Goal: Complete application form: Complete application form

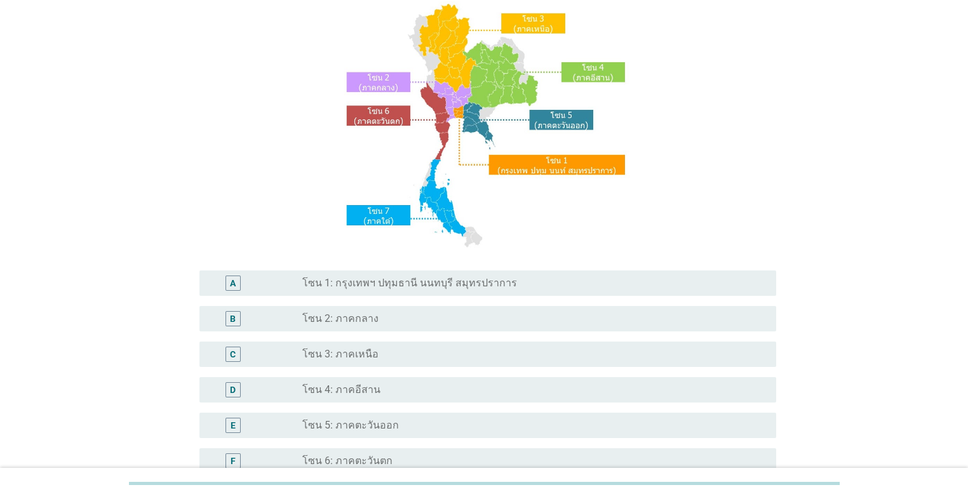
scroll to position [102, 0]
click at [449, 317] on div "radio_button_unchecked โซน 2: ภาคกลาง" at bounding box center [528, 318] width 453 height 13
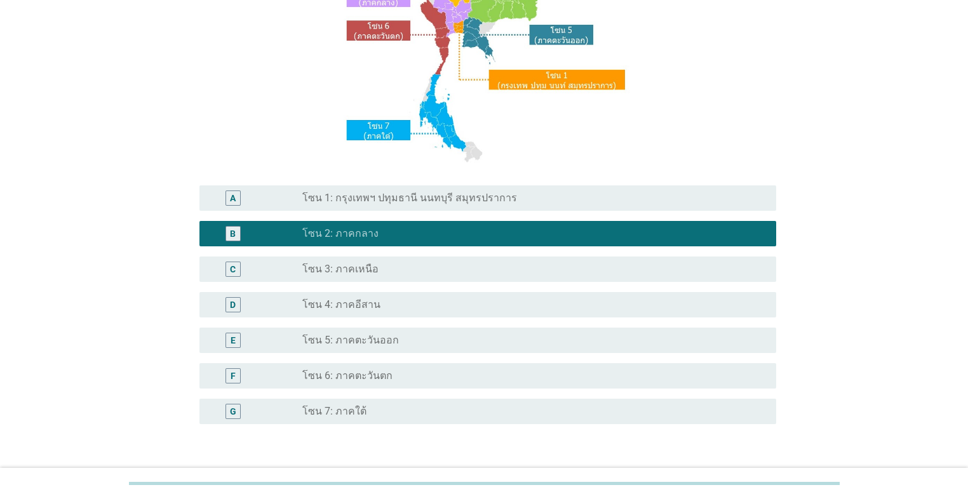
scroll to position [274, 0]
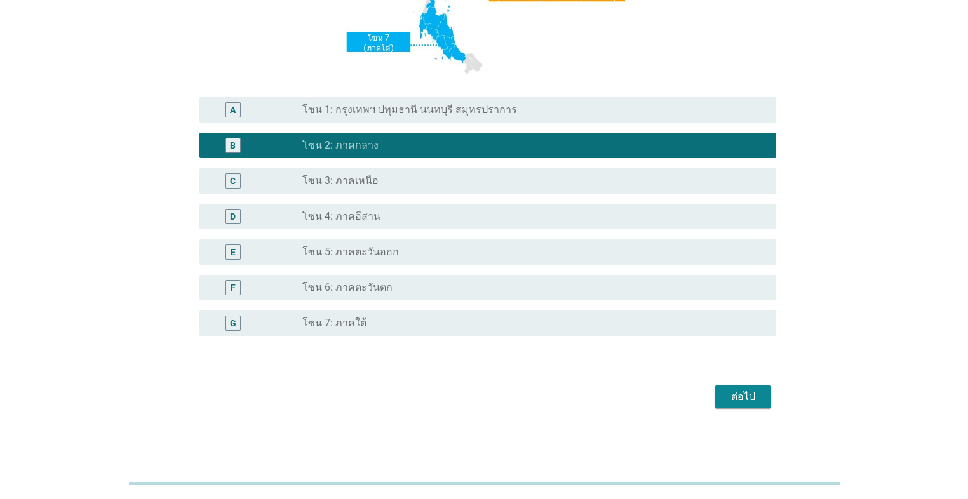
click at [500, 403] on div "ต่อไป" at bounding box center [743, 396] width 36 height 15
click at [500, 403] on div "ต่อไป" at bounding box center [484, 397] width 584 height 30
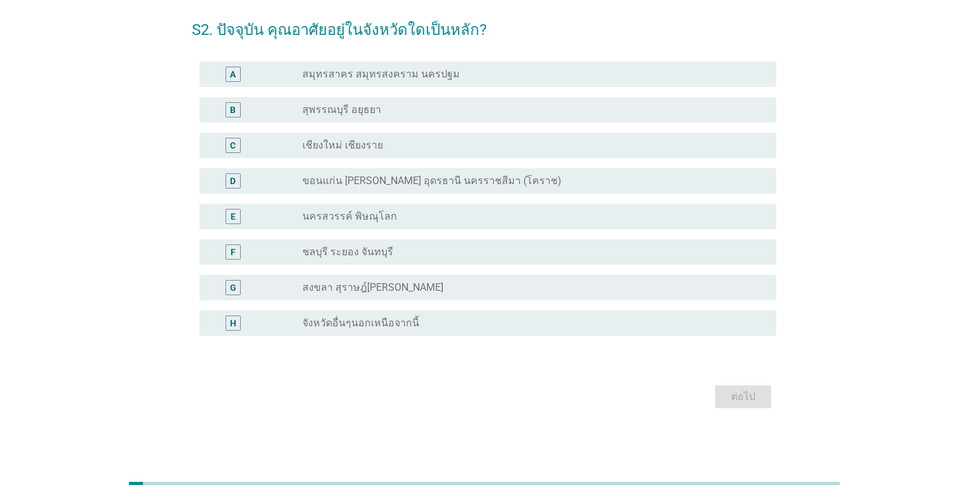
scroll to position [0, 0]
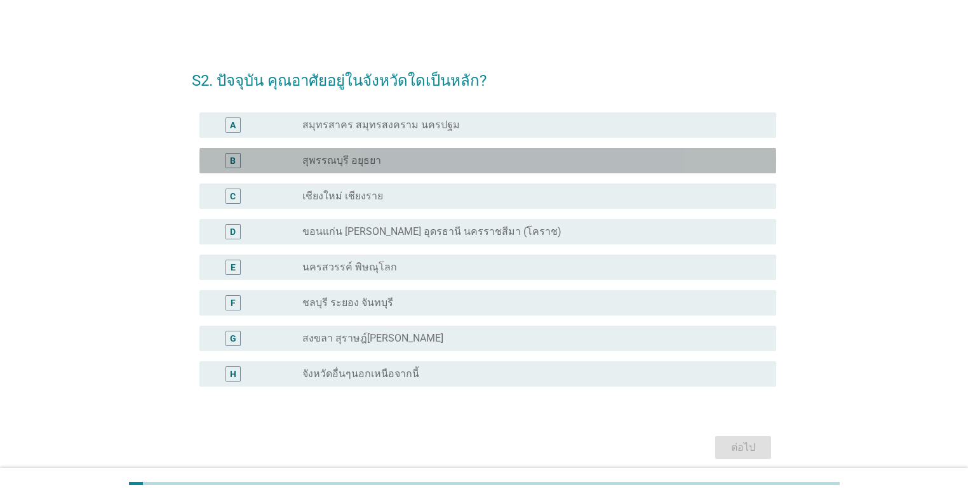
click at [465, 168] on div "B radio_button_unchecked สุพรรณบุรี อยุธยา" at bounding box center [487, 160] width 576 height 25
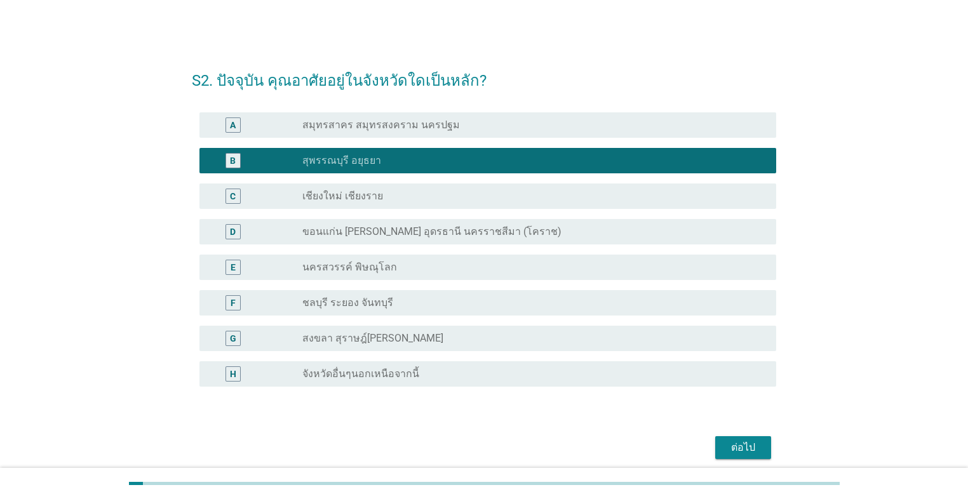
click at [500, 442] on div "ต่อไป" at bounding box center [743, 447] width 36 height 15
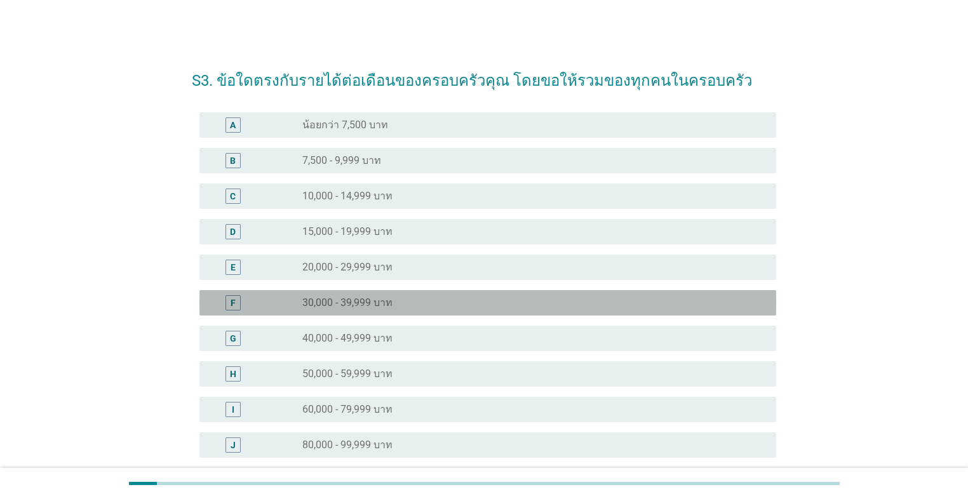
click at [442, 302] on div "radio_button_unchecked 30,000 - 39,999 บาท" at bounding box center [528, 302] width 453 height 13
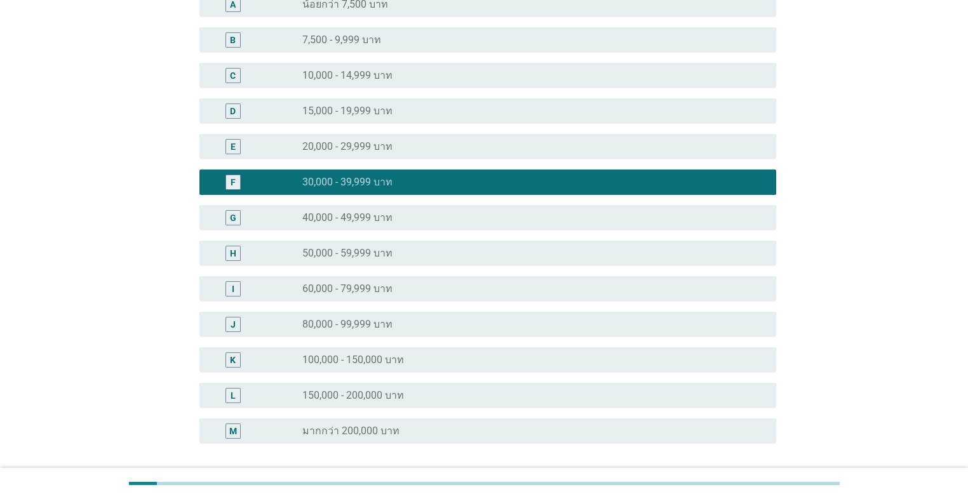
scroll to position [229, 0]
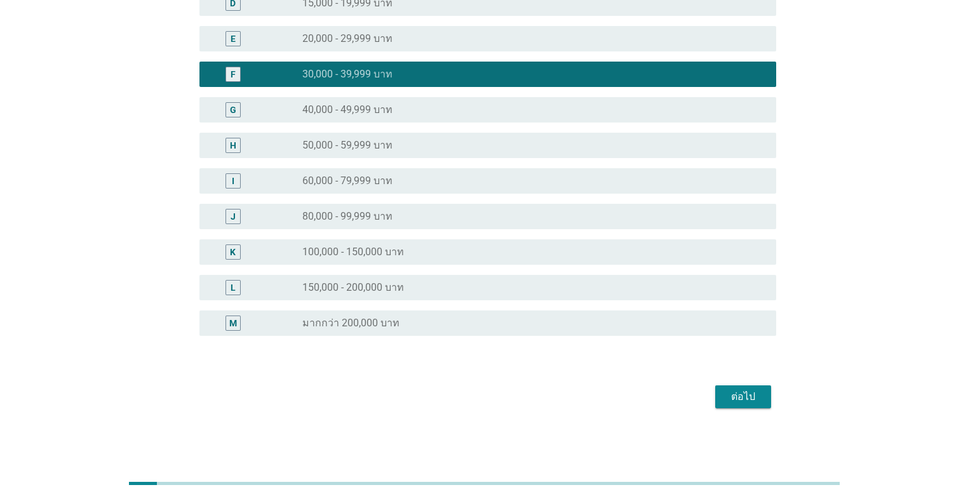
click at [500, 401] on button "ต่อไป" at bounding box center [743, 396] width 56 height 23
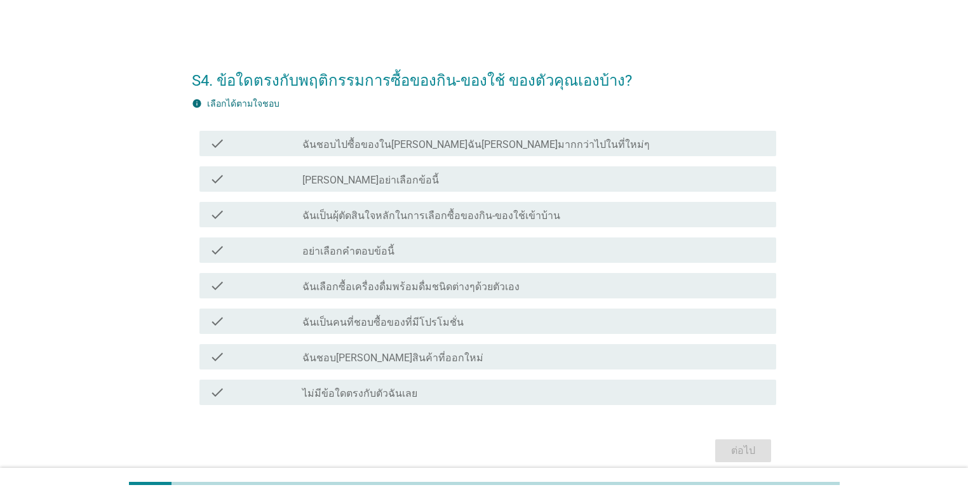
click at [353, 225] on div "check check_box_outline_blank ฉันเป็นผุ้ตัดสินใจหลักในการเลือกซื้อของกิน-ของใช้…" at bounding box center [487, 214] width 576 height 25
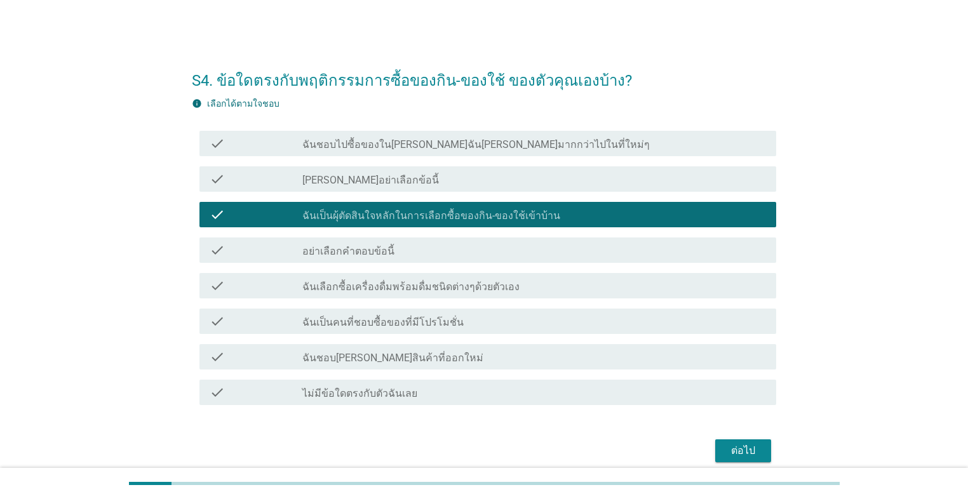
click at [500, 448] on button "ต่อไป" at bounding box center [743, 450] width 56 height 23
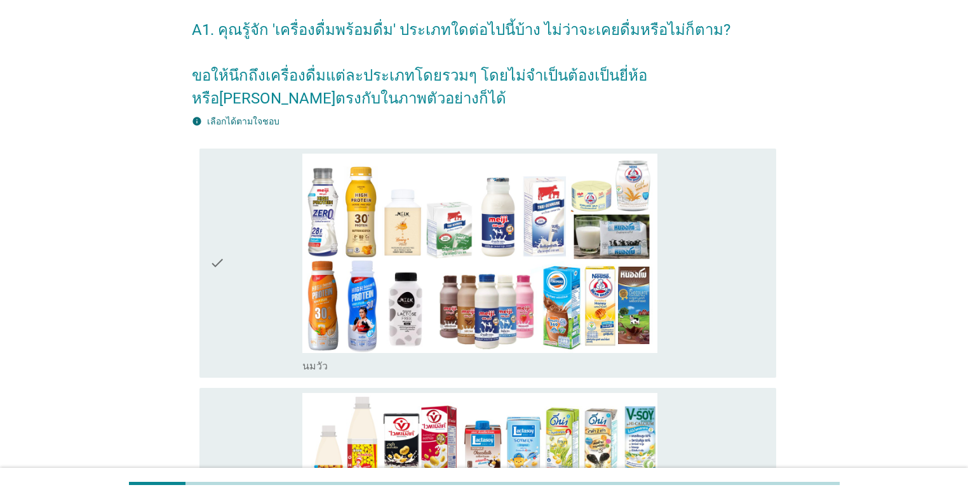
click at [225, 264] on div "check" at bounding box center [256, 263] width 93 height 219
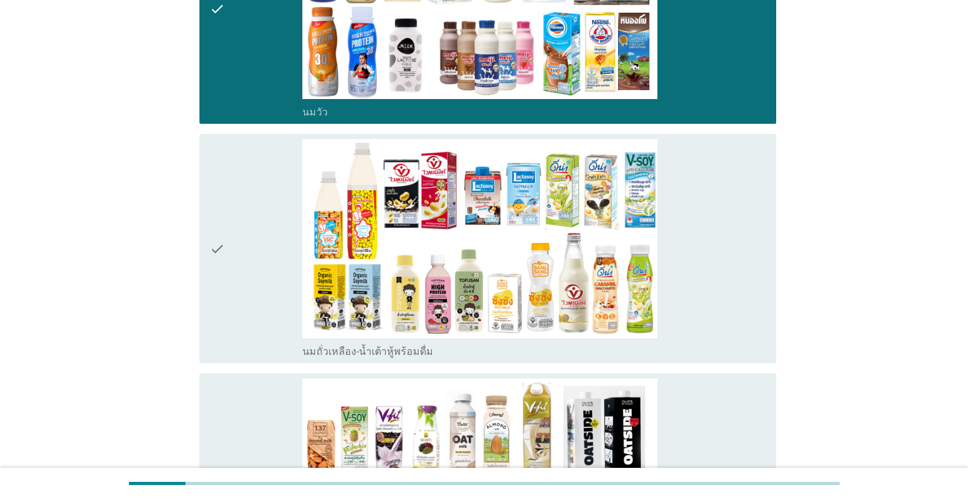
click at [233, 298] on div "check" at bounding box center [256, 248] width 93 height 219
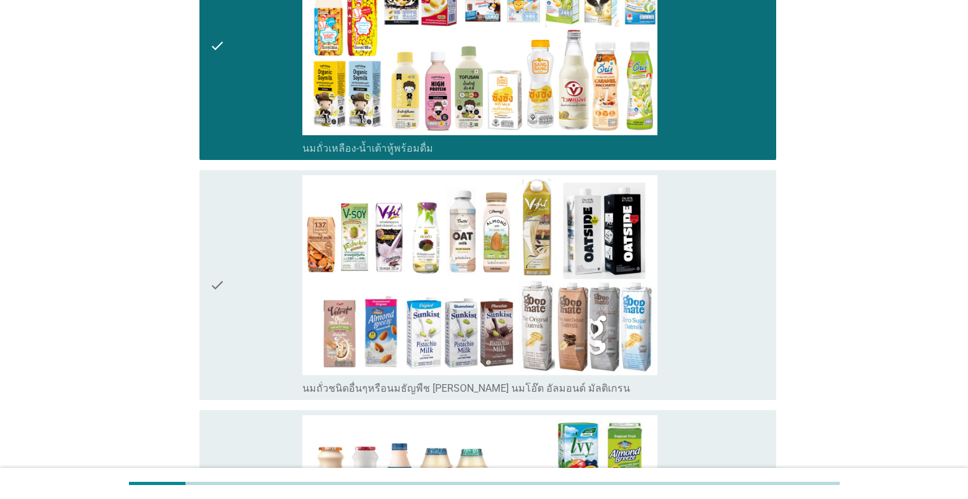
click at [234, 298] on div "check" at bounding box center [256, 284] width 93 height 219
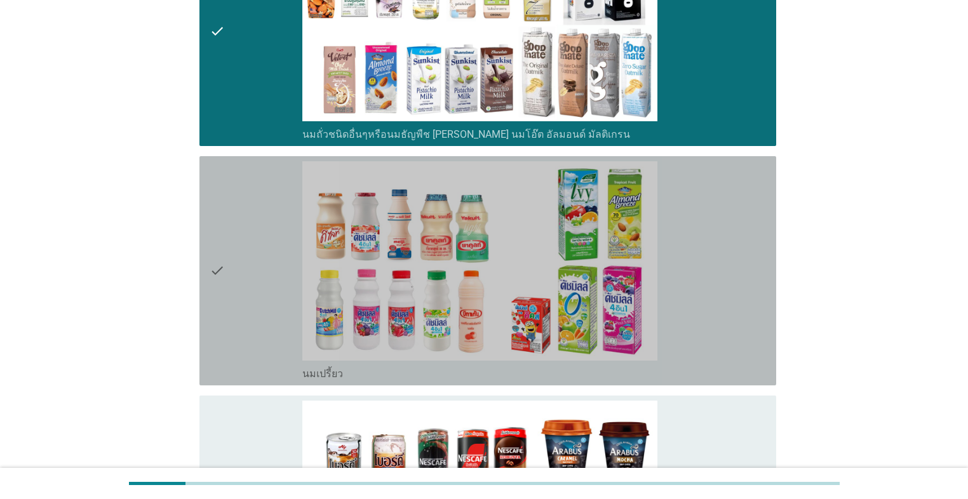
click at [234, 300] on div "check" at bounding box center [256, 270] width 93 height 219
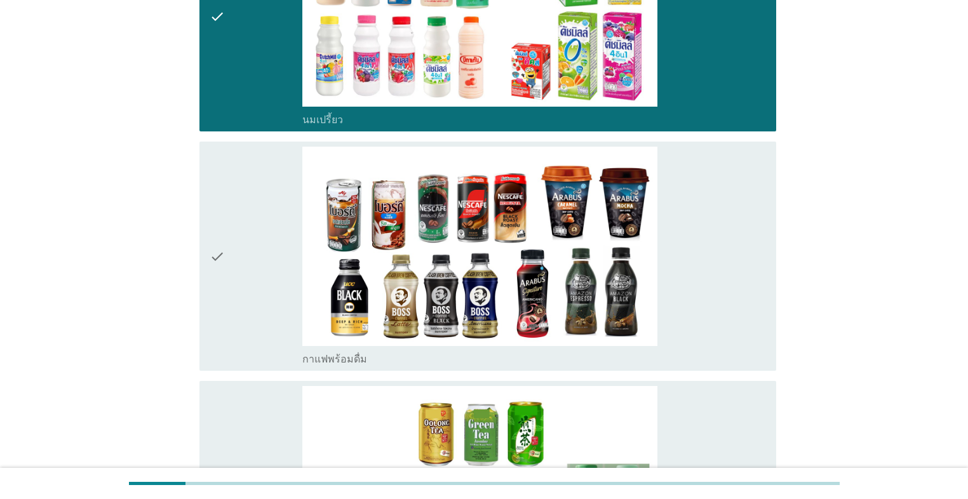
click at [234, 300] on div "check" at bounding box center [256, 256] width 93 height 219
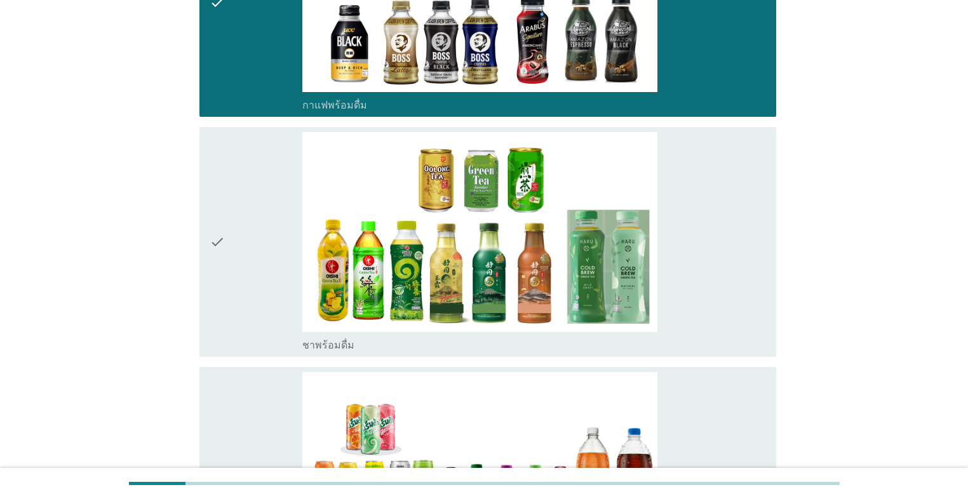
click at [234, 300] on div "check" at bounding box center [256, 241] width 93 height 219
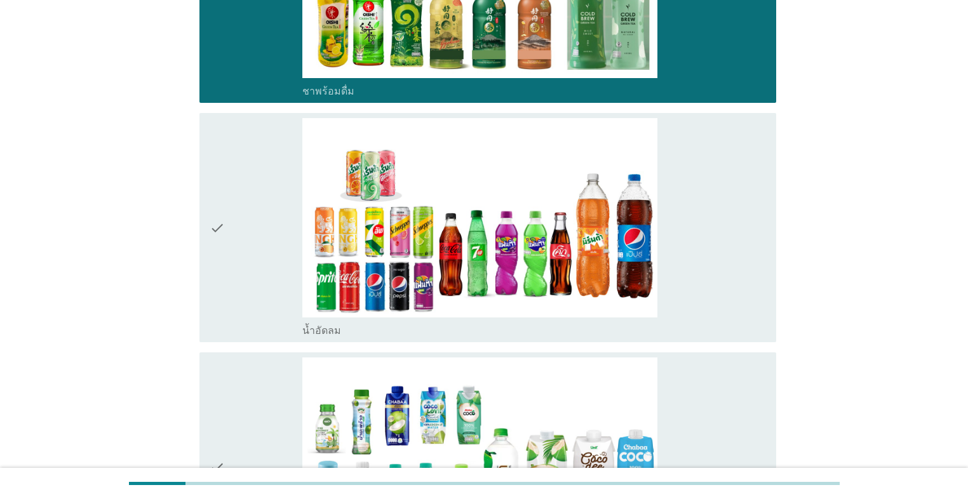
click at [234, 300] on div "check" at bounding box center [256, 227] width 93 height 219
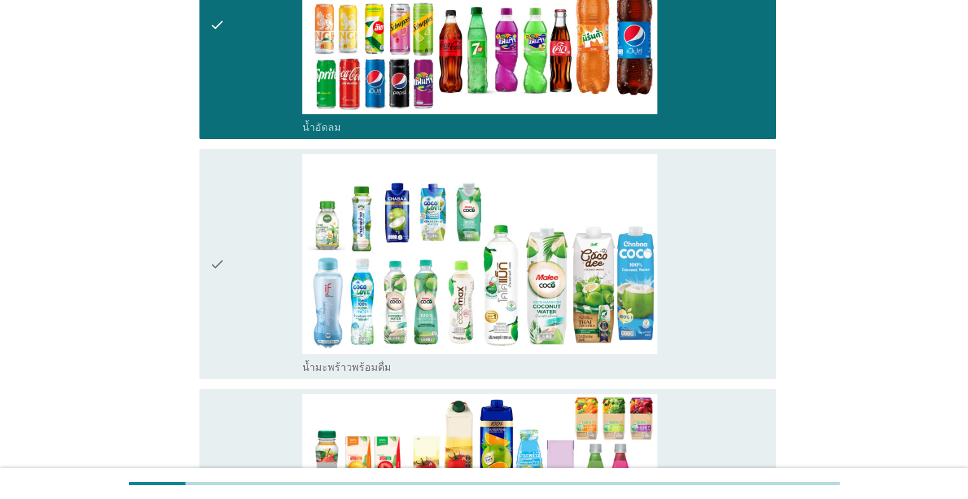
click at [234, 300] on div "check" at bounding box center [256, 263] width 93 height 219
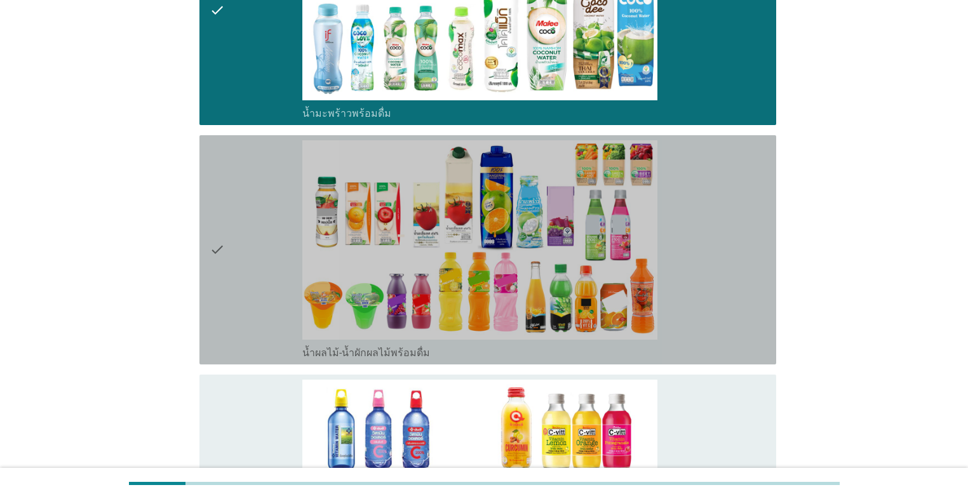
click at [234, 300] on div "check" at bounding box center [256, 249] width 93 height 219
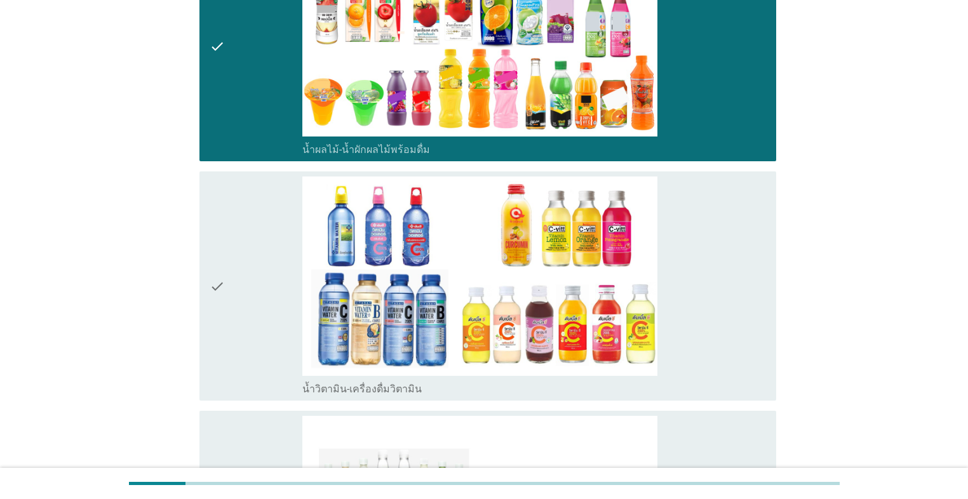
click at [234, 300] on div "check" at bounding box center [256, 285] width 93 height 219
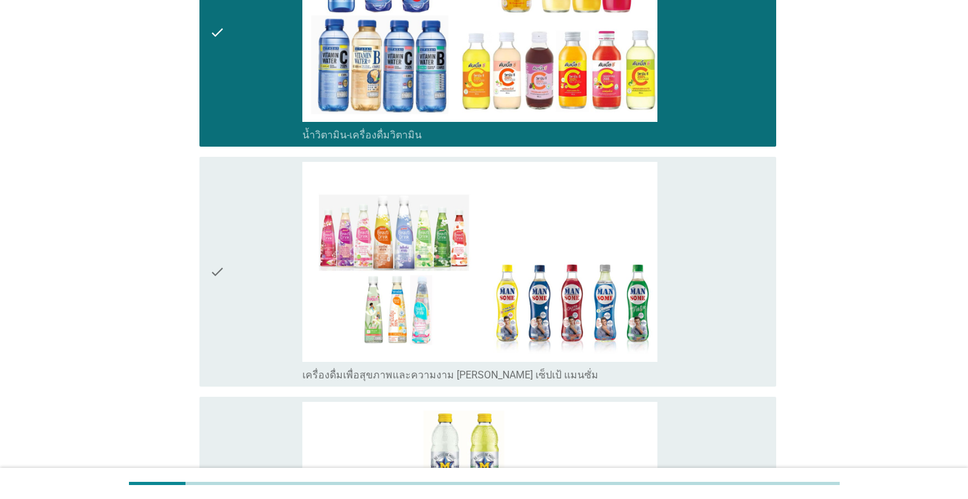
click at [234, 299] on div "check" at bounding box center [256, 271] width 93 height 219
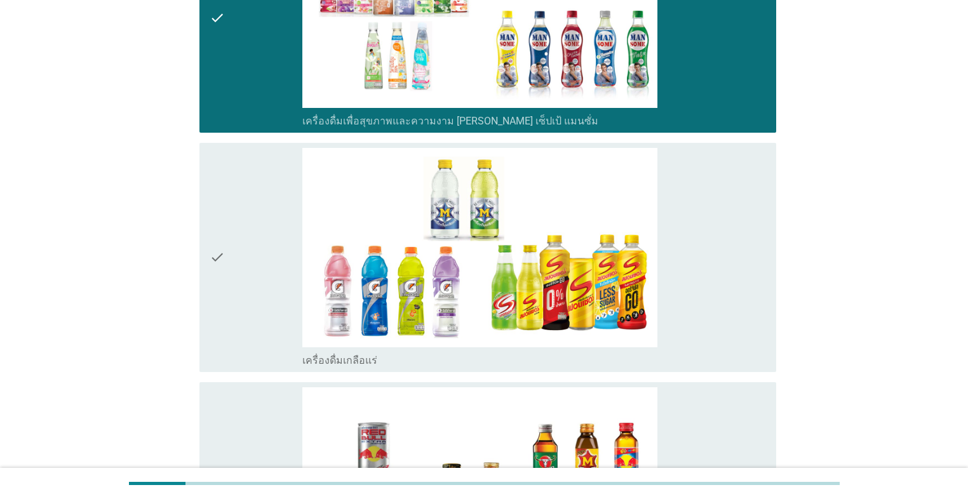
click at [234, 286] on div "check" at bounding box center [256, 257] width 93 height 219
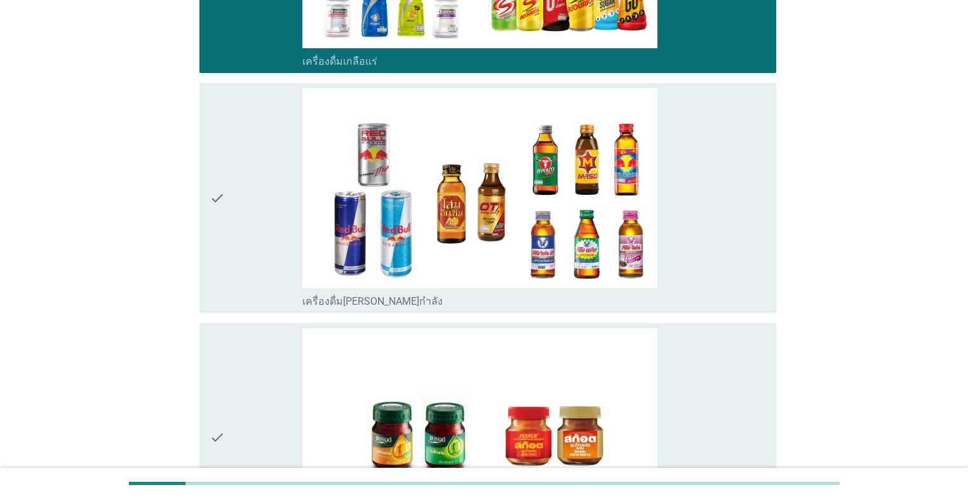
scroll to position [2997, 0]
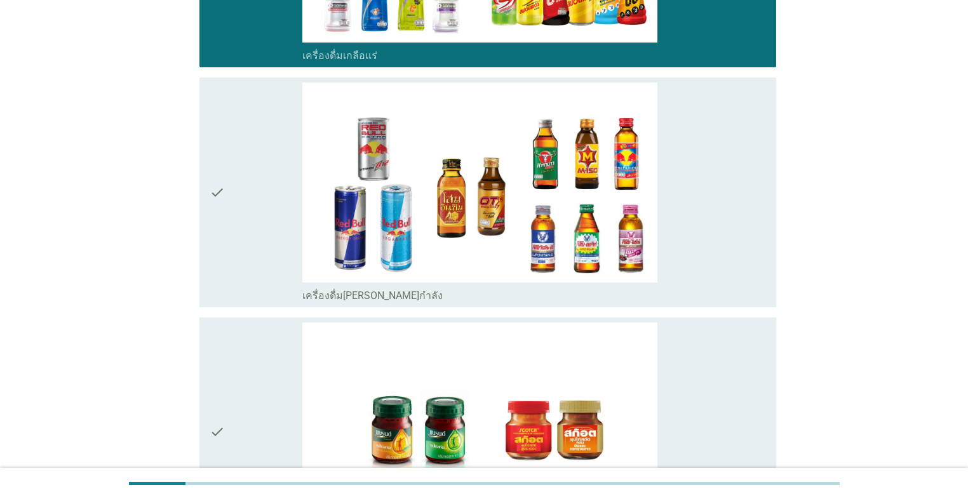
click at [248, 262] on div "check" at bounding box center [256, 192] width 93 height 219
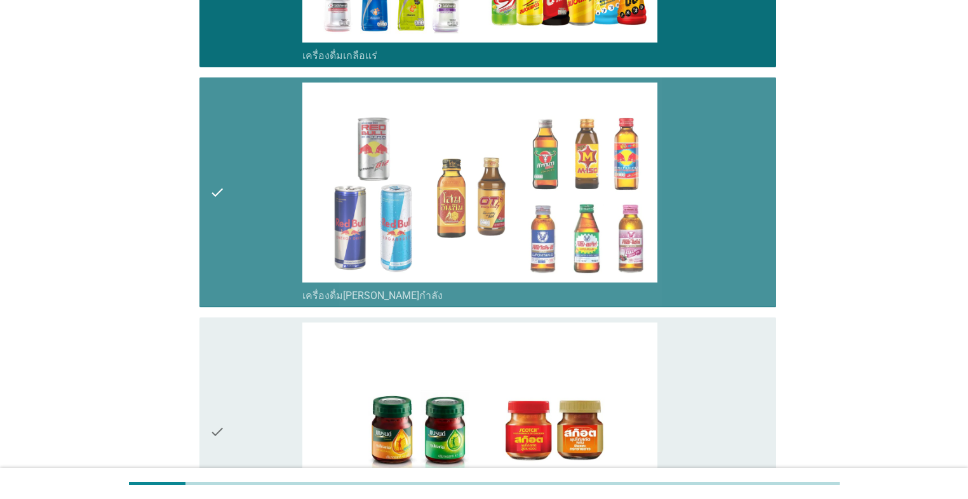
click at [249, 335] on div "check" at bounding box center [256, 432] width 93 height 219
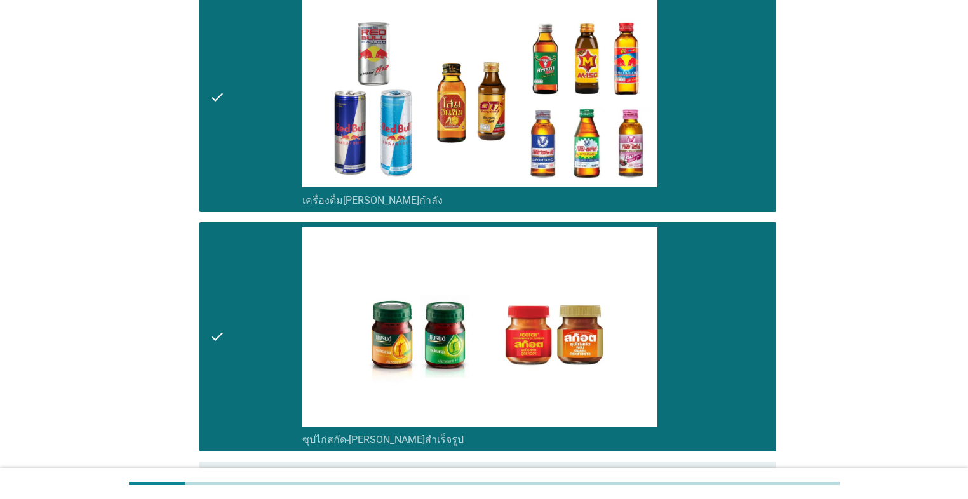
scroll to position [3221, 0]
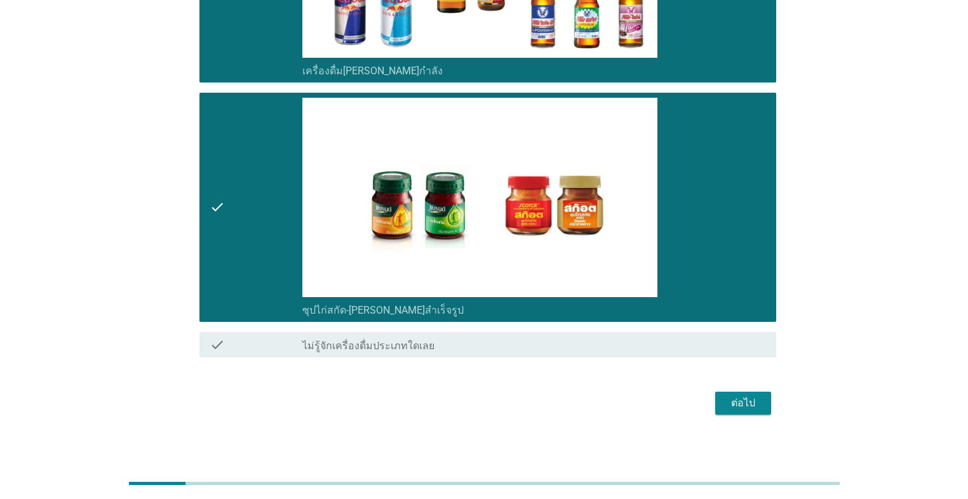
click at [500, 404] on button "ต่อไป" at bounding box center [743, 403] width 56 height 23
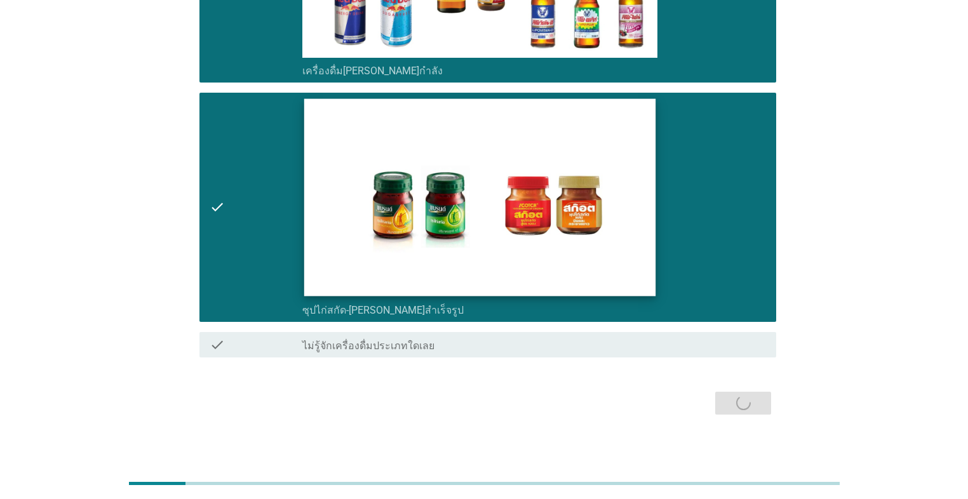
scroll to position [0, 0]
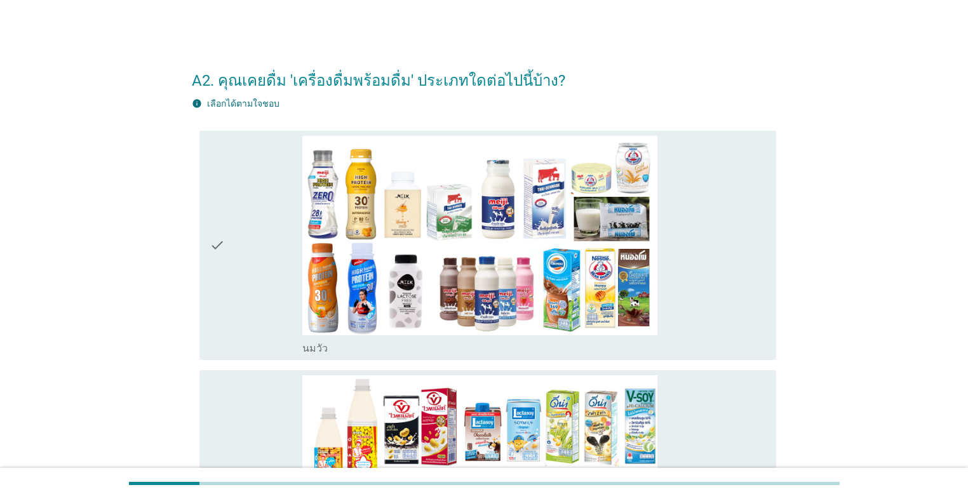
click at [223, 297] on icon "check" at bounding box center [217, 245] width 15 height 219
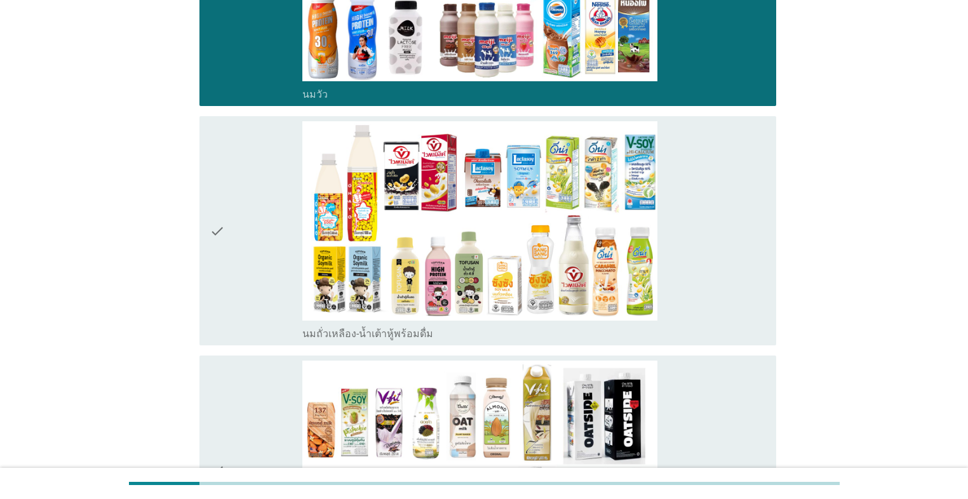
click at [224, 296] on icon "check" at bounding box center [217, 230] width 15 height 219
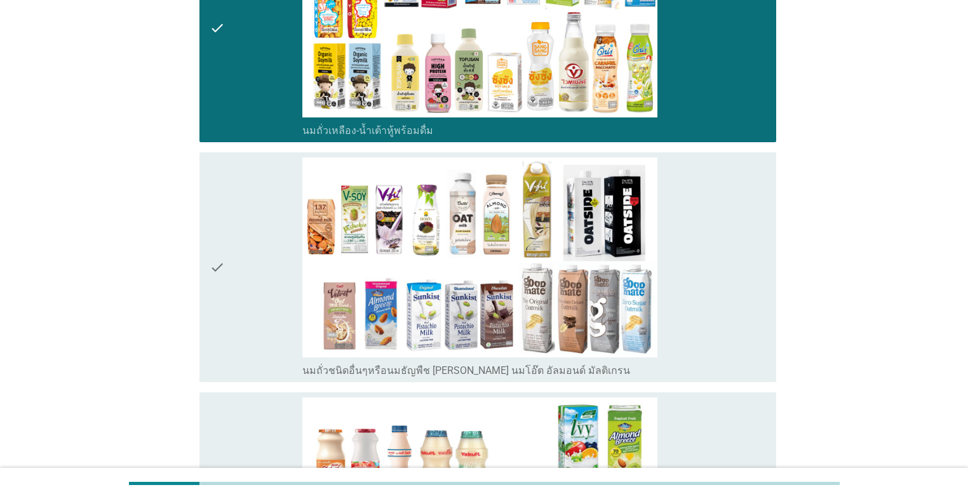
click at [244, 262] on div "check" at bounding box center [256, 266] width 93 height 219
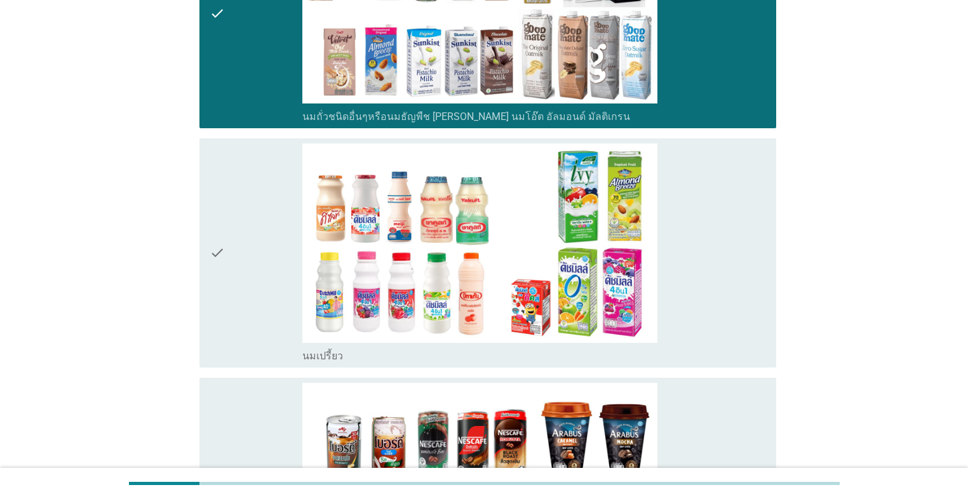
click at [244, 267] on div "check" at bounding box center [256, 252] width 93 height 219
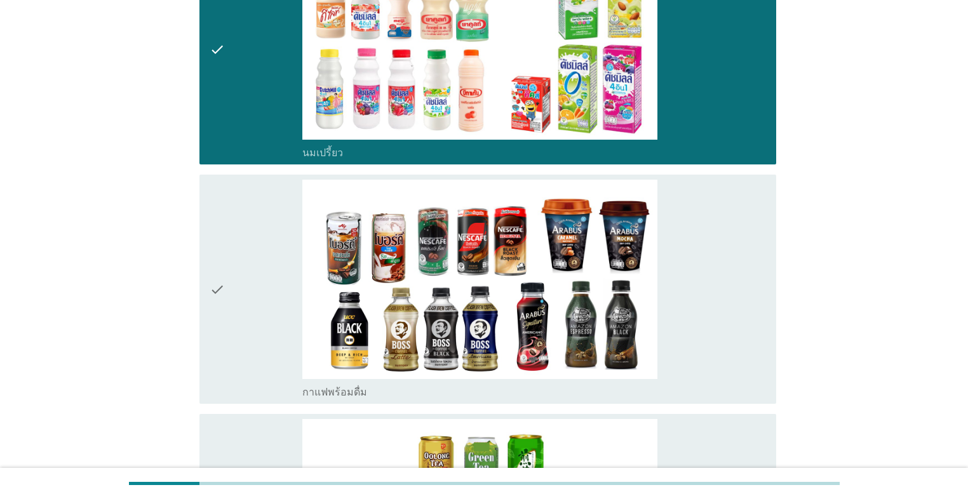
click at [244, 267] on div "check" at bounding box center [256, 289] width 93 height 219
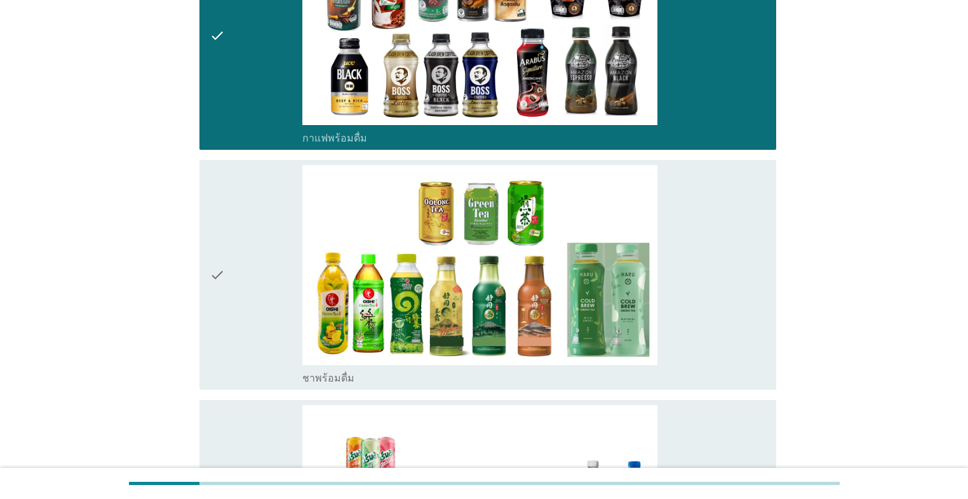
click at [244, 267] on div "check" at bounding box center [256, 274] width 93 height 219
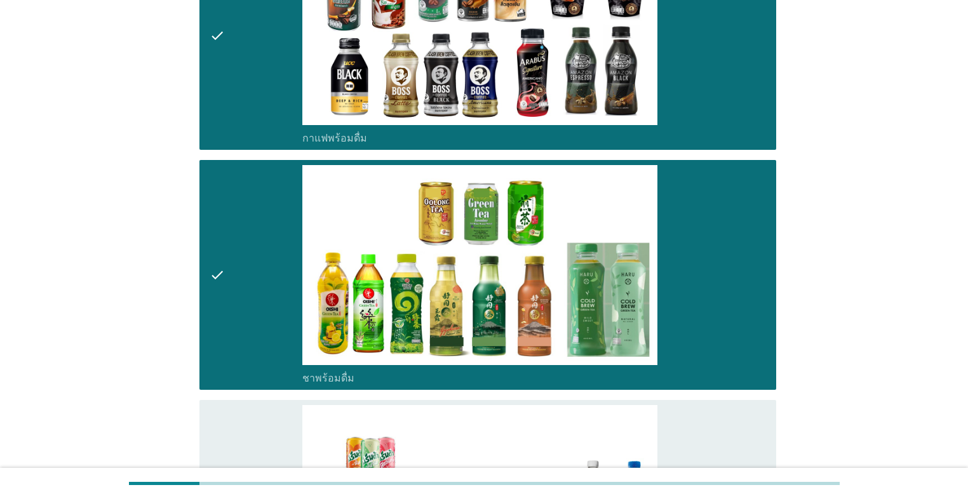
scroll to position [1422, 0]
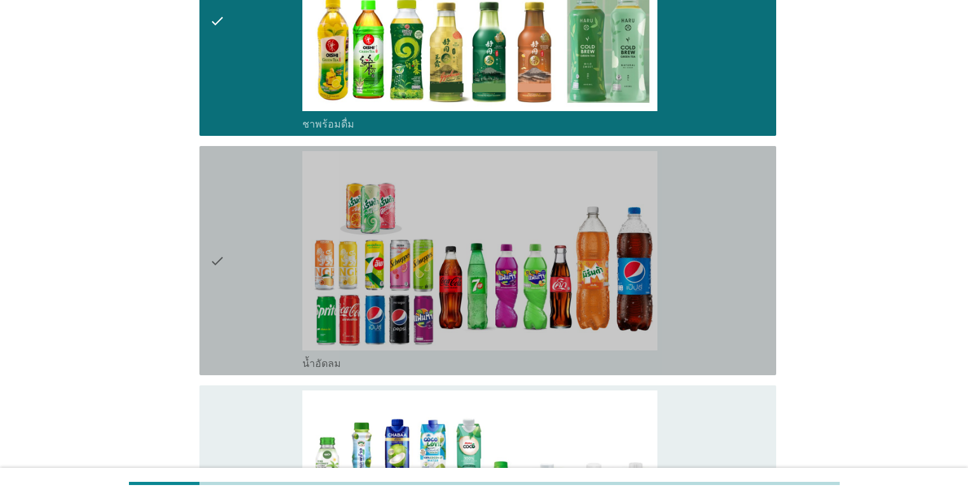
click at [244, 267] on div "check" at bounding box center [256, 260] width 93 height 219
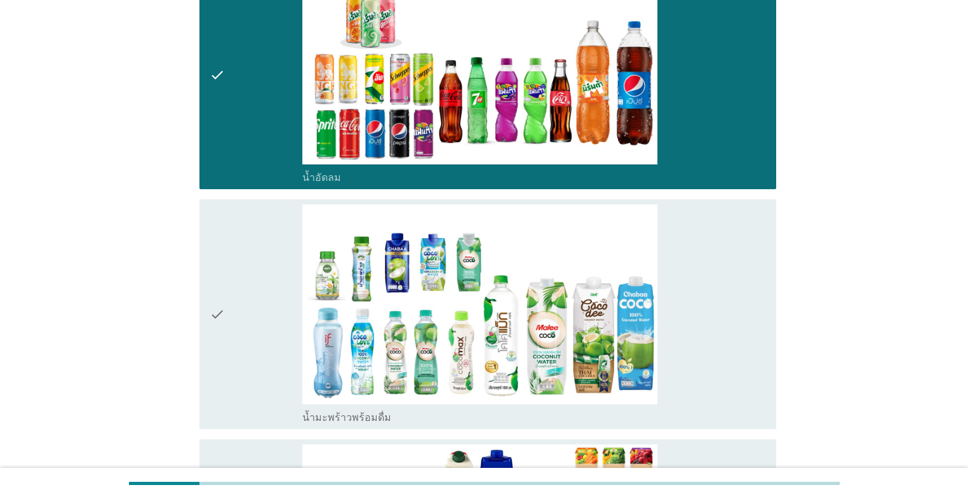
scroll to position [1625, 0]
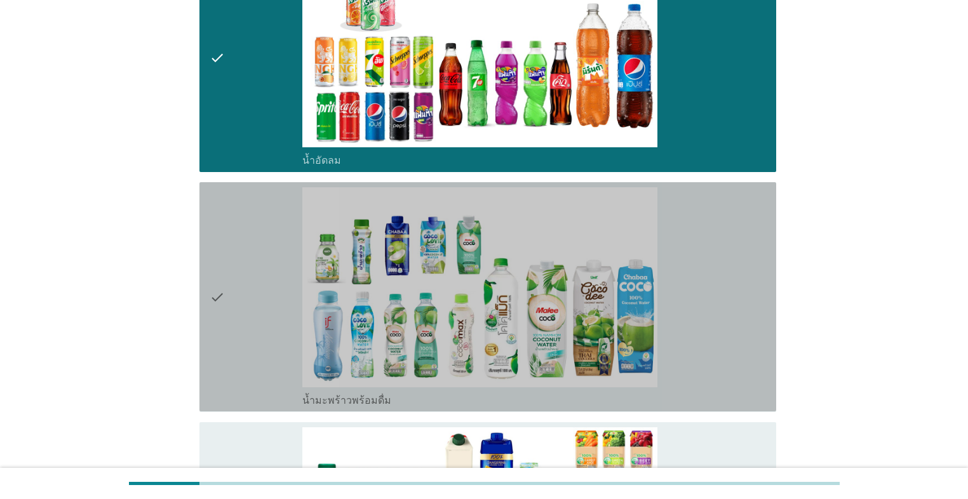
click at [246, 249] on div "check" at bounding box center [256, 296] width 93 height 219
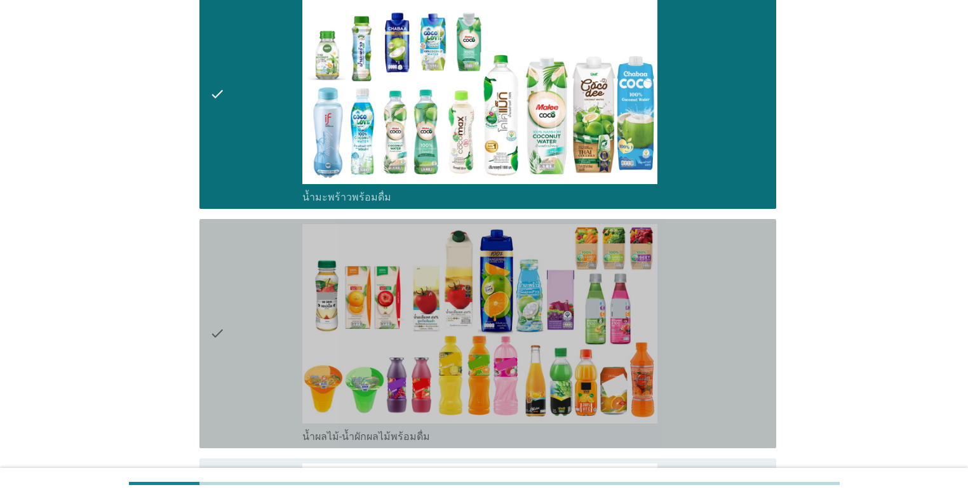
click at [246, 249] on div "check" at bounding box center [256, 333] width 93 height 219
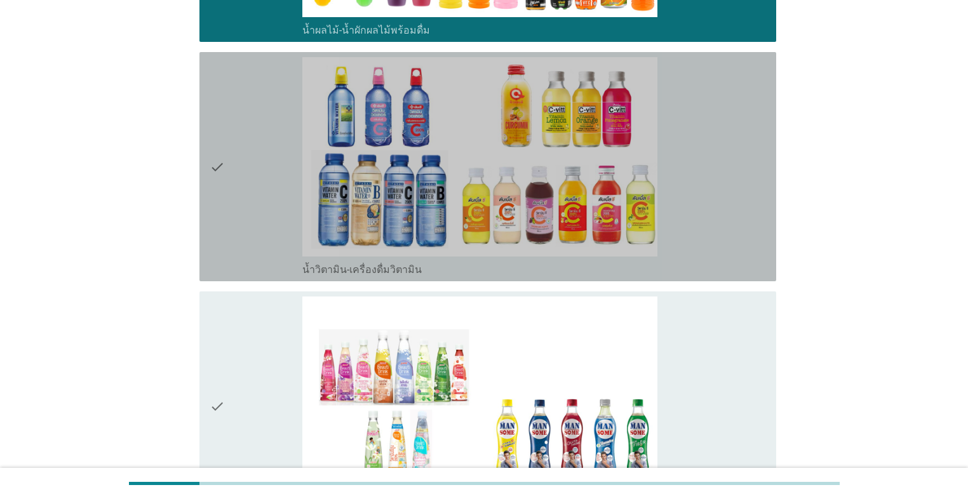
click at [254, 204] on div "check" at bounding box center [256, 166] width 93 height 219
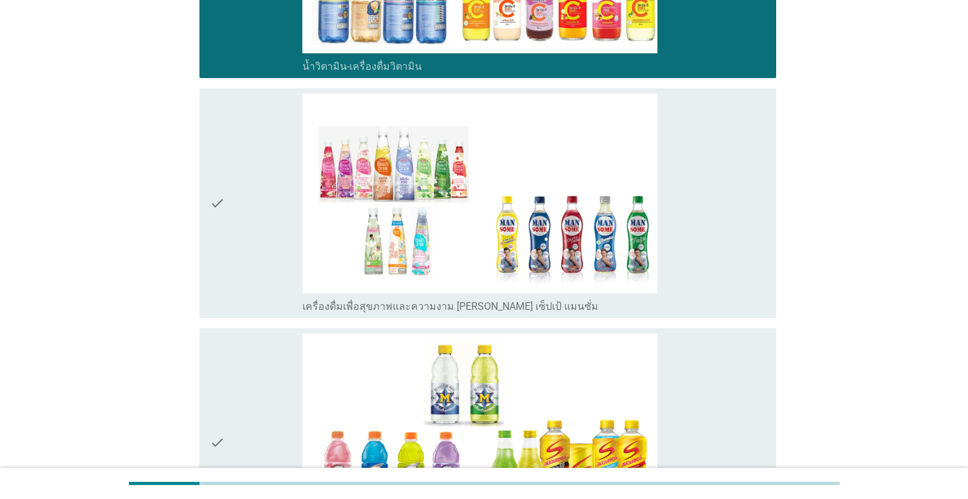
click at [260, 274] on div "check" at bounding box center [256, 202] width 93 height 219
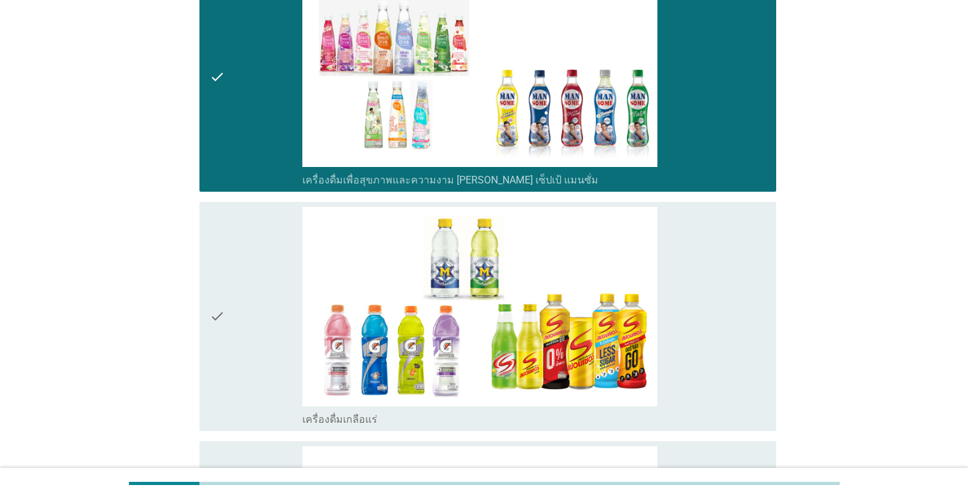
scroll to position [2743, 0]
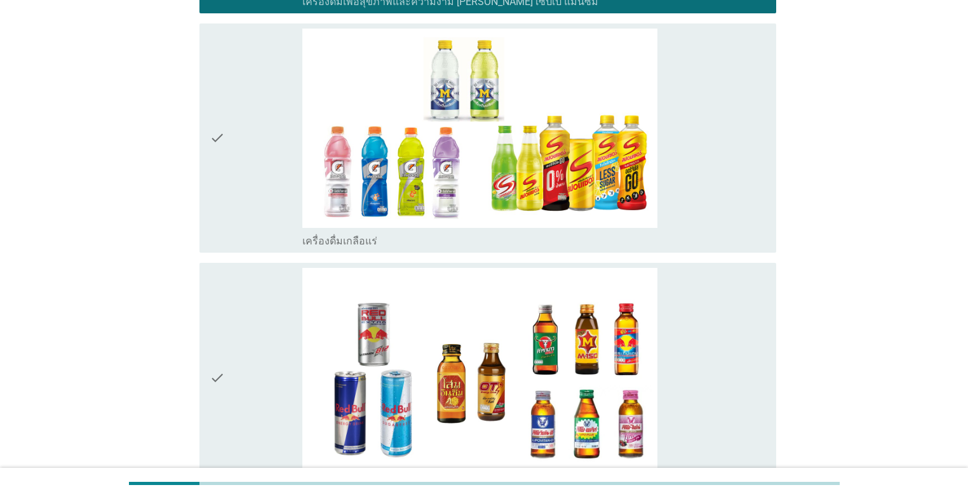
click at [260, 272] on div "check" at bounding box center [256, 377] width 93 height 219
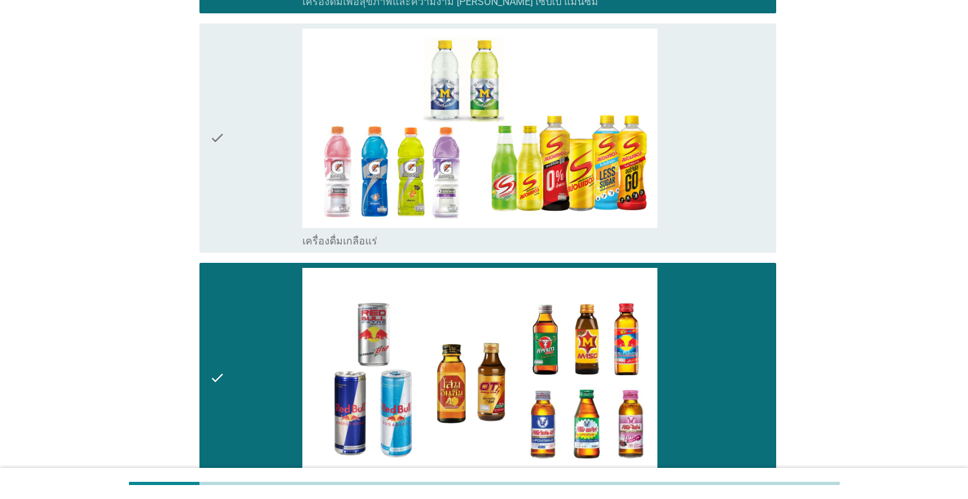
click at [265, 173] on div "check" at bounding box center [256, 138] width 93 height 219
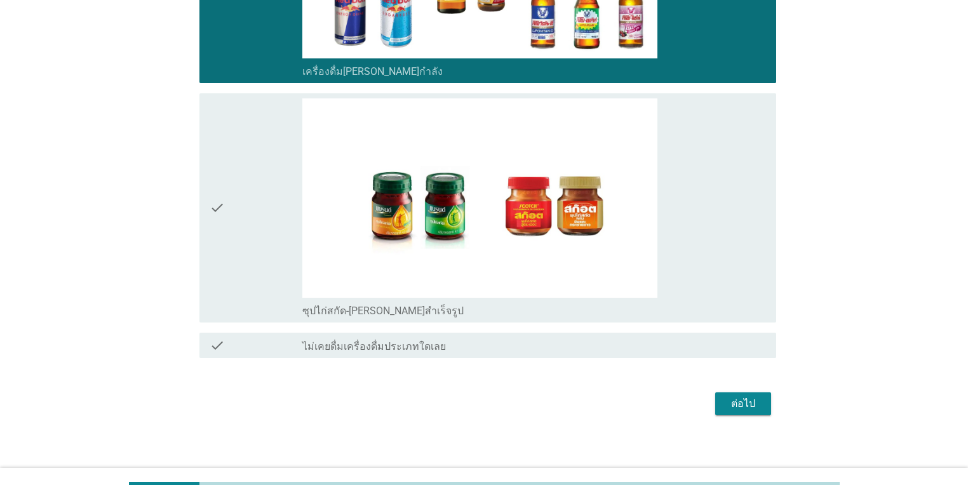
scroll to position [3153, 0]
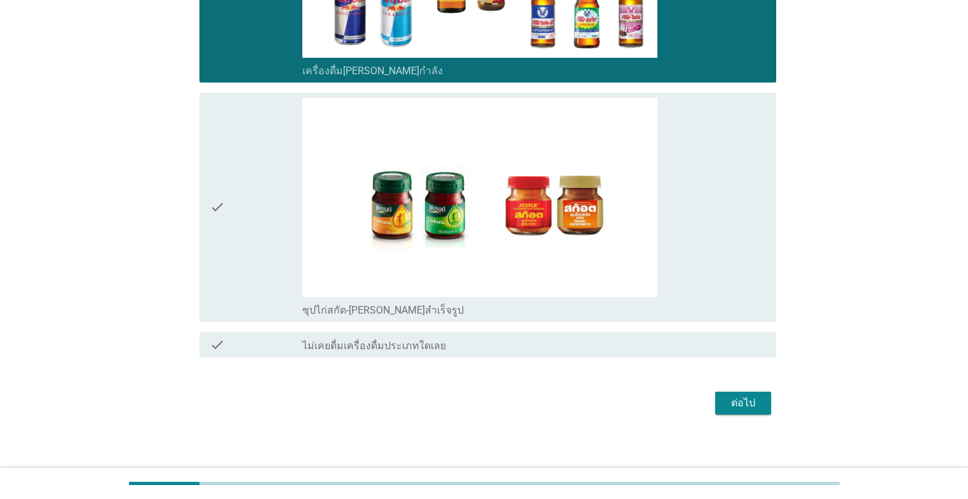
click at [265, 177] on div "check" at bounding box center [256, 207] width 93 height 219
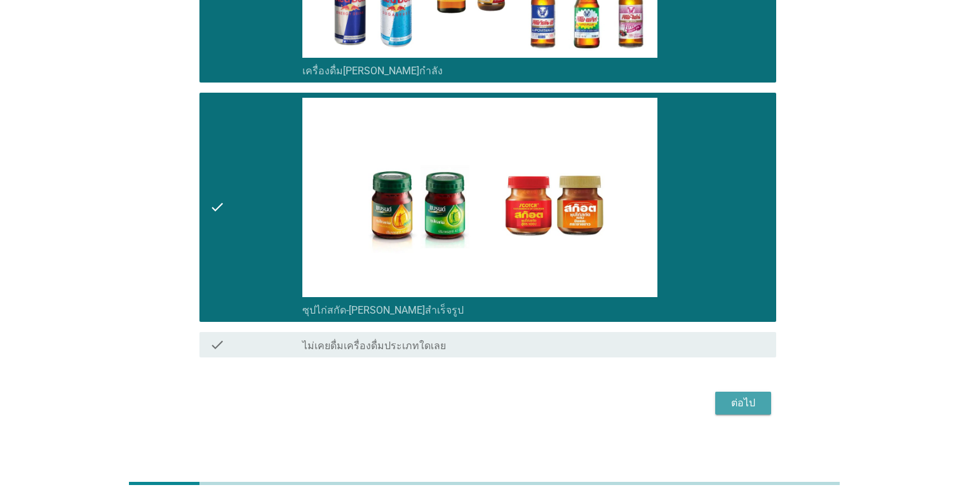
click at [500, 396] on div "ต่อไป" at bounding box center [743, 403] width 36 height 15
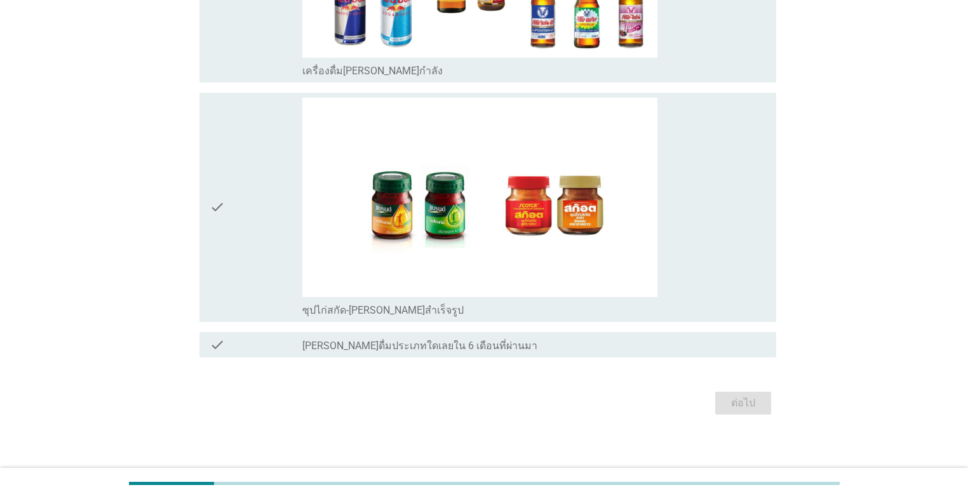
scroll to position [0, 0]
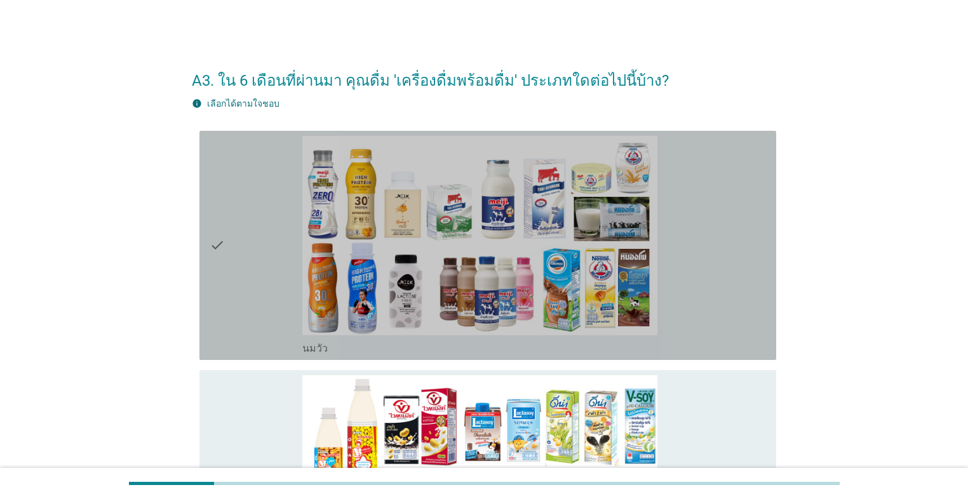
click at [254, 246] on div "check" at bounding box center [256, 245] width 93 height 219
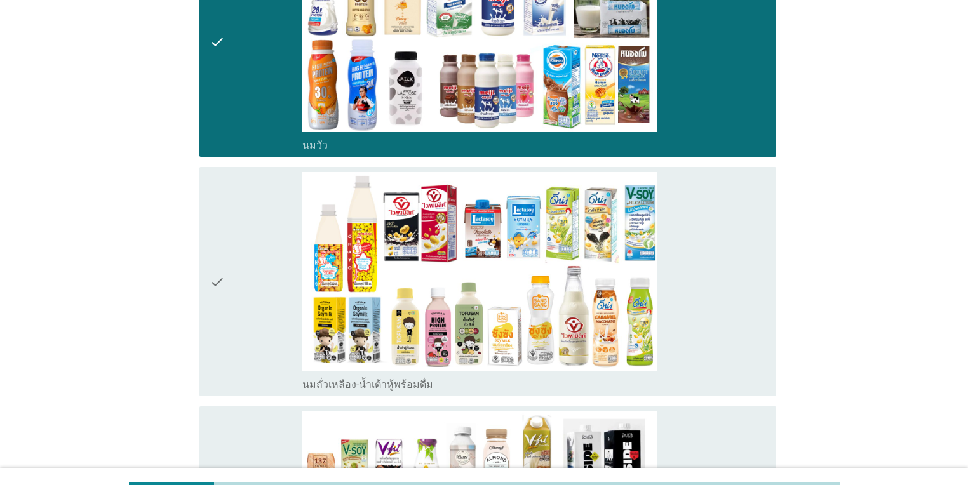
click at [254, 250] on div "check" at bounding box center [256, 281] width 93 height 219
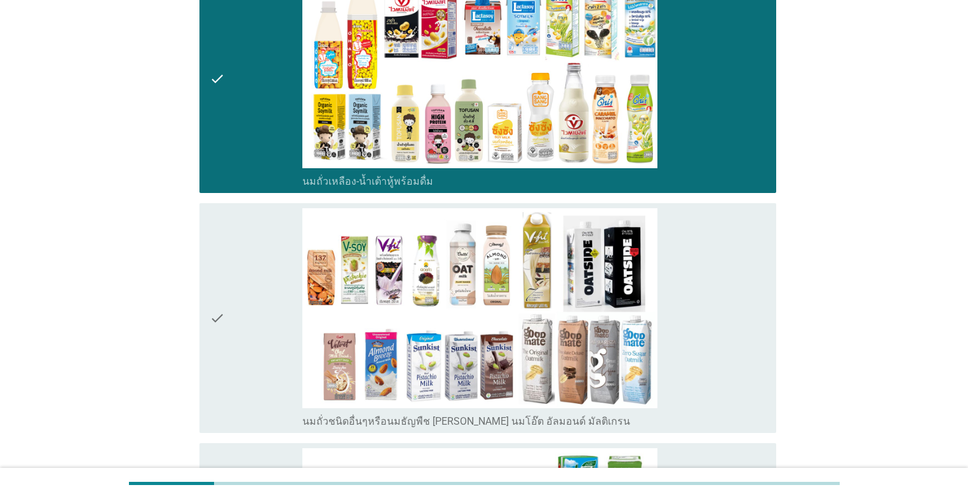
click at [249, 261] on div "check" at bounding box center [256, 317] width 93 height 219
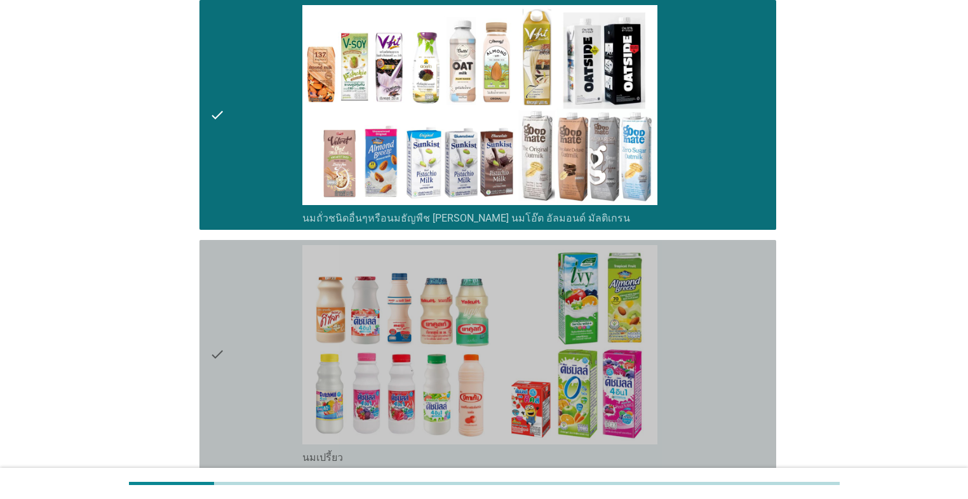
click at [249, 284] on div "check" at bounding box center [256, 354] width 93 height 219
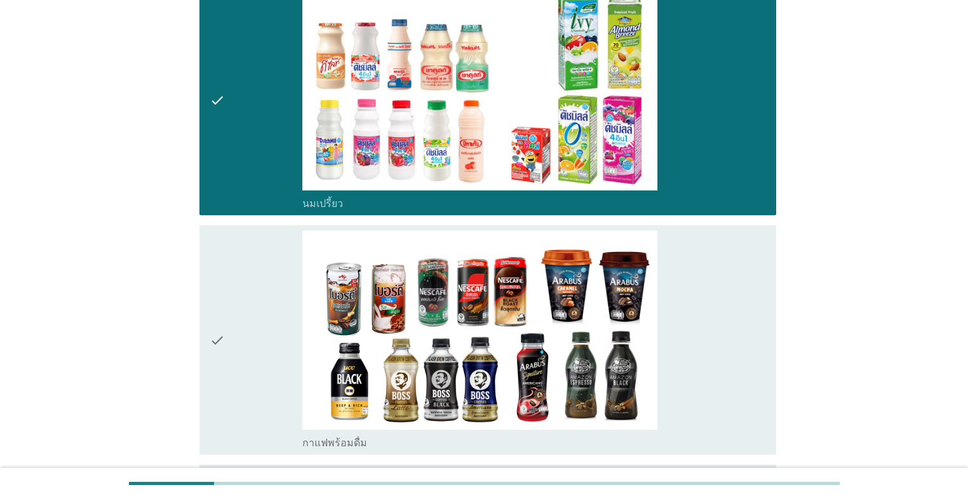
scroll to position [1067, 0]
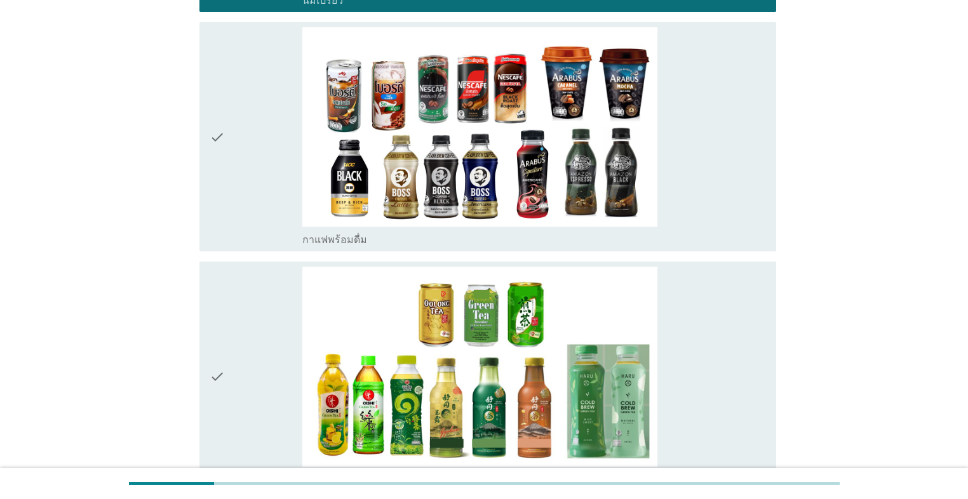
click at [255, 231] on div "check" at bounding box center [256, 136] width 93 height 219
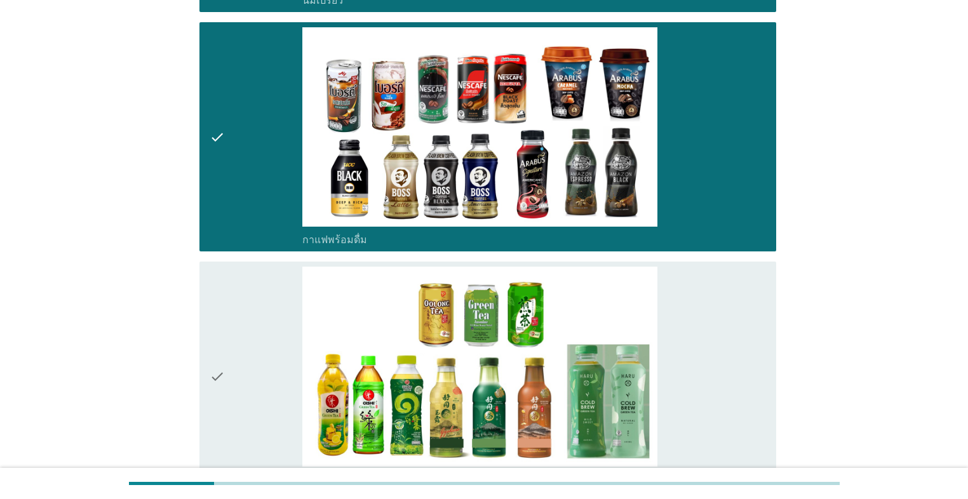
click at [261, 292] on div "check" at bounding box center [256, 376] width 93 height 219
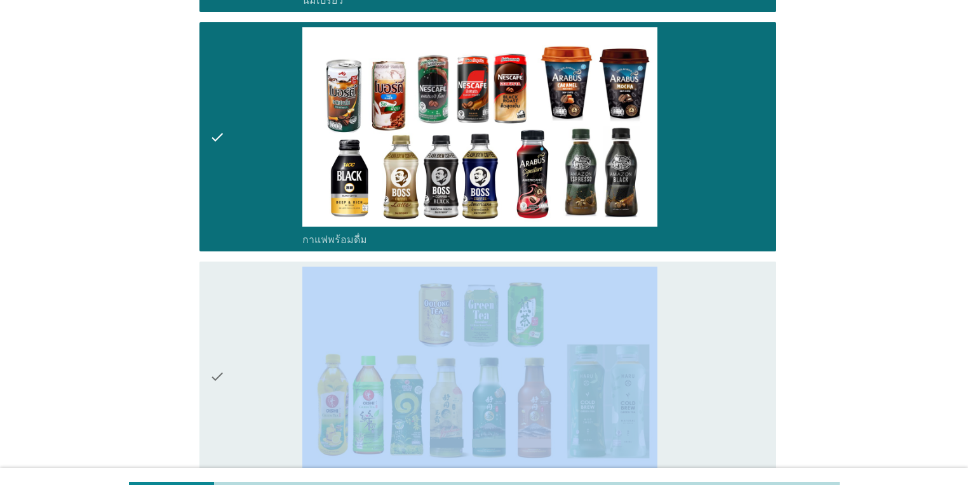
click at [261, 292] on div "check" at bounding box center [256, 376] width 93 height 219
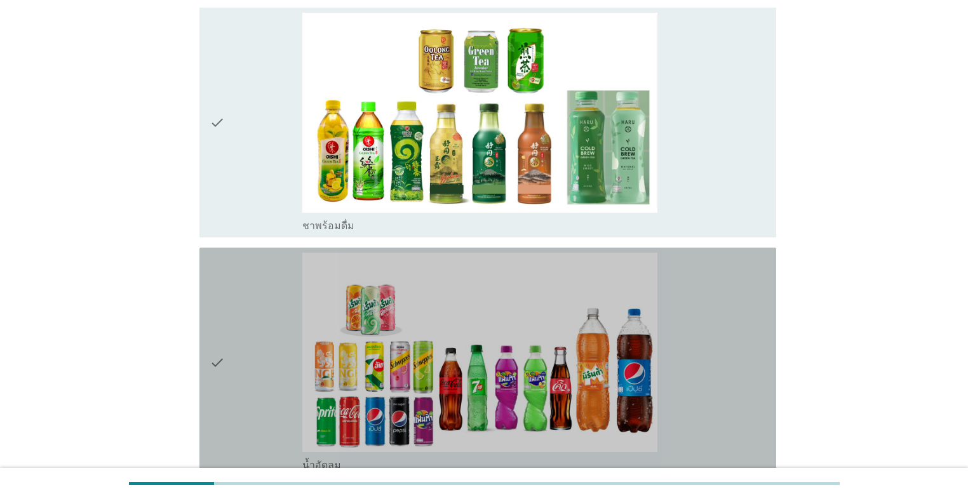
click at [259, 303] on div "check" at bounding box center [256, 362] width 93 height 219
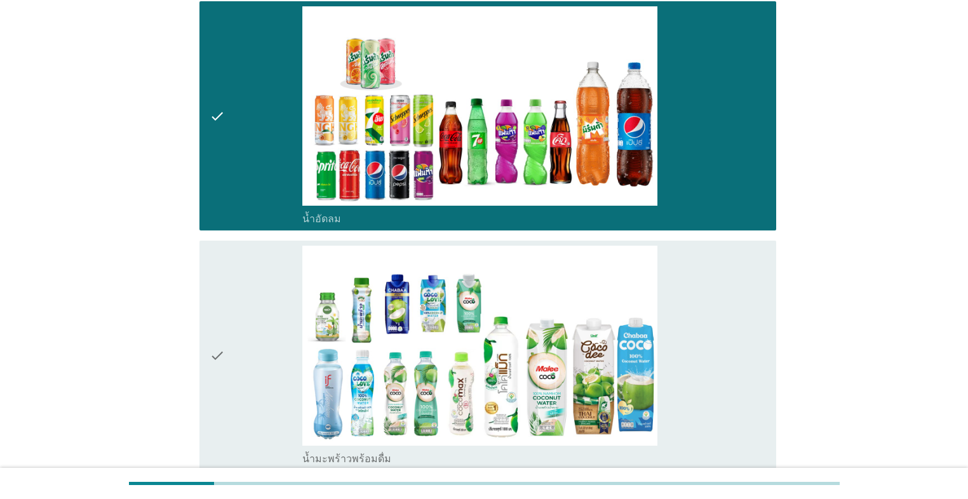
scroll to position [1574, 0]
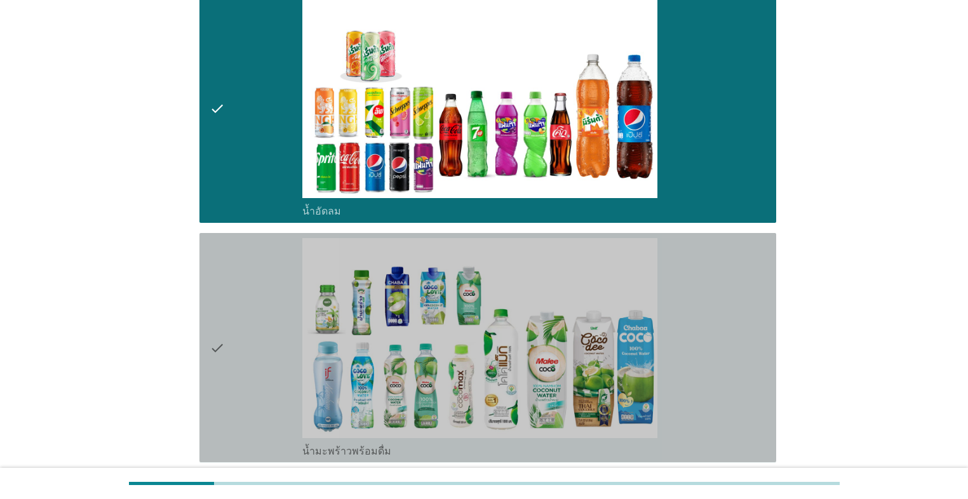
click at [259, 303] on div "check" at bounding box center [256, 347] width 93 height 219
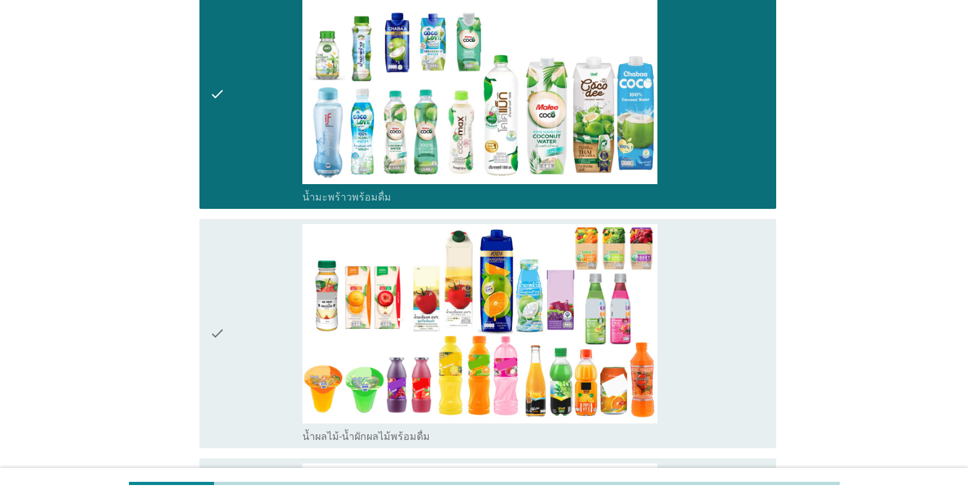
click at [259, 303] on div "check" at bounding box center [256, 333] width 93 height 219
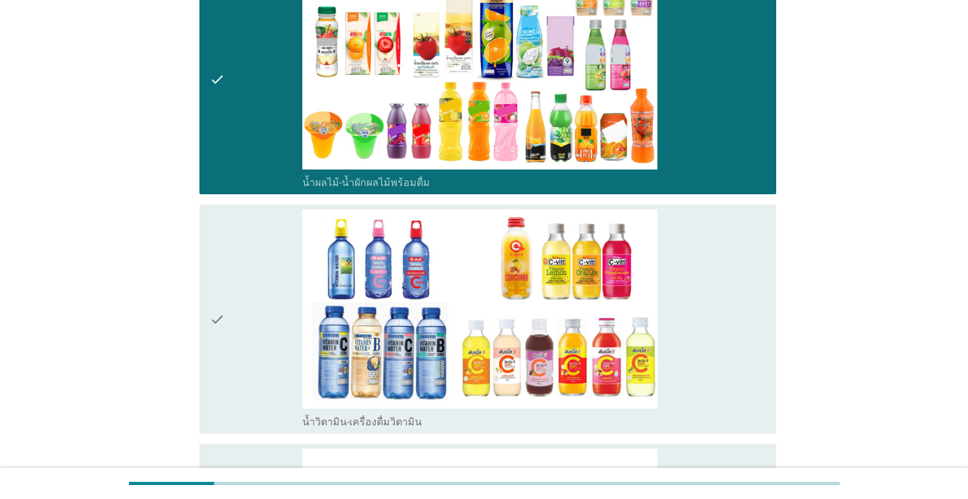
click at [259, 303] on div "check" at bounding box center [256, 319] width 93 height 219
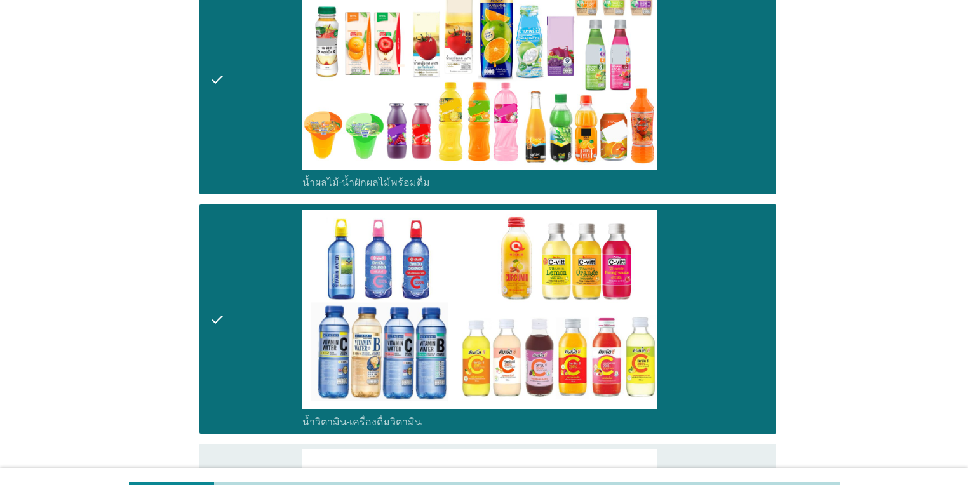
scroll to position [2286, 0]
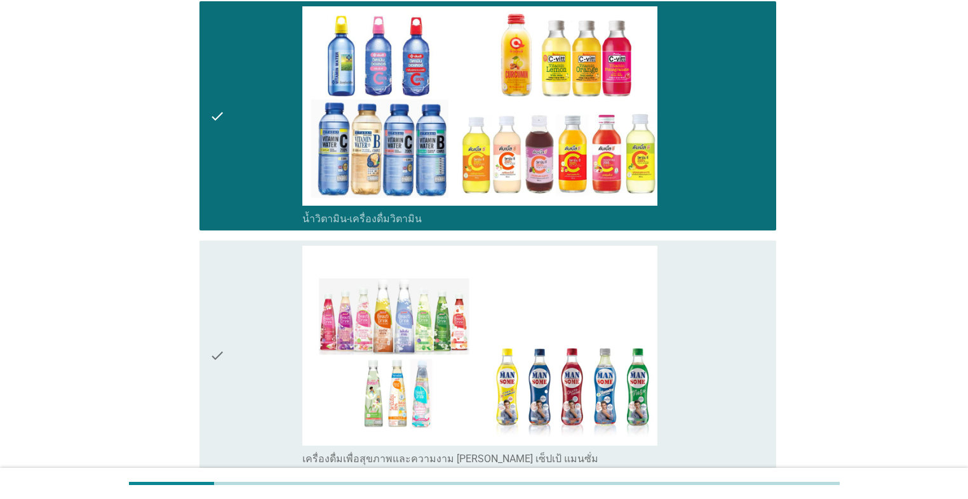
click at [259, 303] on div "check" at bounding box center [256, 355] width 93 height 219
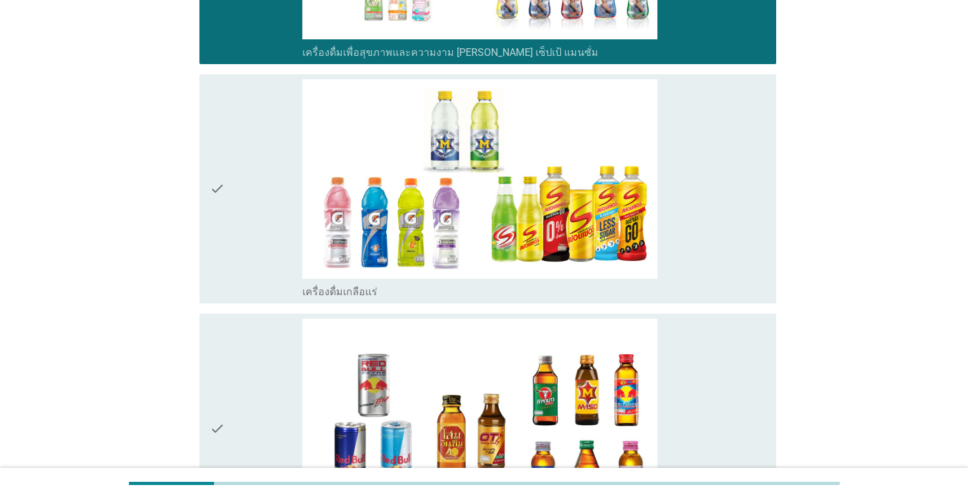
scroll to position [2793, 0]
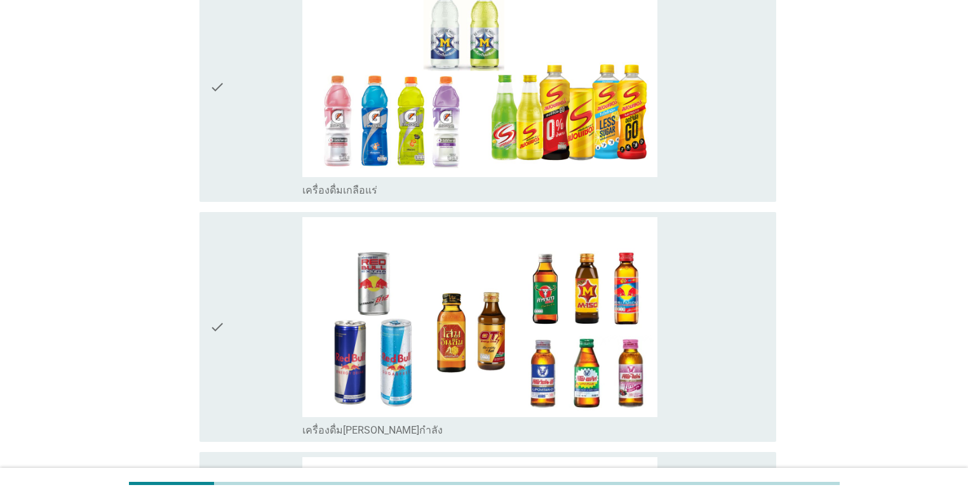
click at [244, 138] on div "check" at bounding box center [256, 87] width 93 height 219
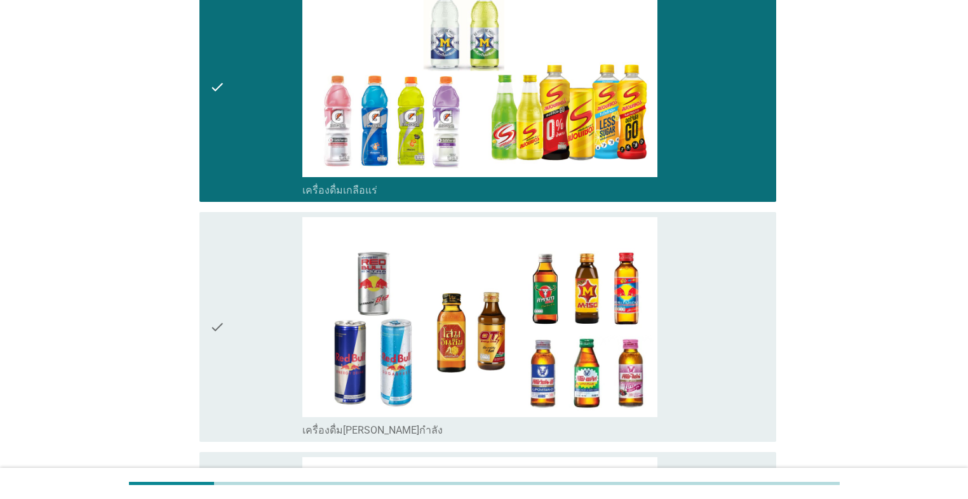
scroll to position [3047, 0]
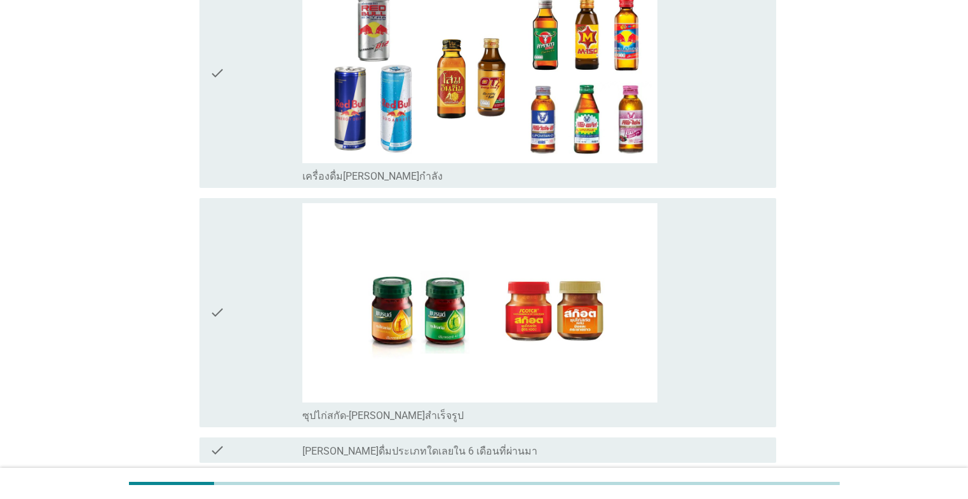
click at [273, 274] on div "check" at bounding box center [256, 312] width 93 height 219
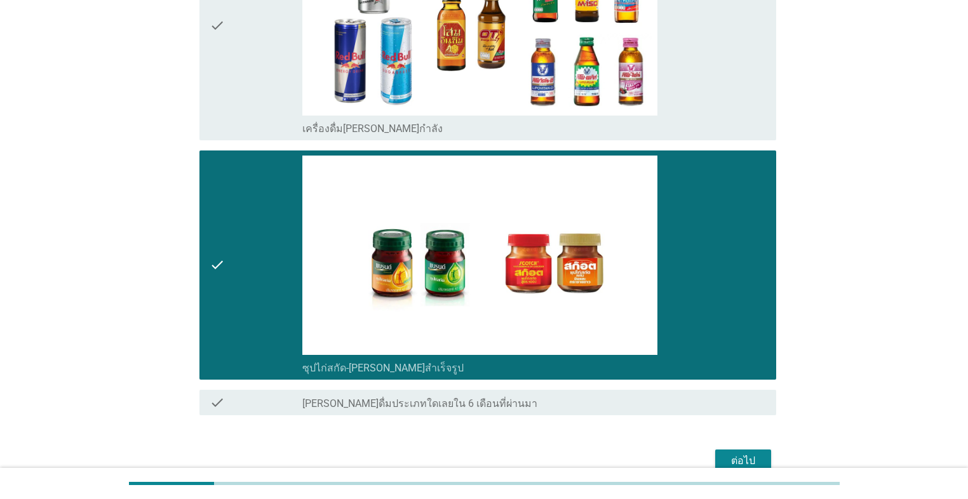
scroll to position [3153, 0]
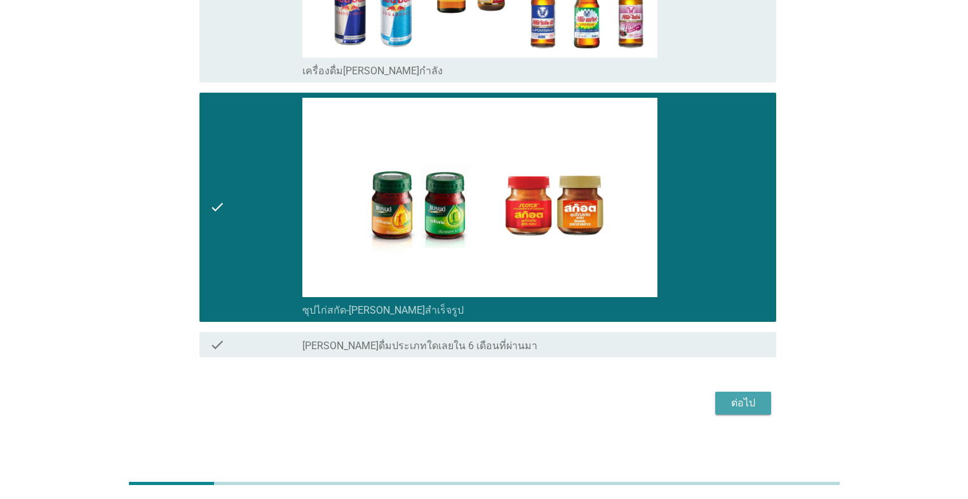
click at [500, 403] on div "ต่อไป" at bounding box center [743, 403] width 36 height 15
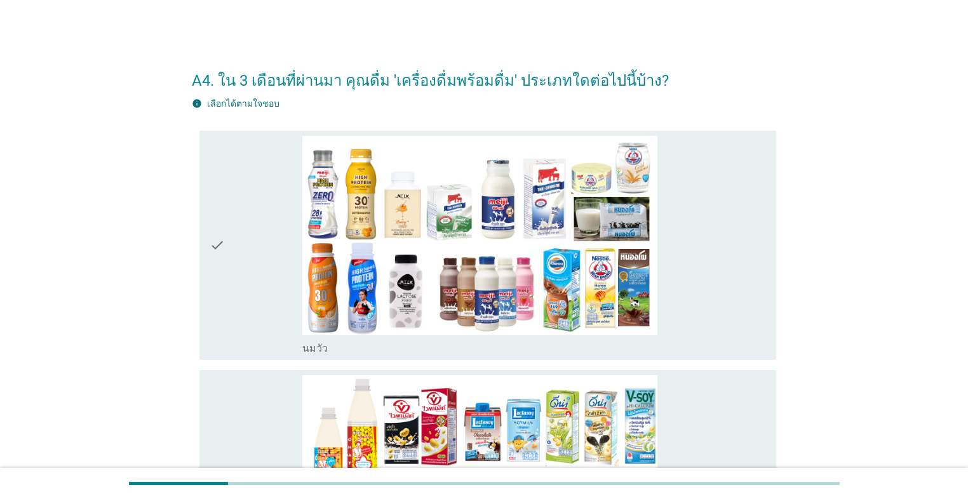
click at [264, 273] on div "check" at bounding box center [256, 245] width 93 height 219
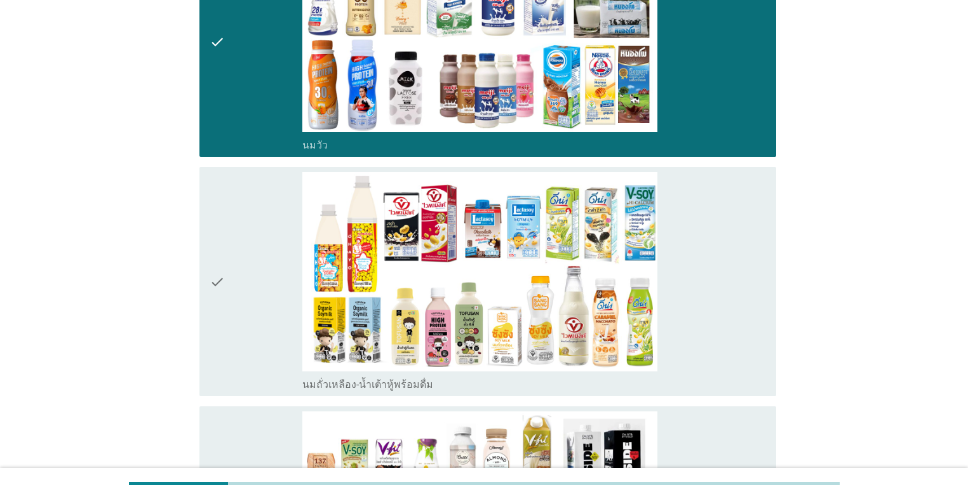
click at [263, 277] on div "check" at bounding box center [256, 281] width 93 height 219
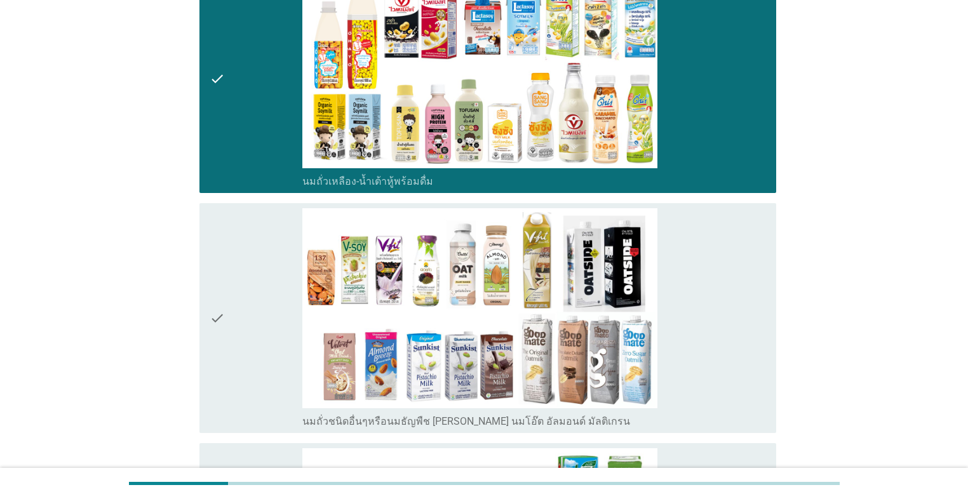
click at [263, 279] on div "check" at bounding box center [256, 317] width 93 height 219
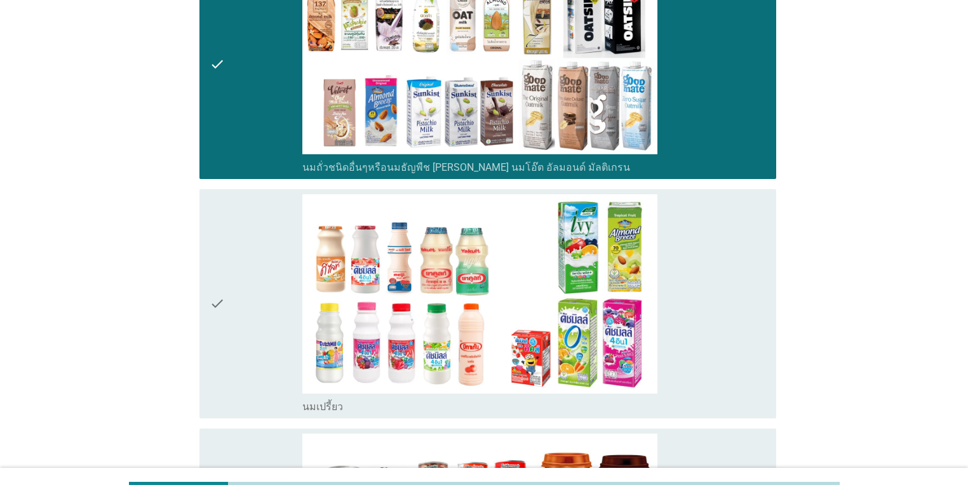
click at [263, 279] on div "check" at bounding box center [256, 303] width 93 height 219
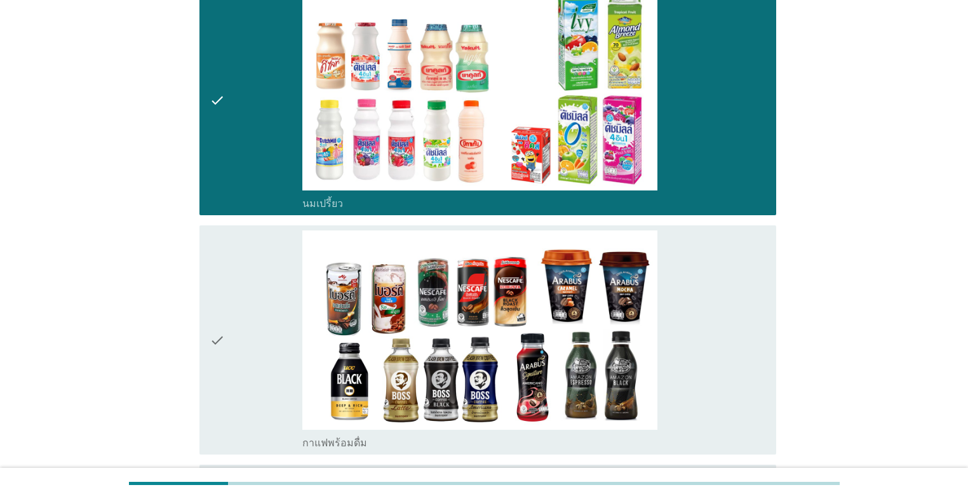
click at [263, 279] on div "check" at bounding box center [256, 339] width 93 height 219
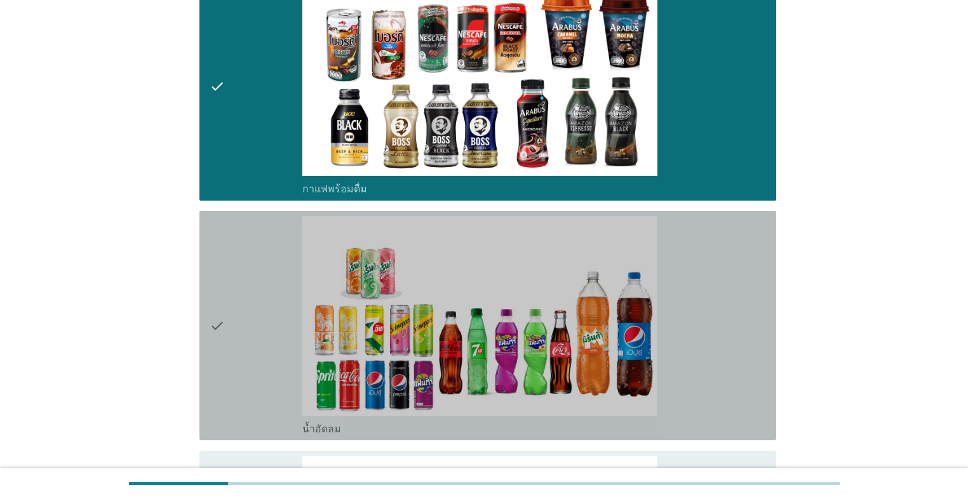
click at [264, 288] on div "check" at bounding box center [256, 325] width 93 height 219
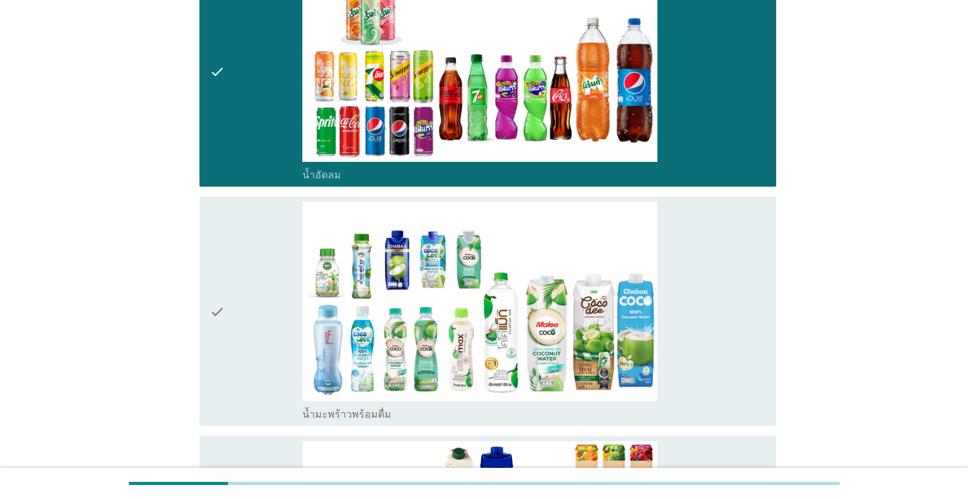
click at [264, 288] on div "check" at bounding box center [256, 311] width 93 height 219
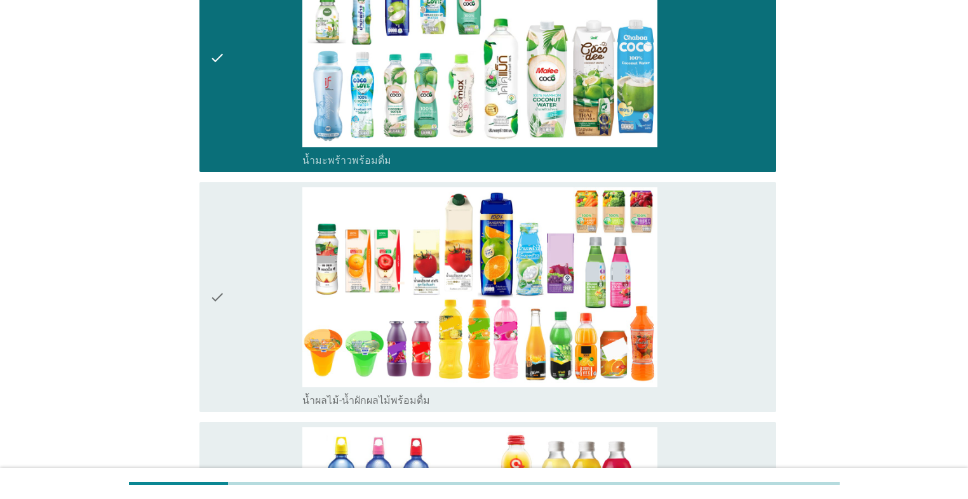
click at [264, 288] on div "check" at bounding box center [256, 296] width 93 height 219
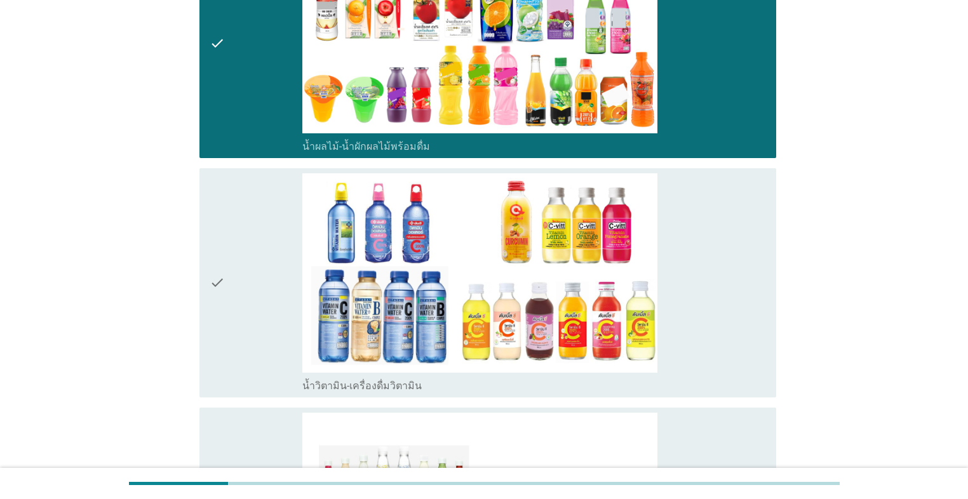
click at [264, 288] on div "check" at bounding box center [256, 282] width 93 height 219
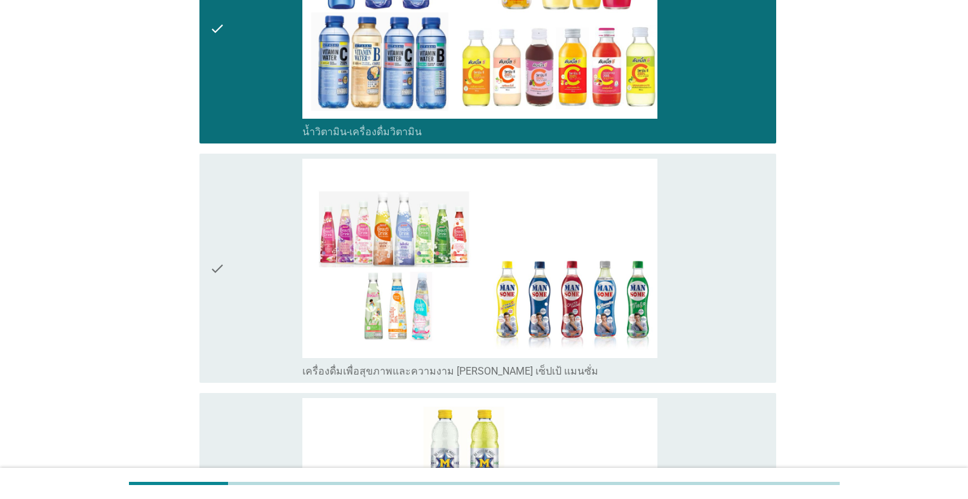
click at [264, 288] on div "check" at bounding box center [256, 268] width 93 height 219
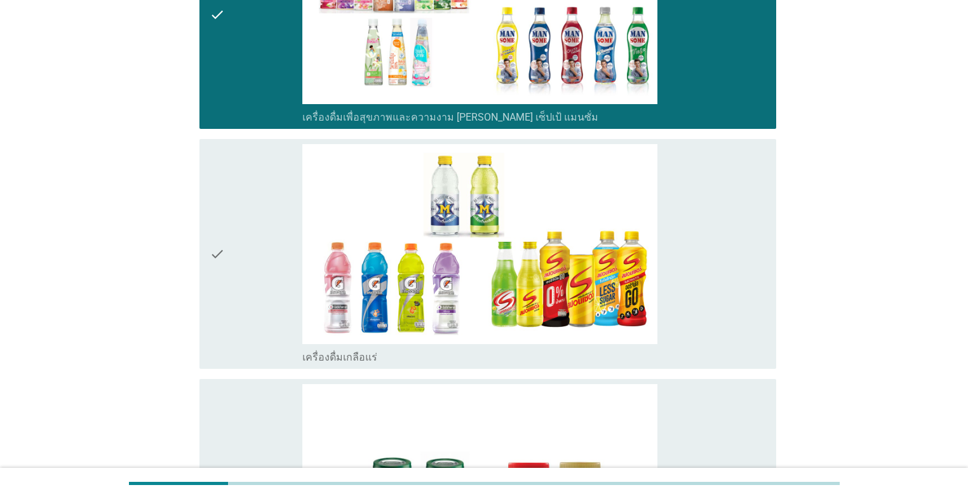
click at [264, 288] on div "check" at bounding box center [256, 253] width 93 height 219
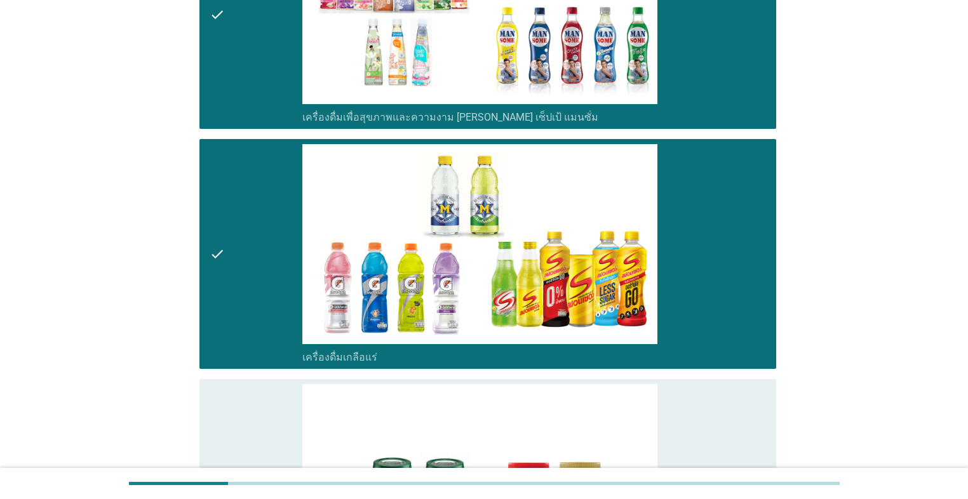
scroll to position [2641, 0]
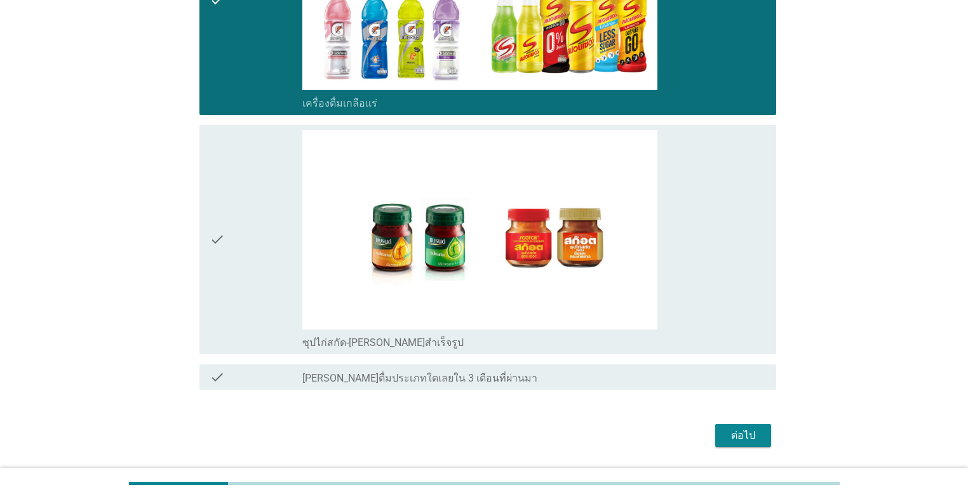
click at [262, 280] on div "check" at bounding box center [256, 239] width 93 height 219
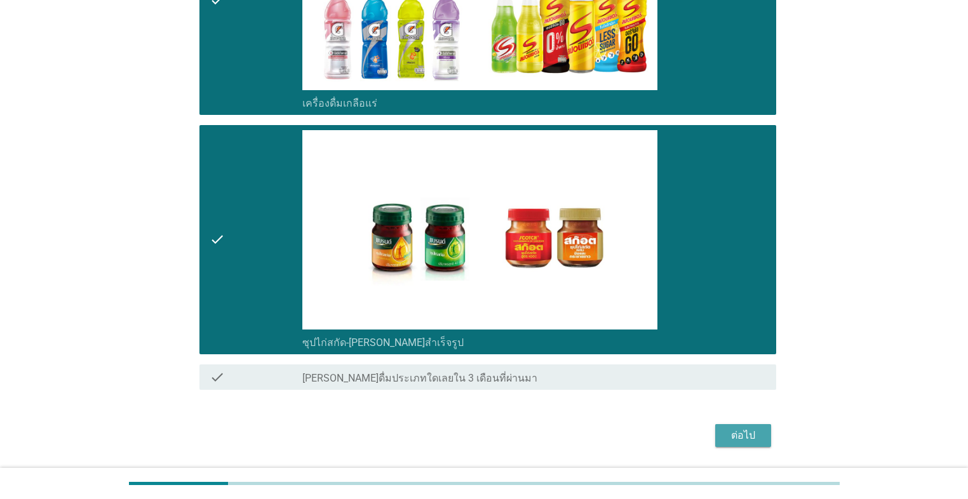
click at [500, 430] on div "ต่อไป" at bounding box center [743, 435] width 36 height 15
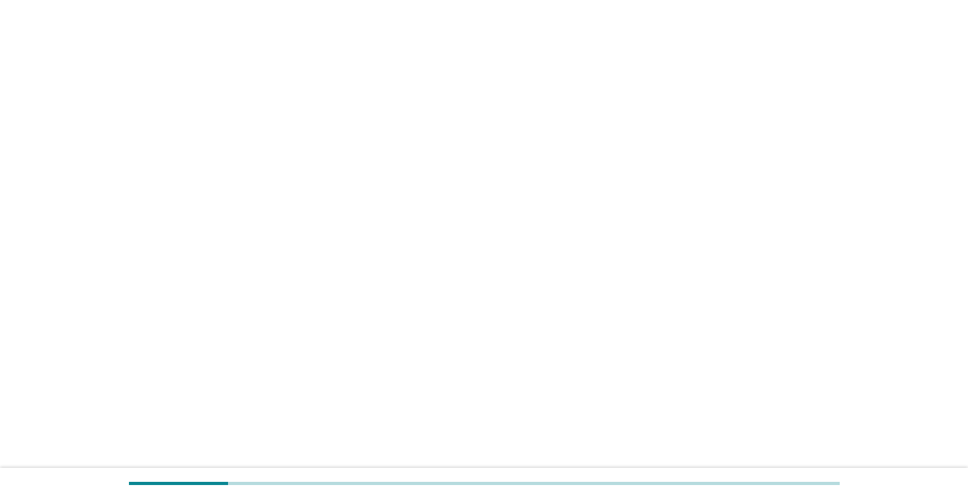
scroll to position [0, 0]
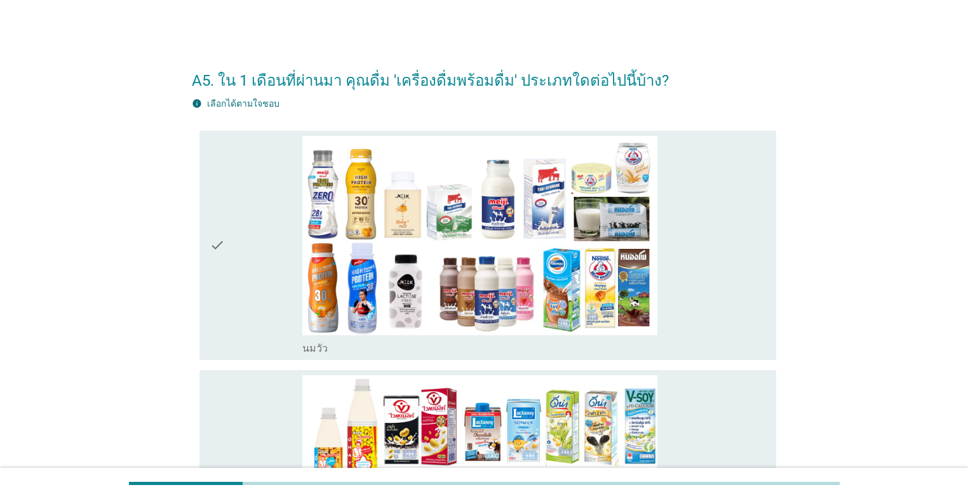
click at [257, 292] on div "check" at bounding box center [256, 245] width 93 height 219
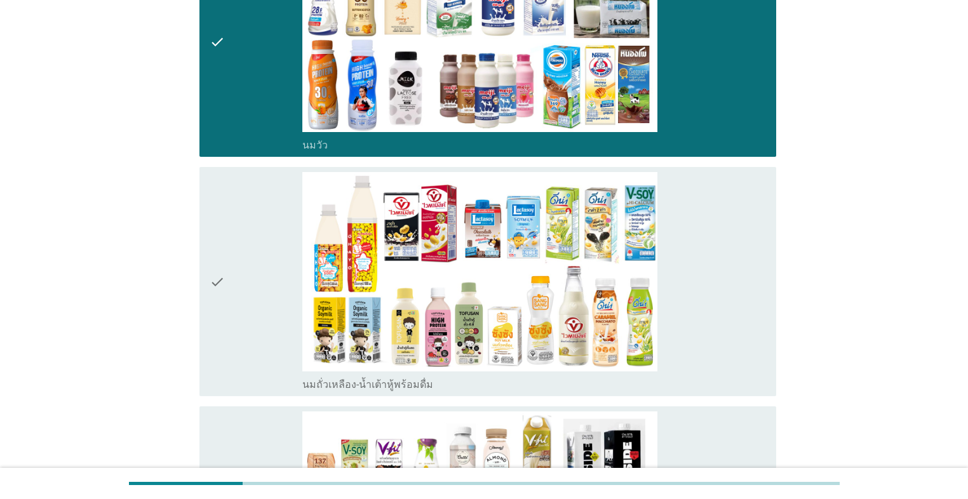
click at [257, 292] on div "check" at bounding box center [256, 281] width 93 height 219
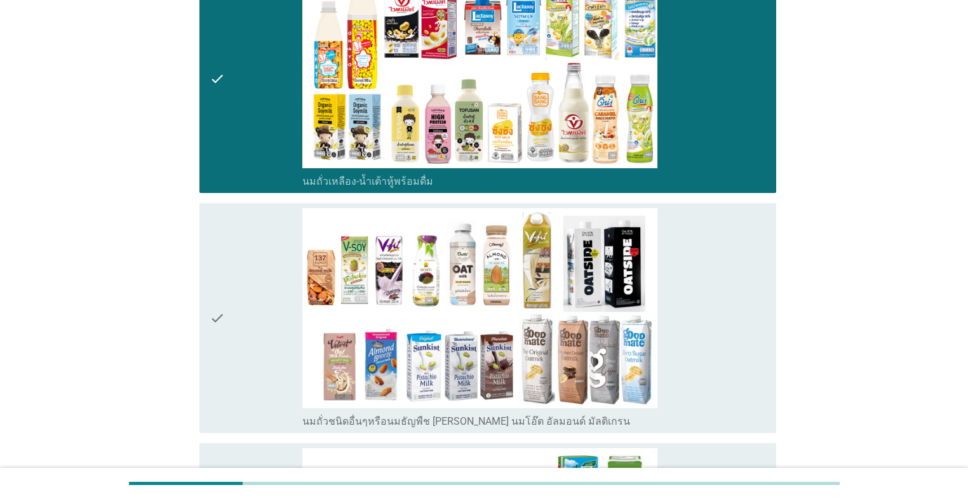
click at [257, 292] on div "check" at bounding box center [256, 317] width 93 height 219
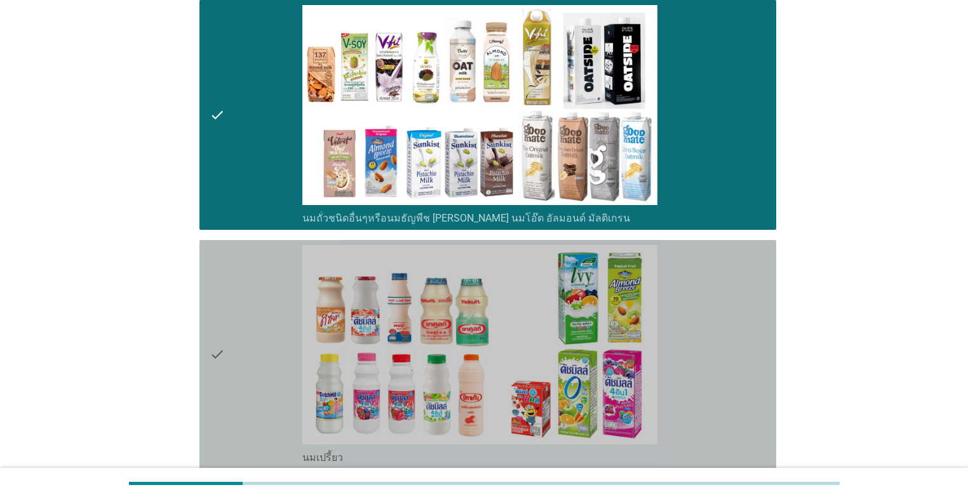
click at [257, 292] on div "check" at bounding box center [256, 354] width 93 height 219
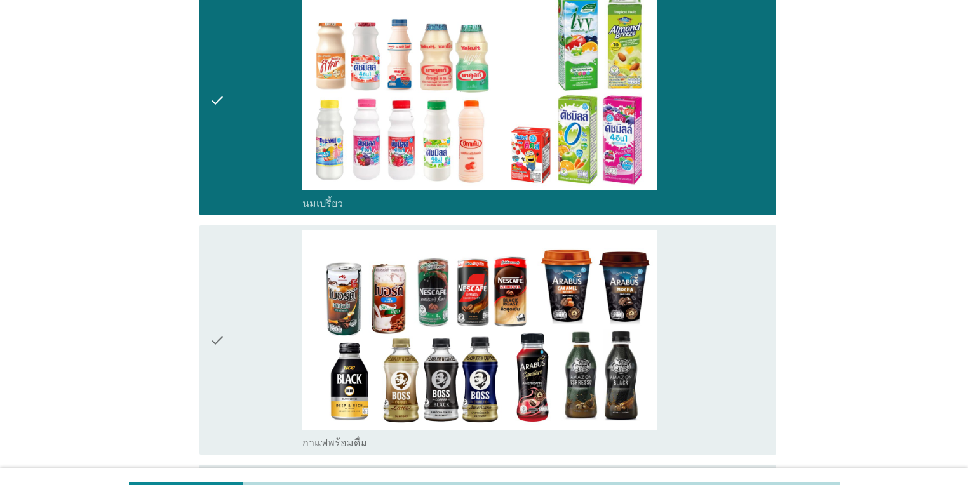
click at [257, 292] on div "check" at bounding box center [256, 339] width 93 height 219
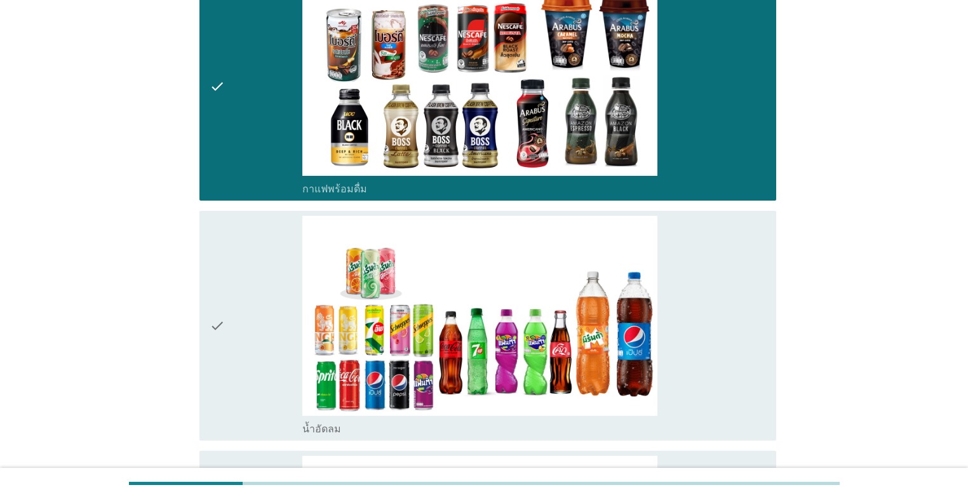
click at [257, 292] on div "check" at bounding box center [256, 325] width 93 height 219
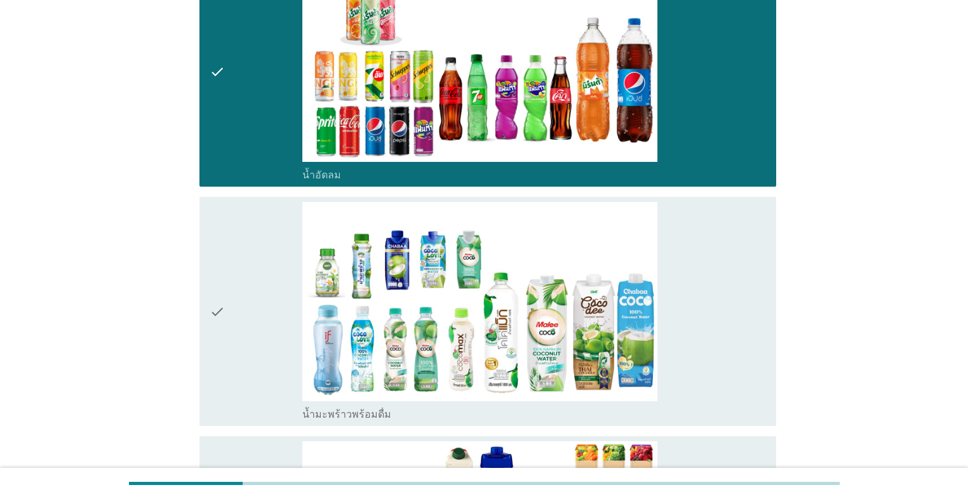
click at [257, 293] on div "check" at bounding box center [256, 311] width 93 height 219
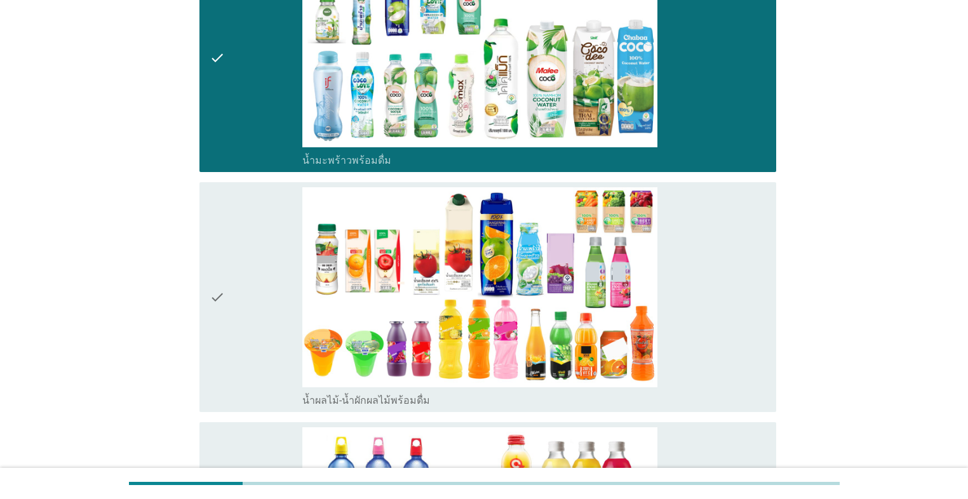
click at [257, 293] on div "check" at bounding box center [256, 296] width 93 height 219
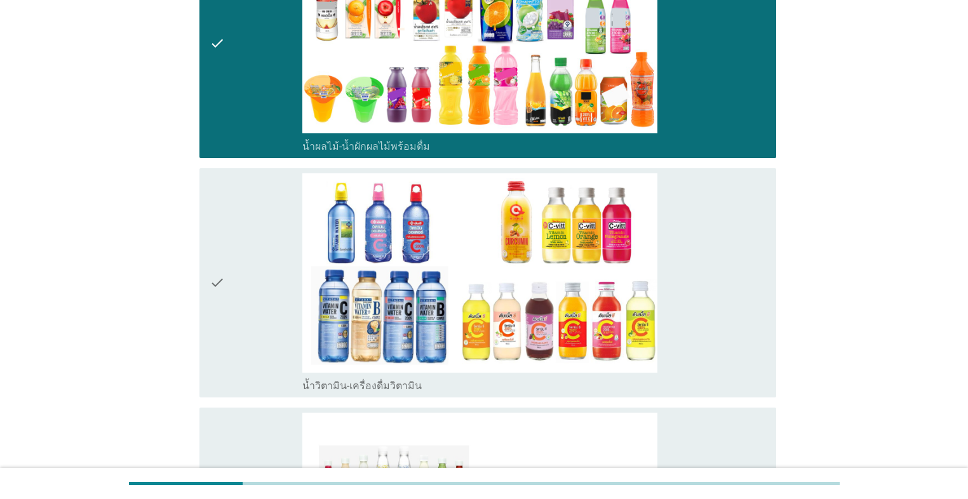
click at [257, 293] on div "check" at bounding box center [256, 282] width 93 height 219
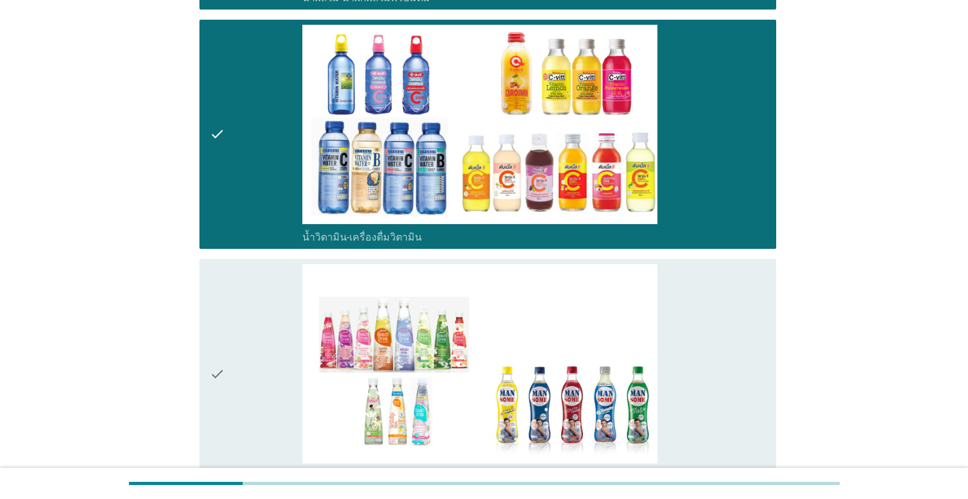
scroll to position [2133, 0]
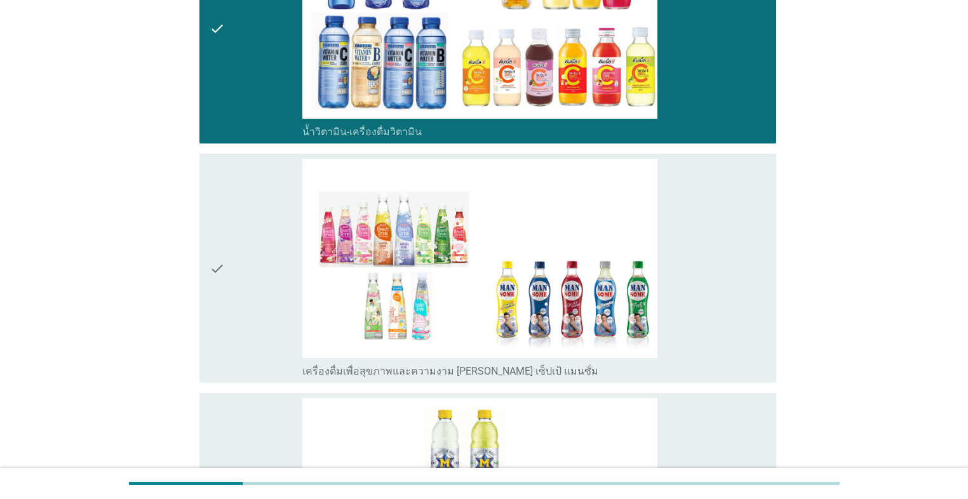
click at [257, 293] on div "check" at bounding box center [256, 268] width 93 height 219
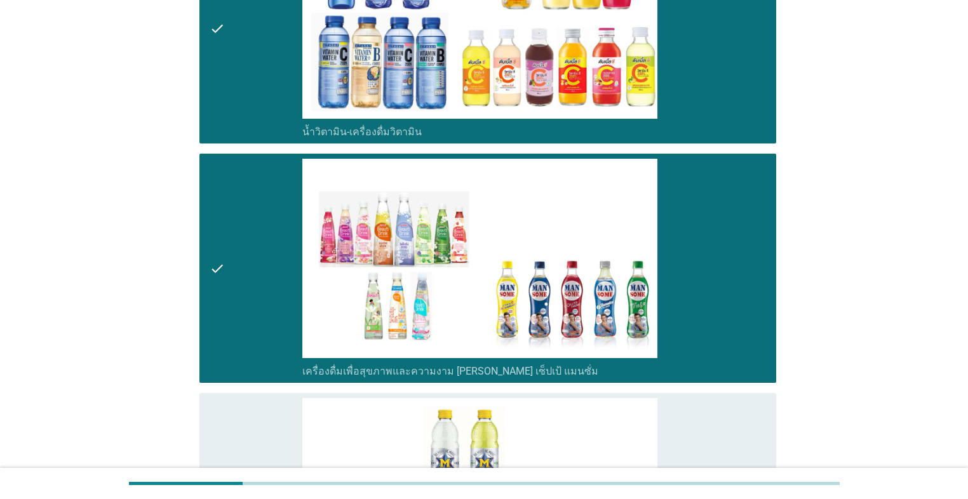
scroll to position [2336, 0]
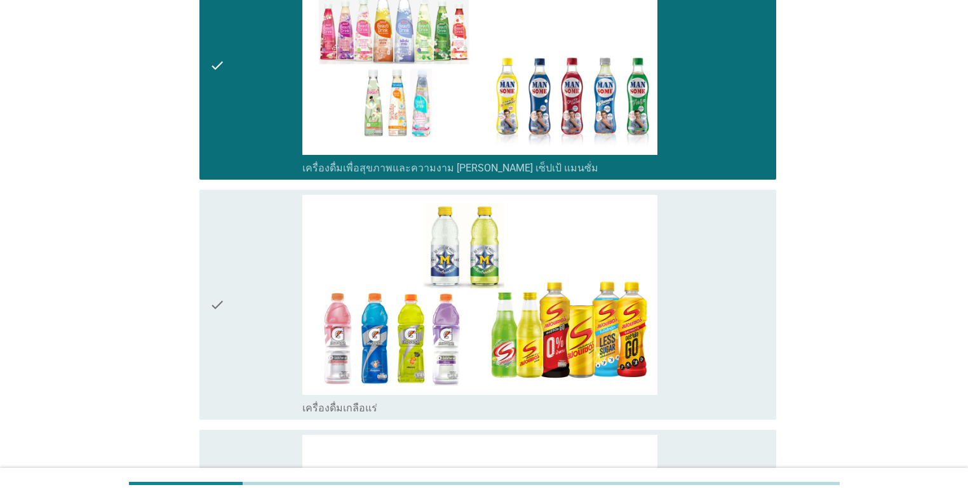
click at [257, 293] on div "check" at bounding box center [256, 304] width 93 height 219
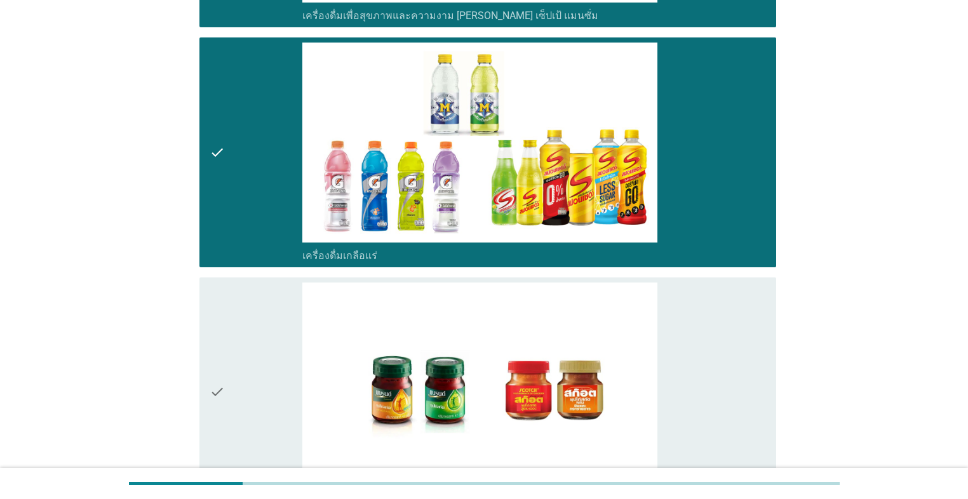
scroll to position [2674, 0]
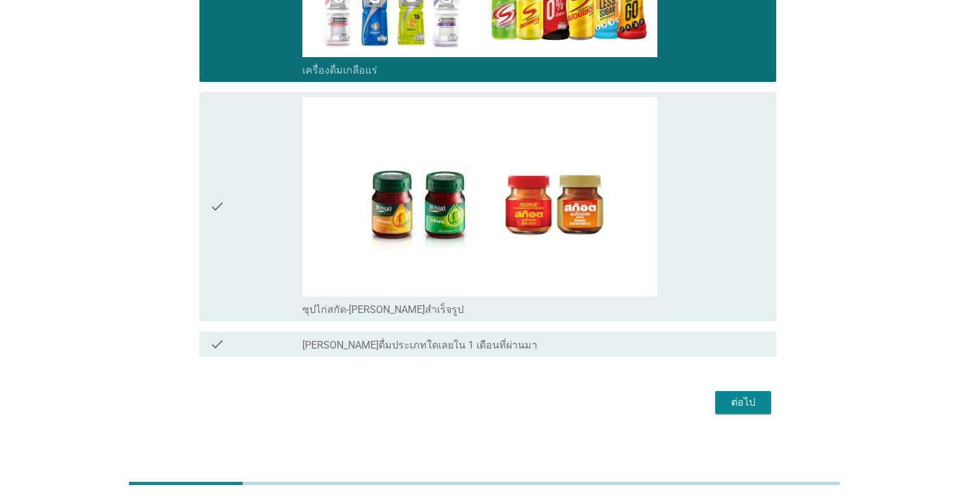
click at [500, 405] on button "ต่อไป" at bounding box center [743, 402] width 56 height 23
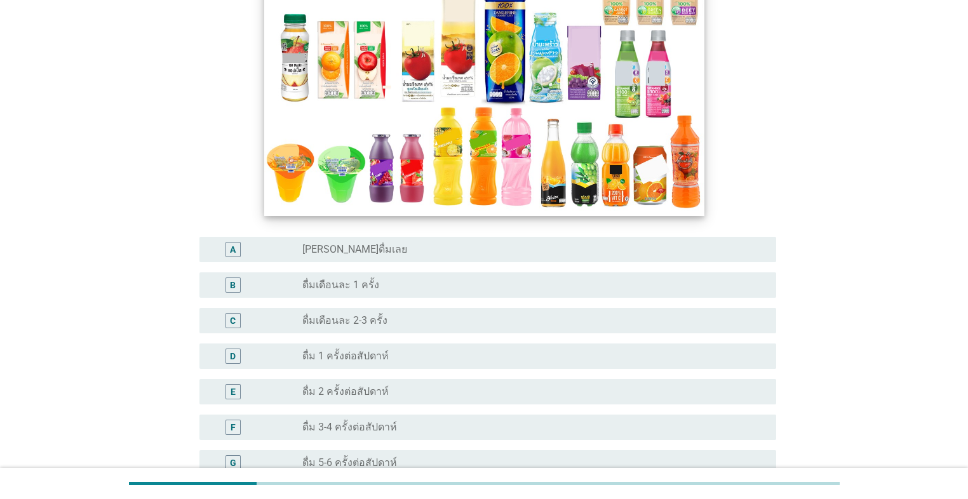
scroll to position [406, 0]
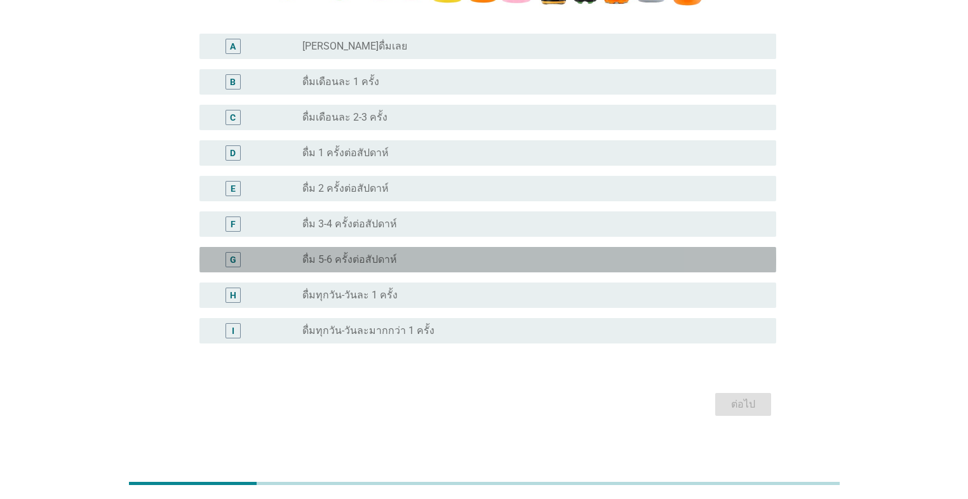
click at [398, 267] on div "radio_button_unchecked ดื่ม 5-6 ครั้งต่อสัปดาห์" at bounding box center [533, 259] width 463 height 15
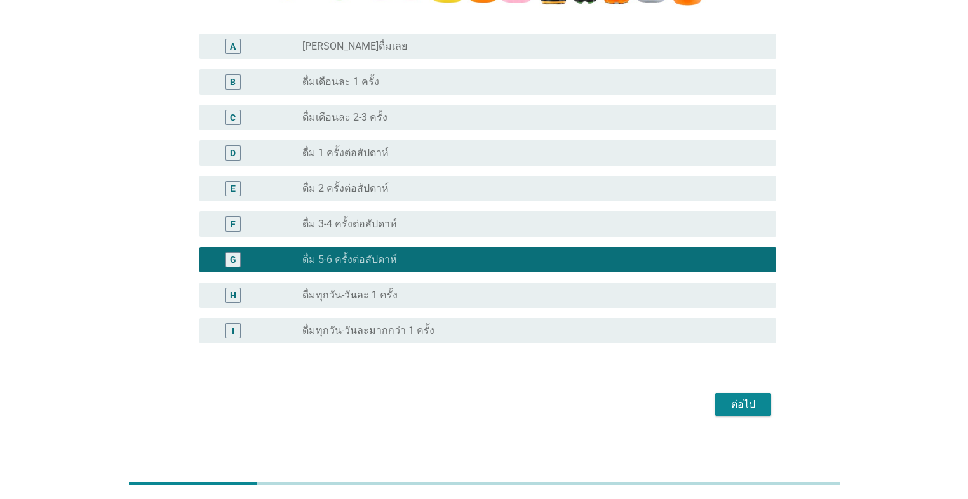
click at [500, 410] on div "ต่อไป" at bounding box center [743, 404] width 36 height 15
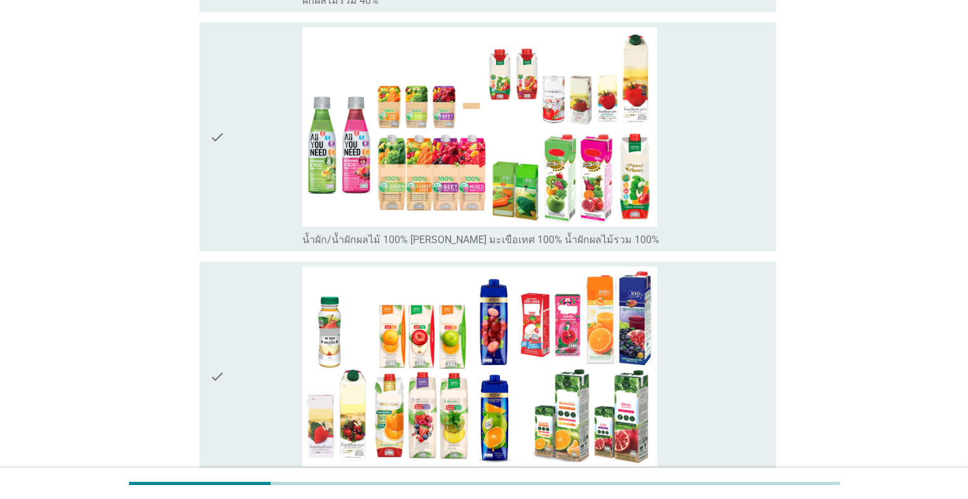
scroll to position [0, 0]
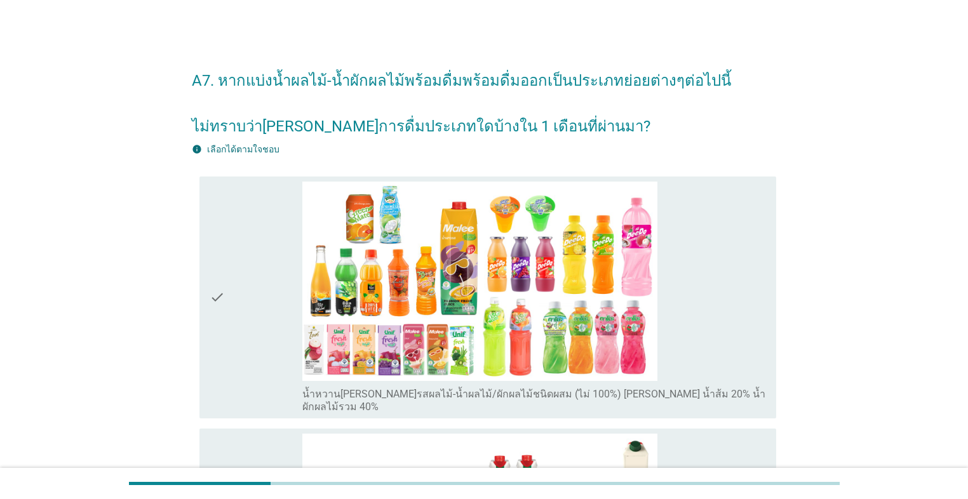
click at [267, 340] on div "check" at bounding box center [256, 298] width 93 height 232
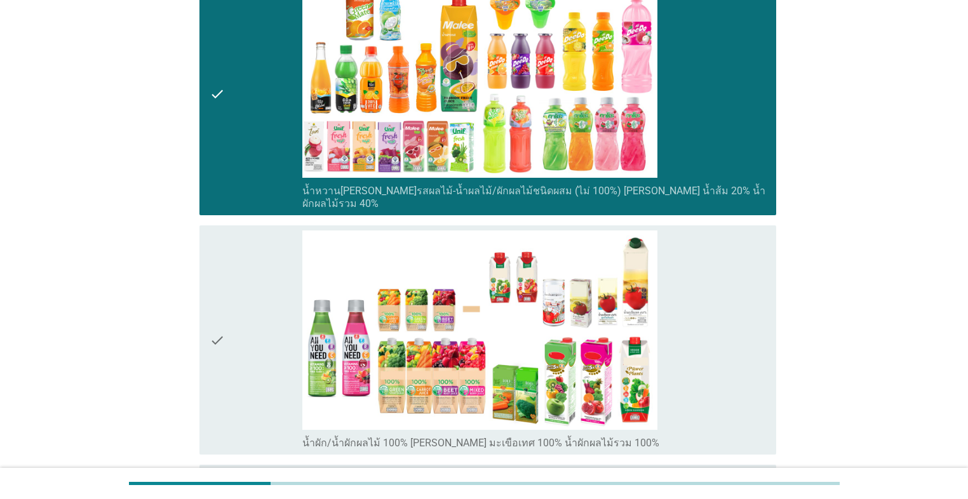
click at [259, 350] on div "check" at bounding box center [256, 339] width 93 height 219
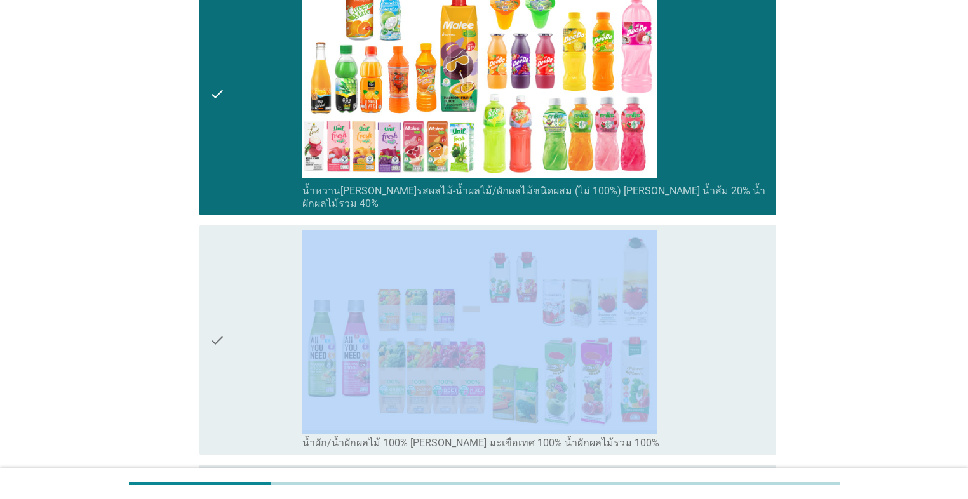
click at [259, 350] on div "check" at bounding box center [256, 339] width 93 height 219
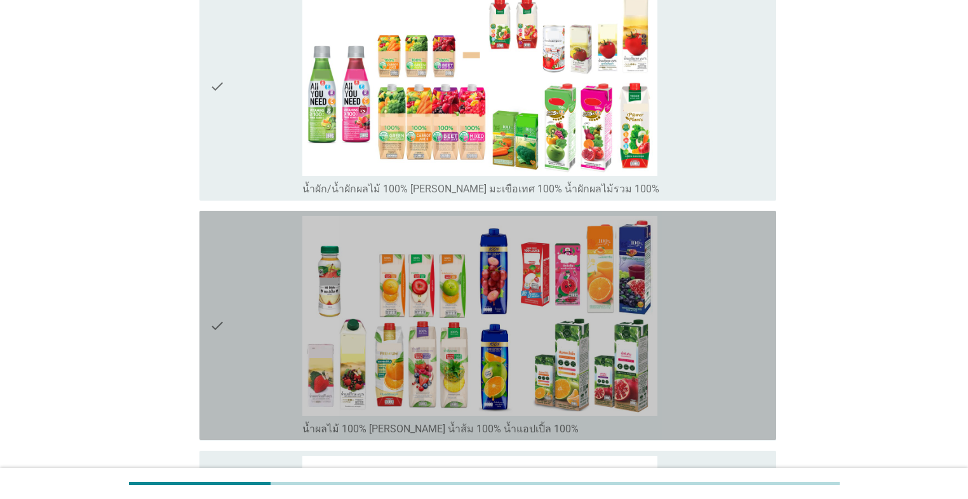
click at [259, 350] on div "check" at bounding box center [256, 325] width 93 height 219
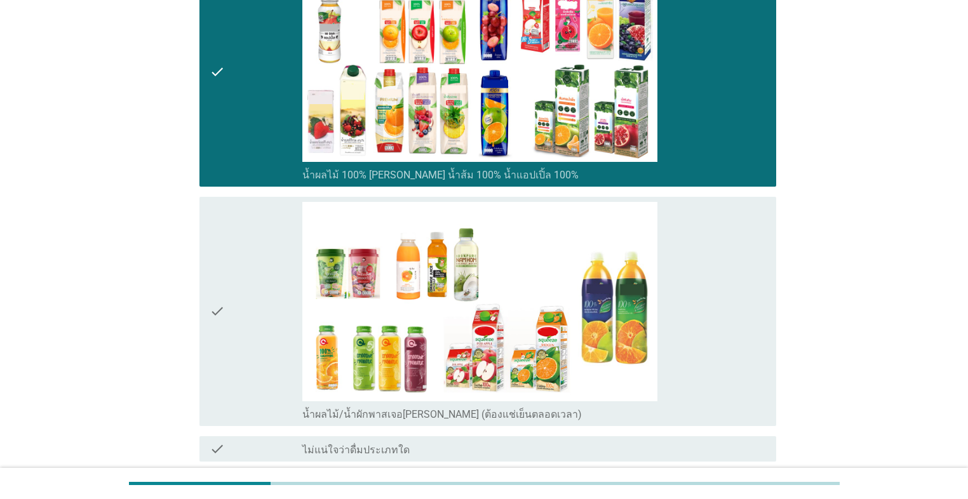
click at [256, 343] on div "check" at bounding box center [256, 311] width 93 height 219
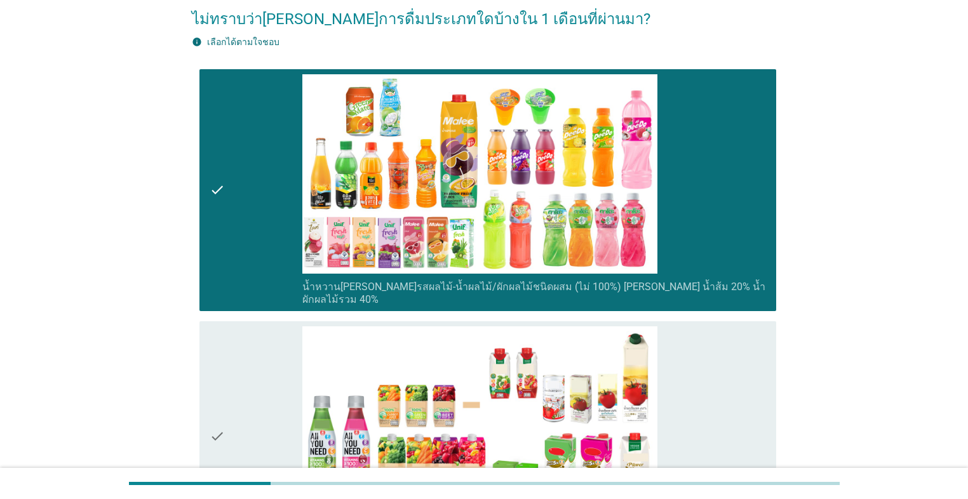
scroll to position [152, 0]
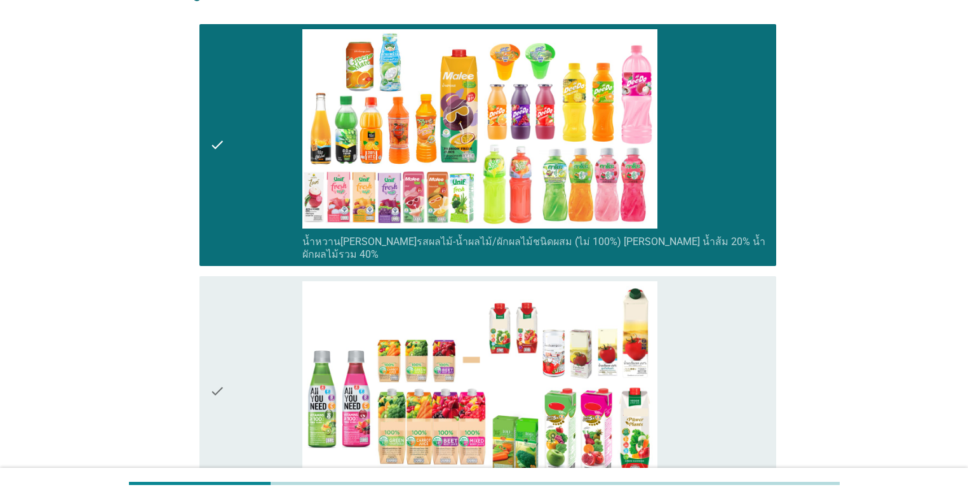
click at [268, 323] on div "check" at bounding box center [256, 390] width 93 height 219
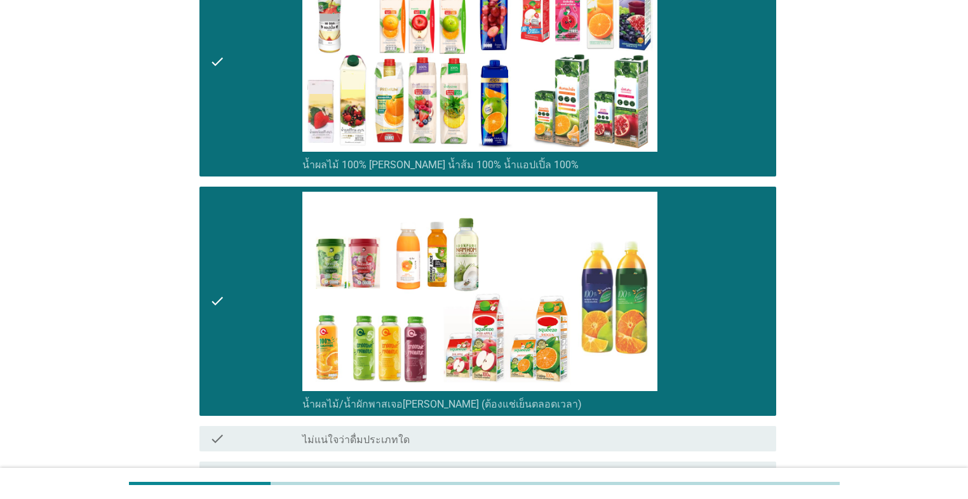
scroll to position [813, 0]
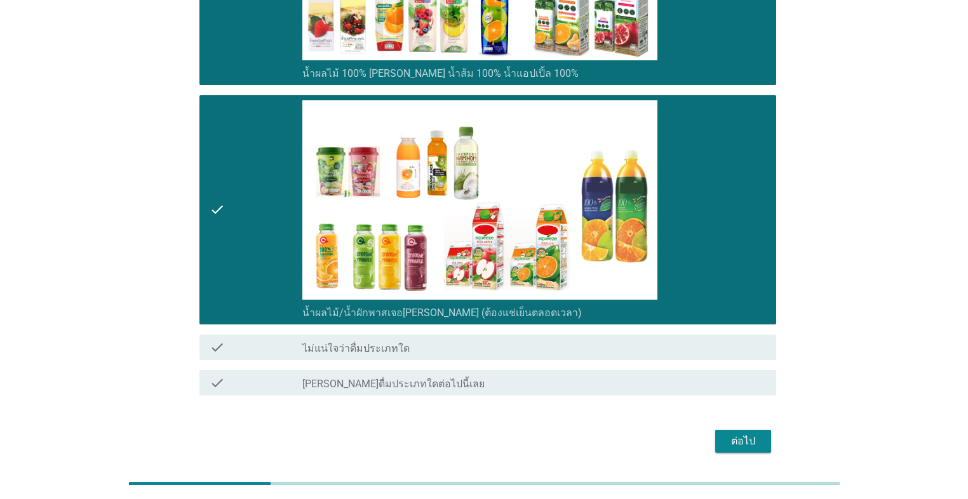
click at [500, 434] on div "ต่อไป" at bounding box center [743, 441] width 36 height 15
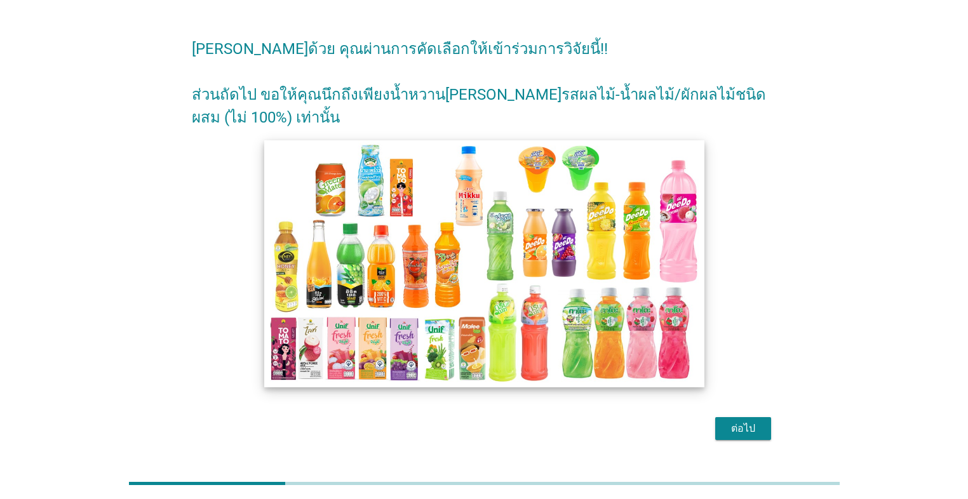
scroll to position [63, 0]
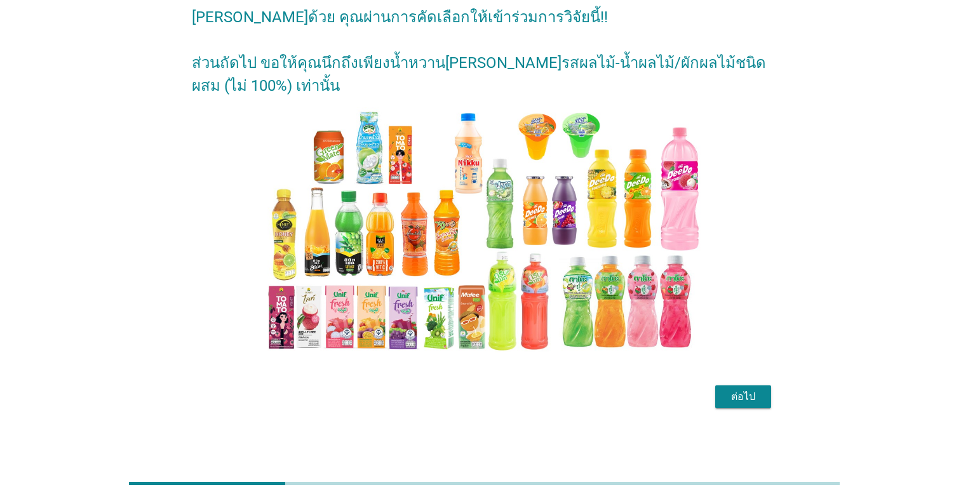
click at [500, 401] on div "ต่อไป" at bounding box center [743, 396] width 36 height 15
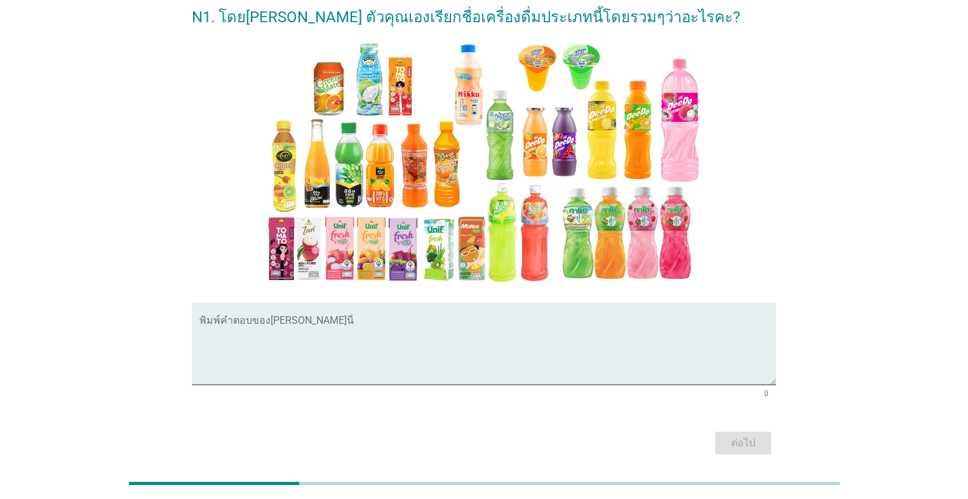
scroll to position [0, 0]
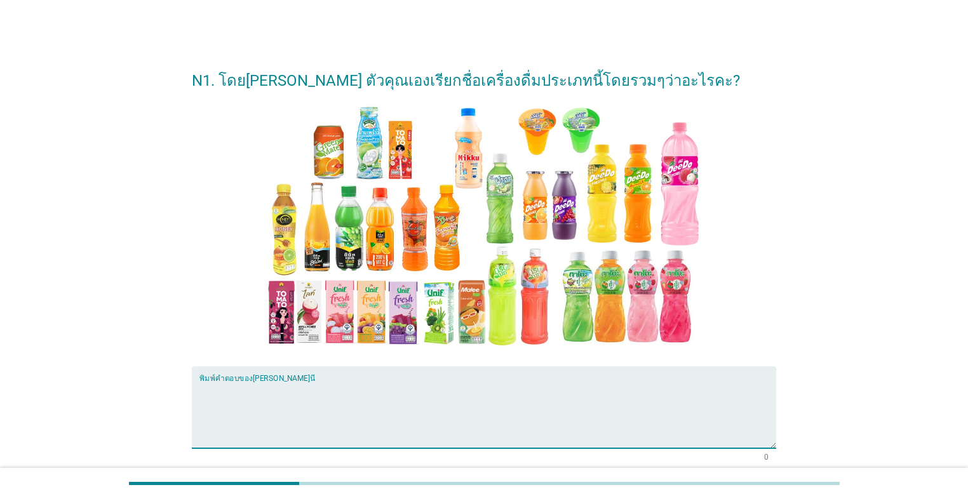
click at [455, 382] on textarea "พิมพ์คำตอบของคุณ ที่นี่" at bounding box center [487, 415] width 576 height 67
type textarea "o"
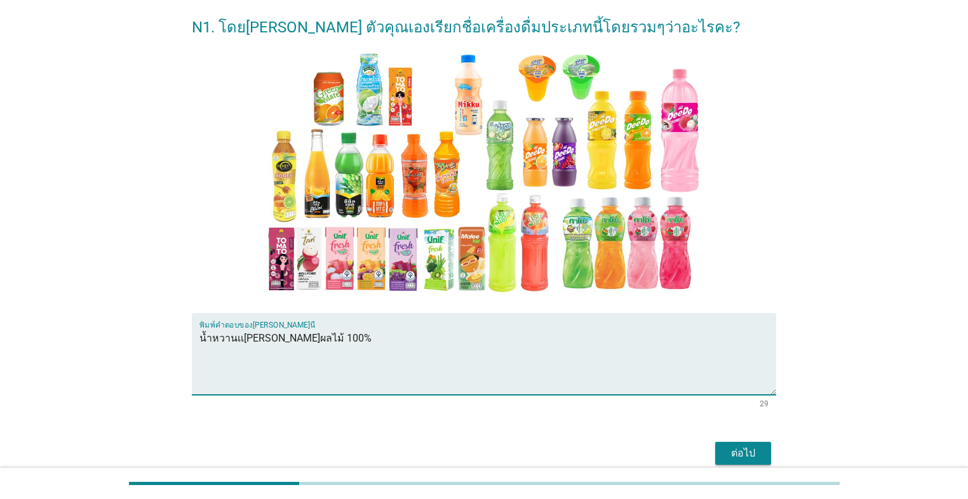
scroll to position [102, 0]
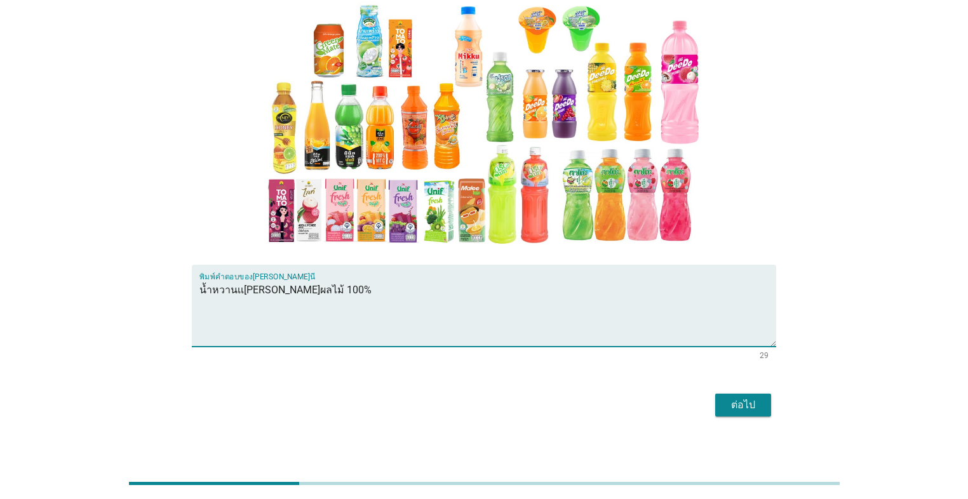
type textarea "น้ำหวานเเ[PERSON_NAME]ผลไม้ 100%"
click at [500, 403] on div "ต่อไป" at bounding box center [743, 404] width 36 height 15
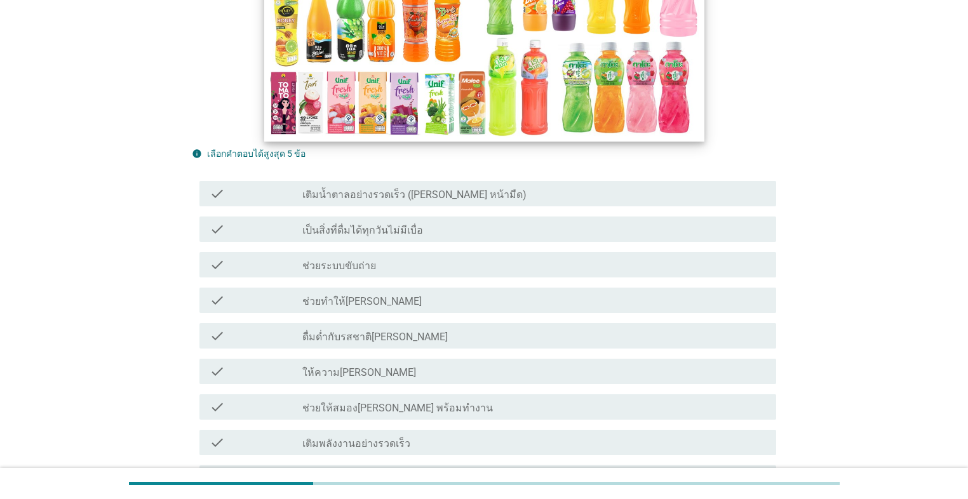
scroll to position [305, 0]
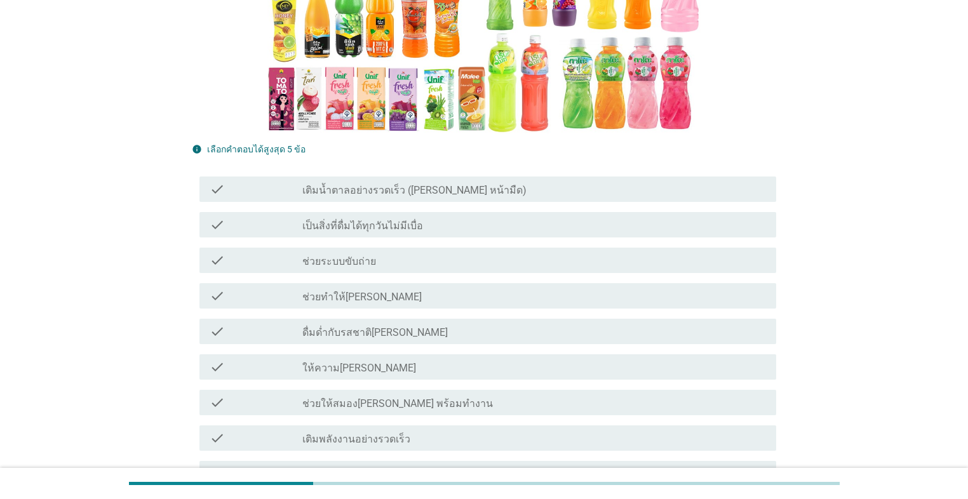
click at [500, 363] on div "check_box_outline_blank ให้ความ[PERSON_NAME]" at bounding box center [533, 366] width 463 height 15
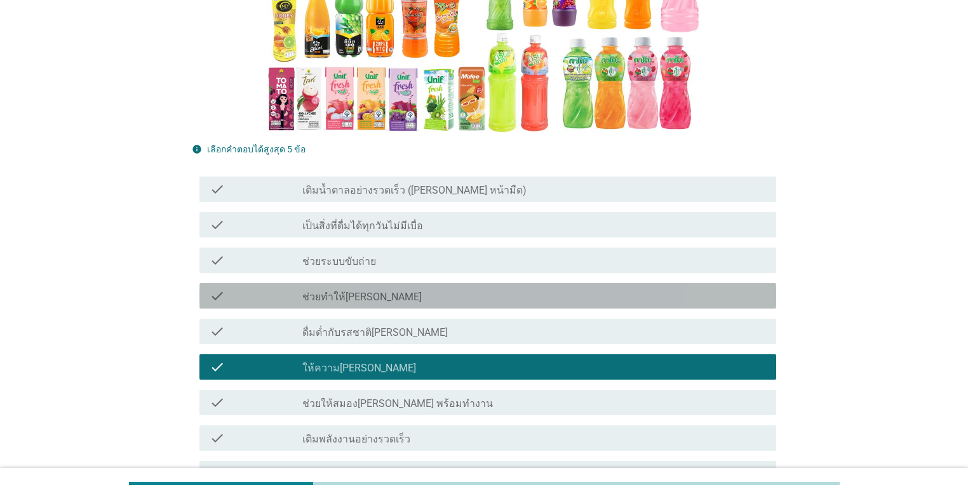
click at [500, 301] on div "check_box_outline_blank ช่วยทำให้[PERSON_NAME]" at bounding box center [533, 295] width 463 height 15
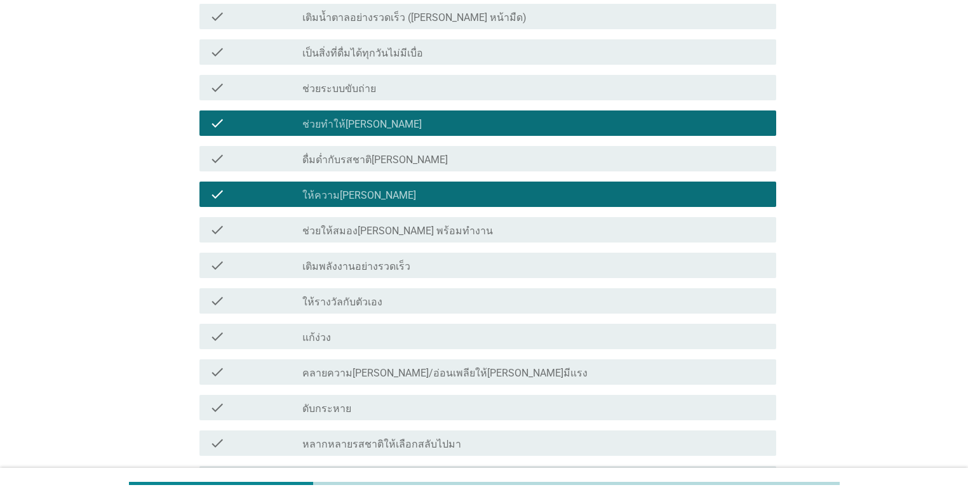
scroll to position [508, 0]
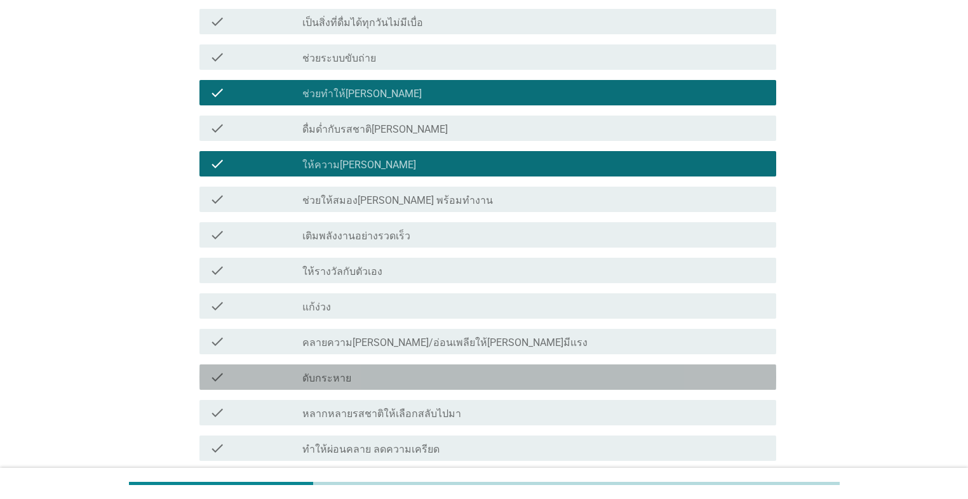
click at [500, 367] on div "check check_box_outline_blank ดับกระหาย" at bounding box center [487, 376] width 576 height 25
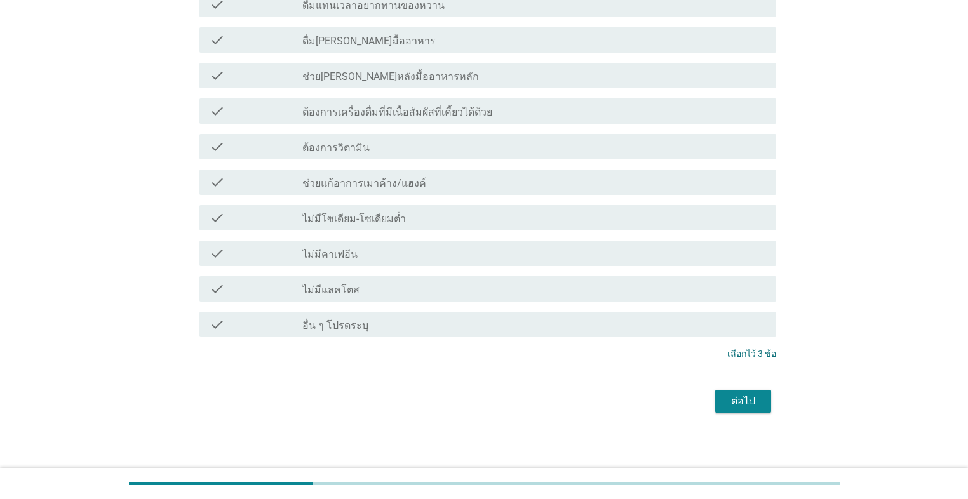
scroll to position [1241, 0]
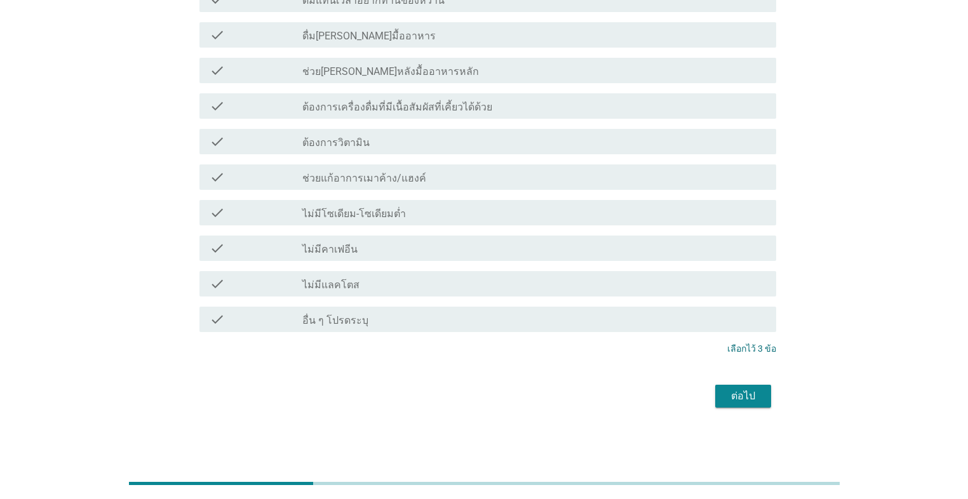
click at [500, 394] on div "ต่อไป" at bounding box center [743, 396] width 36 height 15
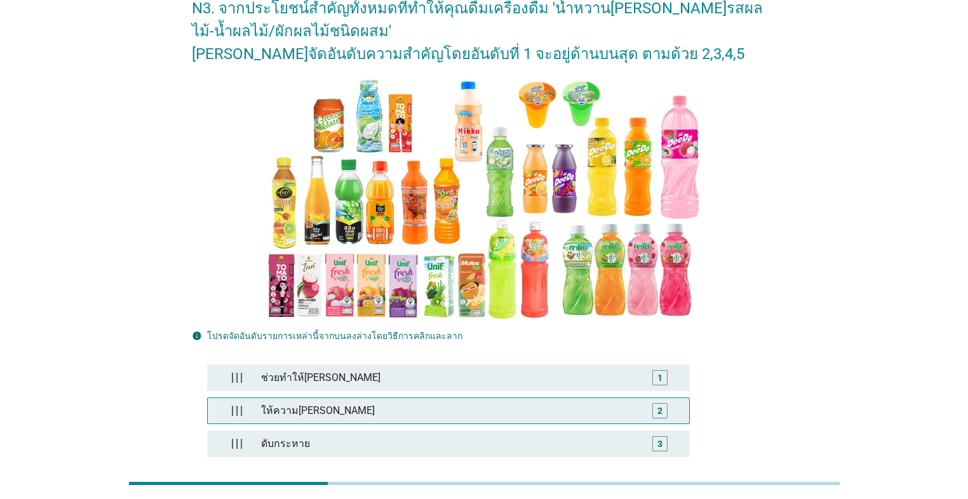
scroll to position [152, 0]
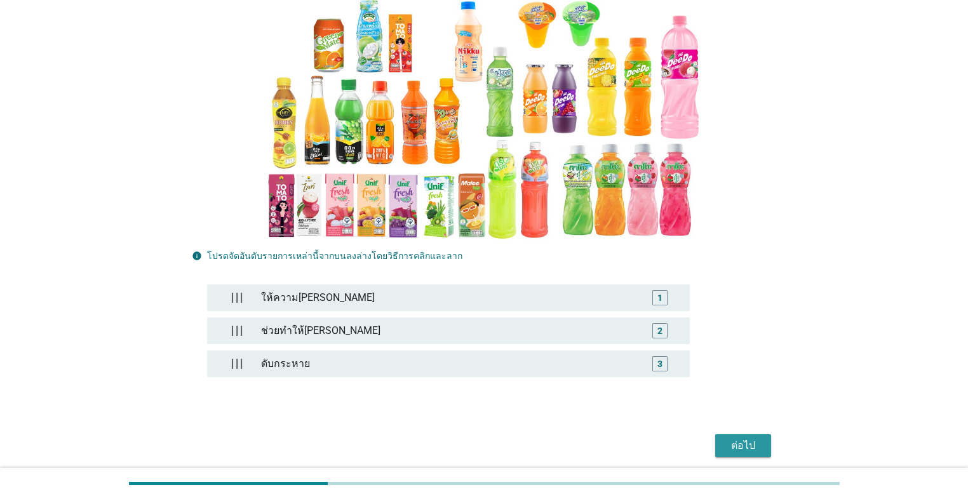
click at [500, 438] on div "ต่อไป" at bounding box center [743, 445] width 36 height 15
click at [500, 438] on div "ต่อไป" at bounding box center [484, 445] width 584 height 30
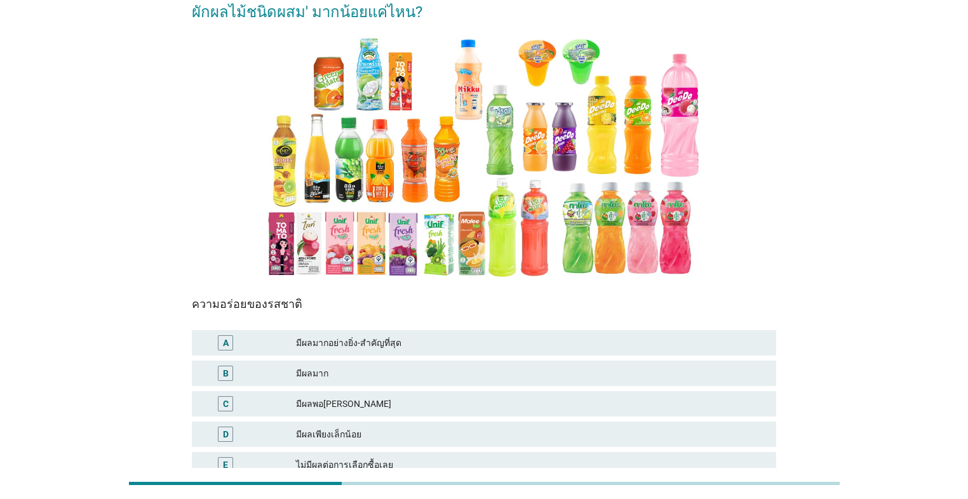
scroll to position [102, 0]
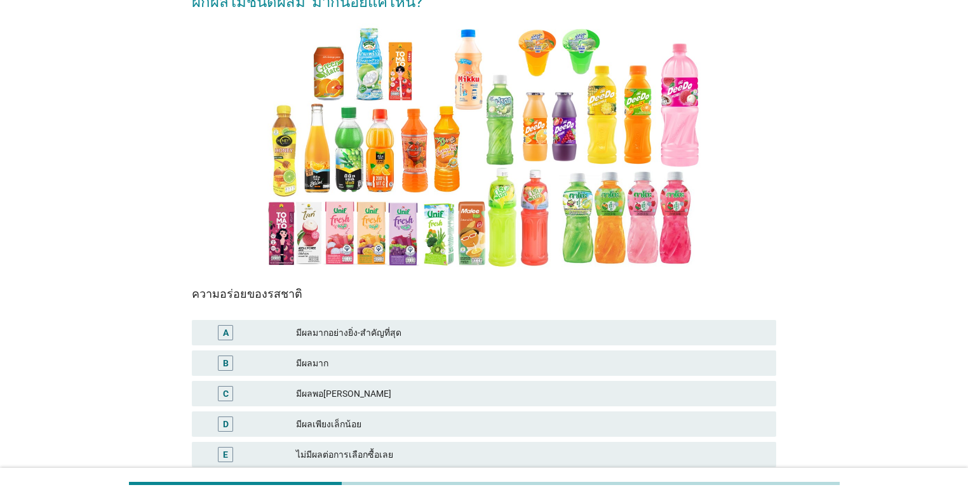
click at [349, 363] on div "มีผลมาก" at bounding box center [531, 363] width 470 height 15
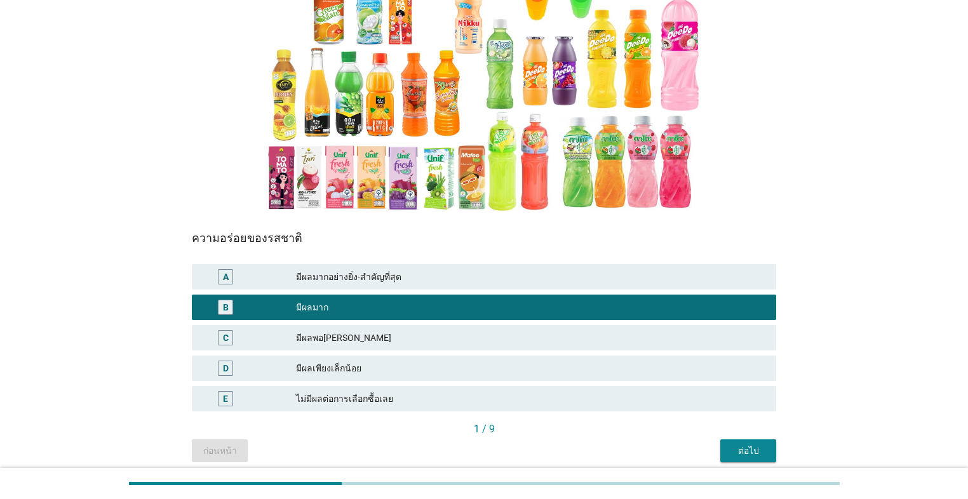
scroll to position [208, 0]
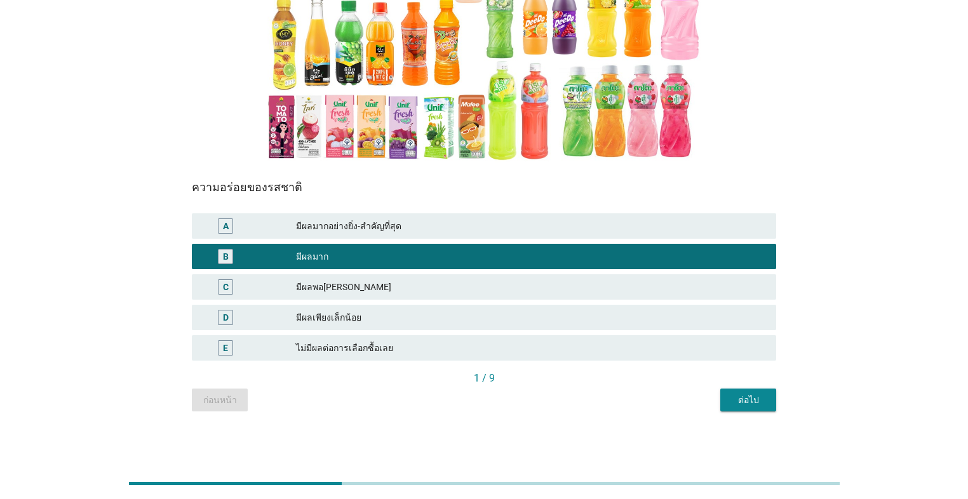
click at [500, 404] on div "ต่อไป" at bounding box center [748, 400] width 36 height 13
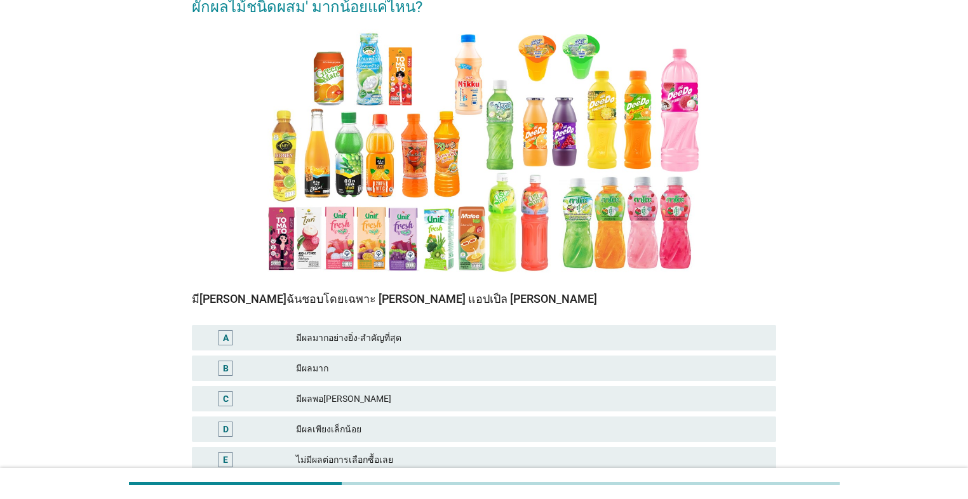
scroll to position [102, 0]
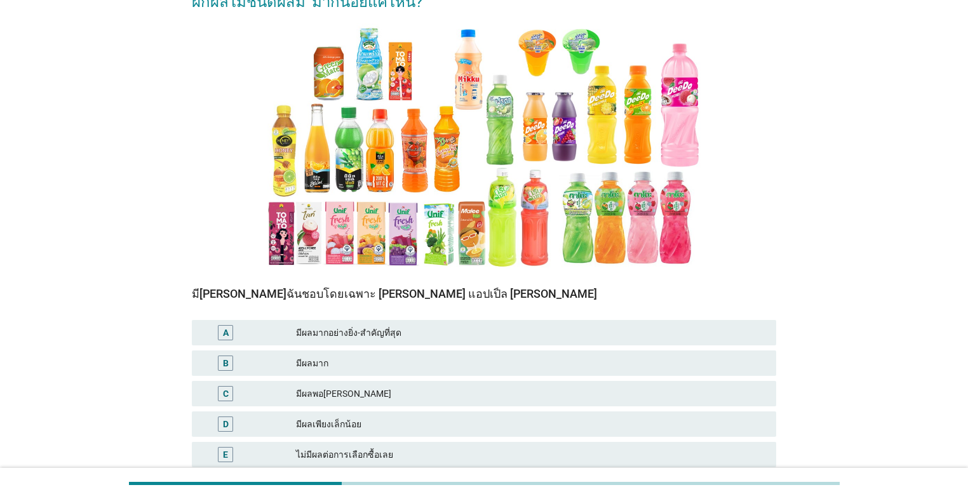
click at [416, 340] on div "A มีผลมากอย่างยิ่ง-สำคัญที่สุด" at bounding box center [484, 332] width 584 height 25
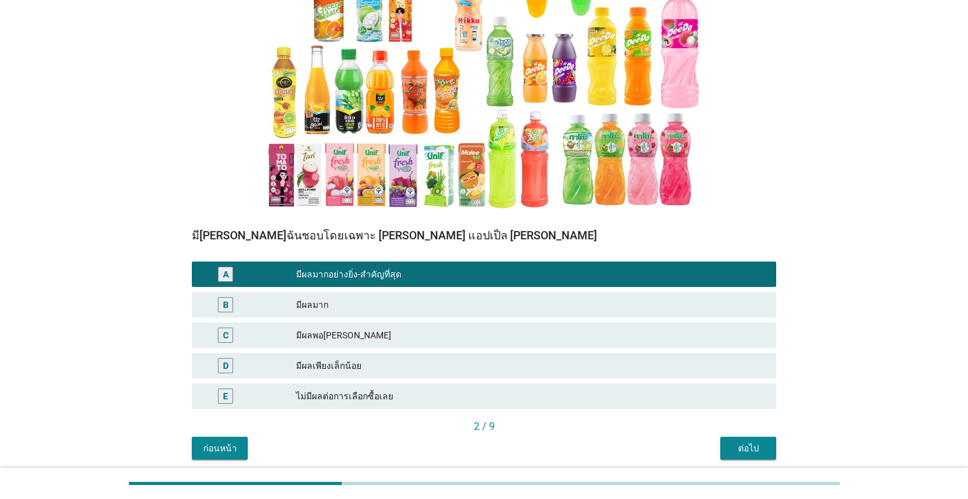
scroll to position [208, 0]
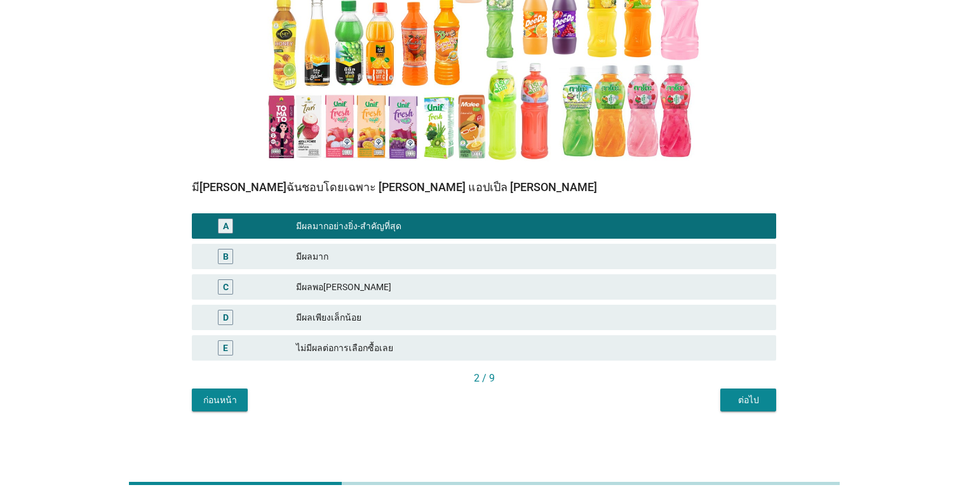
click at [500, 404] on div "ต่อไป" at bounding box center [748, 400] width 36 height 13
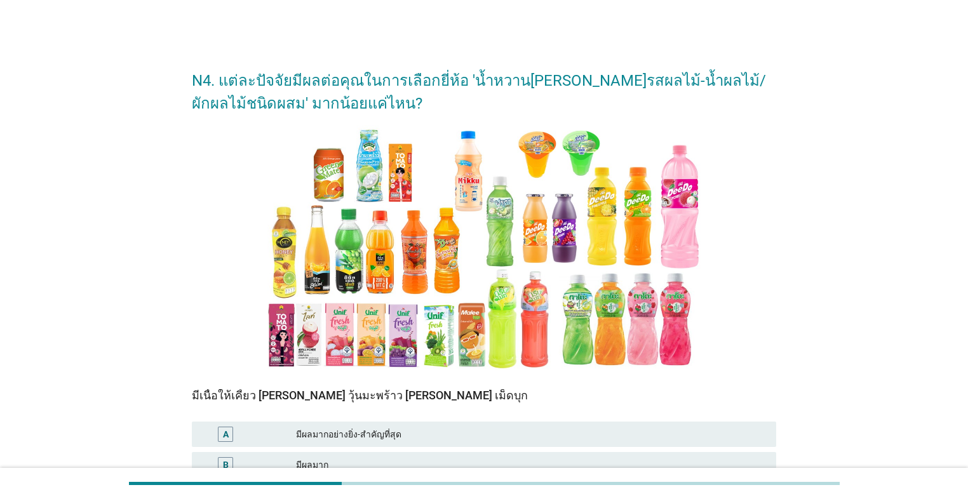
scroll to position [51, 0]
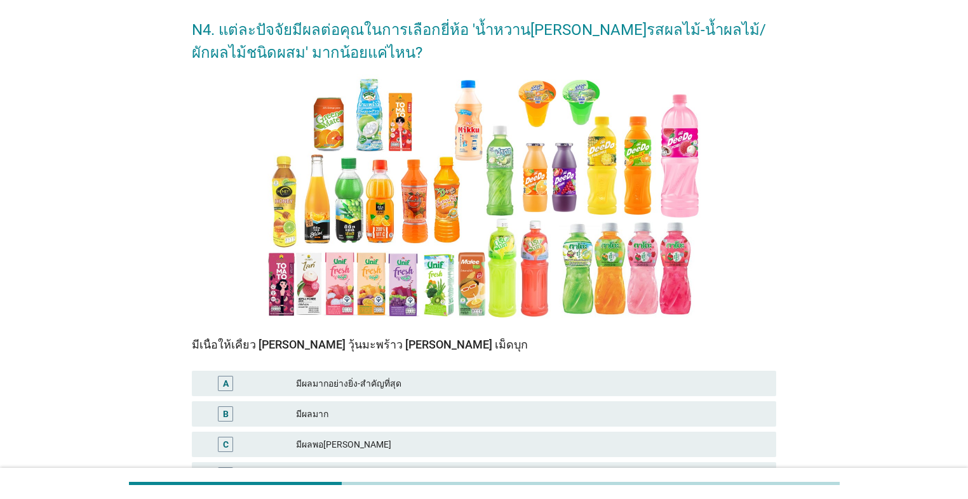
click at [429, 395] on div "A มีผลมากอย่างยิ่ง-สำคัญที่สุด" at bounding box center [484, 383] width 584 height 25
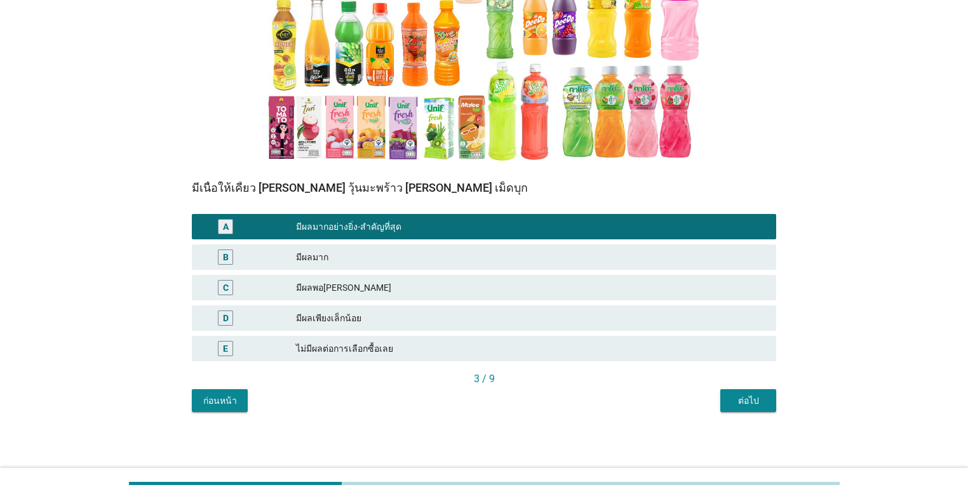
scroll to position [208, 0]
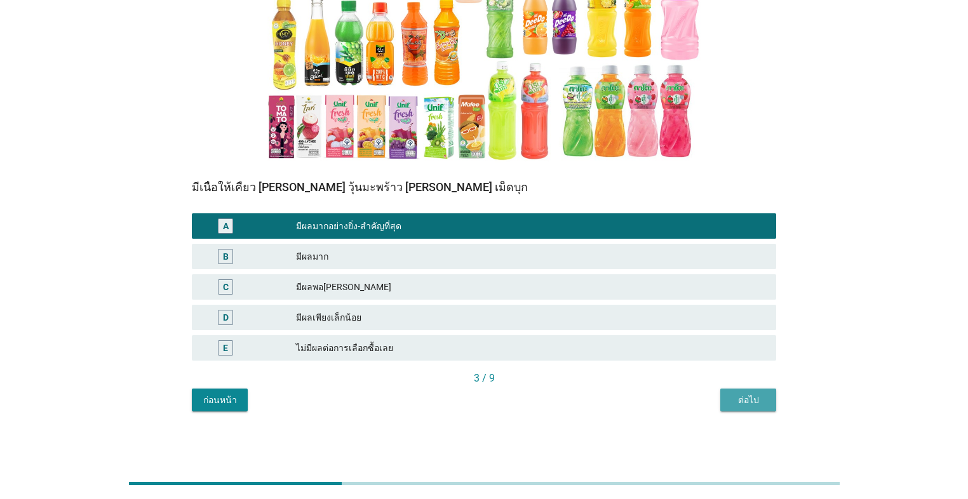
click at [500, 402] on div "ต่อไป" at bounding box center [748, 400] width 36 height 13
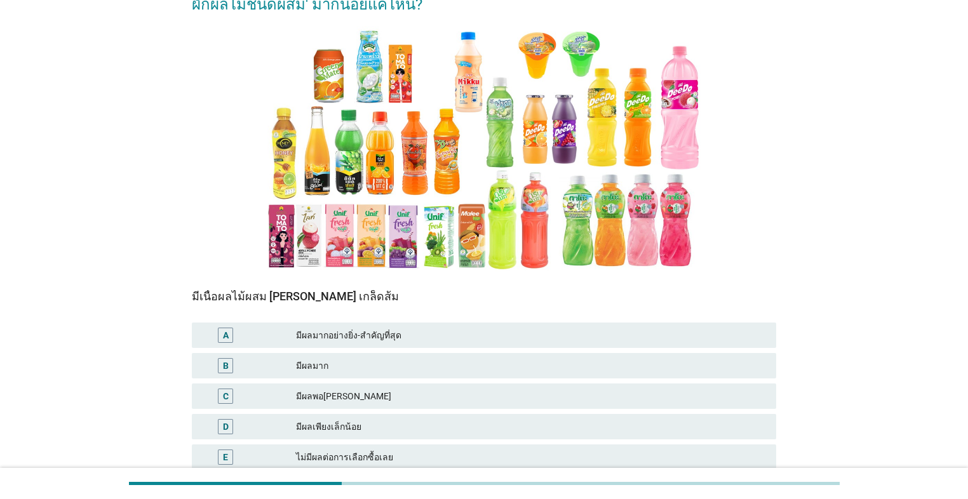
scroll to position [102, 0]
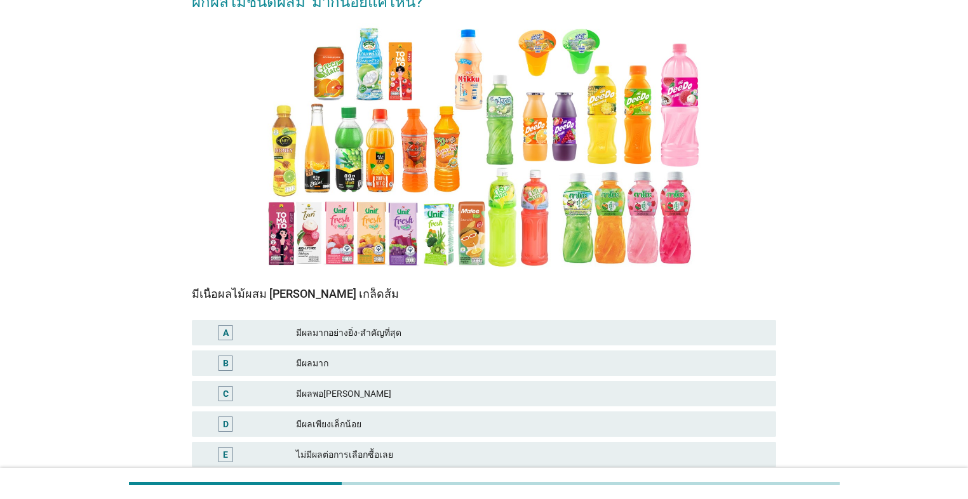
click at [444, 363] on div "มีผลมาก" at bounding box center [531, 363] width 470 height 15
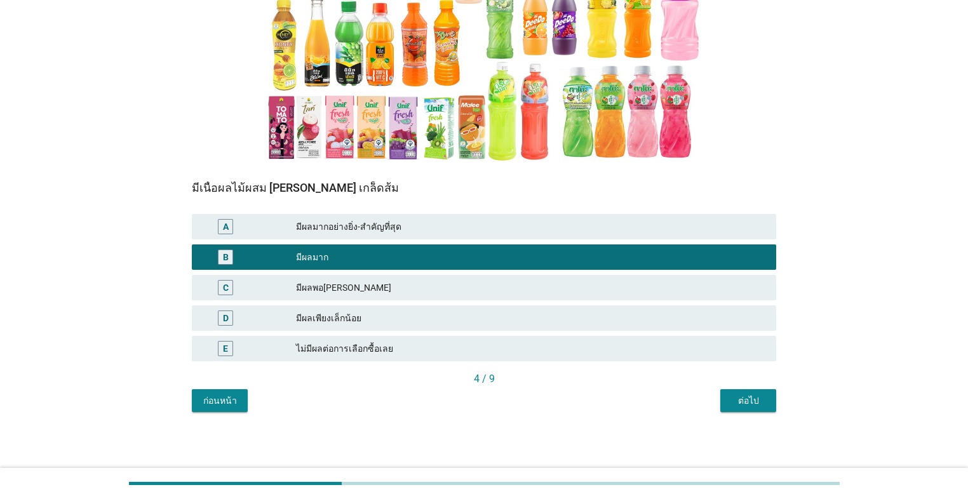
scroll to position [208, 0]
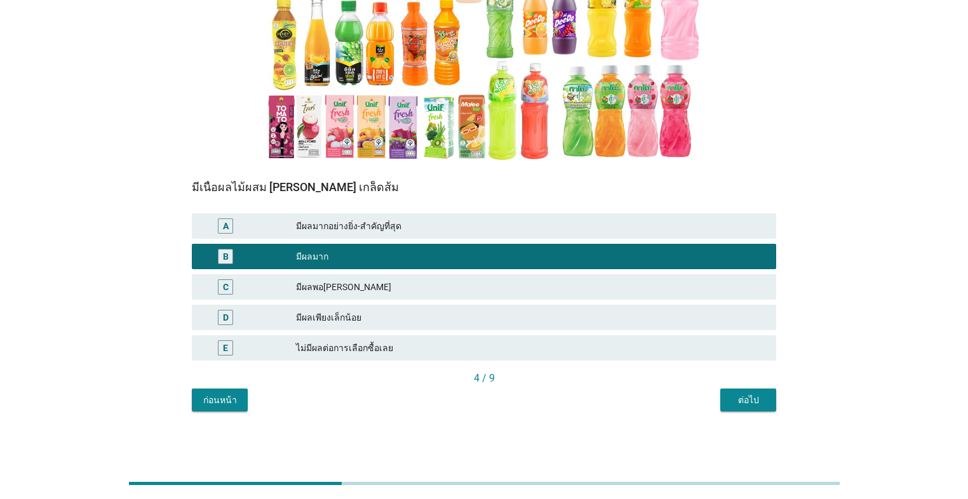
click at [500, 409] on button "ต่อไป" at bounding box center [748, 400] width 56 height 23
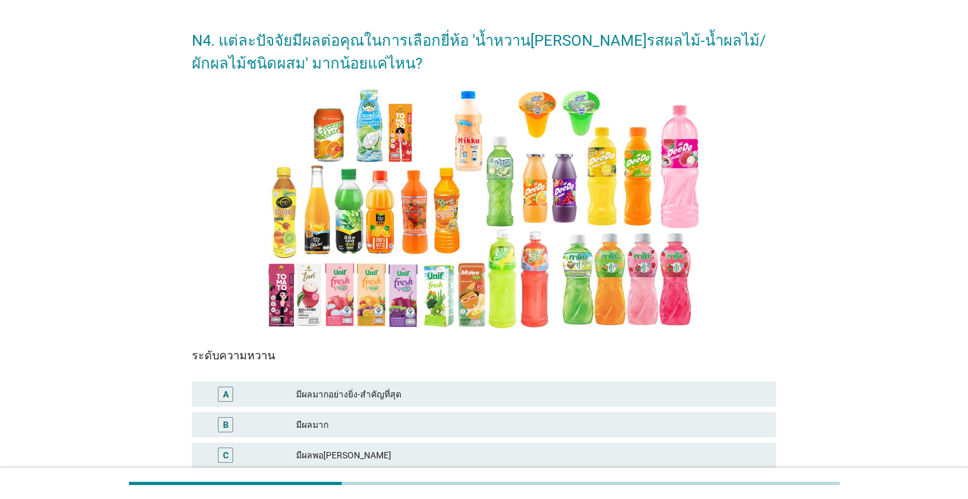
scroll to position [102, 0]
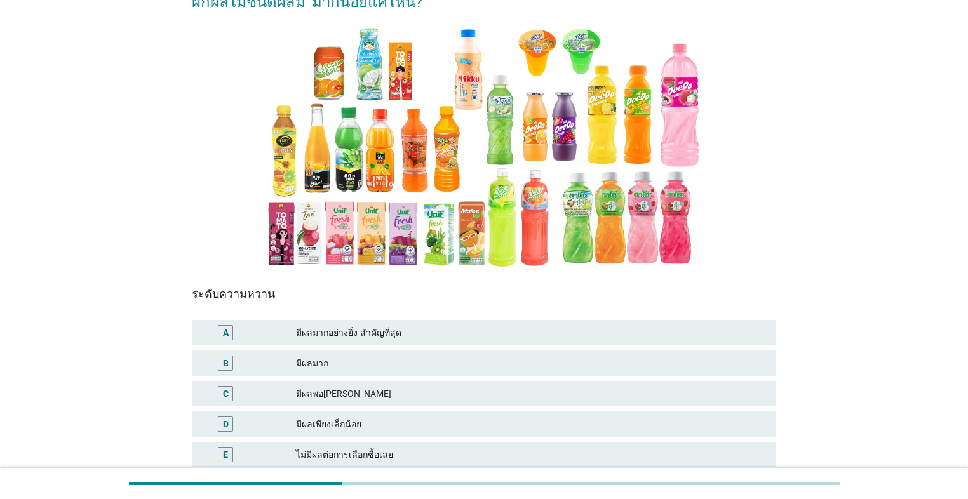
click at [419, 371] on div "B มีผลมาก" at bounding box center [484, 362] width 584 height 25
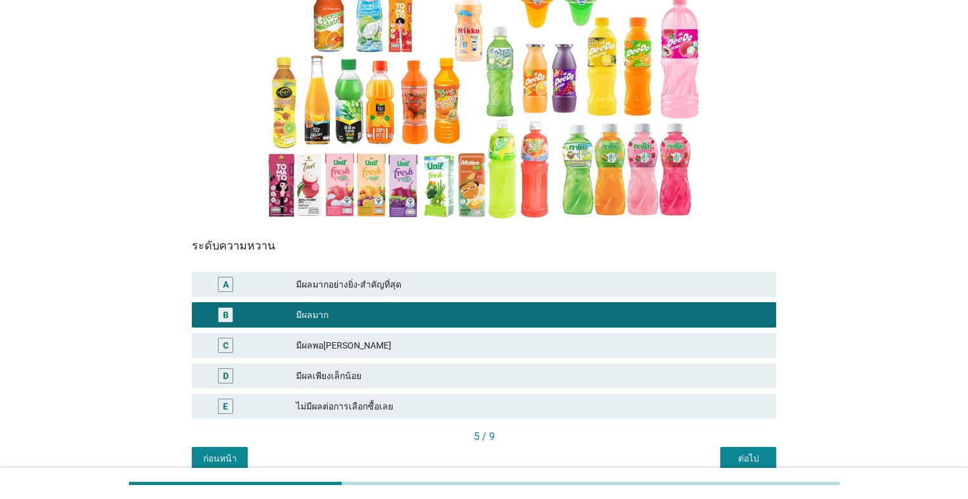
scroll to position [208, 0]
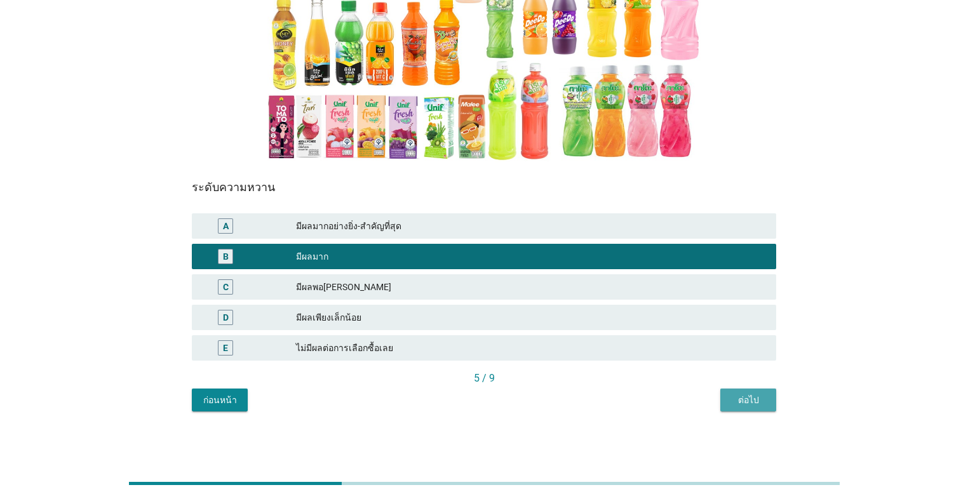
click at [500, 404] on div "ต่อไป" at bounding box center [748, 400] width 36 height 13
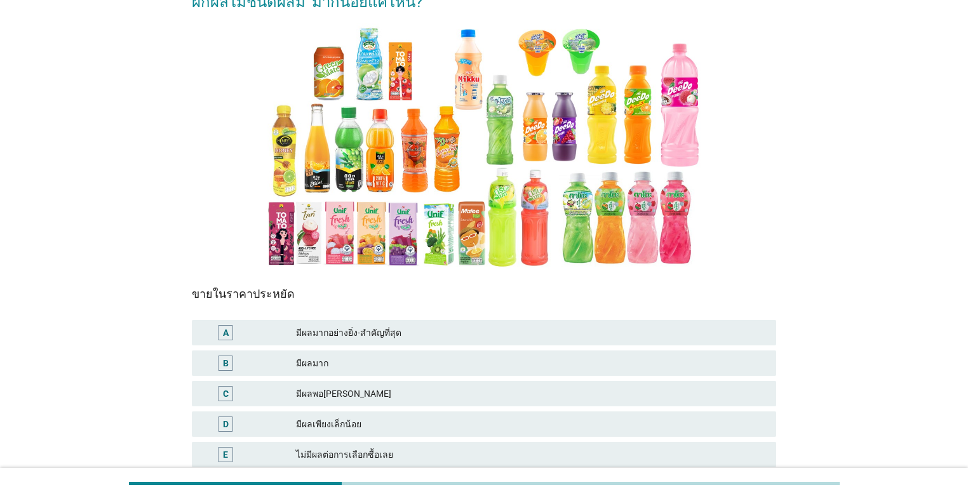
click at [439, 363] on div "มีผลมาก" at bounding box center [531, 363] width 470 height 15
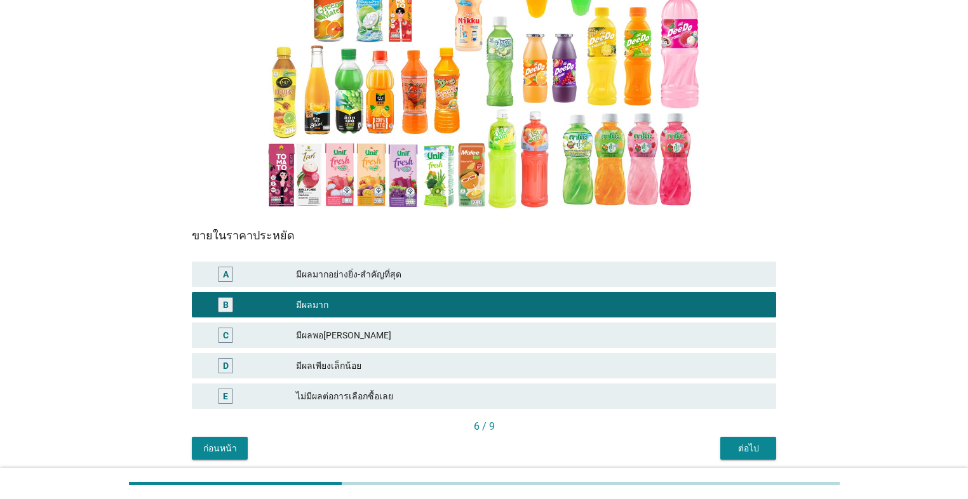
scroll to position [208, 0]
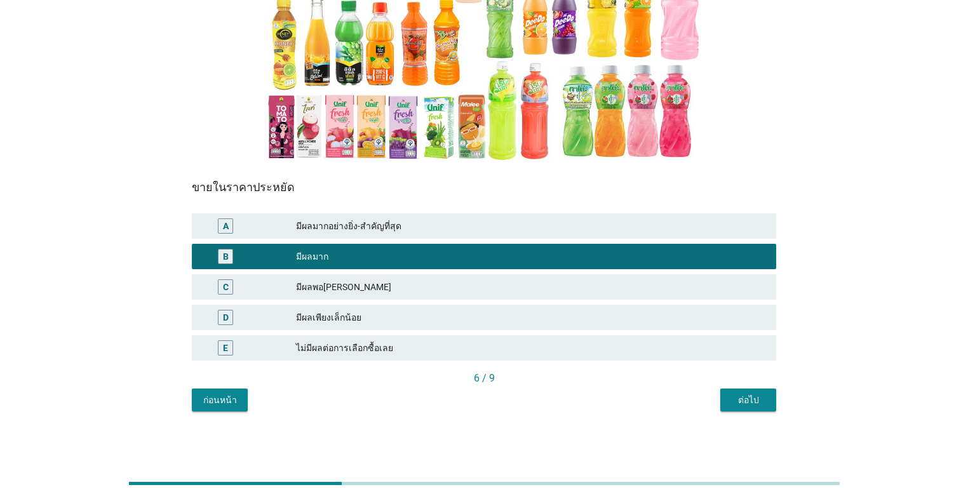
click at [500, 394] on button "ต่อไป" at bounding box center [748, 400] width 56 height 23
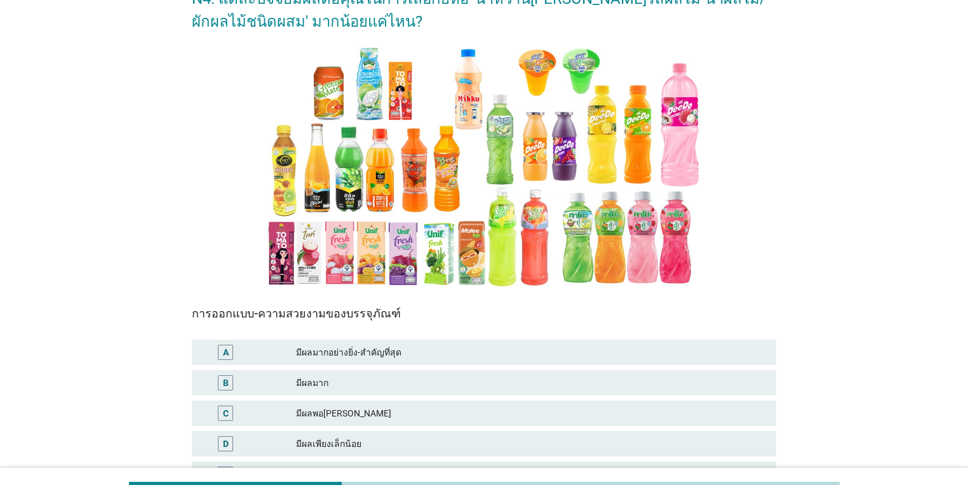
scroll to position [203, 0]
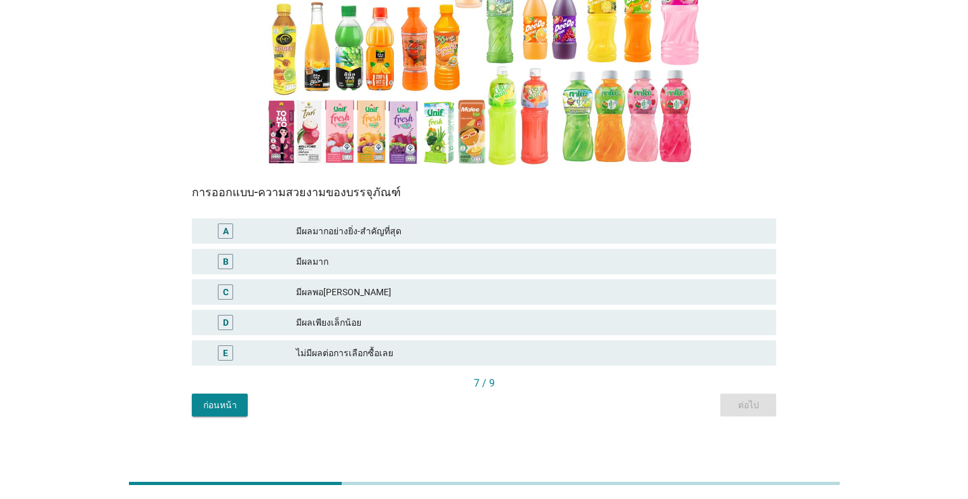
click at [415, 262] on div "มีผลมาก" at bounding box center [531, 261] width 470 height 15
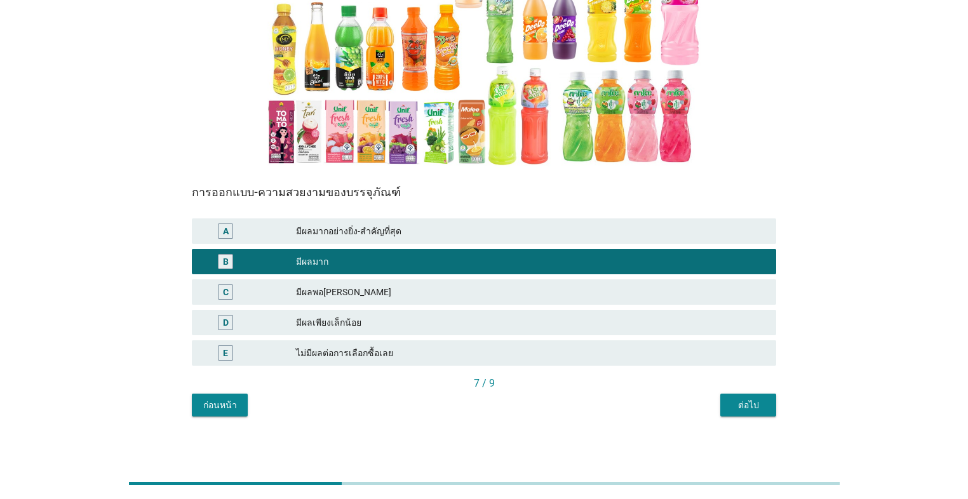
click at [500, 401] on div "ต่อไป" at bounding box center [748, 405] width 36 height 13
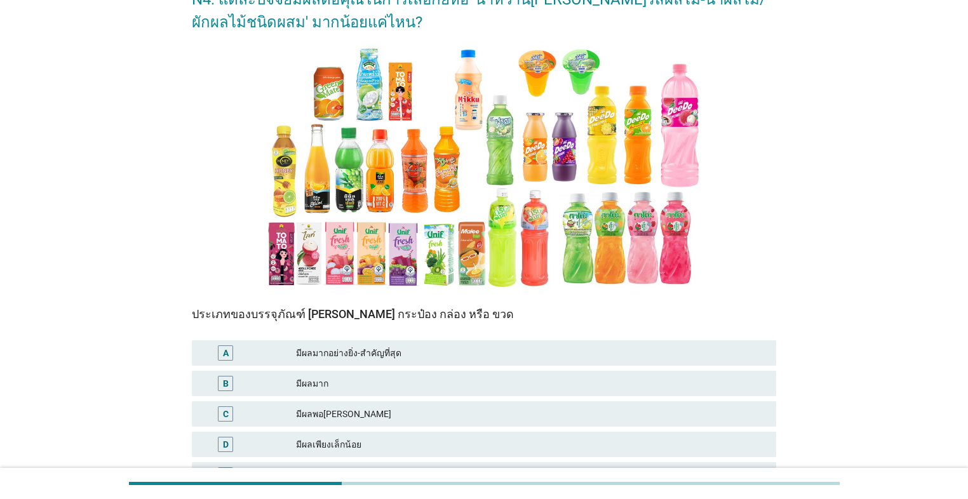
scroll to position [102, 0]
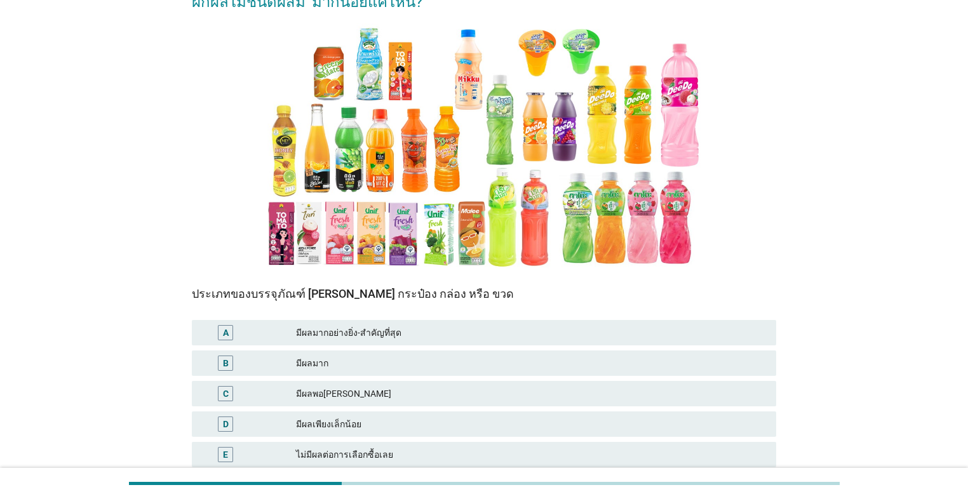
click at [446, 368] on div "มีผลมาก" at bounding box center [531, 363] width 470 height 15
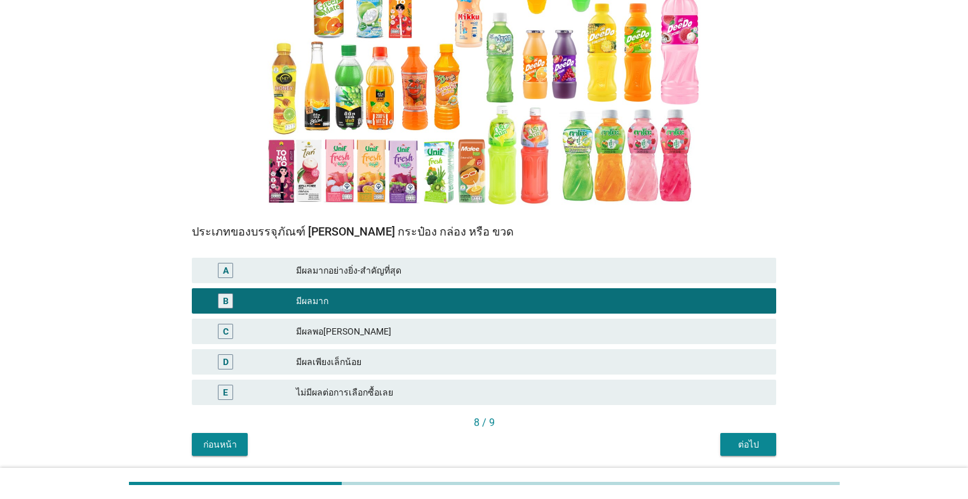
scroll to position [208, 0]
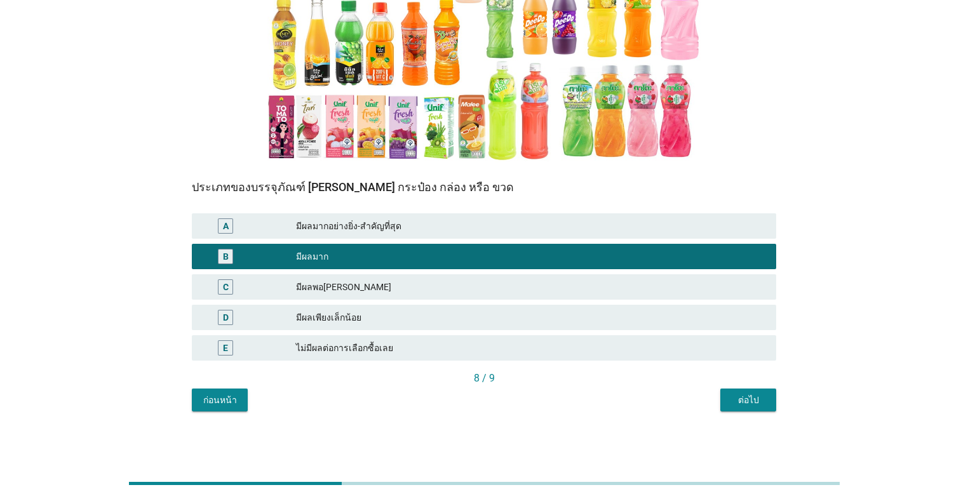
click at [500, 394] on div "ต่อไป" at bounding box center [748, 400] width 36 height 13
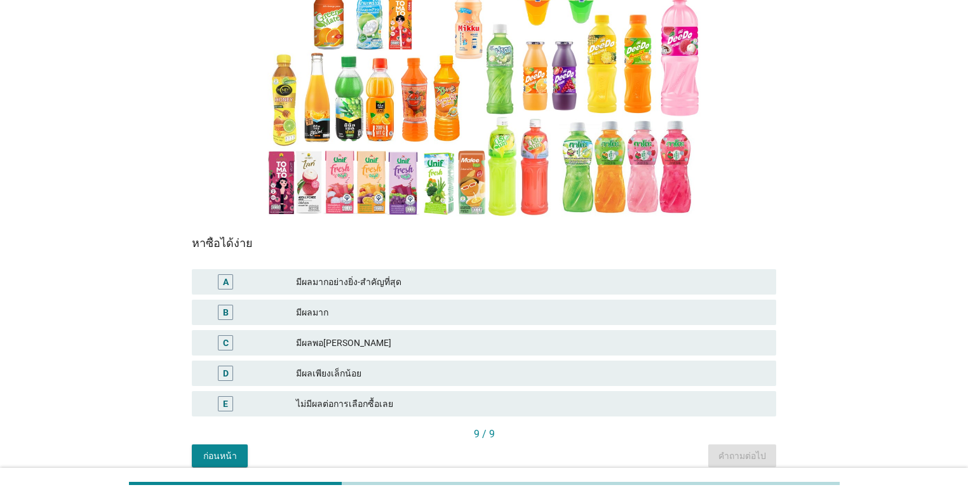
click at [408, 284] on div "มีผลมากอย่างยิ่ง-สำคัญที่สุด" at bounding box center [531, 281] width 470 height 15
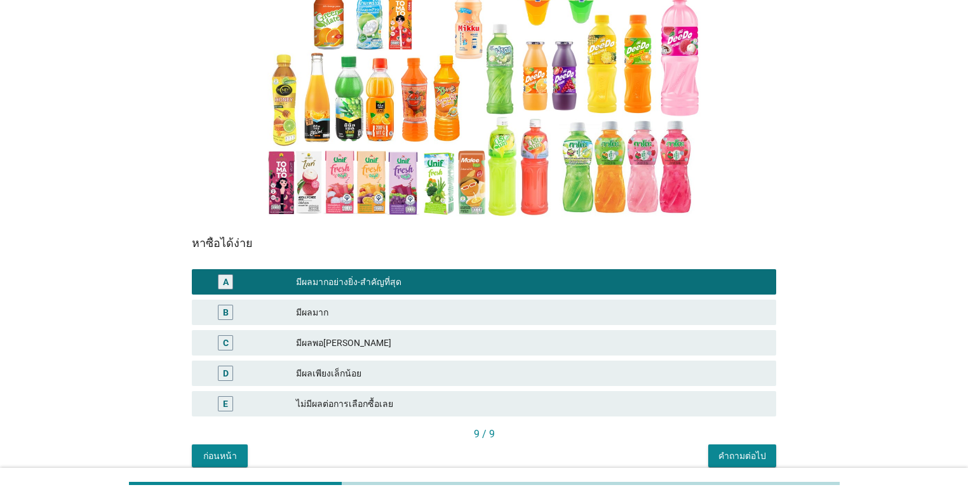
click at [500, 452] on div "คำถามต่อไป" at bounding box center [742, 455] width 48 height 13
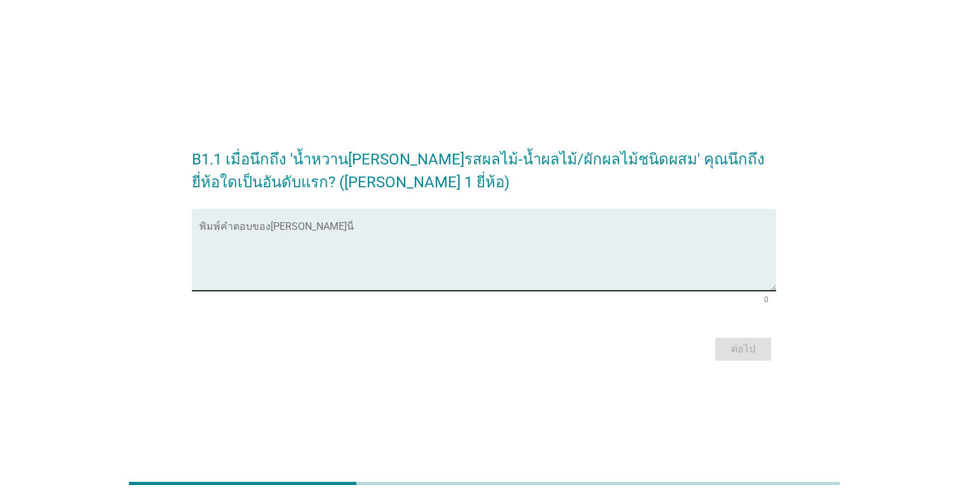
click at [399, 262] on textarea "พิมพ์คำตอบของคุณ ที่นี่" at bounding box center [487, 257] width 576 height 67
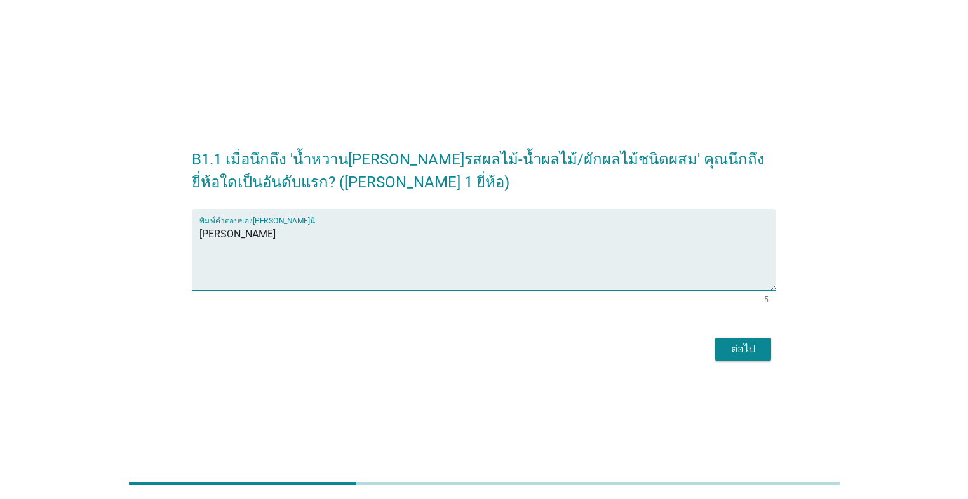
type textarea "[PERSON_NAME]"
click at [500, 352] on div "ต่อไป" at bounding box center [743, 349] width 36 height 15
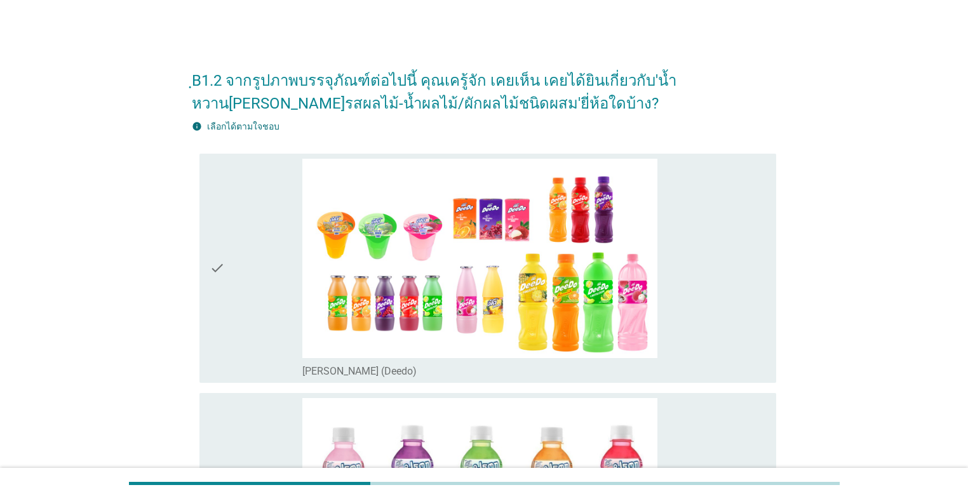
click at [255, 309] on div "check" at bounding box center [256, 268] width 93 height 219
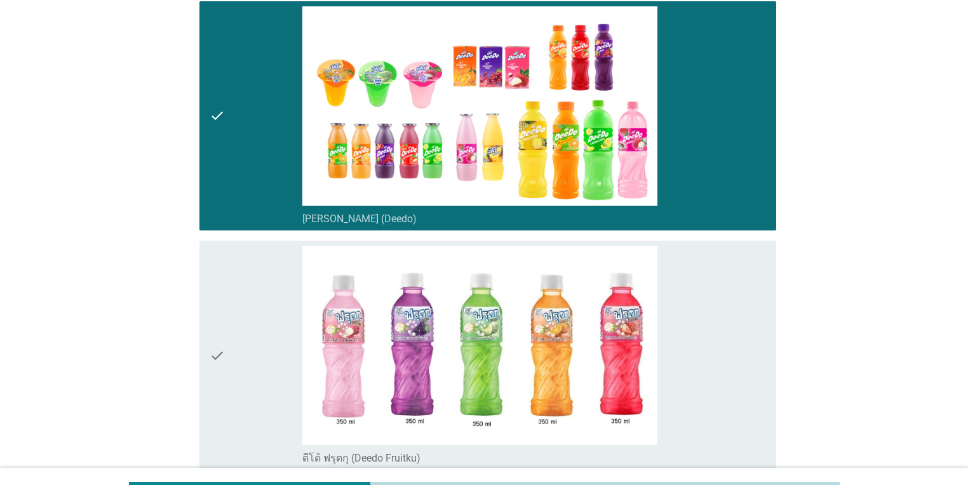
scroll to position [254, 0]
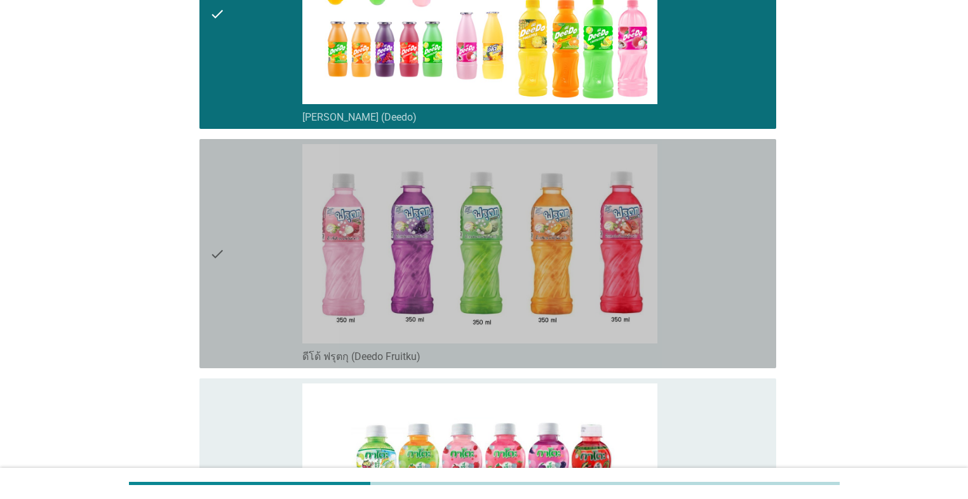
click at [244, 292] on div "check" at bounding box center [256, 253] width 93 height 219
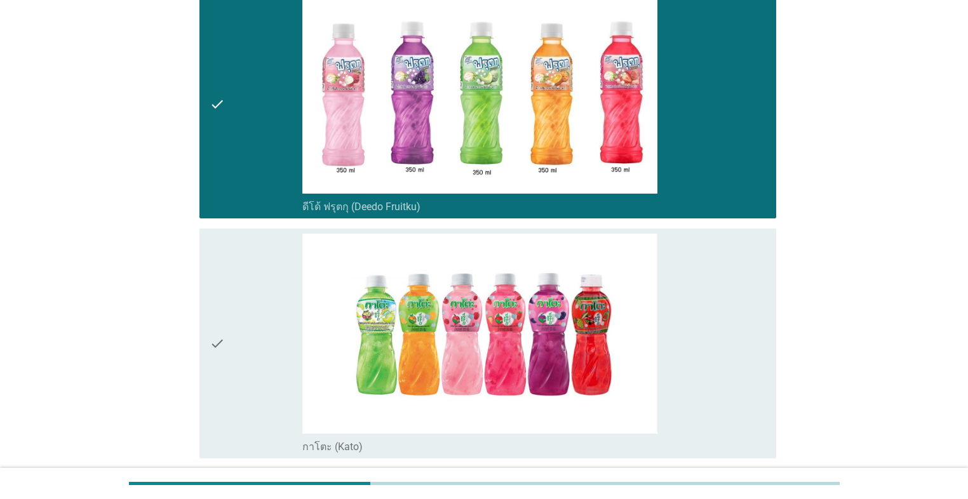
scroll to position [457, 0]
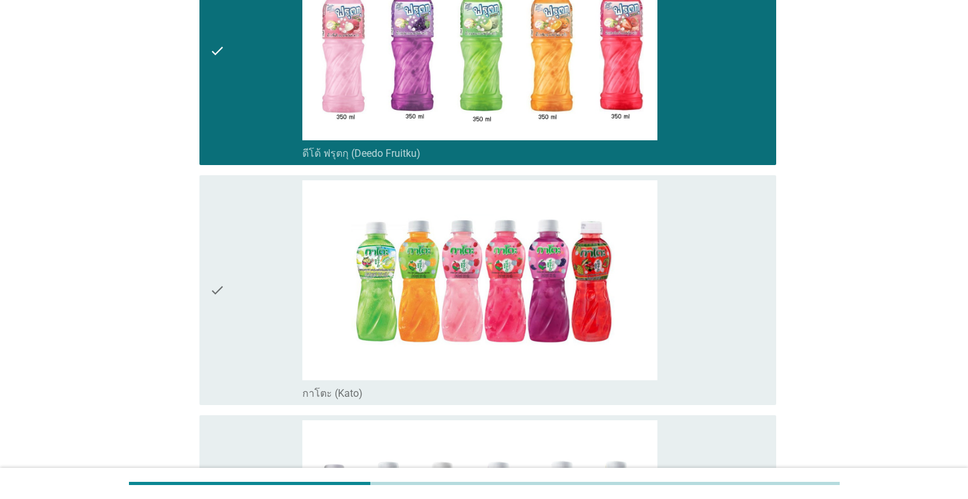
click at [244, 292] on div "check" at bounding box center [256, 289] width 93 height 219
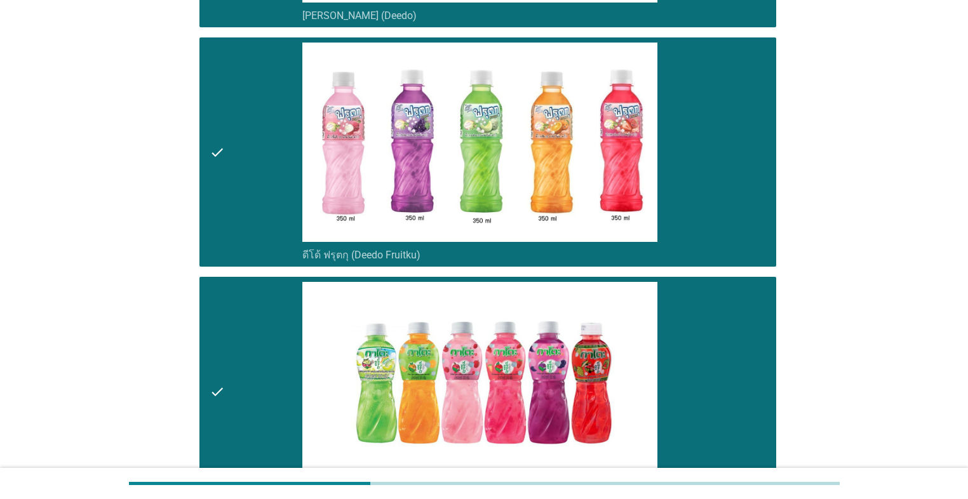
click at [242, 236] on div "check" at bounding box center [256, 152] width 93 height 219
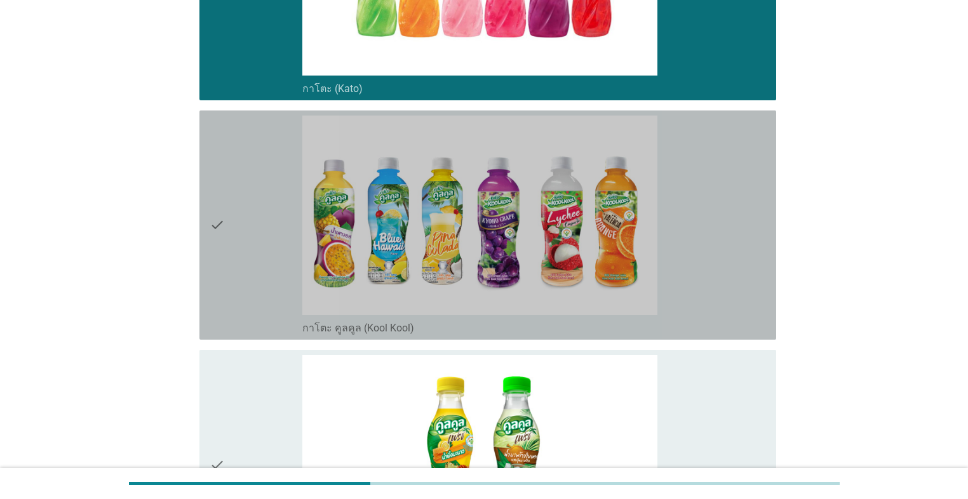
click at [237, 270] on div "check" at bounding box center [256, 225] width 93 height 219
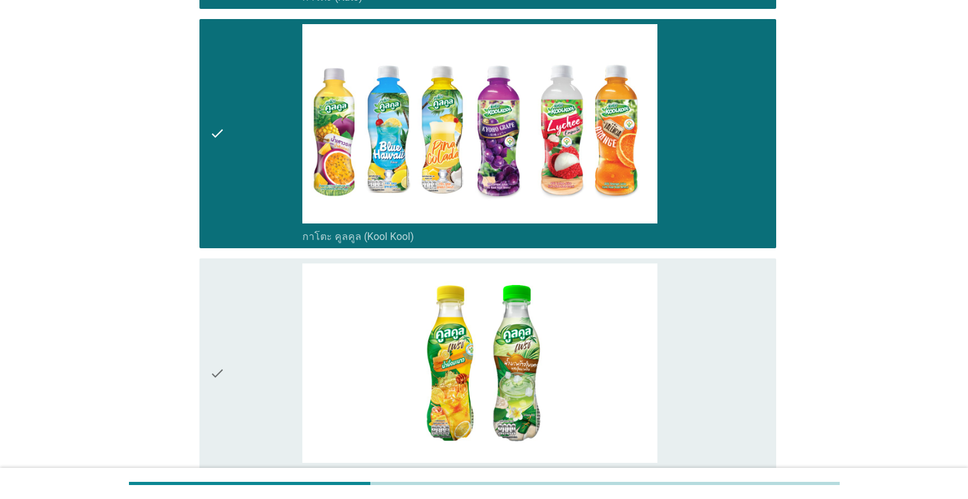
scroll to position [965, 0]
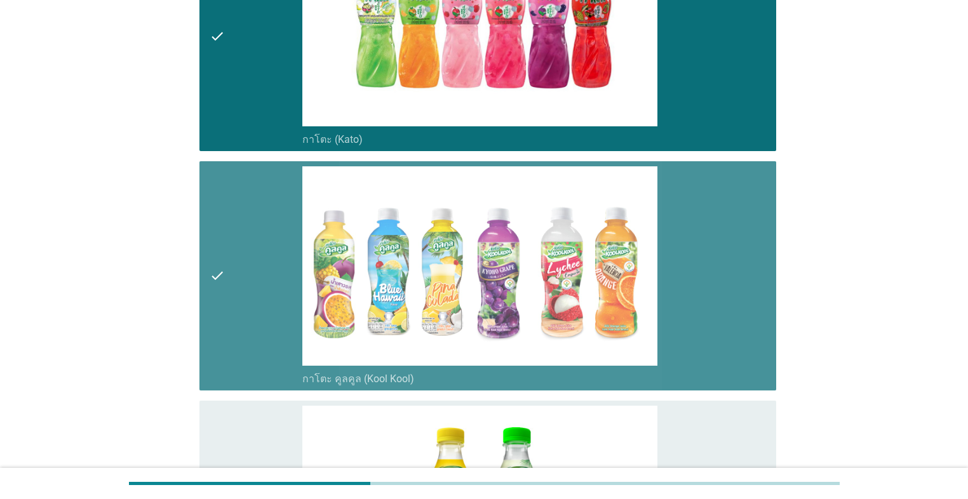
click at [234, 292] on div "check" at bounding box center [256, 275] width 93 height 219
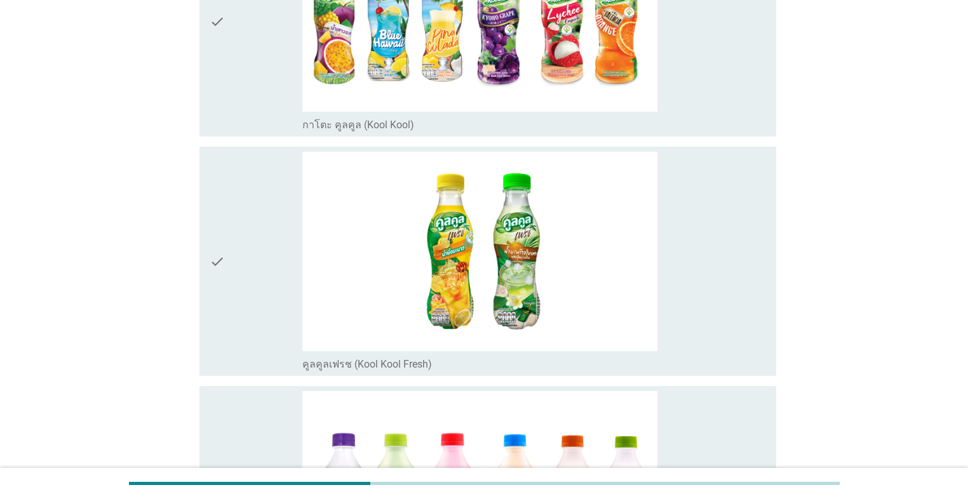
click at [234, 296] on div "check" at bounding box center [256, 261] width 93 height 219
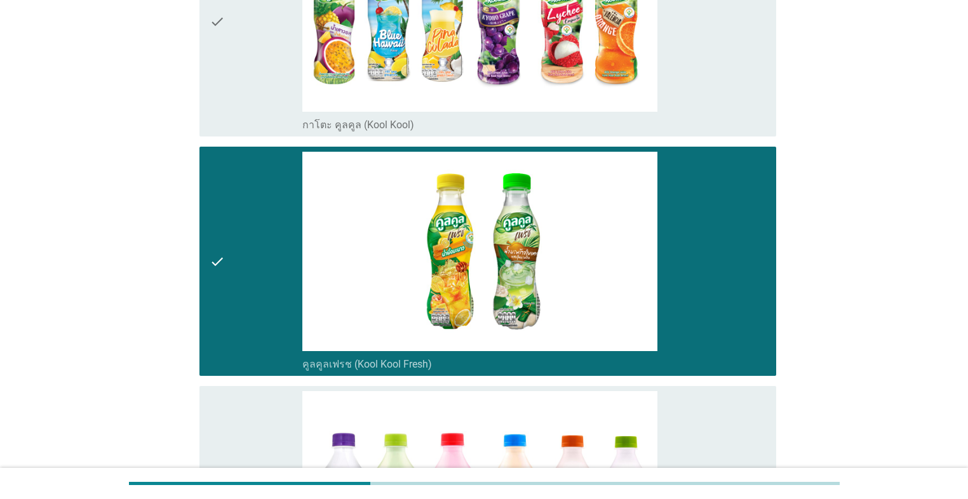
scroll to position [1219, 0]
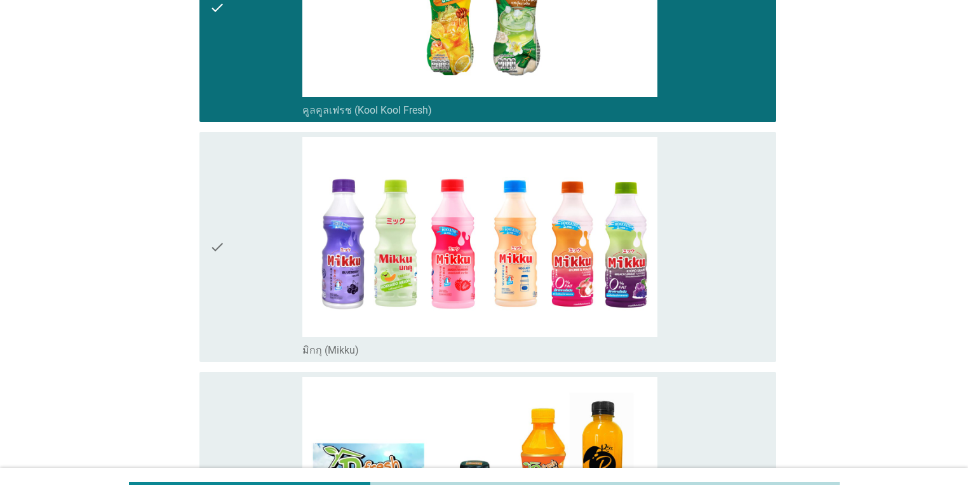
click at [234, 295] on div "check" at bounding box center [256, 246] width 93 height 219
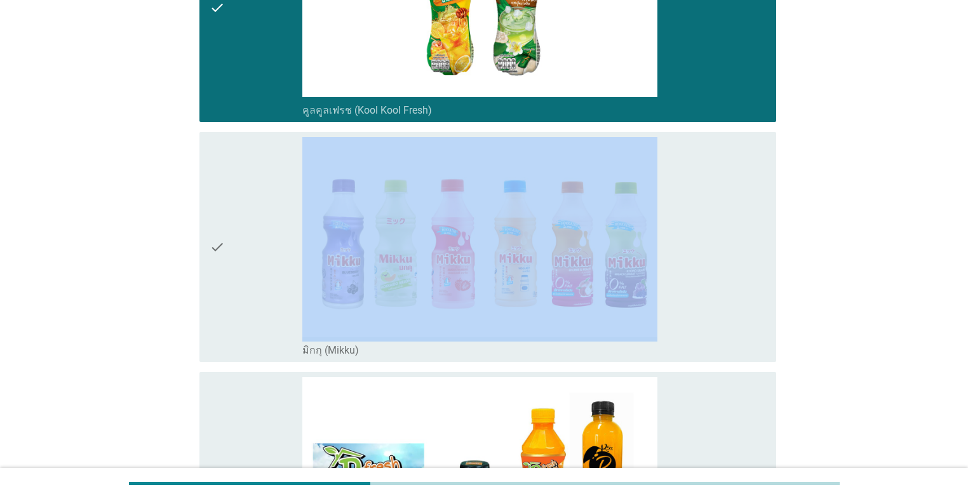
click at [234, 295] on div "check" at bounding box center [256, 246] width 93 height 219
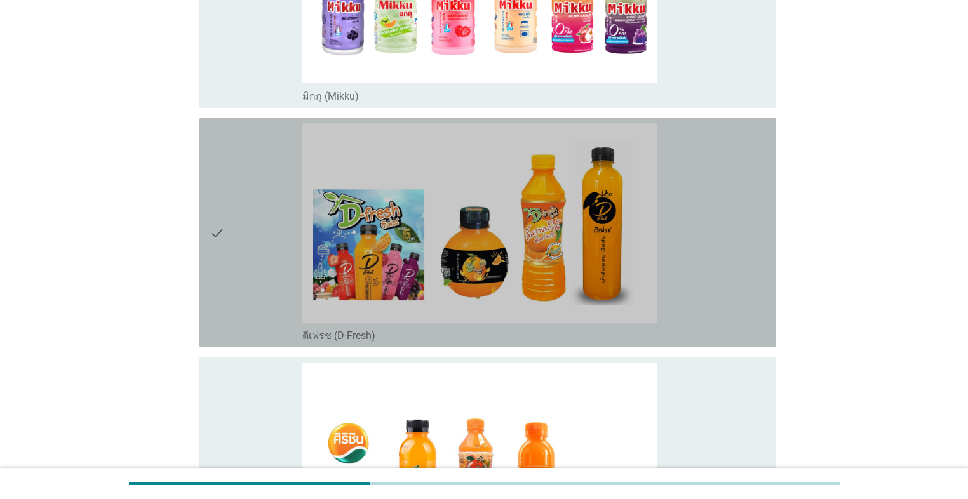
click at [234, 295] on div "check" at bounding box center [256, 232] width 93 height 219
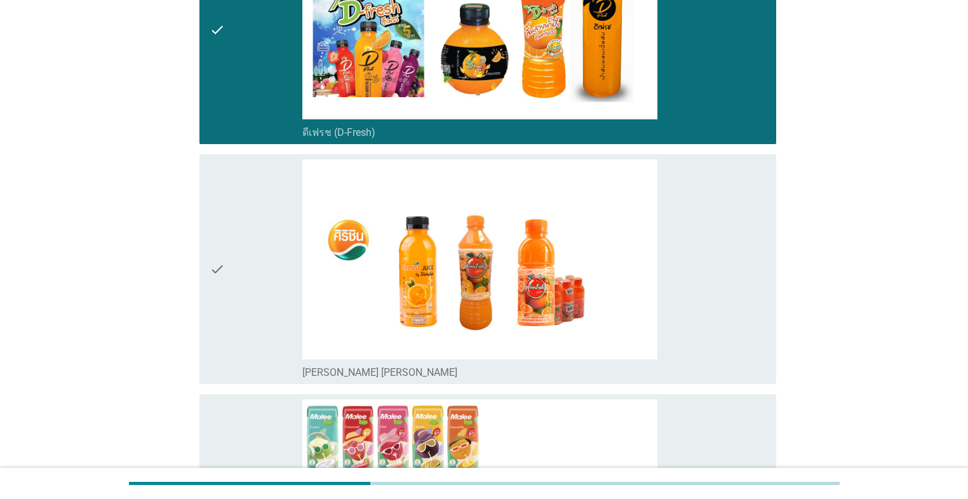
click at [234, 293] on div "check" at bounding box center [256, 268] width 93 height 219
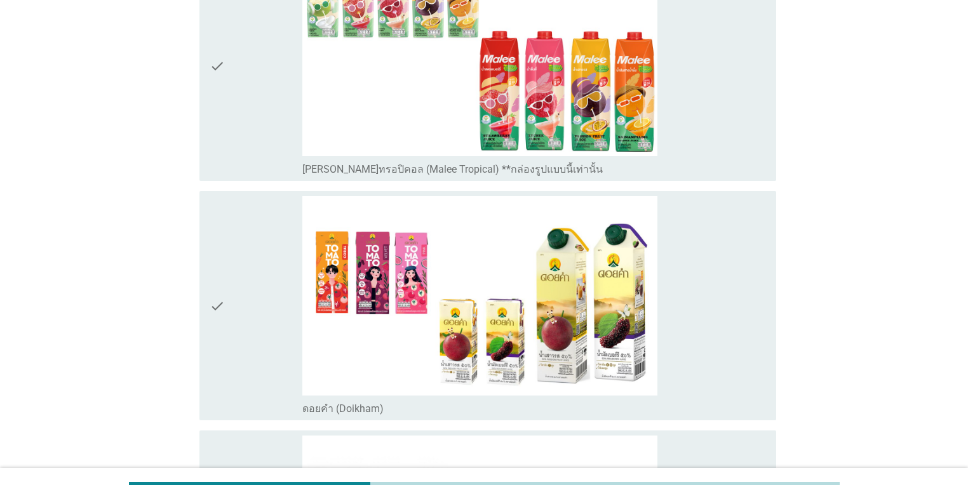
scroll to position [2133, 0]
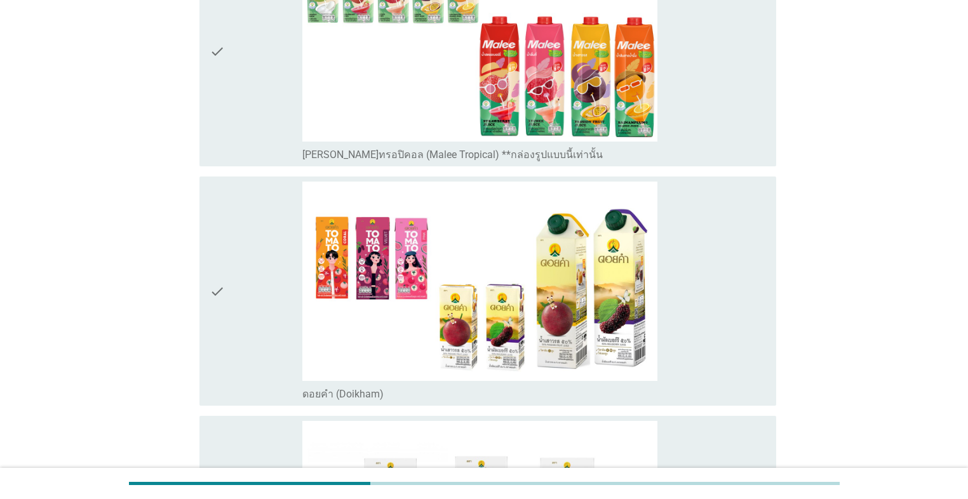
click at [232, 290] on div "check" at bounding box center [256, 291] width 93 height 219
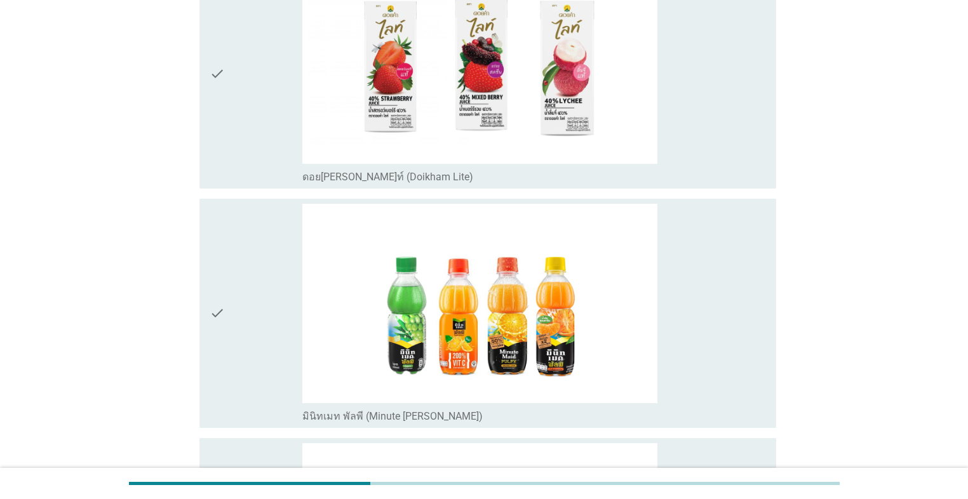
scroll to position [2692, 0]
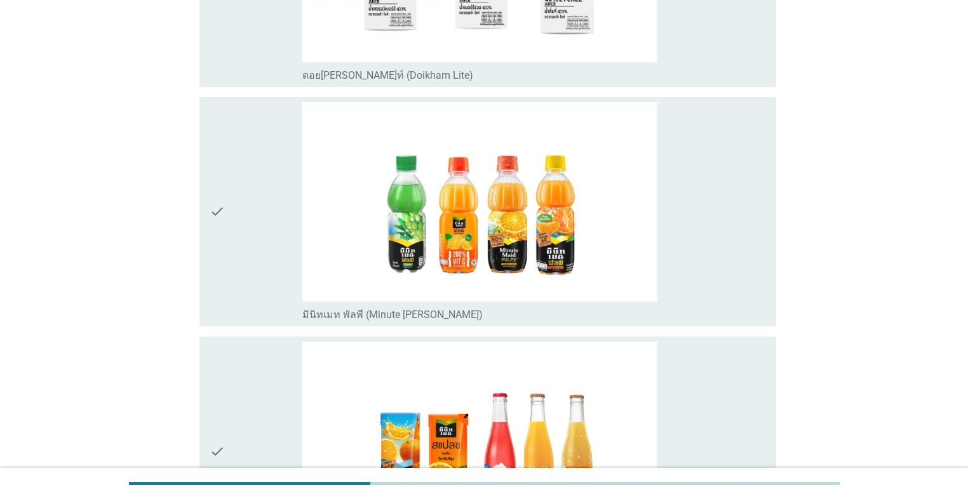
click at [261, 241] on div "check" at bounding box center [256, 211] width 93 height 219
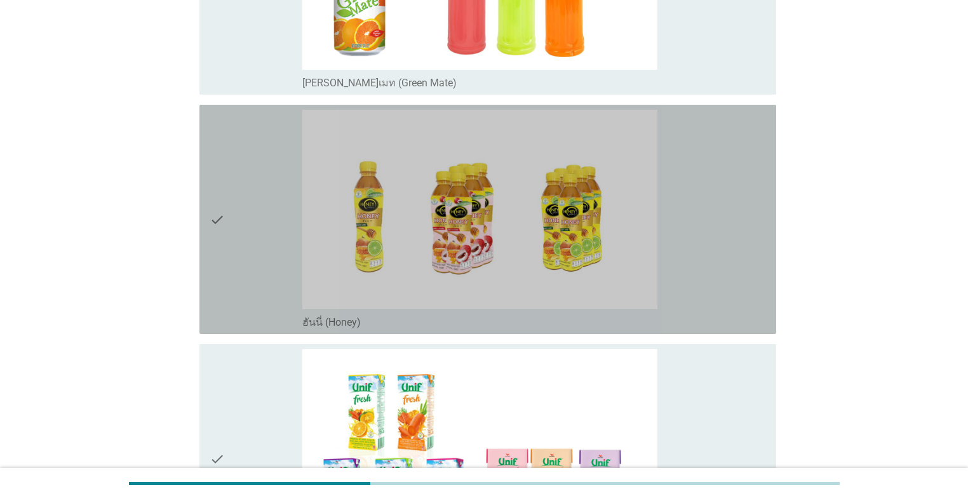
click at [262, 279] on div "check" at bounding box center [256, 219] width 93 height 219
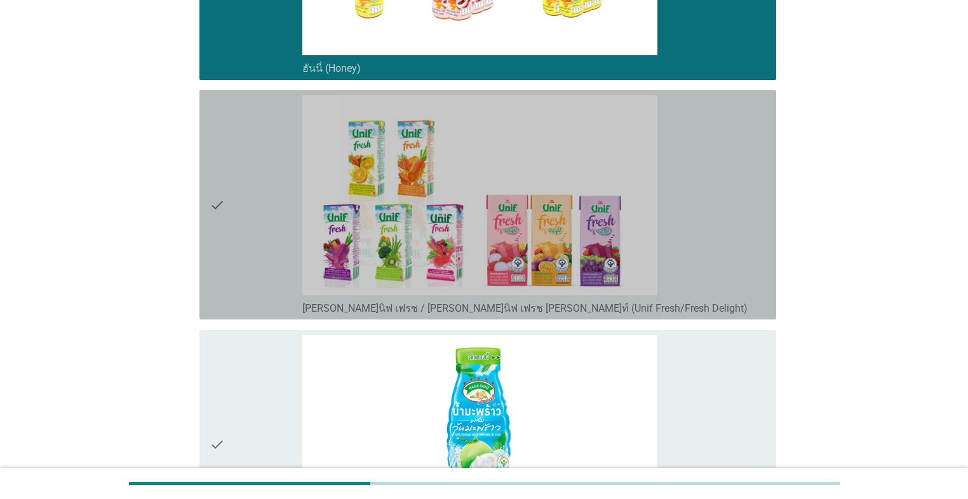
click at [262, 279] on div "check" at bounding box center [256, 204] width 93 height 219
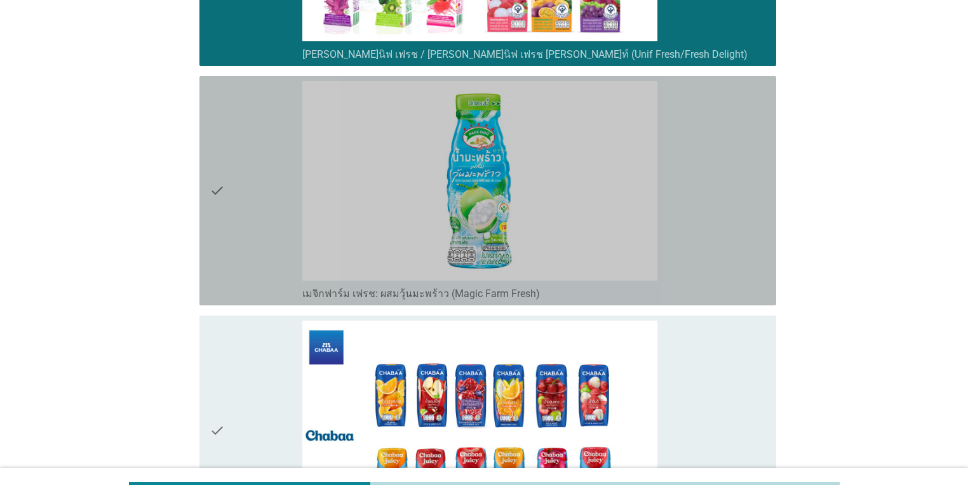
click at [255, 255] on div "check" at bounding box center [256, 190] width 93 height 219
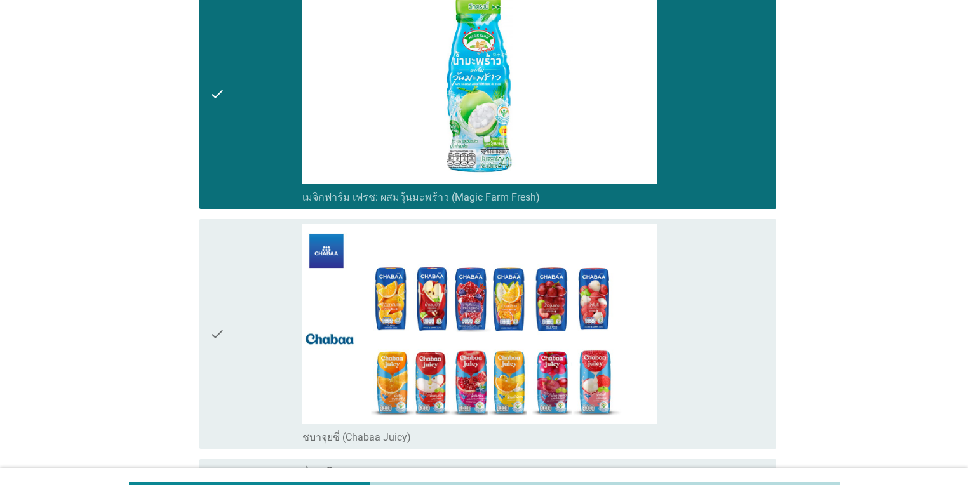
scroll to position [4114, 0]
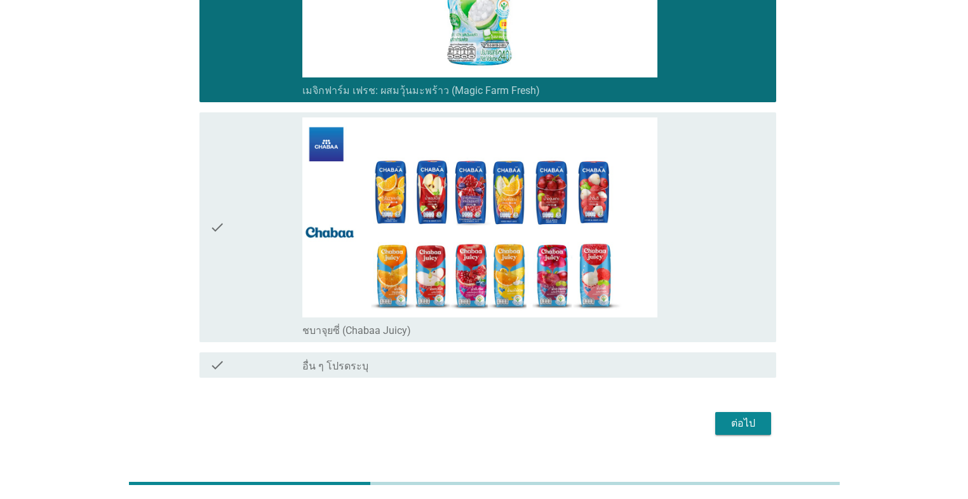
click at [255, 256] on div "check" at bounding box center [256, 226] width 93 height 219
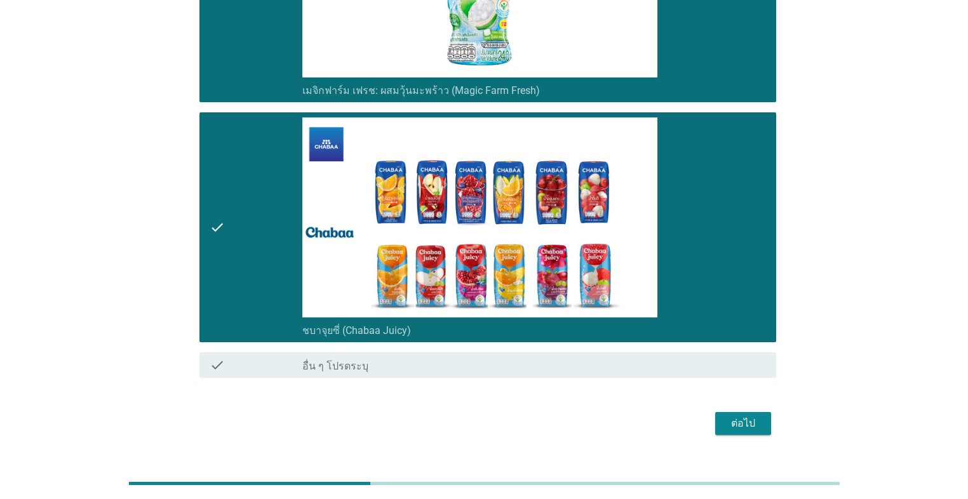
click at [500, 416] on div "ต่อไป" at bounding box center [743, 423] width 36 height 15
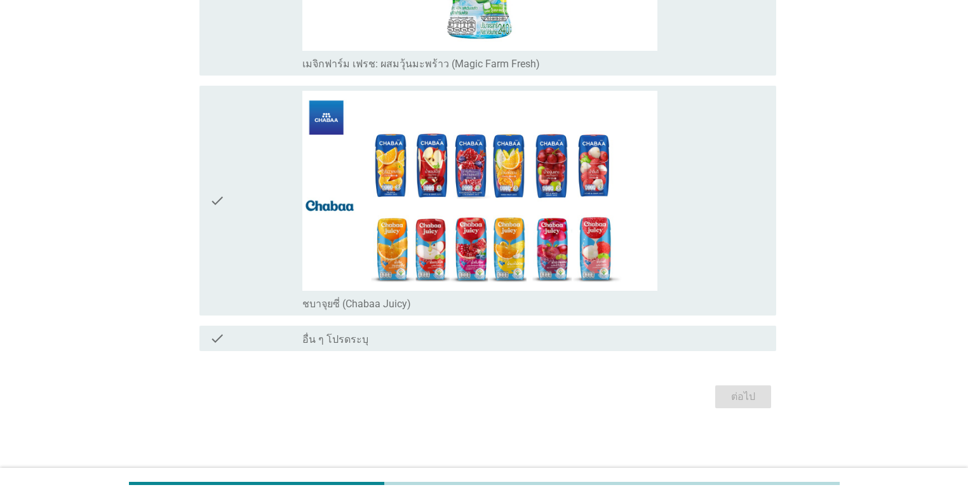
scroll to position [0, 0]
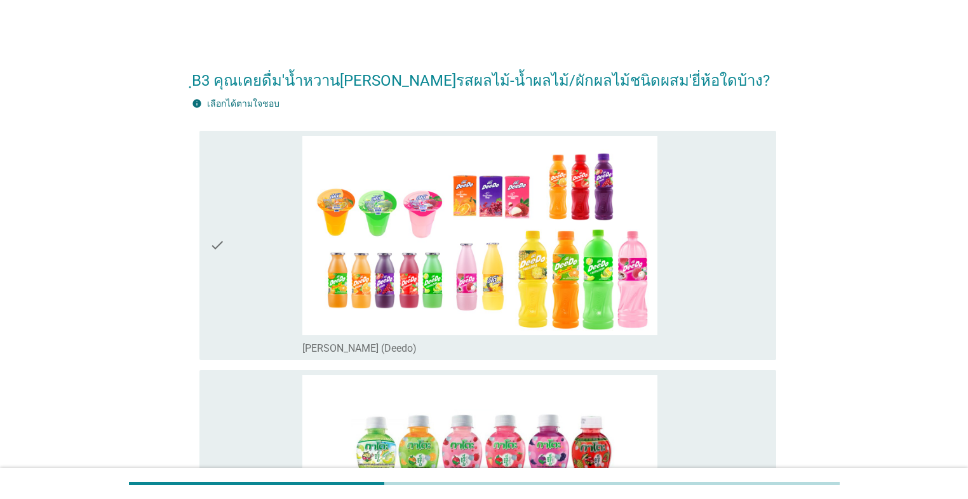
click at [256, 307] on div "check" at bounding box center [256, 245] width 93 height 219
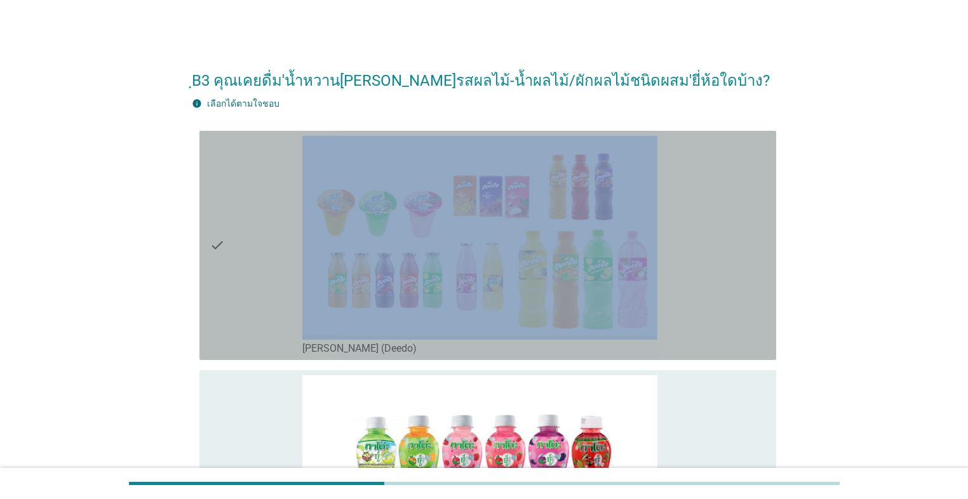
click at [256, 307] on div "check" at bounding box center [256, 245] width 93 height 219
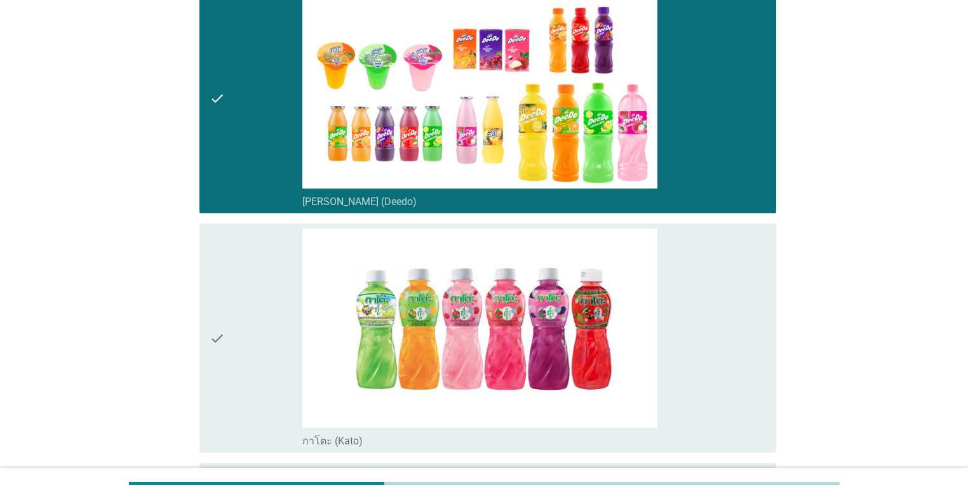
scroll to position [152, 0]
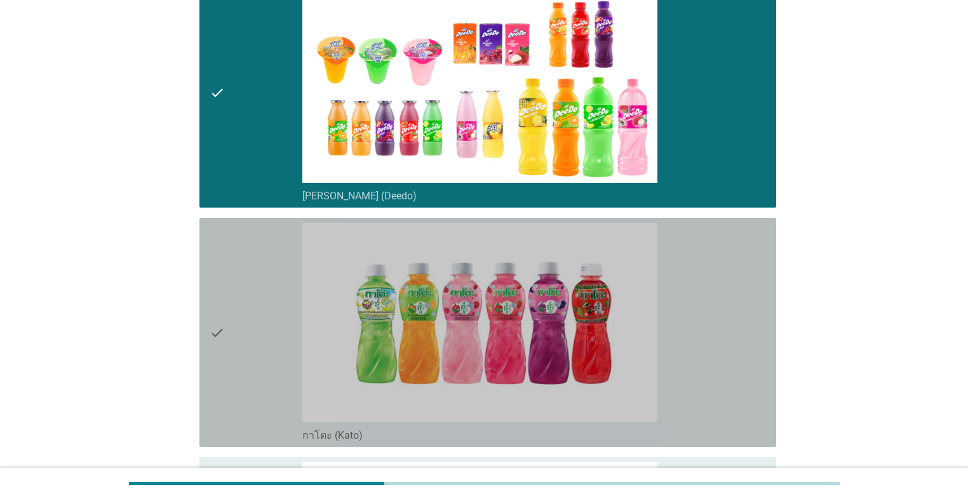
click at [256, 307] on div "check" at bounding box center [256, 332] width 93 height 219
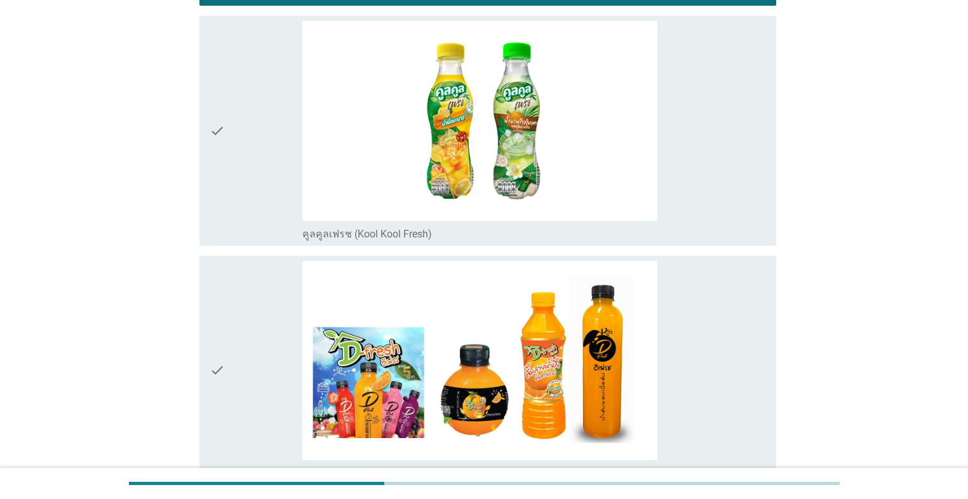
scroll to position [660, 0]
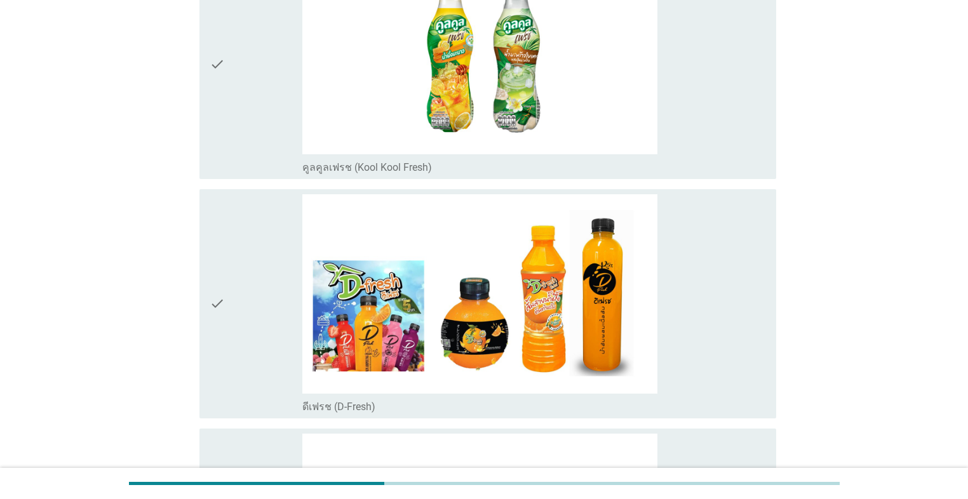
click at [251, 300] on div "check" at bounding box center [256, 303] width 93 height 219
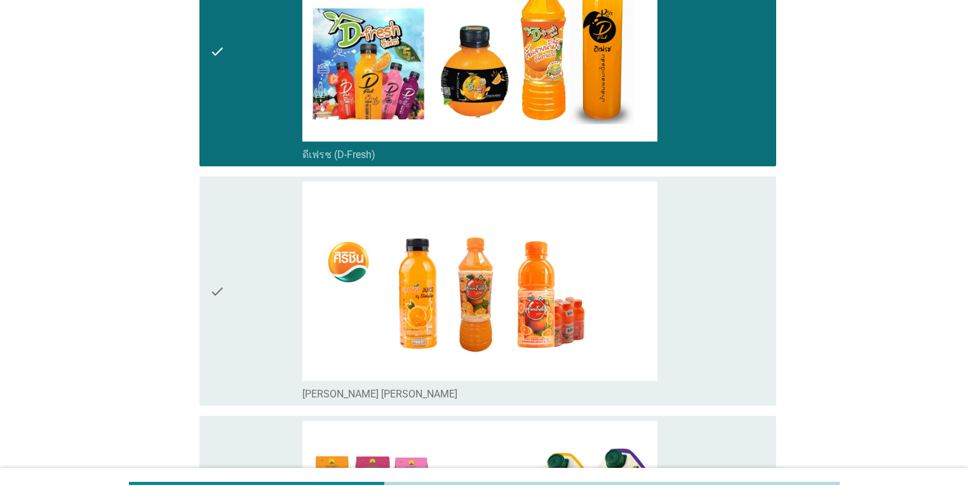
scroll to position [914, 0]
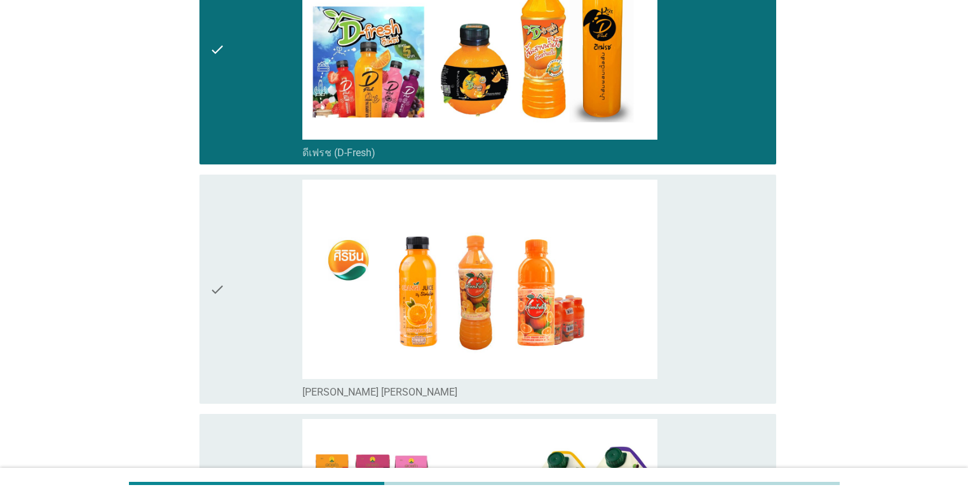
click at [251, 300] on div "check" at bounding box center [256, 289] width 93 height 219
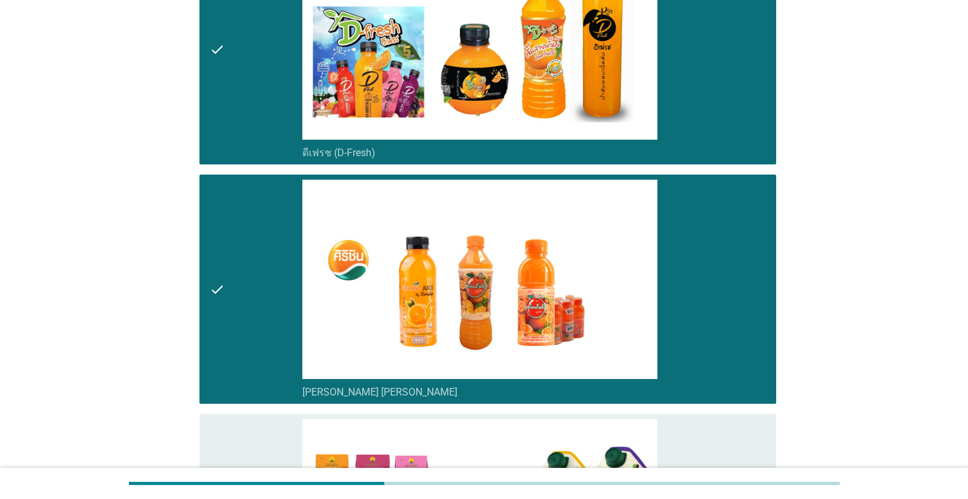
scroll to position [1117, 0]
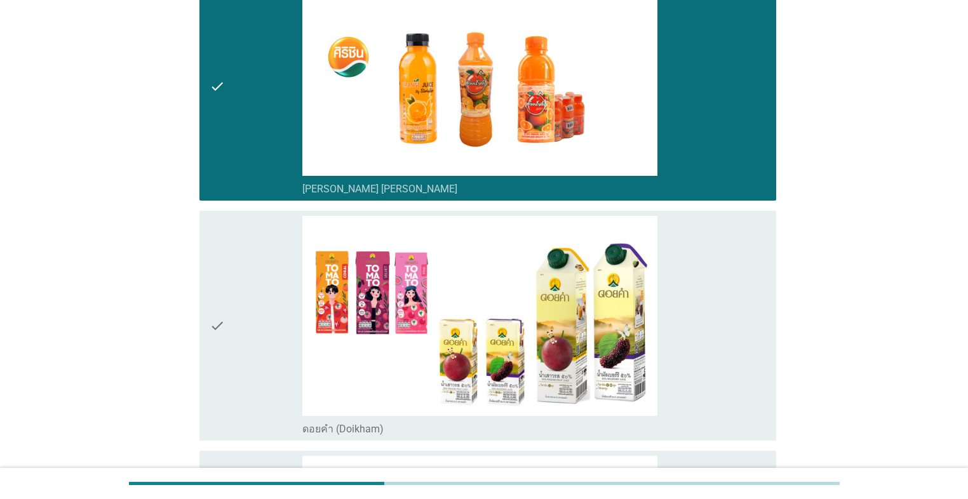
click at [251, 300] on div "check" at bounding box center [256, 325] width 93 height 219
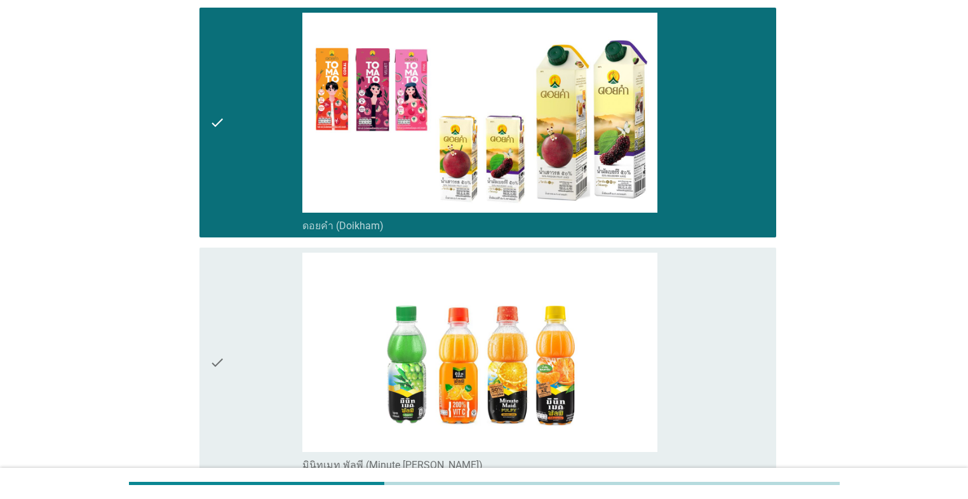
click at [251, 300] on div "check" at bounding box center [256, 362] width 93 height 219
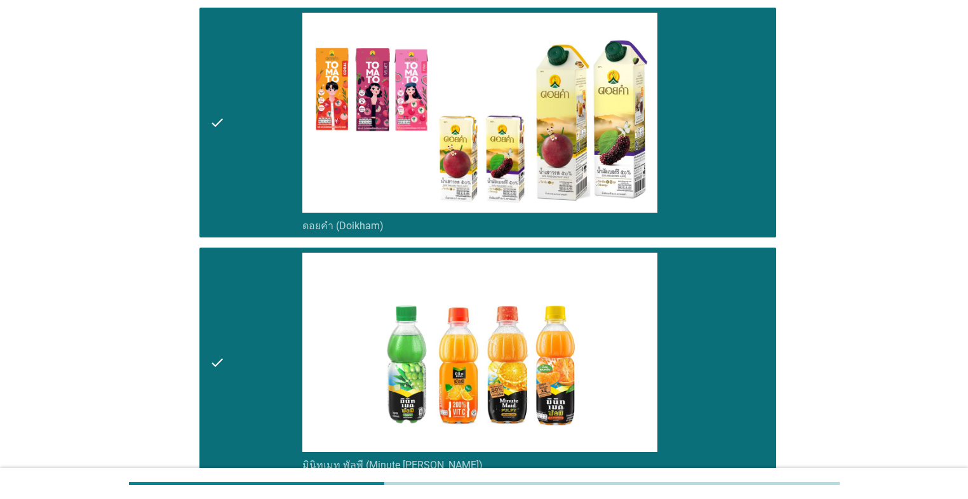
scroll to position [1574, 0]
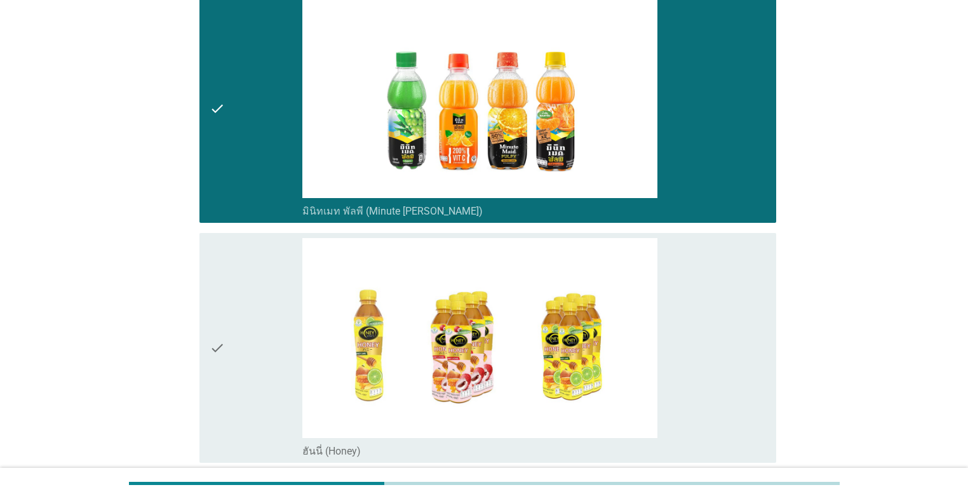
click at [251, 300] on div "check" at bounding box center [256, 347] width 93 height 219
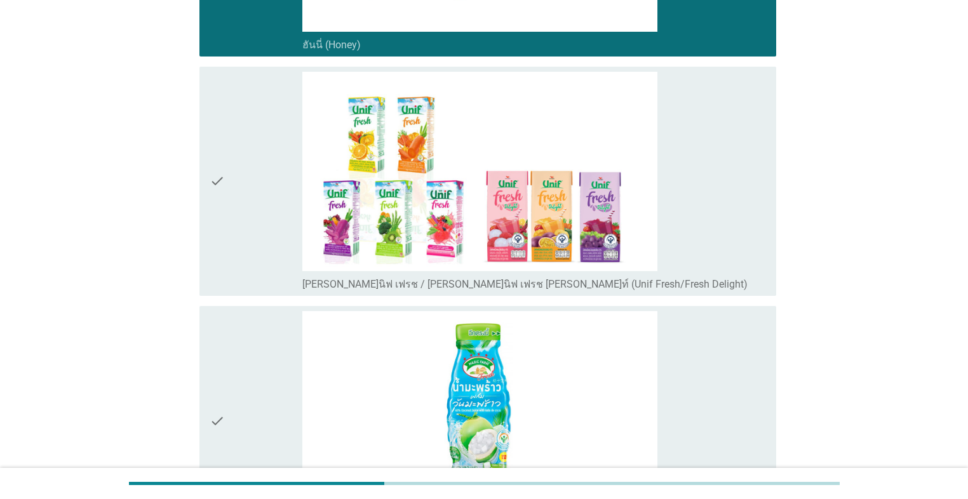
click at [242, 257] on div "check" at bounding box center [256, 181] width 93 height 219
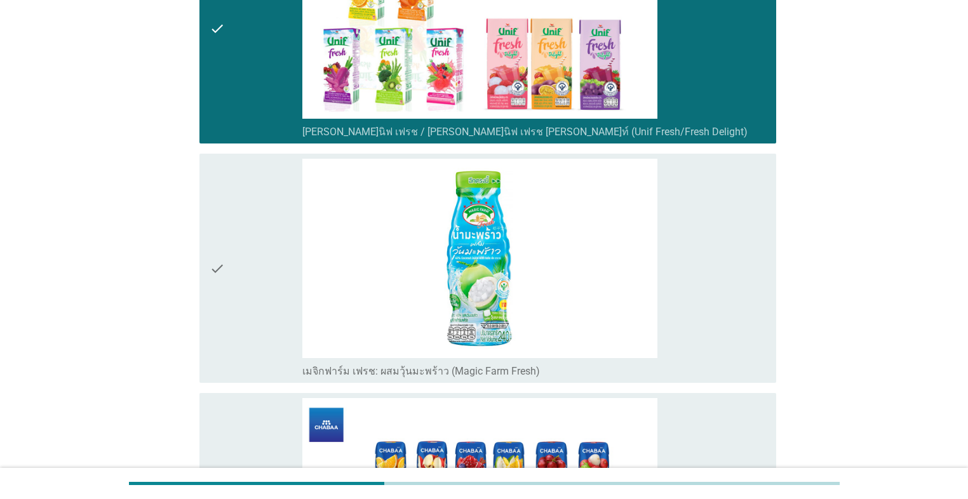
click at [244, 265] on div "check" at bounding box center [256, 268] width 93 height 219
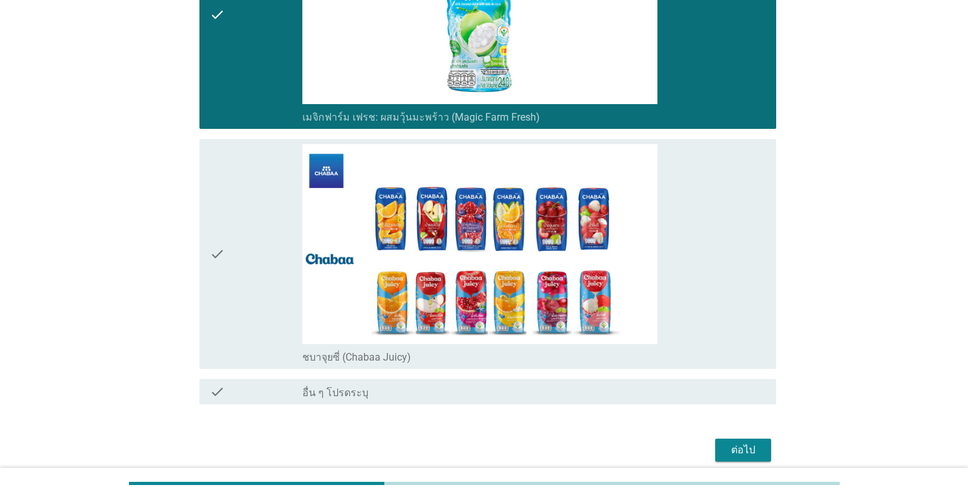
scroll to position [2435, 0]
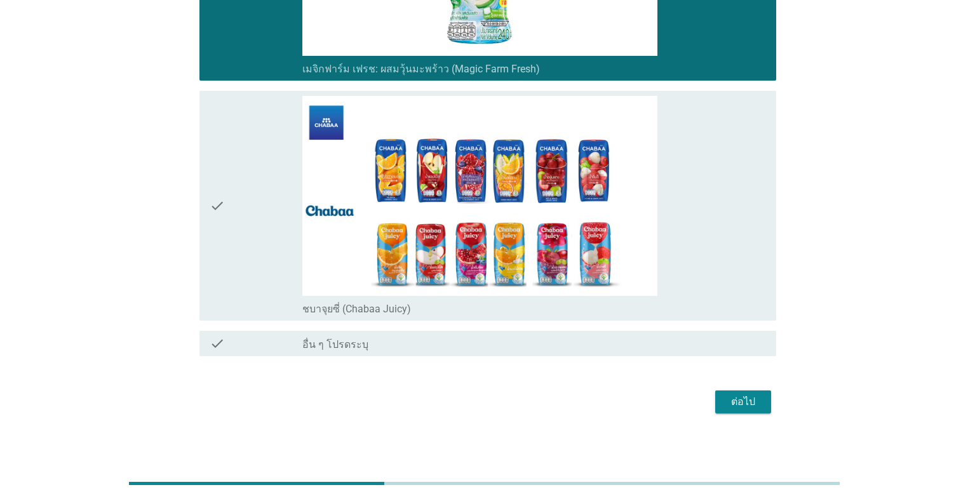
click at [244, 265] on div "check" at bounding box center [256, 205] width 93 height 219
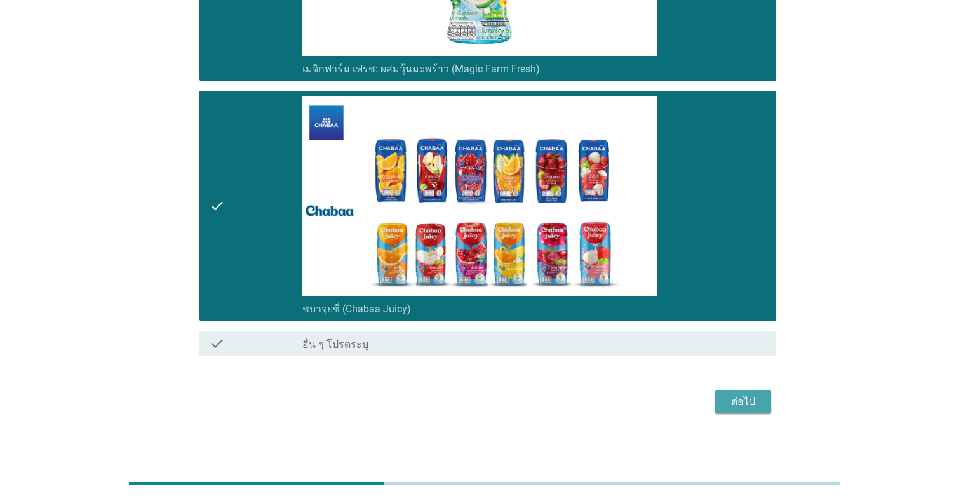
click at [500, 404] on button "ต่อไป" at bounding box center [743, 401] width 56 height 23
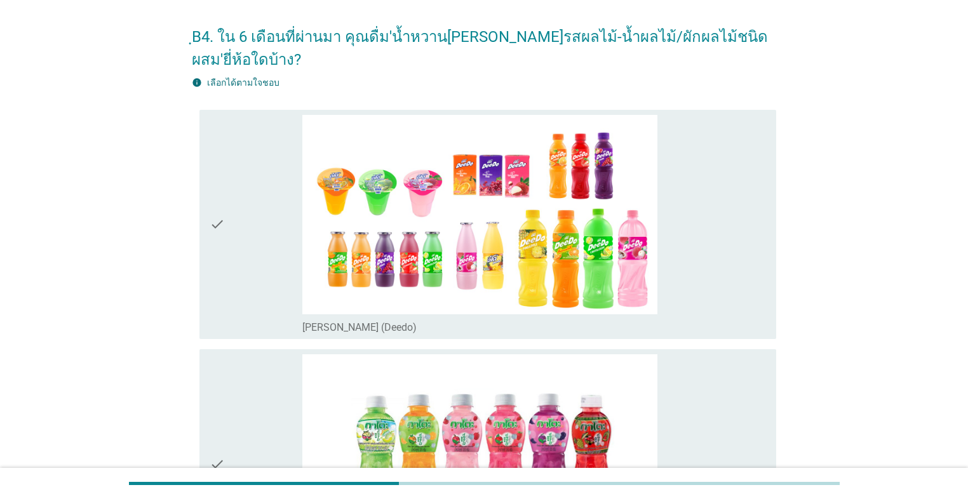
scroll to position [102, 0]
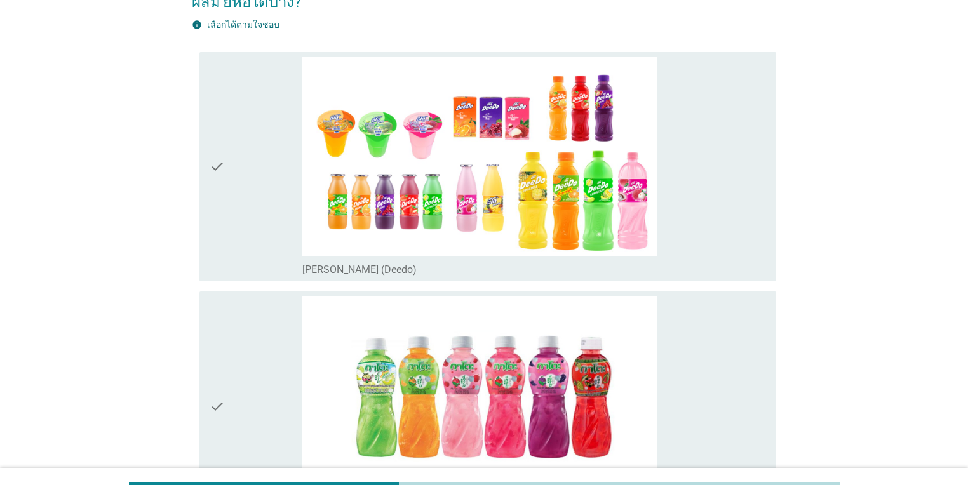
click at [254, 236] on div "check" at bounding box center [256, 166] width 93 height 219
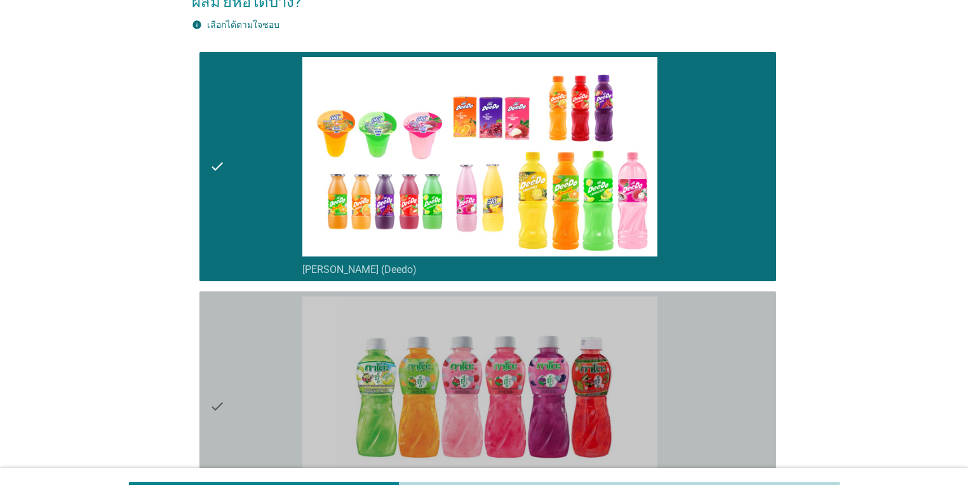
click at [247, 337] on div "check" at bounding box center [256, 405] width 93 height 219
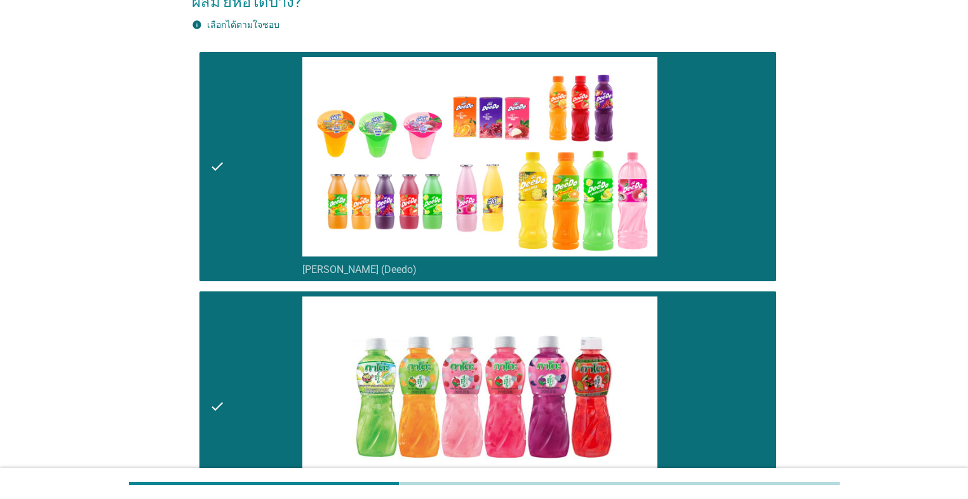
scroll to position [356, 0]
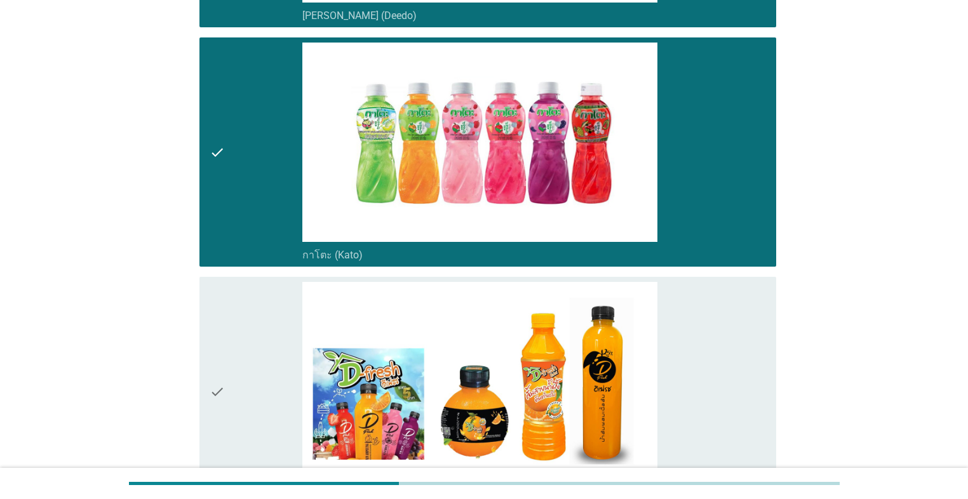
click at [247, 337] on div "check" at bounding box center [256, 391] width 93 height 219
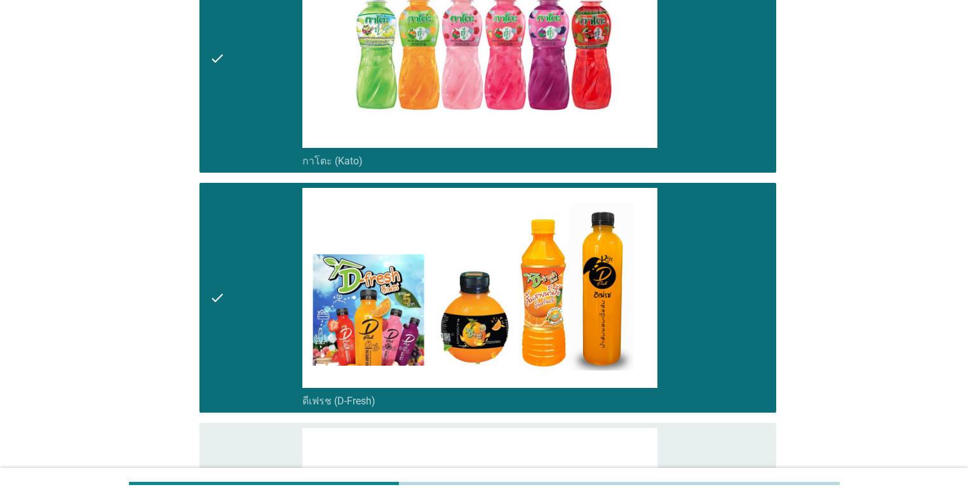
scroll to position [559, 0]
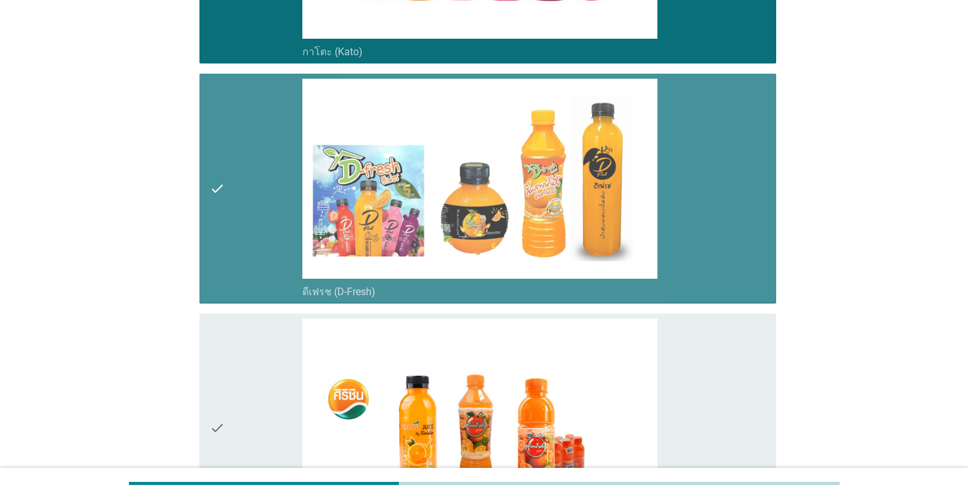
click at [248, 265] on div "check" at bounding box center [256, 188] width 93 height 219
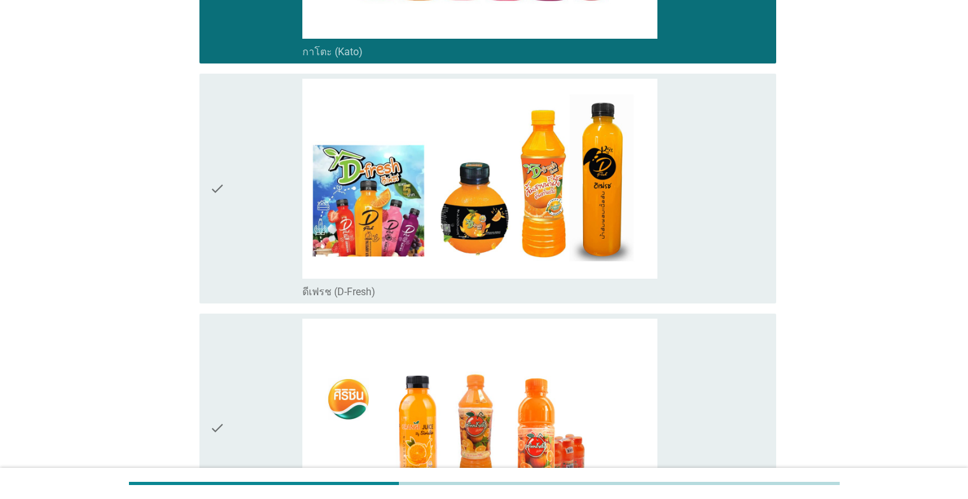
click at [262, 359] on div "check" at bounding box center [256, 428] width 93 height 219
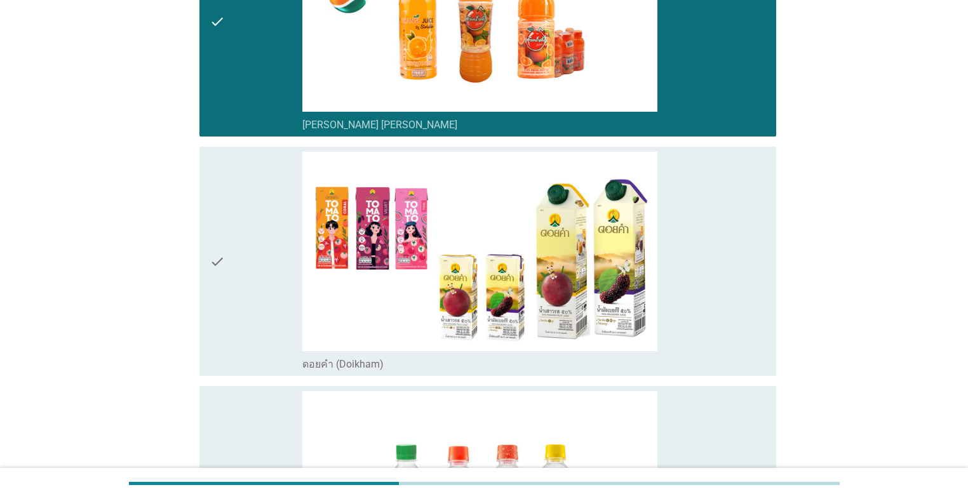
click at [259, 297] on div "check" at bounding box center [256, 261] width 93 height 219
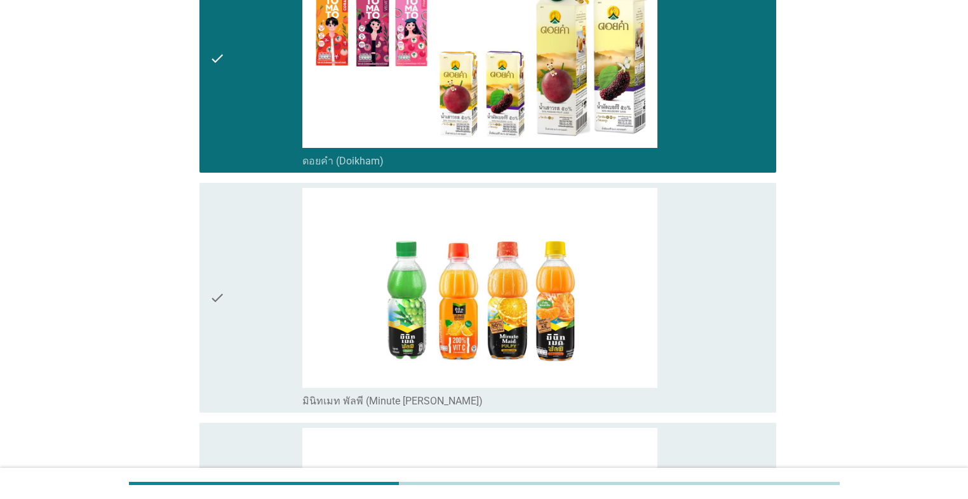
click at [258, 305] on div "check" at bounding box center [256, 297] width 93 height 219
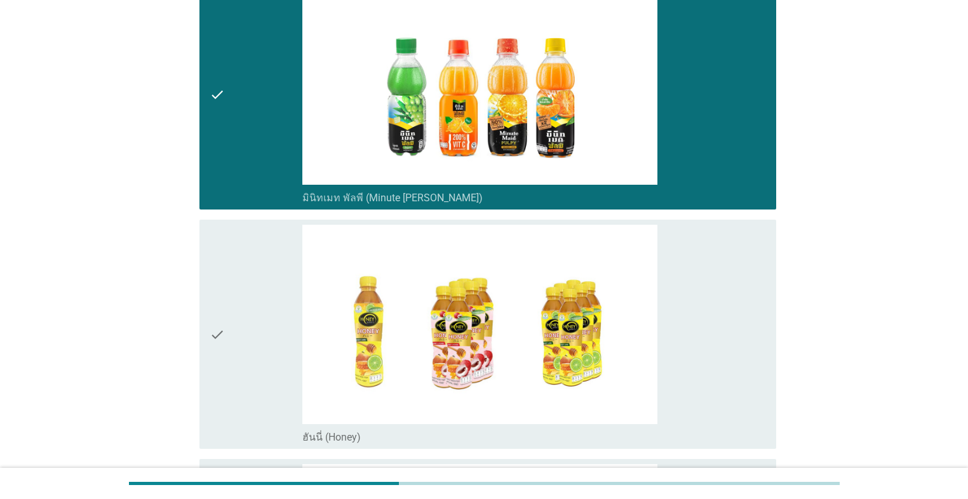
click at [258, 307] on div "check" at bounding box center [256, 334] width 93 height 219
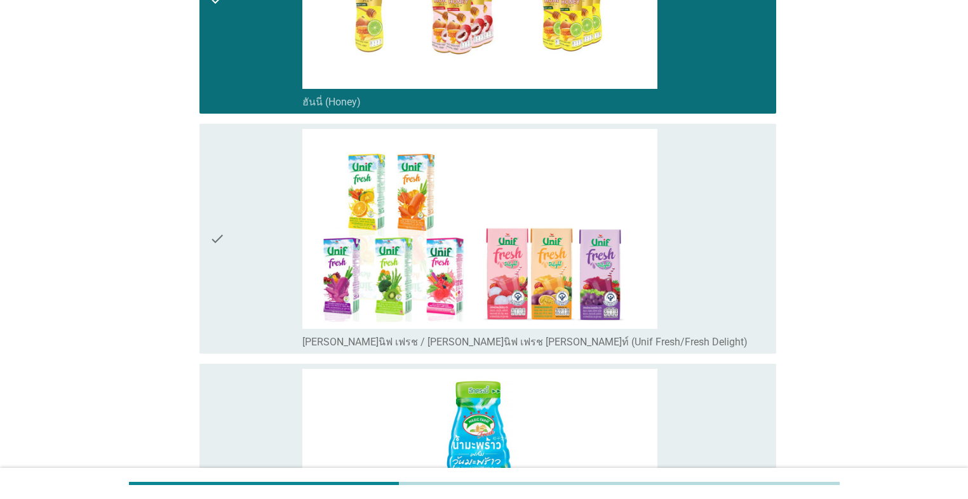
scroll to position [1778, 0]
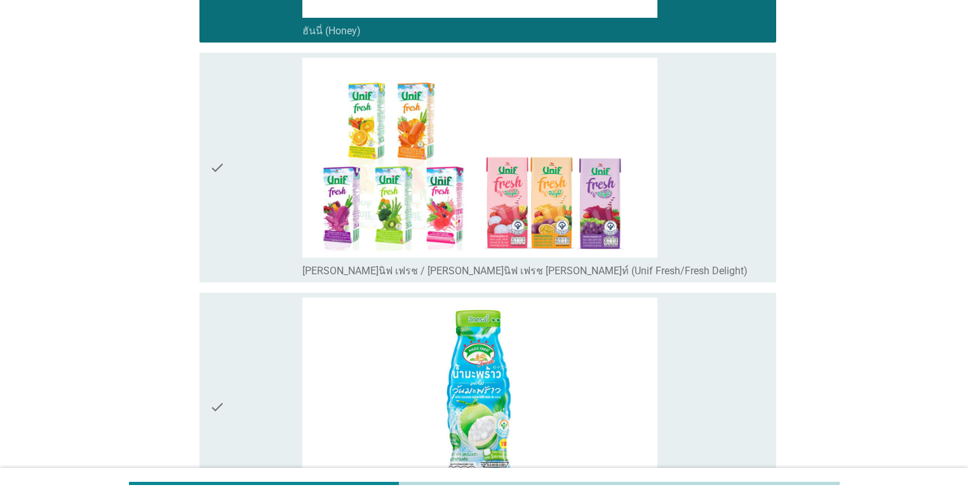
click at [250, 226] on div "check" at bounding box center [256, 167] width 93 height 219
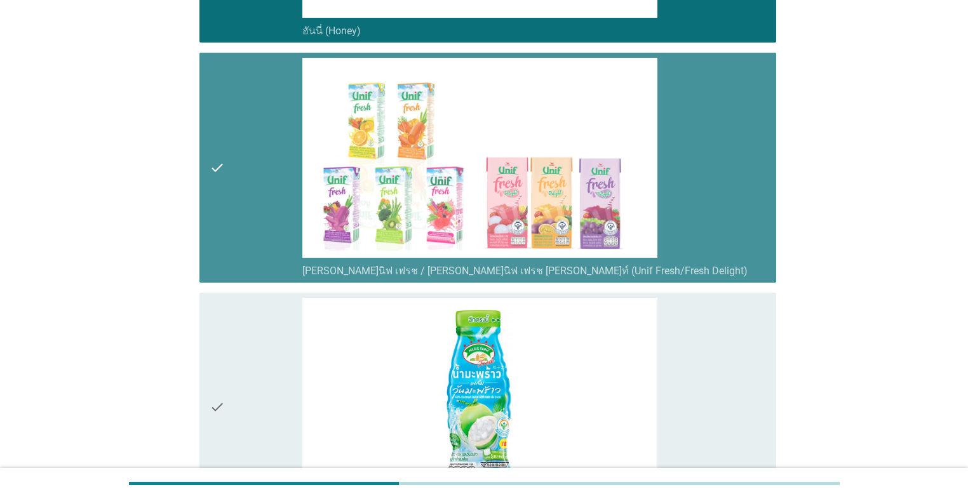
click at [247, 307] on div "check" at bounding box center [256, 407] width 93 height 219
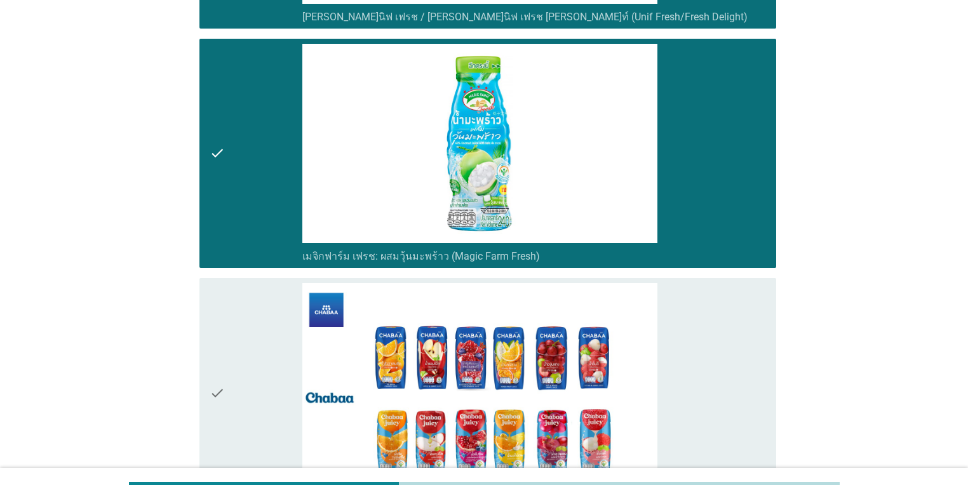
click at [246, 312] on div "check" at bounding box center [256, 392] width 93 height 219
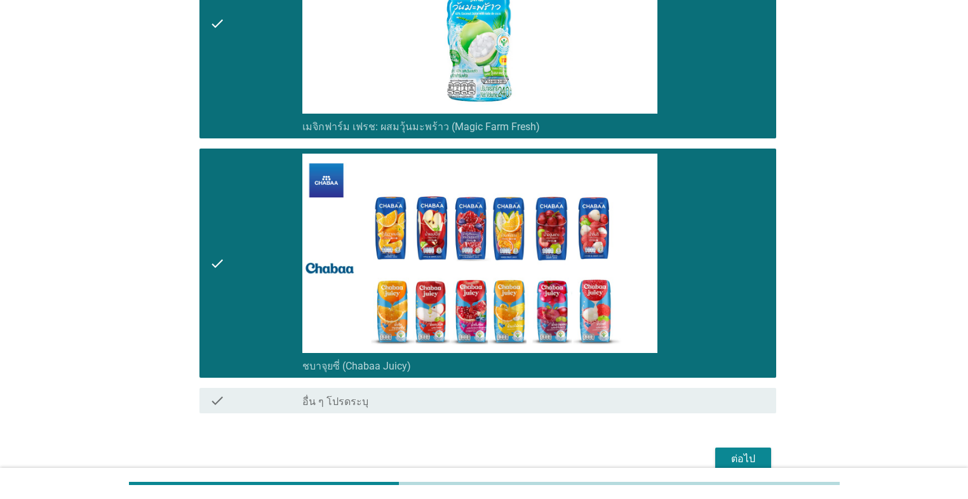
scroll to position [2220, 0]
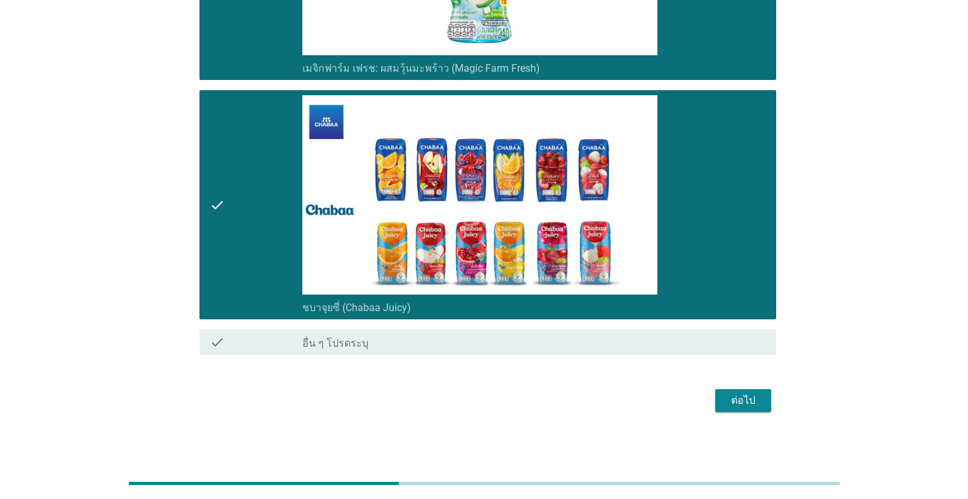
click at [500, 396] on div "ต่อไป" at bounding box center [743, 400] width 36 height 15
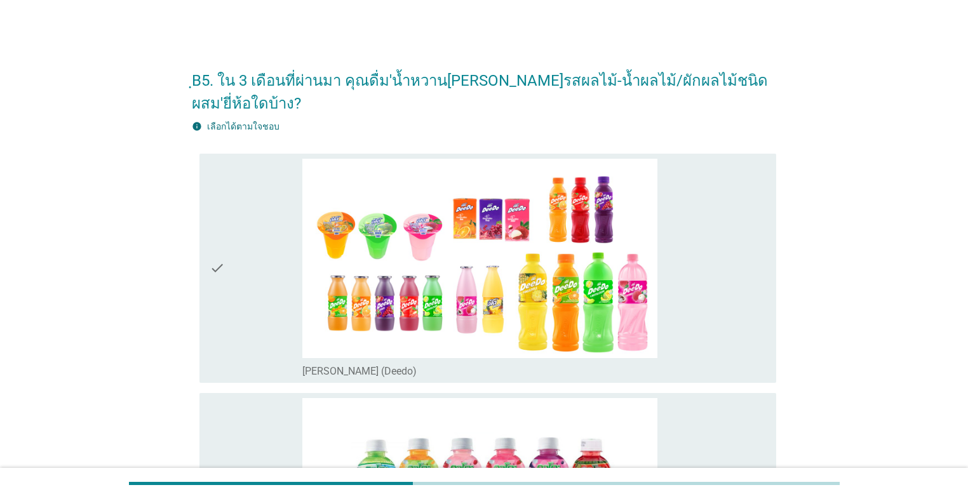
click at [253, 315] on div "check" at bounding box center [256, 268] width 93 height 219
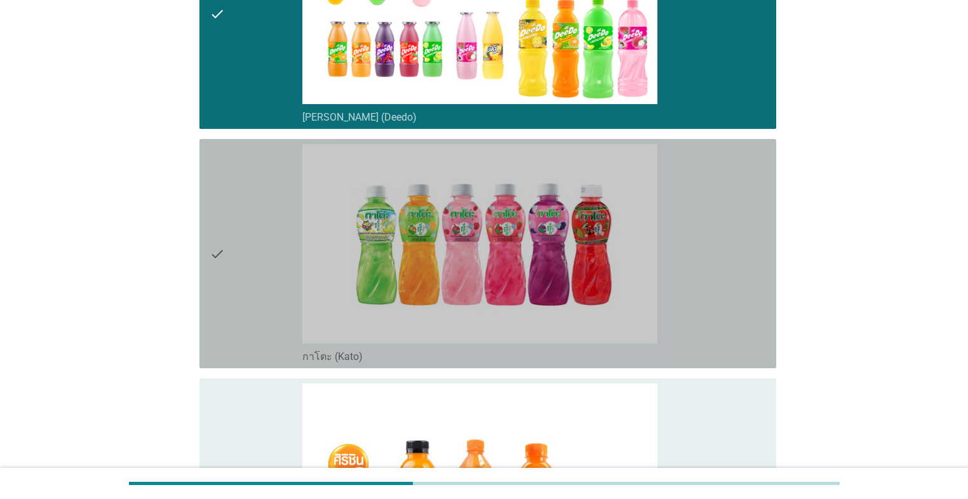
click at [253, 312] on div "check" at bounding box center [256, 253] width 93 height 219
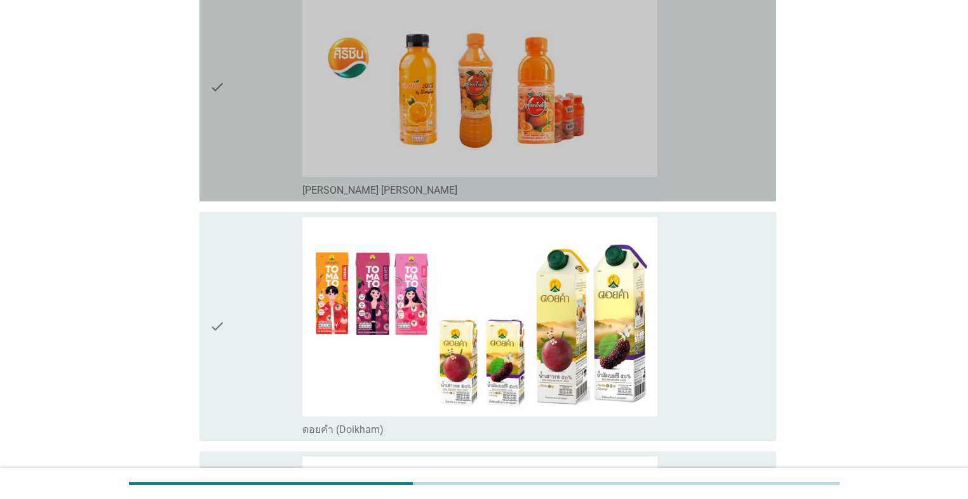
click at [262, 165] on div "check" at bounding box center [256, 86] width 93 height 219
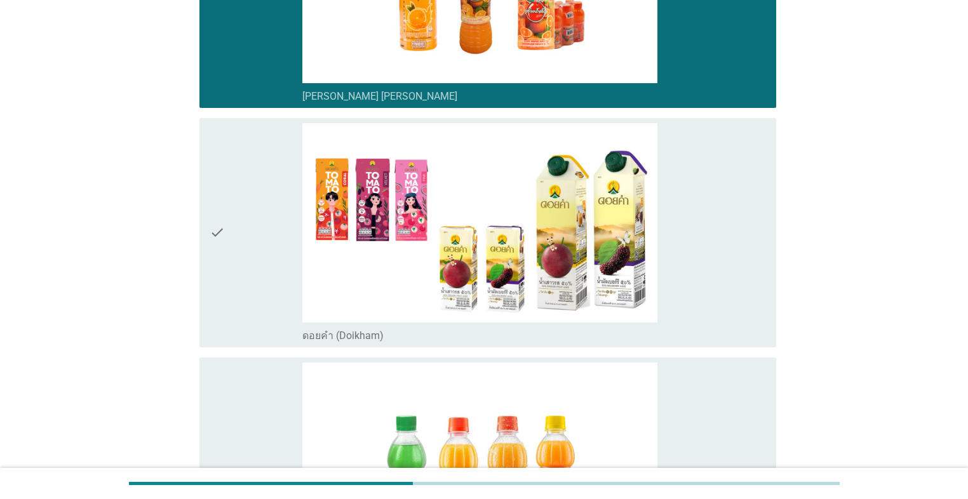
scroll to position [863, 0]
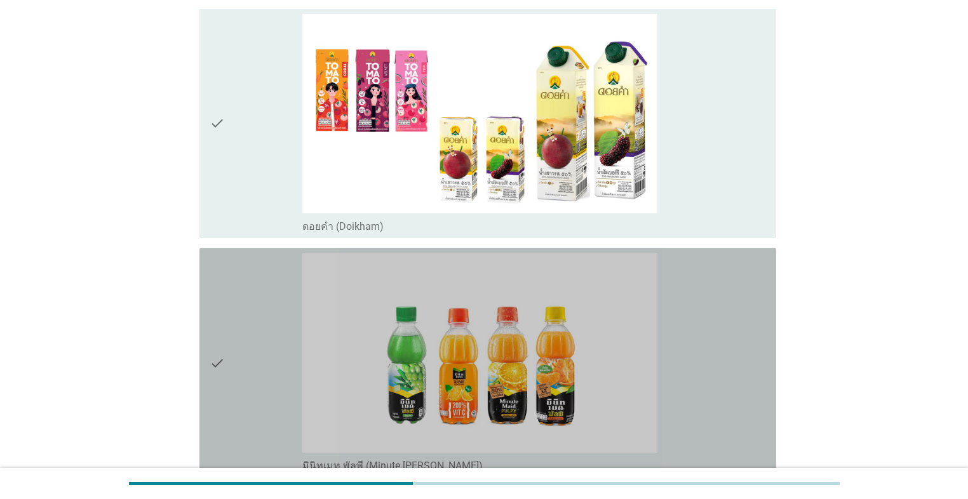
click at [229, 279] on div "check" at bounding box center [256, 362] width 93 height 219
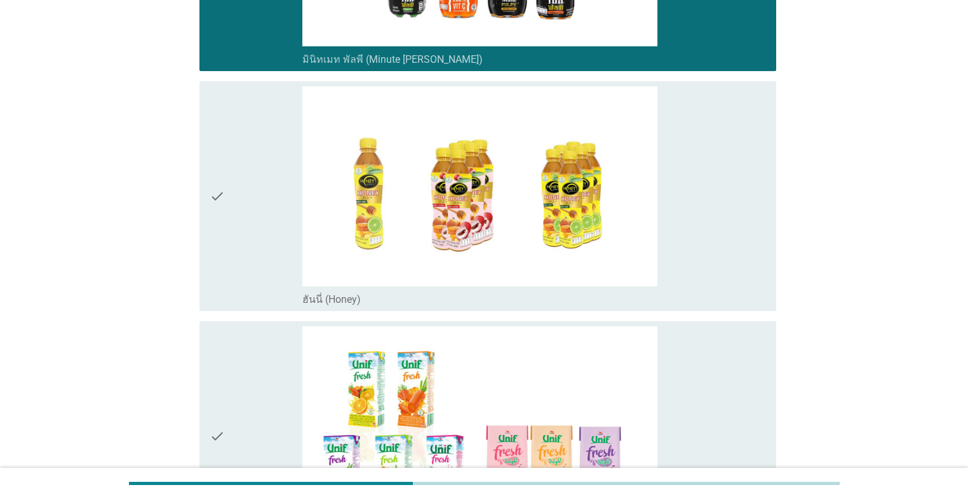
click at [251, 259] on div "check" at bounding box center [256, 195] width 93 height 219
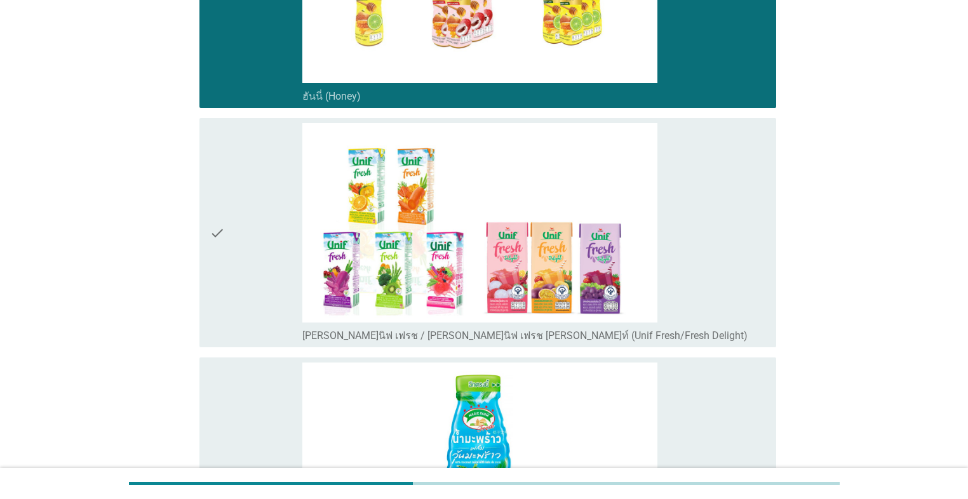
click at [251, 259] on div "check" at bounding box center [256, 232] width 93 height 219
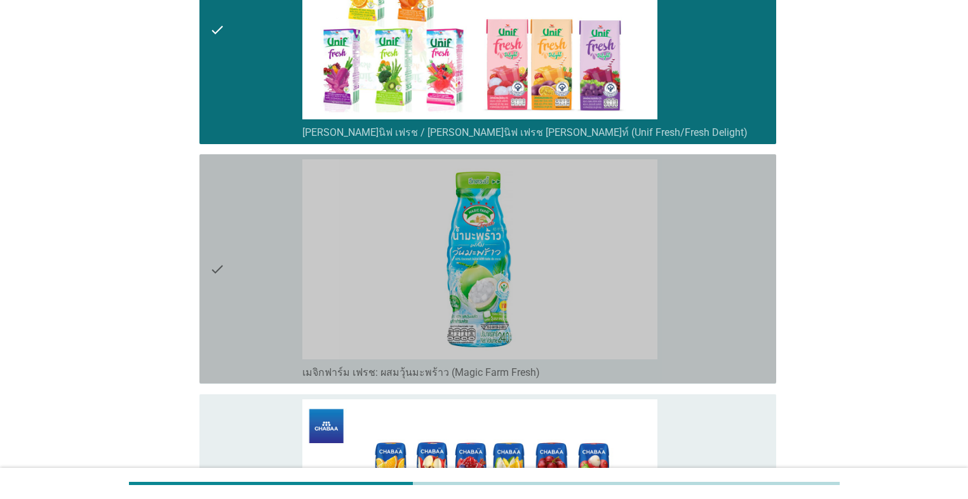
click at [254, 270] on div "check" at bounding box center [256, 268] width 93 height 219
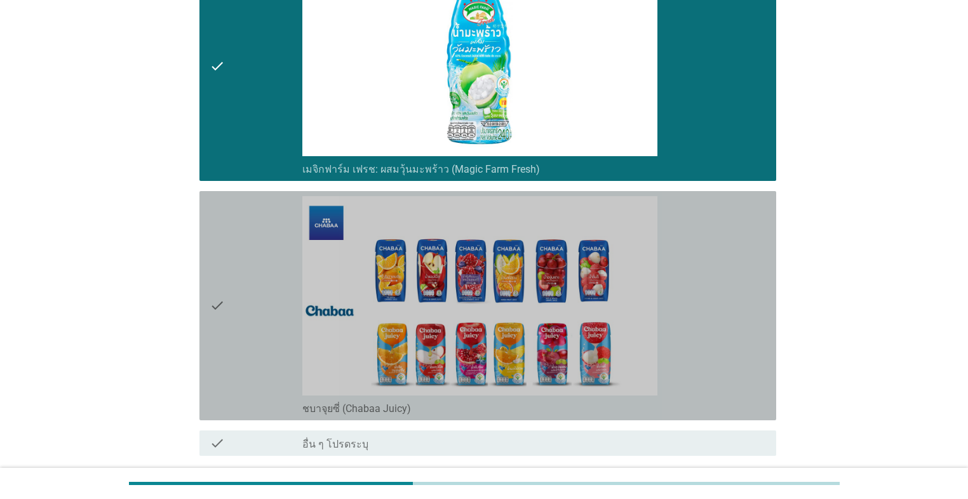
click at [254, 270] on div "check" at bounding box center [256, 305] width 93 height 219
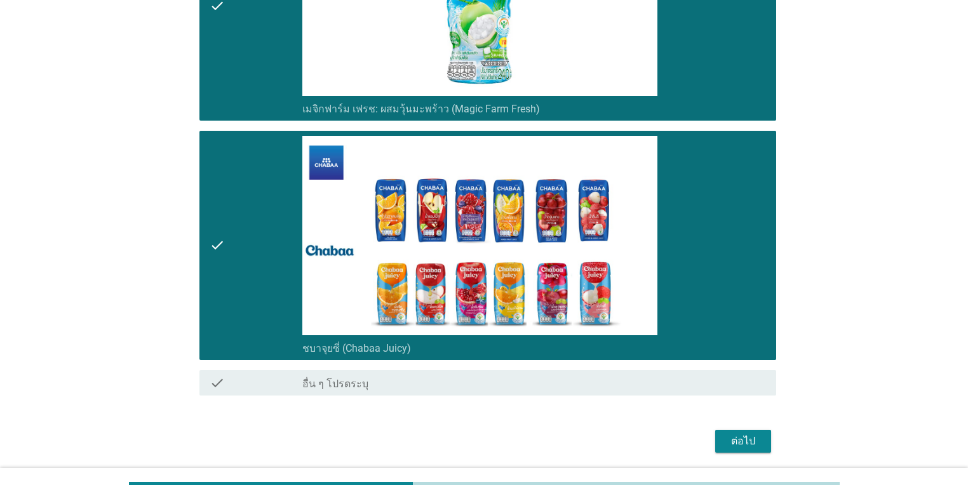
scroll to position [1980, 0]
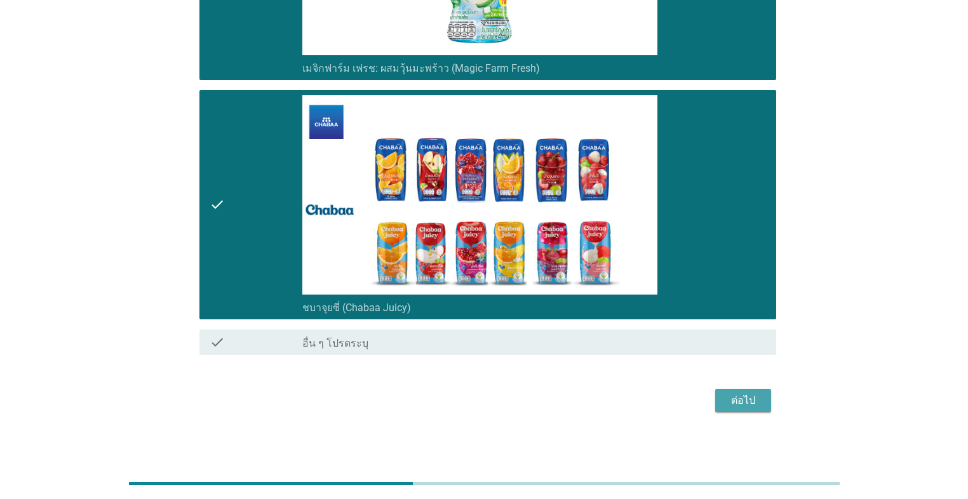
click at [500, 401] on div "ต่อไป" at bounding box center [743, 400] width 36 height 15
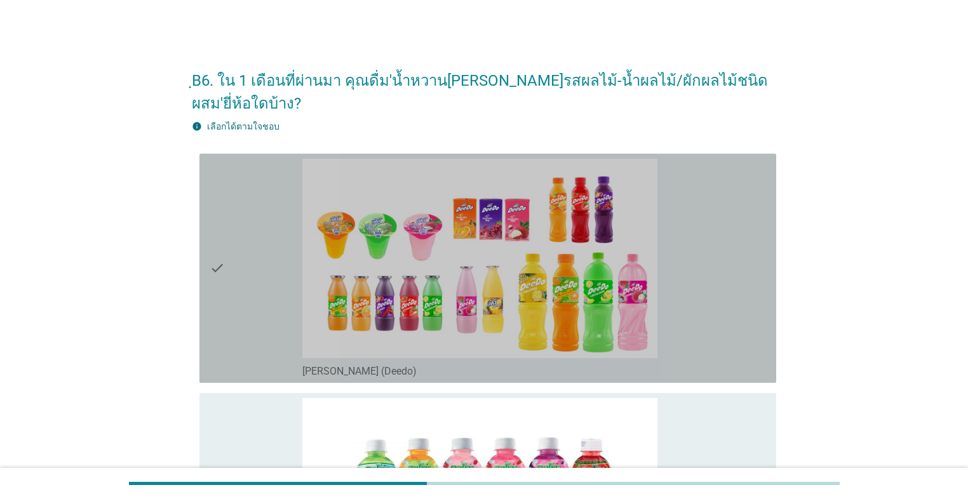
click at [242, 286] on div "check" at bounding box center [256, 268] width 93 height 219
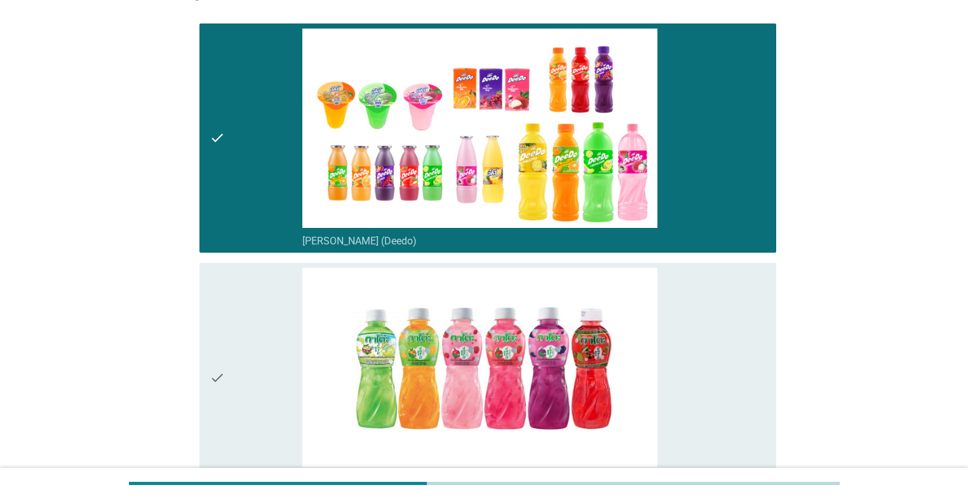
scroll to position [254, 0]
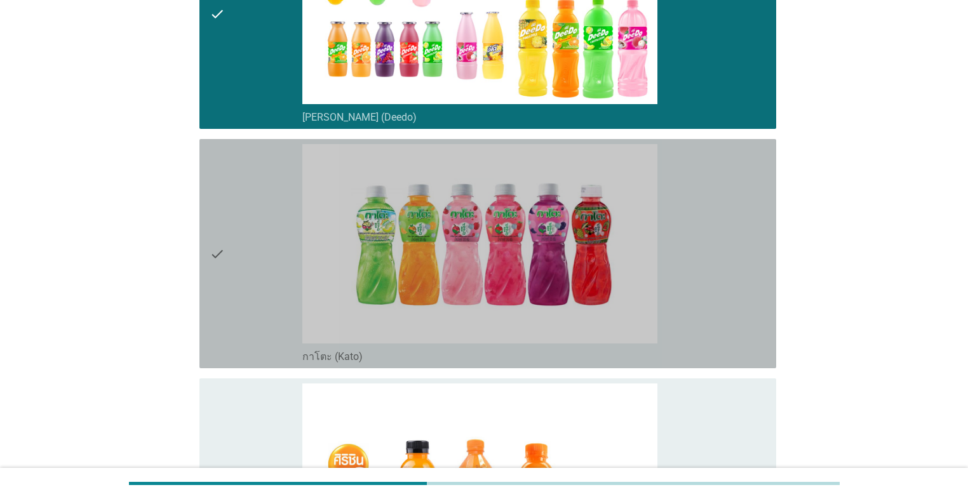
click at [243, 284] on div "check" at bounding box center [256, 253] width 93 height 219
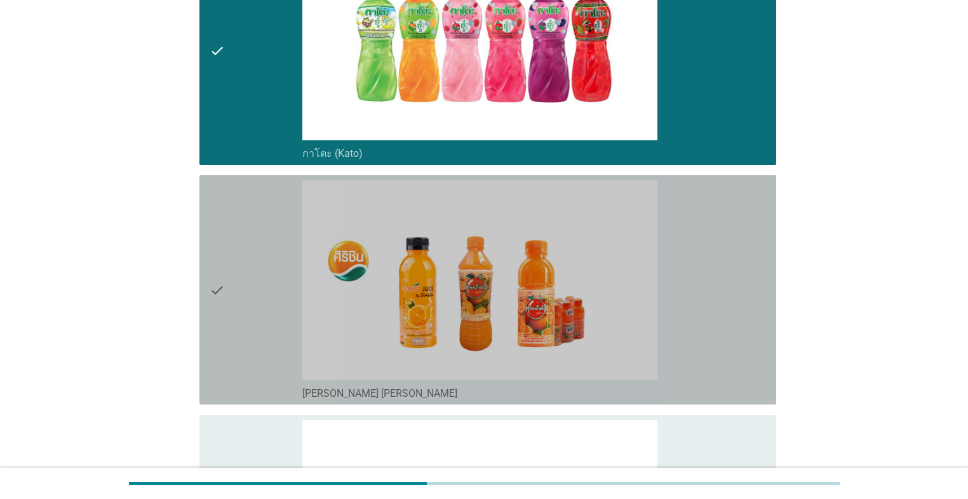
click at [243, 284] on div "check" at bounding box center [256, 289] width 93 height 219
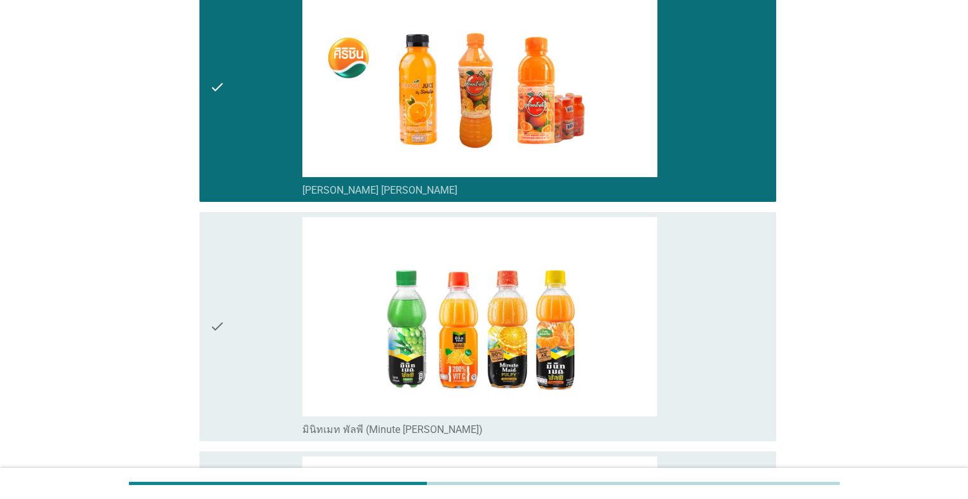
click at [243, 284] on div "check" at bounding box center [256, 326] width 93 height 219
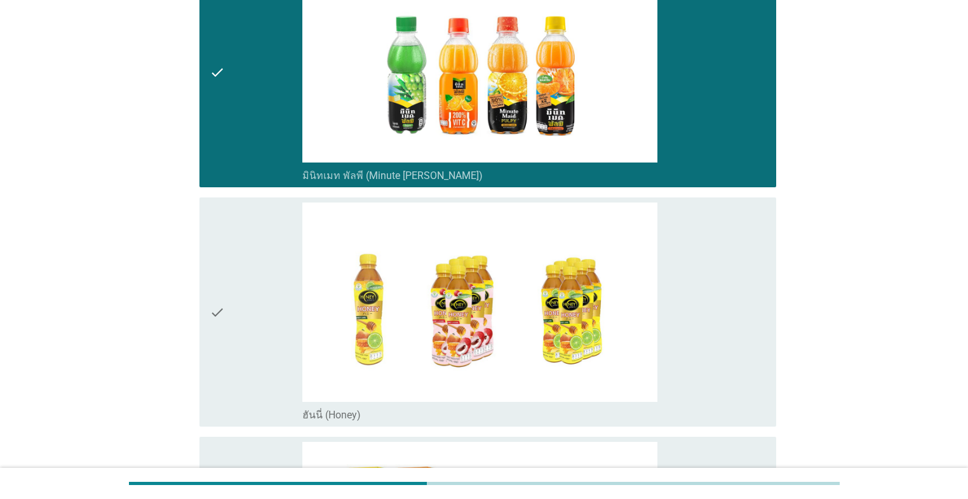
click at [243, 284] on div "check" at bounding box center [256, 312] width 93 height 219
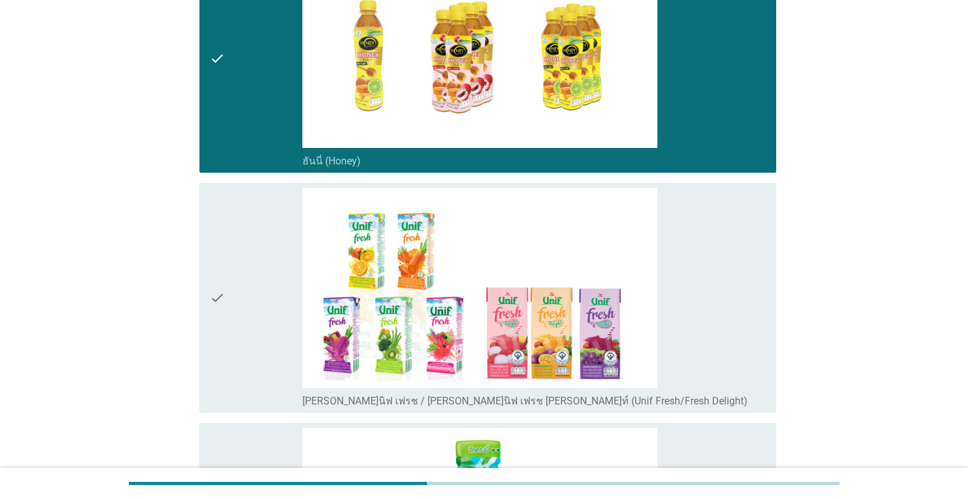
click at [243, 284] on div "check" at bounding box center [256, 297] width 93 height 219
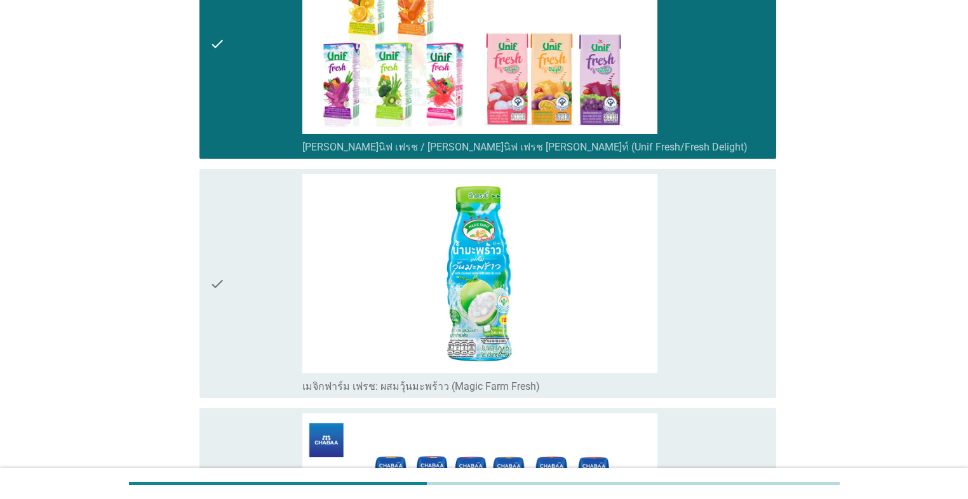
click at [244, 284] on div "check" at bounding box center [256, 283] width 93 height 219
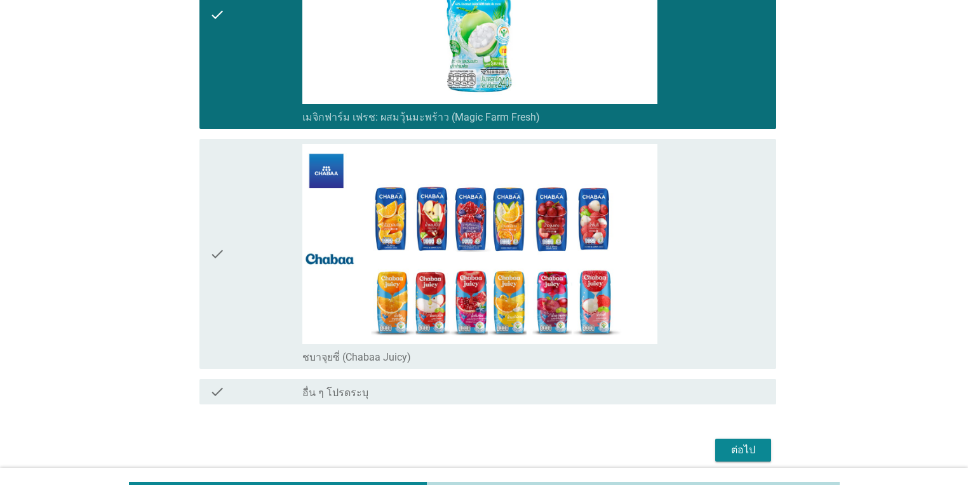
scroll to position [1741, 0]
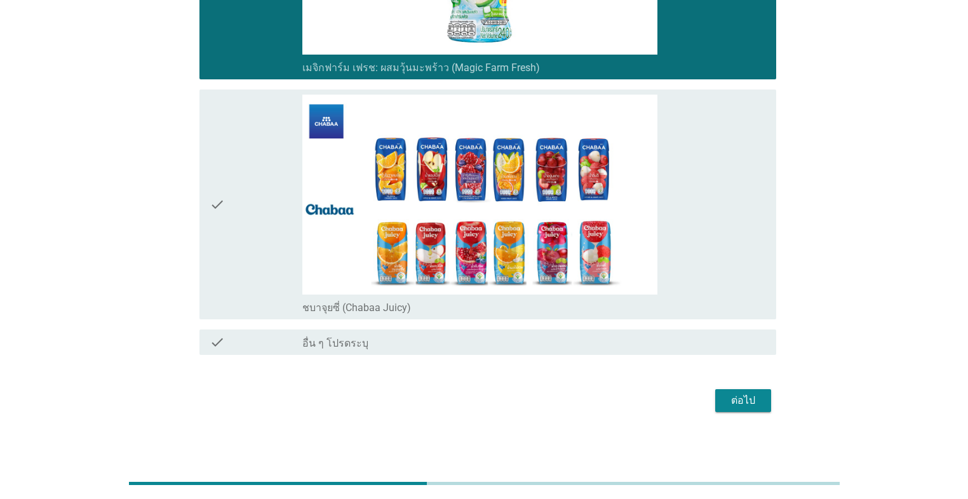
click at [500, 396] on div "ต่อไป" at bounding box center [743, 400] width 36 height 15
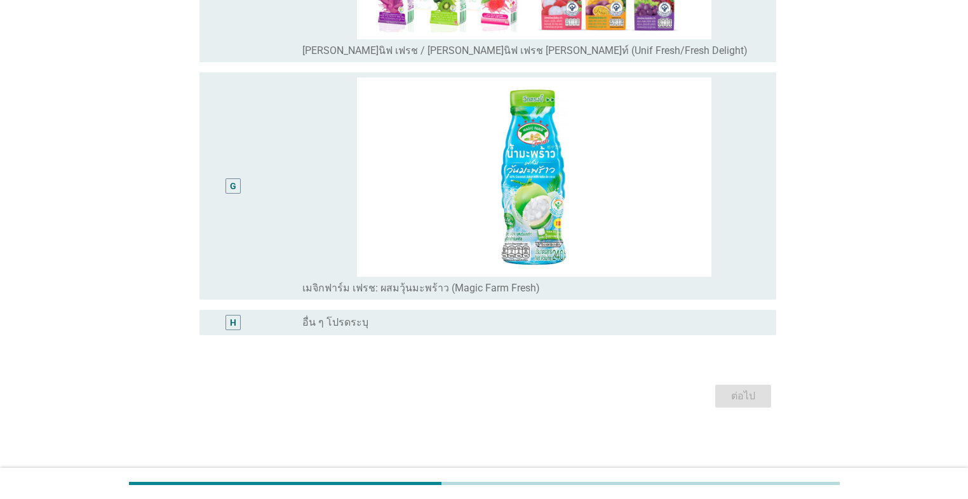
scroll to position [0, 0]
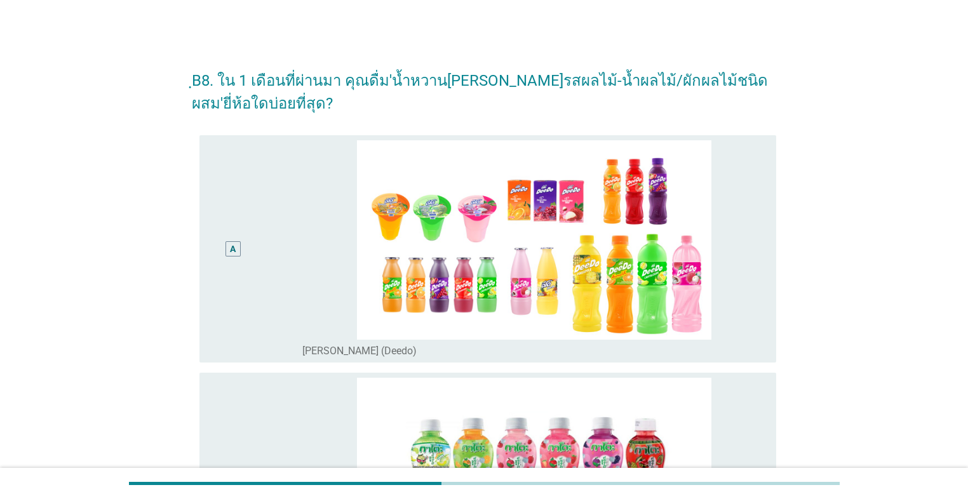
click at [290, 253] on div "A" at bounding box center [256, 248] width 93 height 217
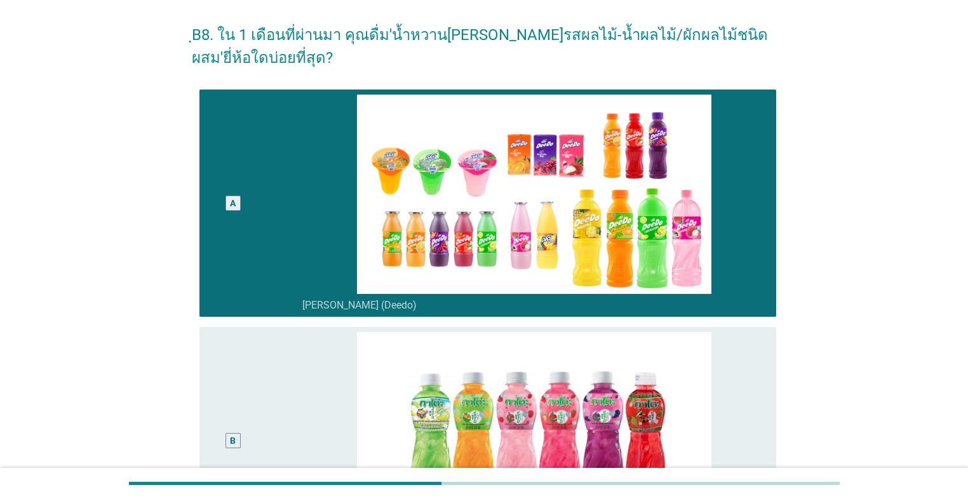
scroll to position [102, 0]
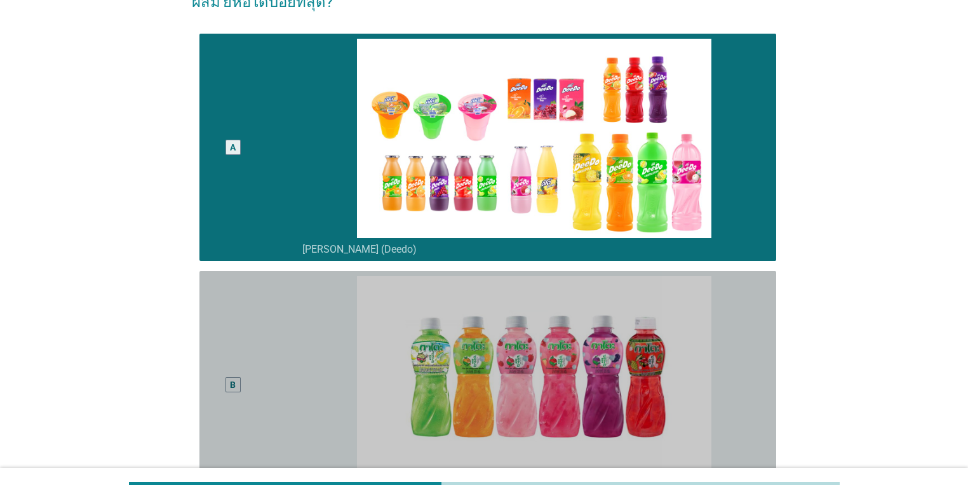
click at [277, 309] on div "B" at bounding box center [256, 384] width 93 height 217
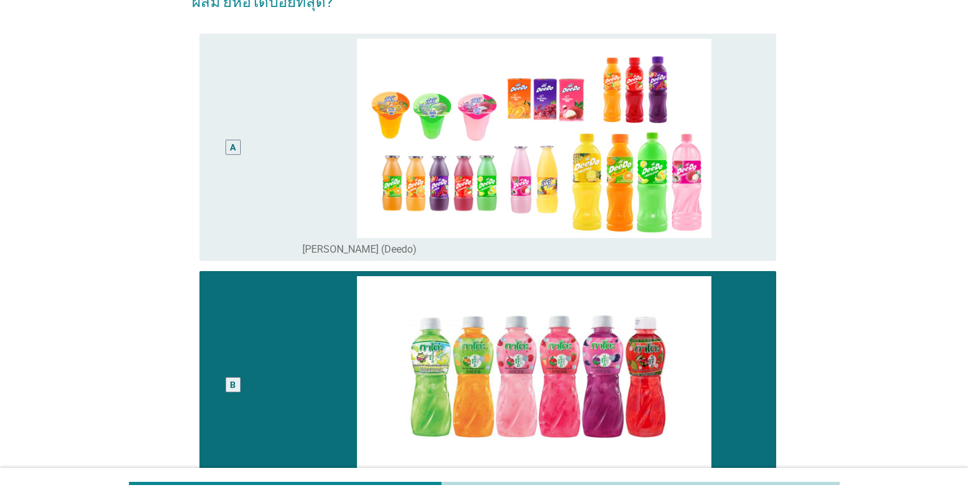
click at [298, 190] on div "A" at bounding box center [256, 147] width 93 height 217
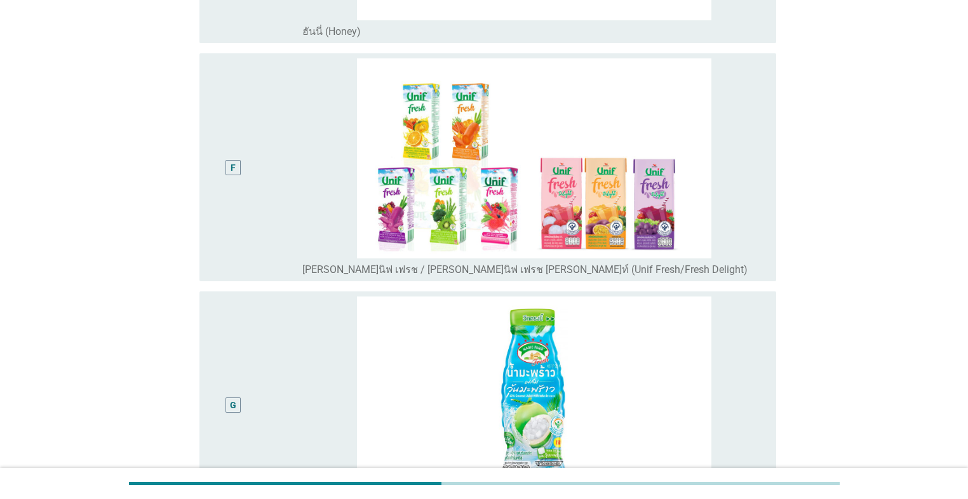
scroll to position [1488, 0]
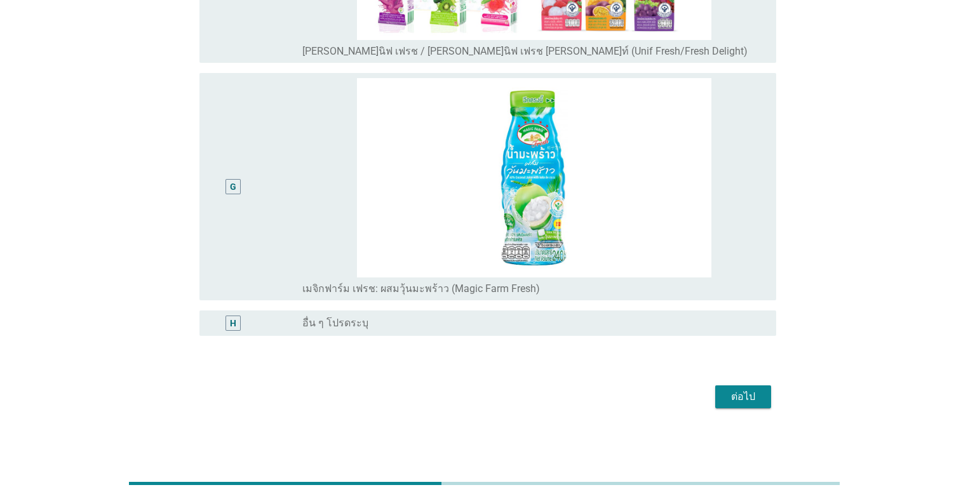
click at [500, 401] on div "ต่อไป" at bounding box center [743, 396] width 36 height 15
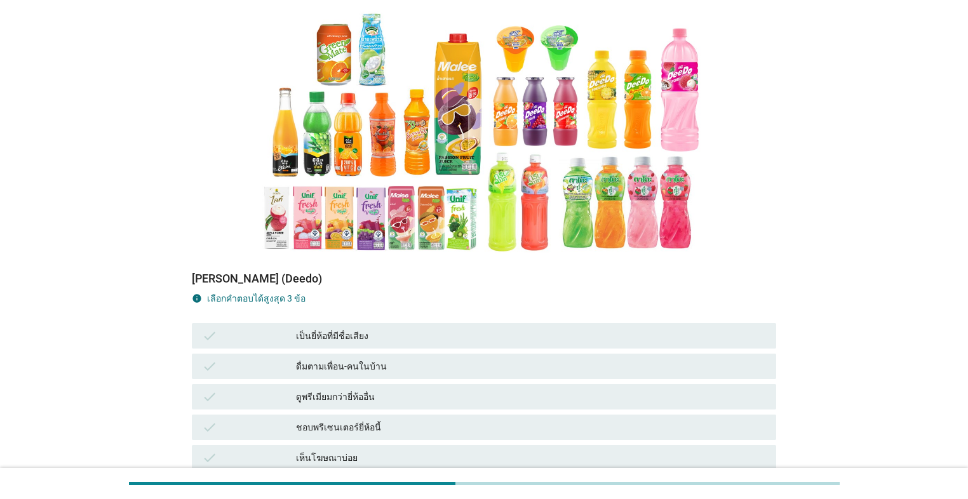
scroll to position [203, 0]
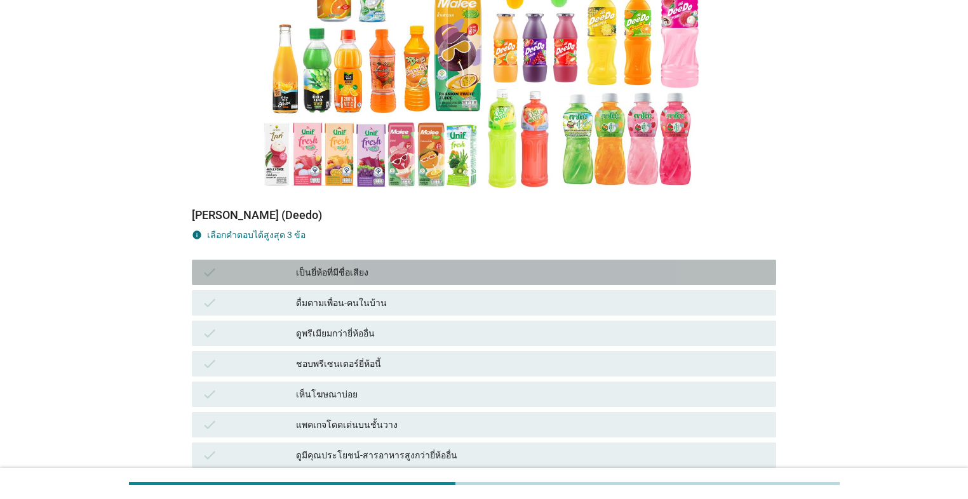
click at [397, 265] on div "เป็นยี่ห้อที่มีชื่อเสียง" at bounding box center [531, 272] width 470 height 15
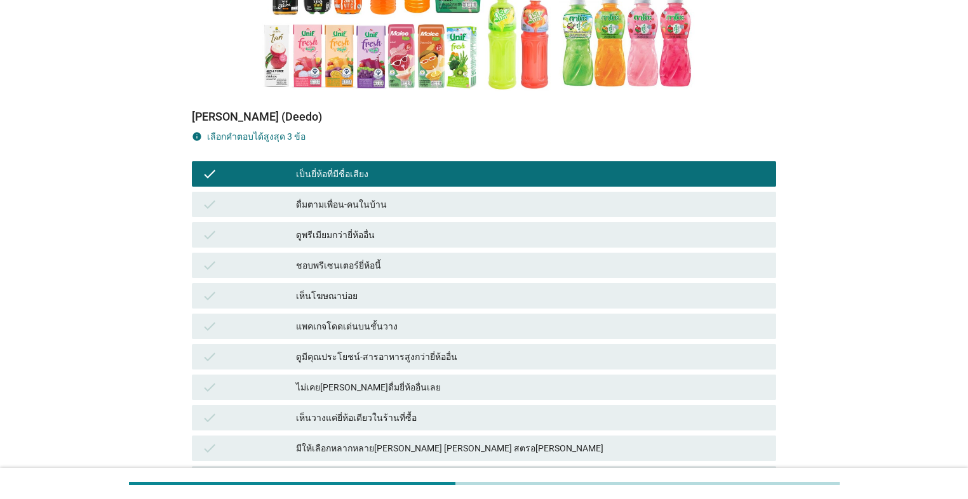
scroll to position [305, 0]
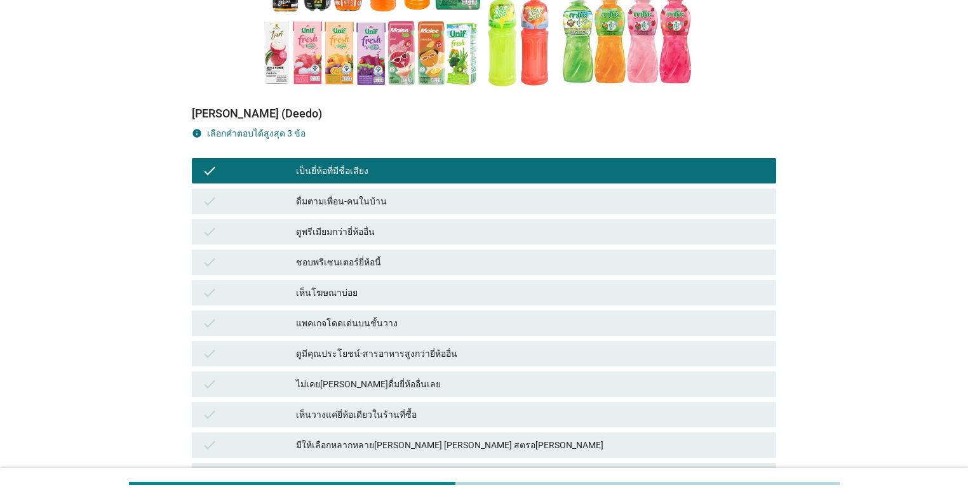
click at [401, 285] on div "เห็นโฆษณาบ่อย" at bounding box center [531, 292] width 470 height 15
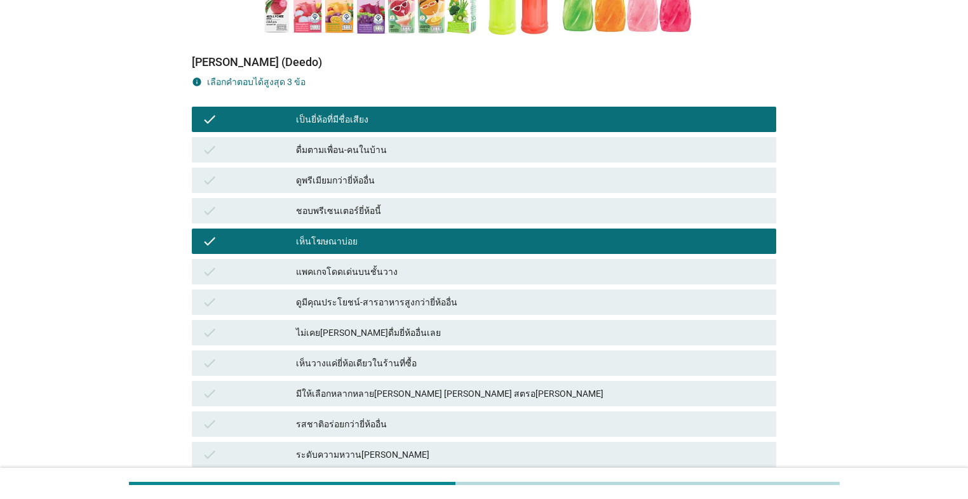
scroll to position [406, 0]
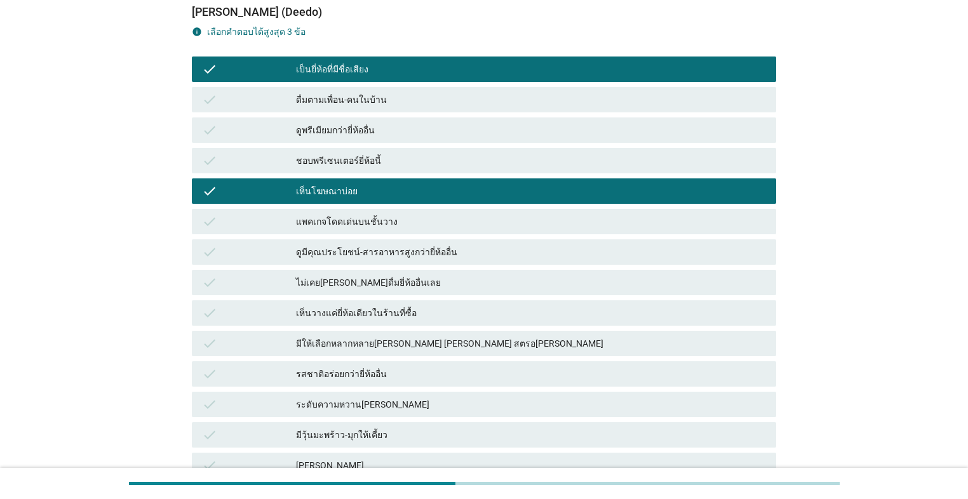
click at [433, 366] on div "รสชาติอร่อยกว่ายี่ห้ออื่น" at bounding box center [531, 373] width 470 height 15
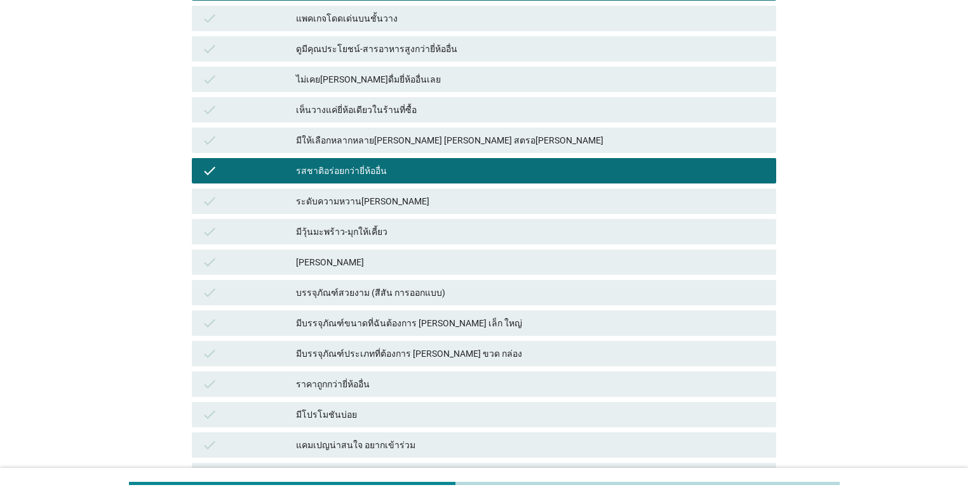
scroll to position [733, 0]
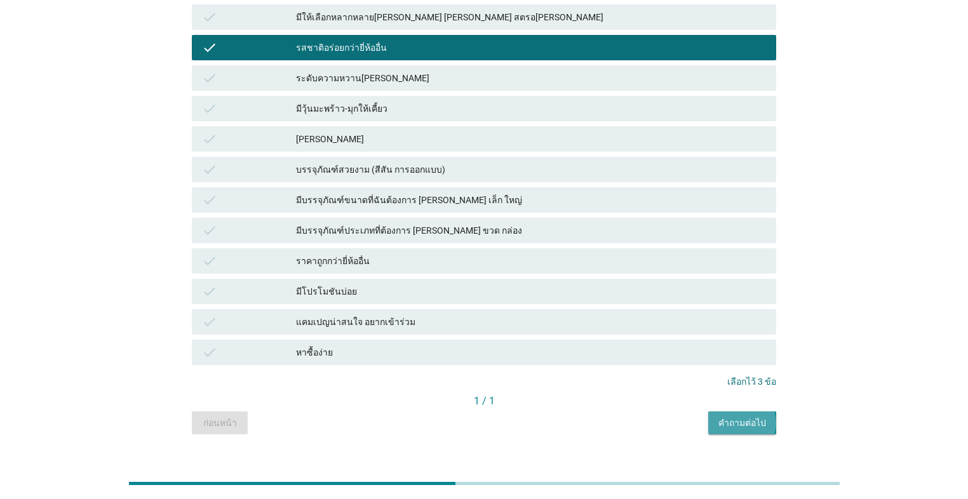
click at [500, 416] on div "คำถามต่อไป" at bounding box center [742, 422] width 48 height 13
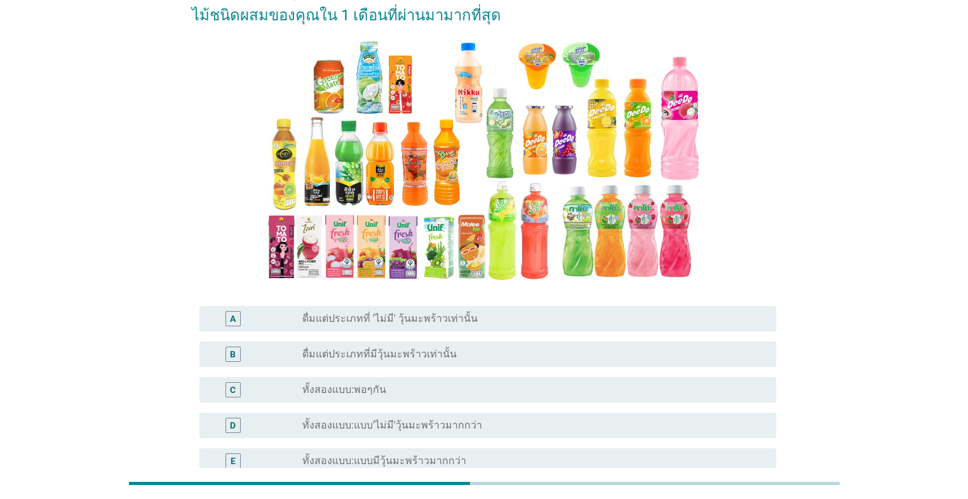
scroll to position [102, 0]
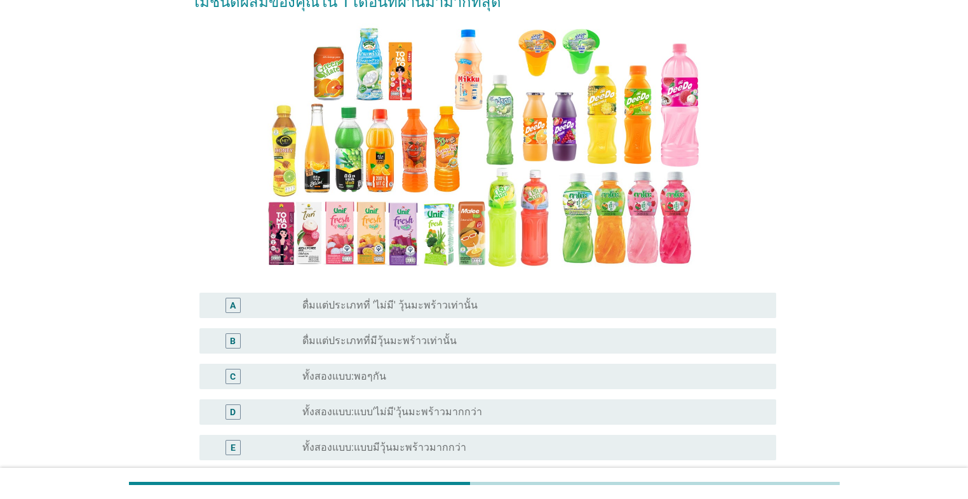
click at [500, 336] on div "radio_button_unchecked ดื่มแต่ประเภทที่มีวุ้นมะพร้าวเท่านั้น" at bounding box center [528, 341] width 453 height 13
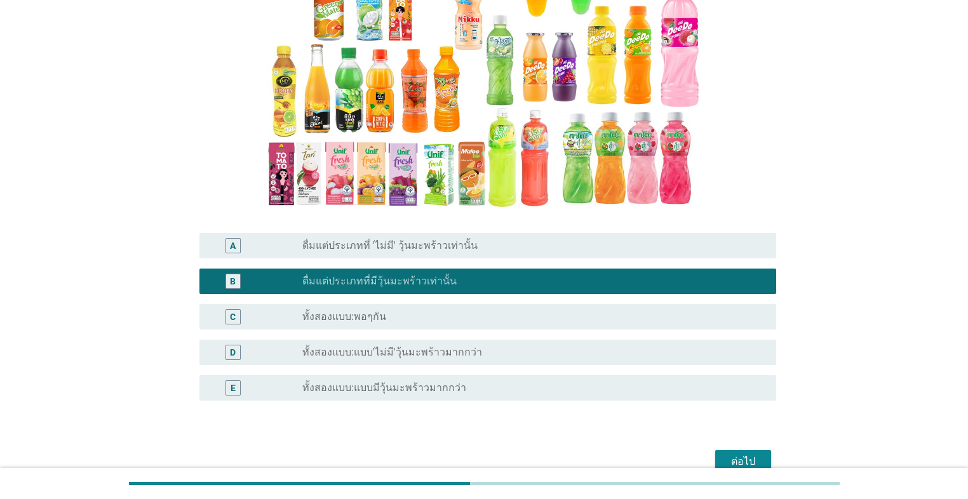
scroll to position [226, 0]
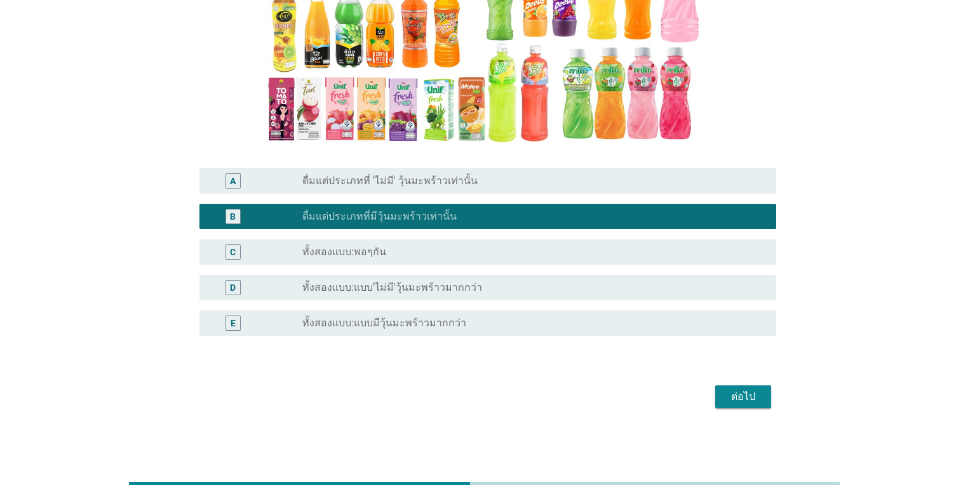
click at [500, 389] on div "ต่อไป" at bounding box center [743, 396] width 36 height 15
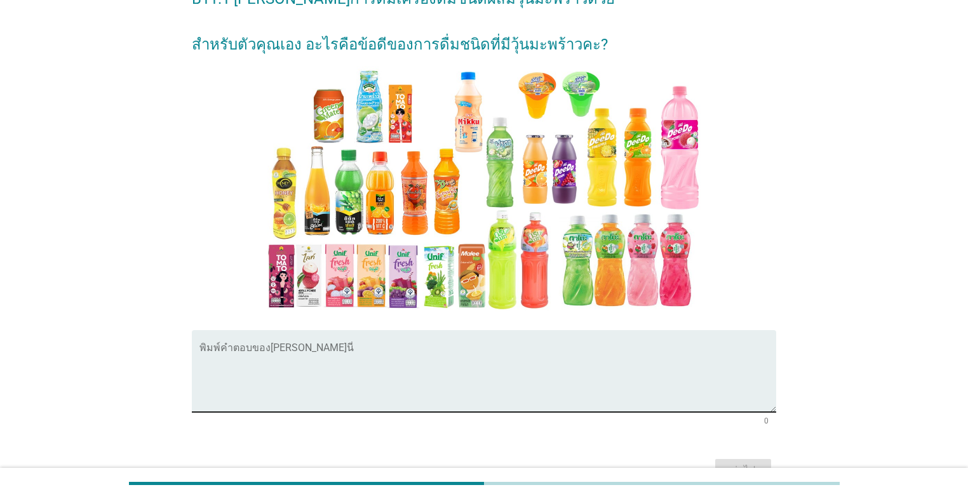
scroll to position [102, 0]
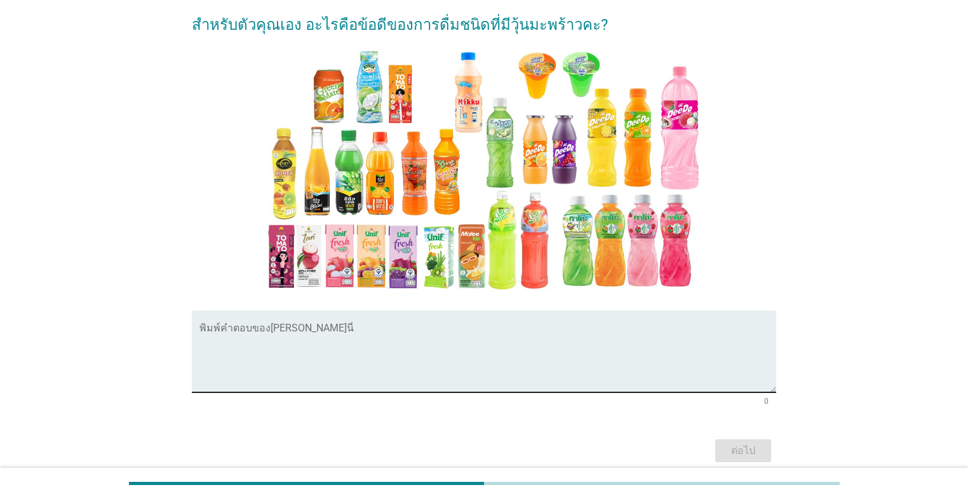
click at [500, 375] on textarea "พิมพ์คำตอบของคุณ ที่นี่" at bounding box center [487, 359] width 576 height 67
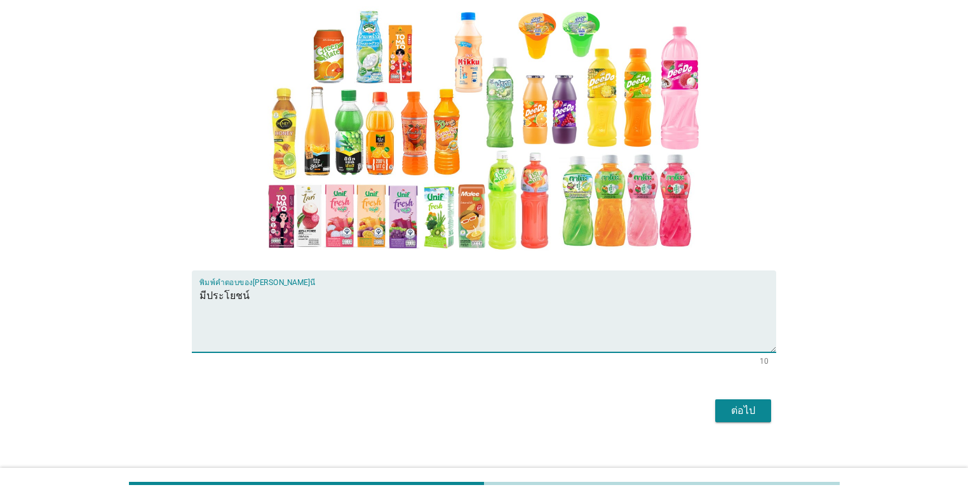
scroll to position [156, 0]
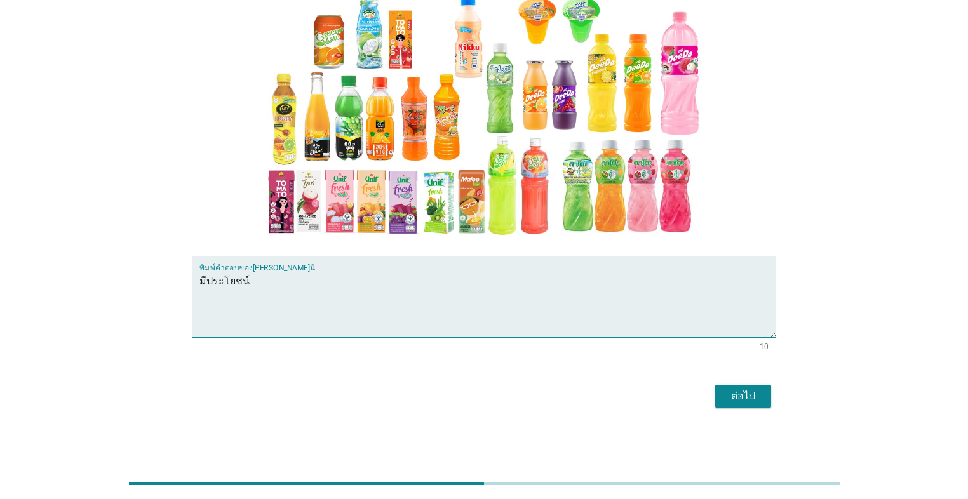
type textarea "มีประโยชน์"
click at [500, 401] on div "ต่อไป" at bounding box center [743, 396] width 36 height 15
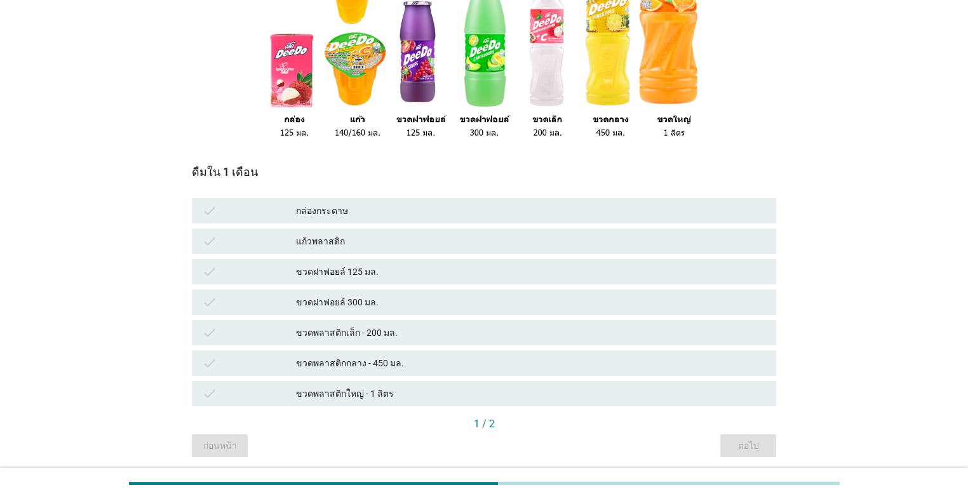
scroll to position [246, 0]
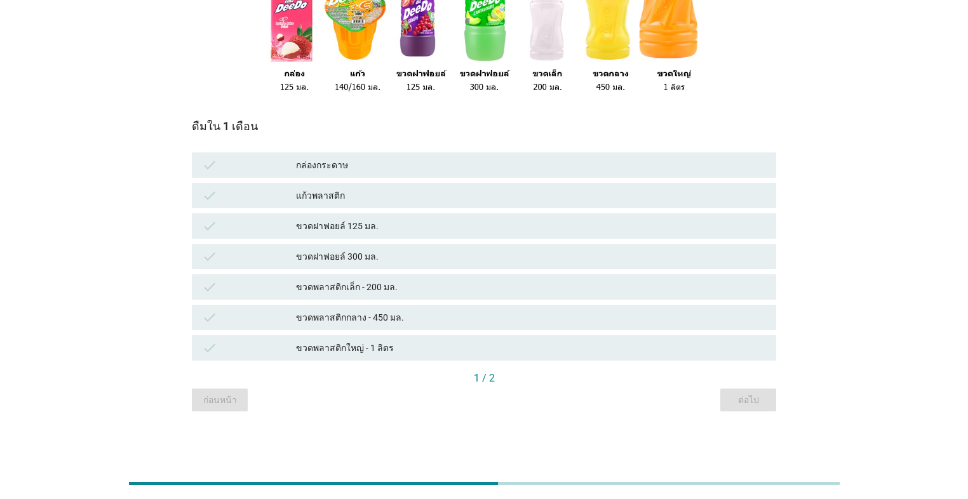
click at [435, 323] on div "ขวดพลาสติกกลาง - 450 มล." at bounding box center [531, 317] width 470 height 15
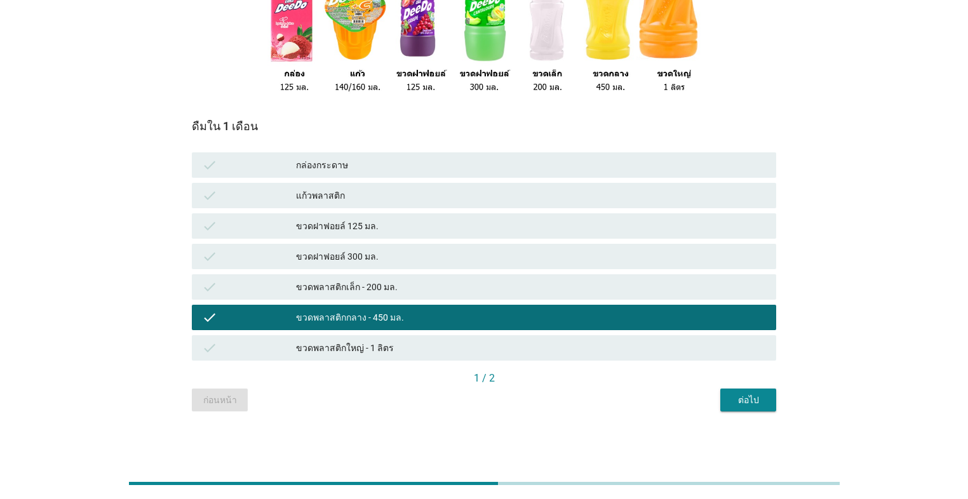
click at [500, 402] on div "ต่อไป" at bounding box center [748, 400] width 36 height 13
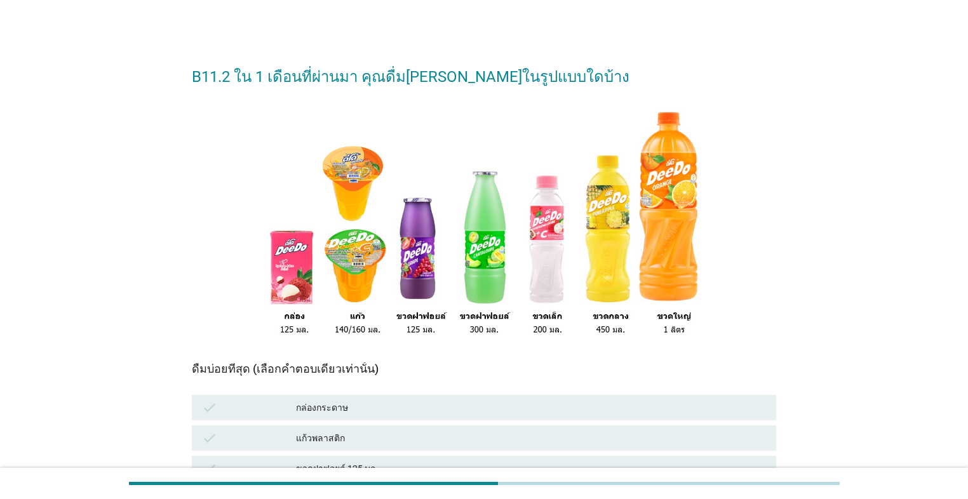
scroll to position [152, 0]
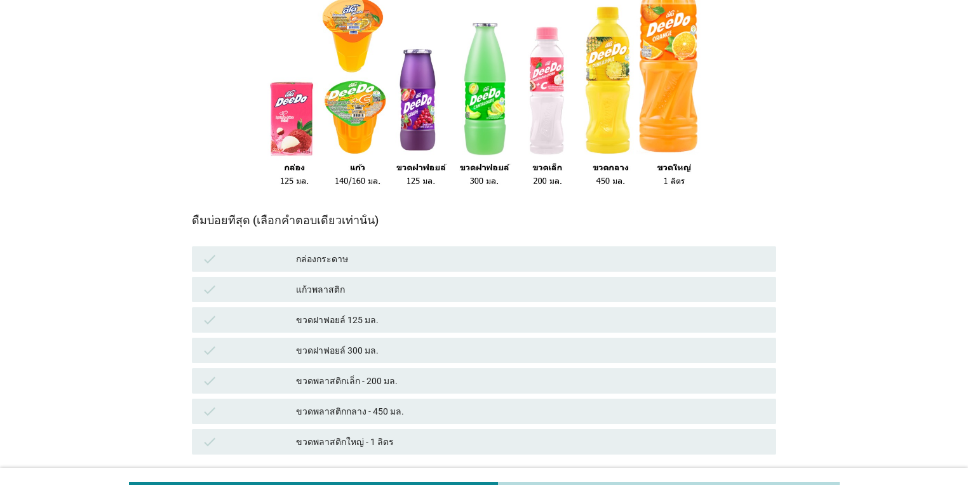
click at [460, 409] on div "ขวดพลาสติกกลาง - 450 มล." at bounding box center [531, 411] width 470 height 15
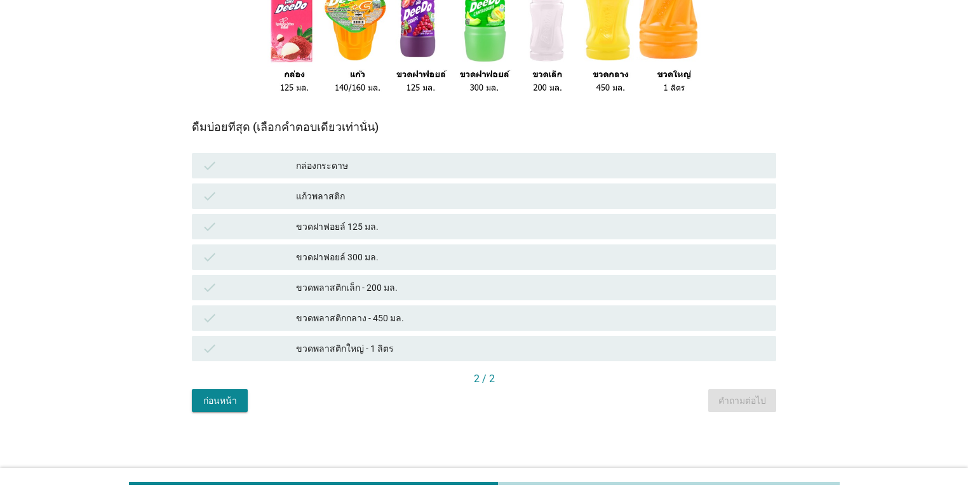
scroll to position [246, 0]
click at [477, 325] on div "ขวดพลาสติกกลาง - 450 มล." at bounding box center [531, 317] width 470 height 15
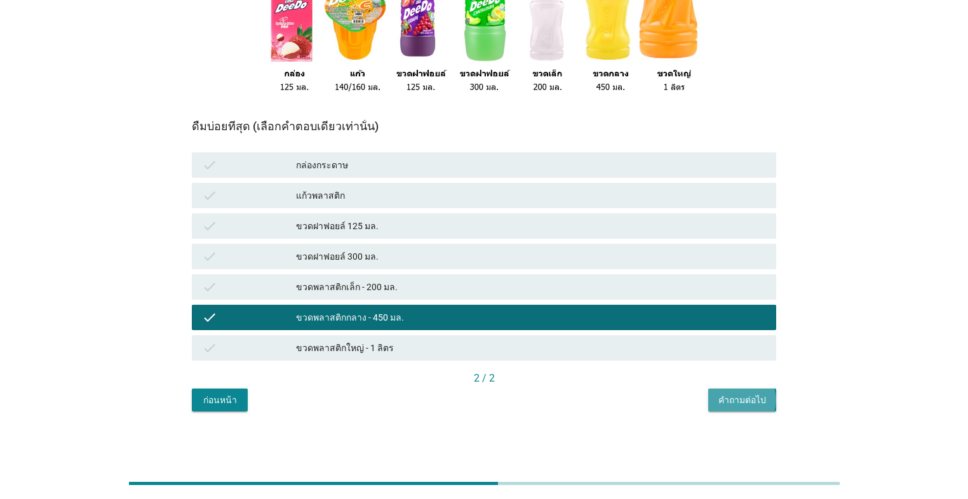
click at [500, 401] on div "คำถามต่อไป" at bounding box center [742, 400] width 48 height 13
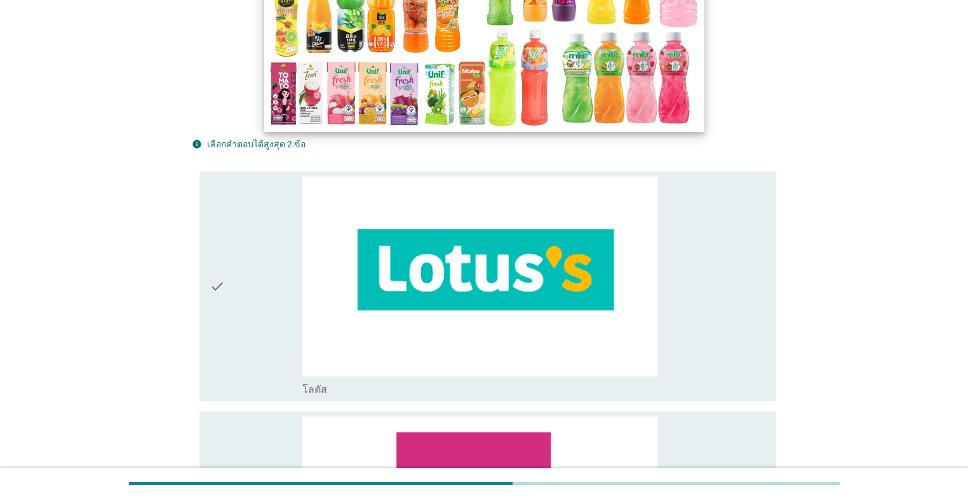
scroll to position [254, 0]
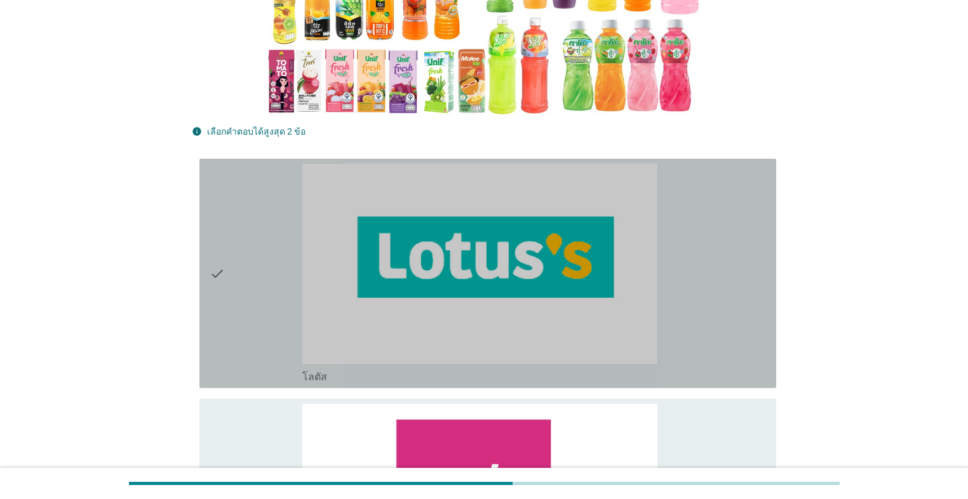
click at [258, 307] on div "check" at bounding box center [256, 273] width 93 height 219
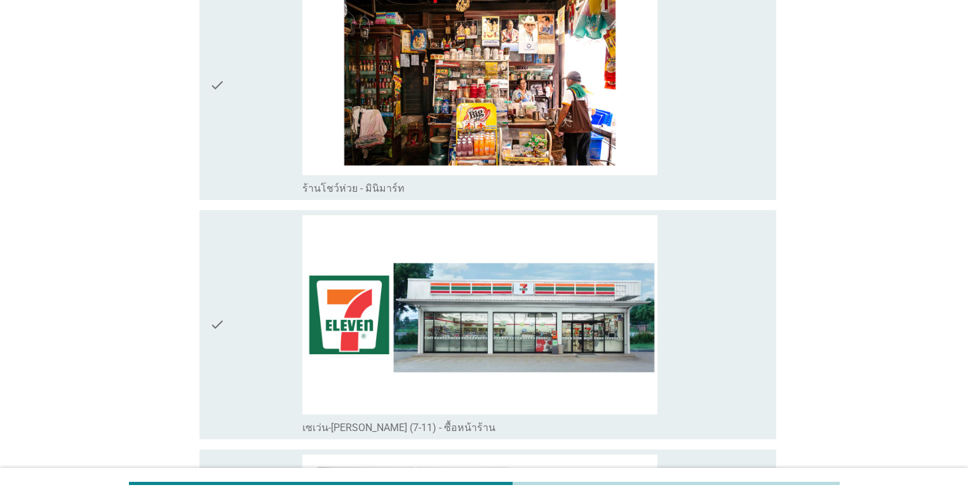
scroll to position [2997, 0]
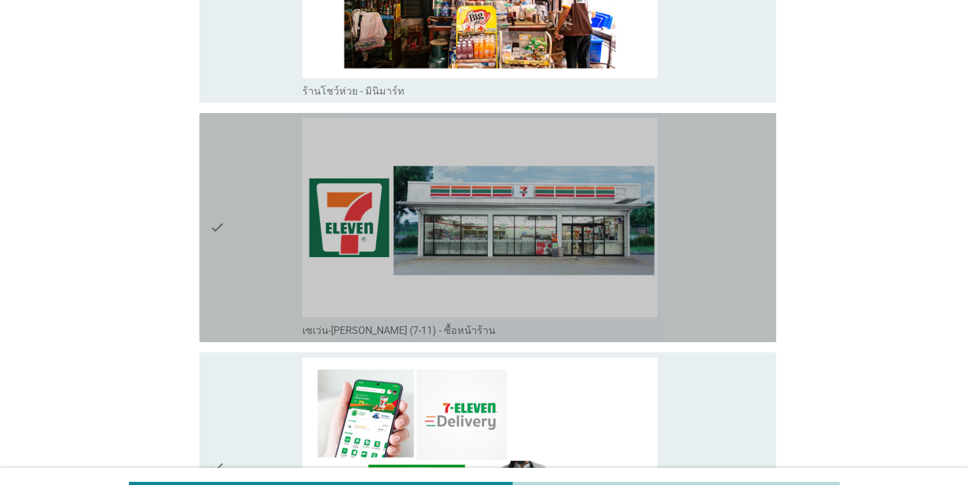
click at [262, 277] on div "check" at bounding box center [256, 227] width 93 height 219
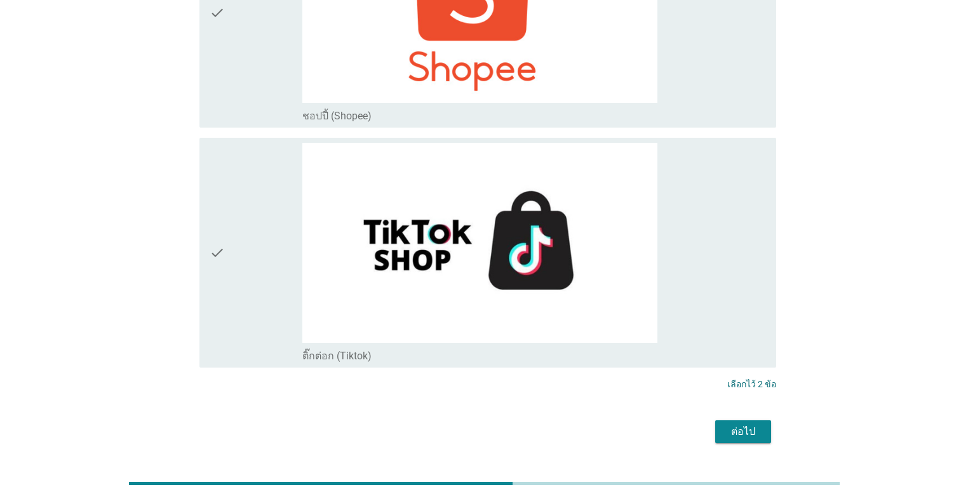
scroll to position [4423, 0]
click at [500, 423] on div "ต่อไป" at bounding box center [743, 430] width 36 height 15
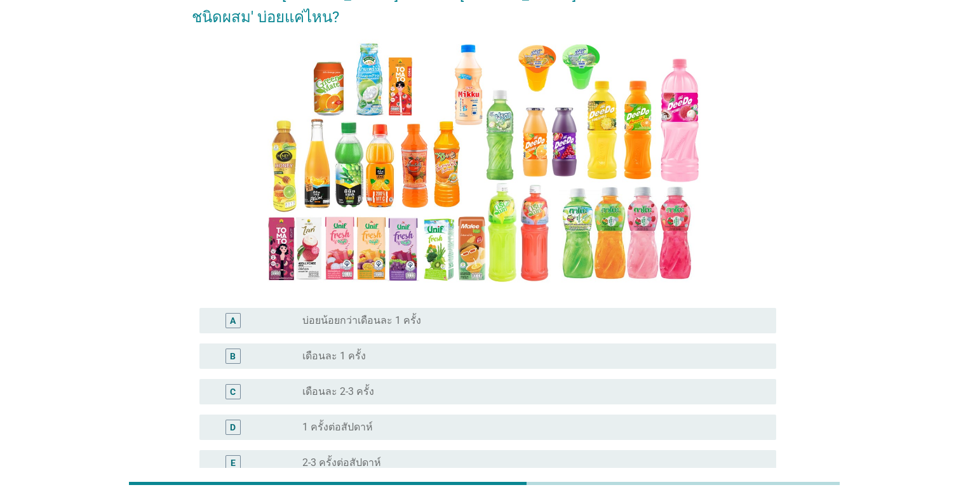
scroll to position [203, 0]
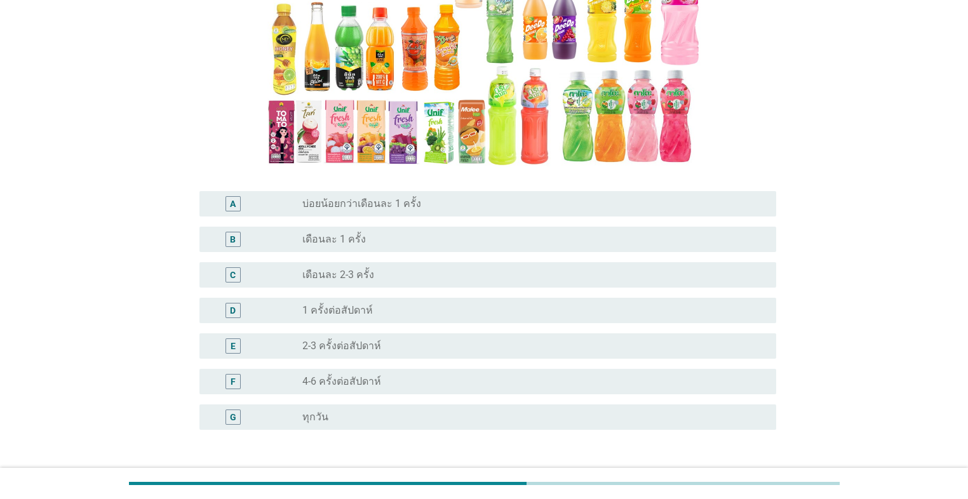
click at [272, 374] on div "F" at bounding box center [256, 381] width 93 height 15
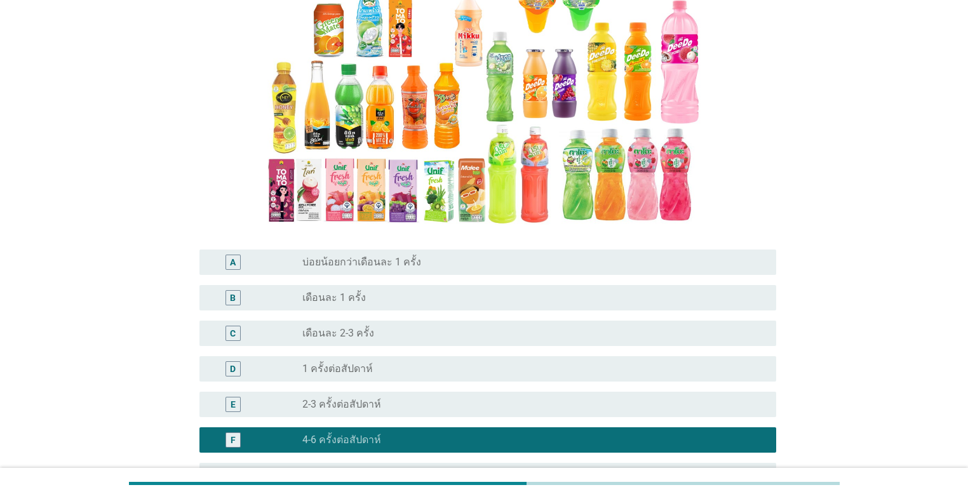
scroll to position [274, 0]
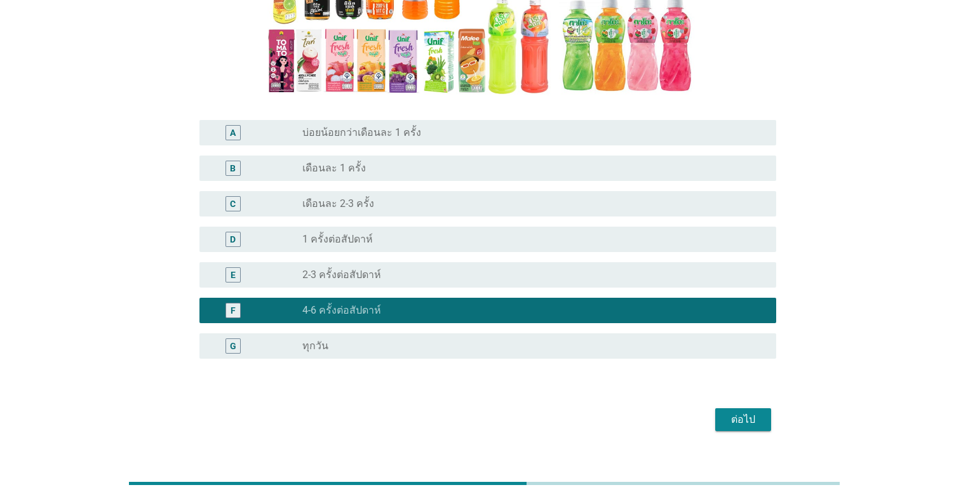
click at [500, 412] on div "ต่อไป" at bounding box center [743, 419] width 36 height 15
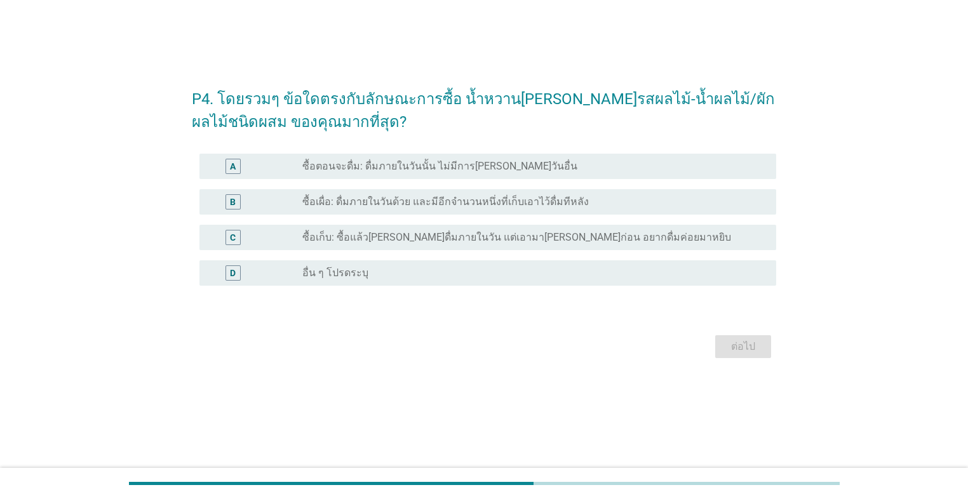
scroll to position [0, 0]
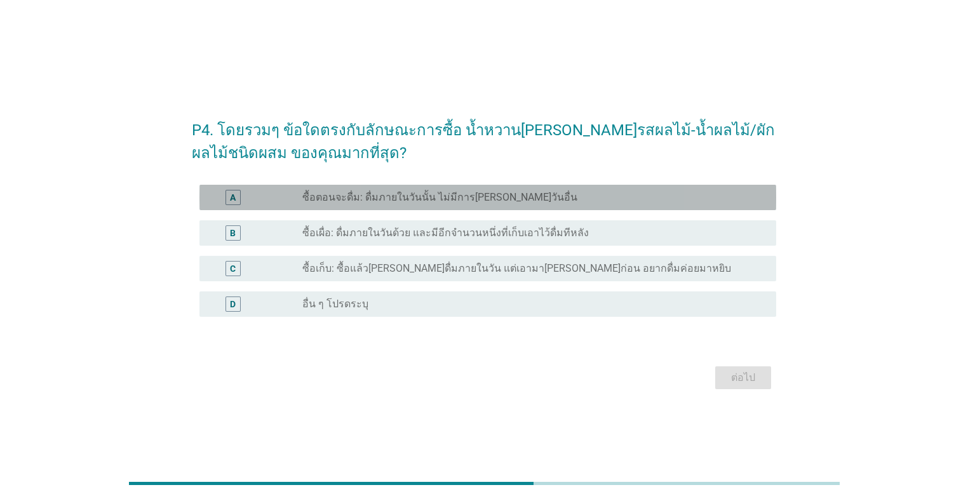
click at [389, 203] on label "ซื้อตอนจะดื่ม: ดื่มภายในวันนั้น ไม่มีการ[PERSON_NAME]วันอื่น" at bounding box center [439, 197] width 275 height 13
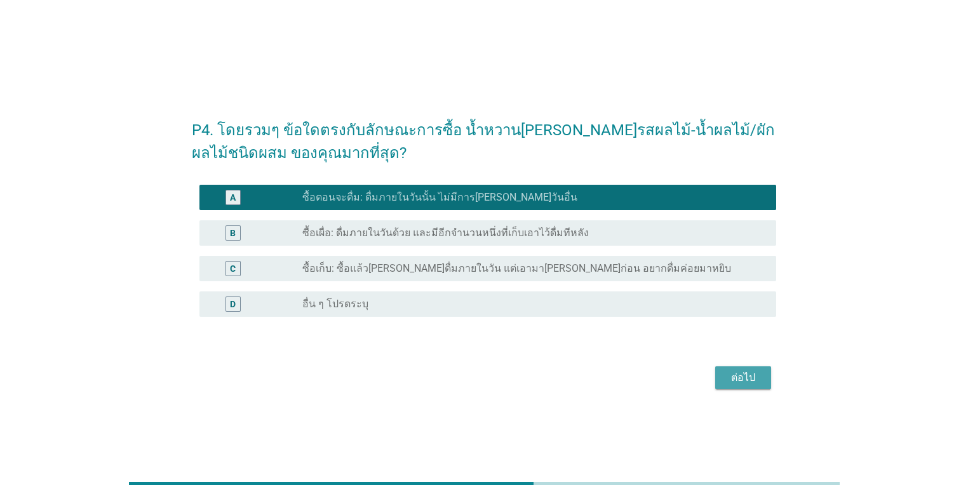
click at [500, 376] on div "ต่อไป" at bounding box center [743, 377] width 36 height 15
click at [500, 376] on div "ต่อไป" at bounding box center [484, 378] width 584 height 30
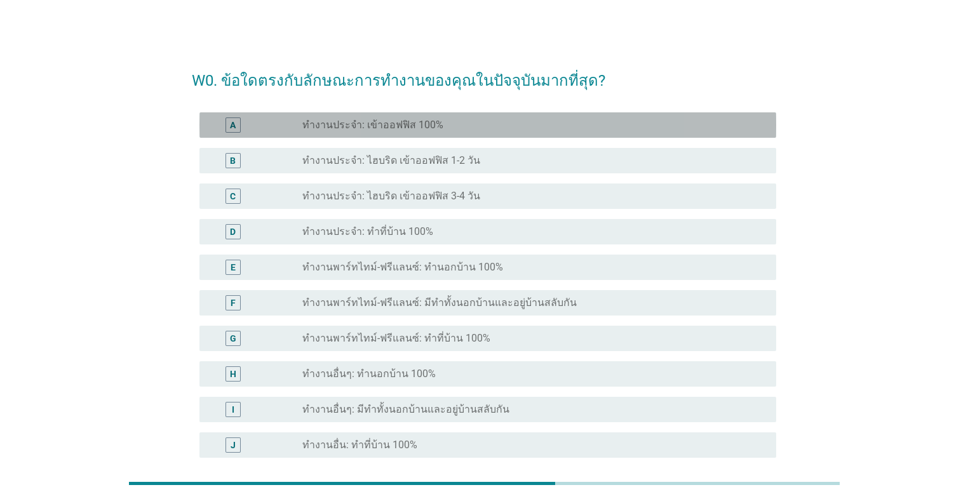
click at [335, 132] on div "A radio_button_unchecked ทำงานประจำ: เข้าออฟฟิส 100%" at bounding box center [487, 124] width 576 height 25
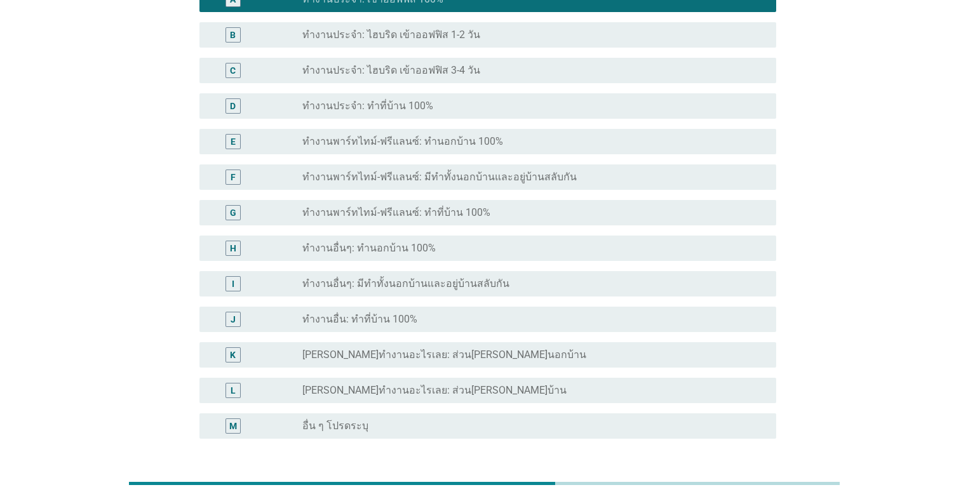
scroll to position [229, 0]
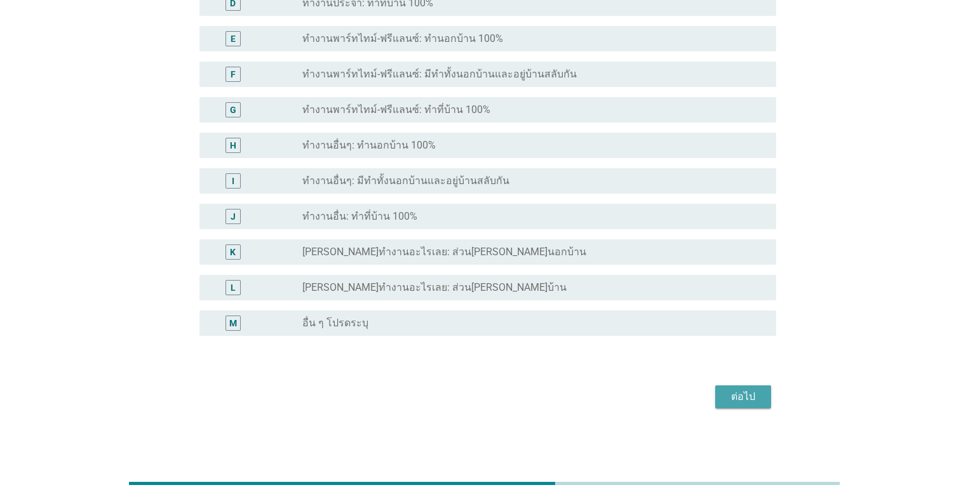
click at [500, 391] on div "ต่อไป" at bounding box center [743, 396] width 36 height 15
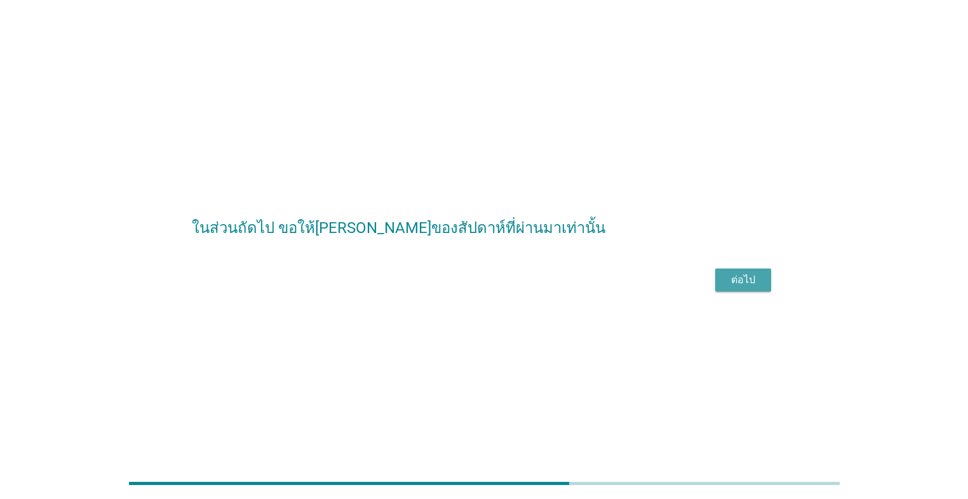
click at [500, 288] on div "ต่อไป" at bounding box center [743, 279] width 36 height 15
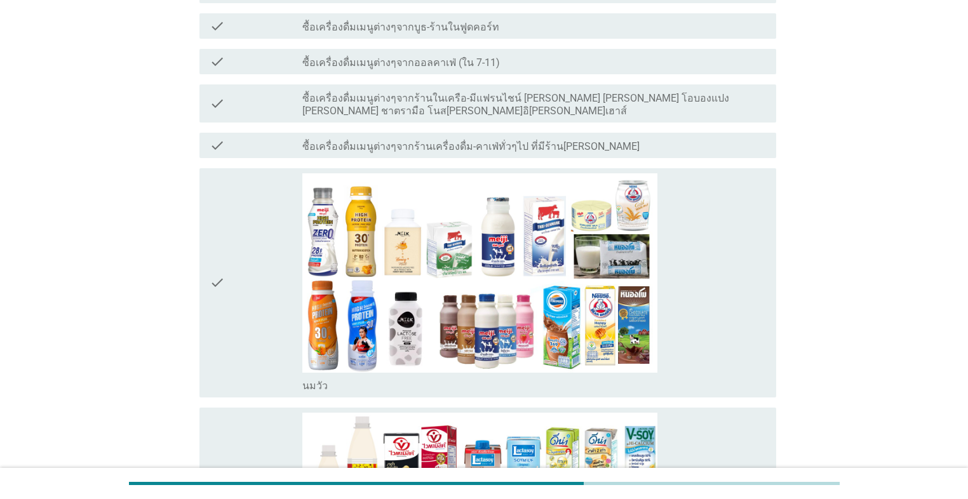
scroll to position [609, 0]
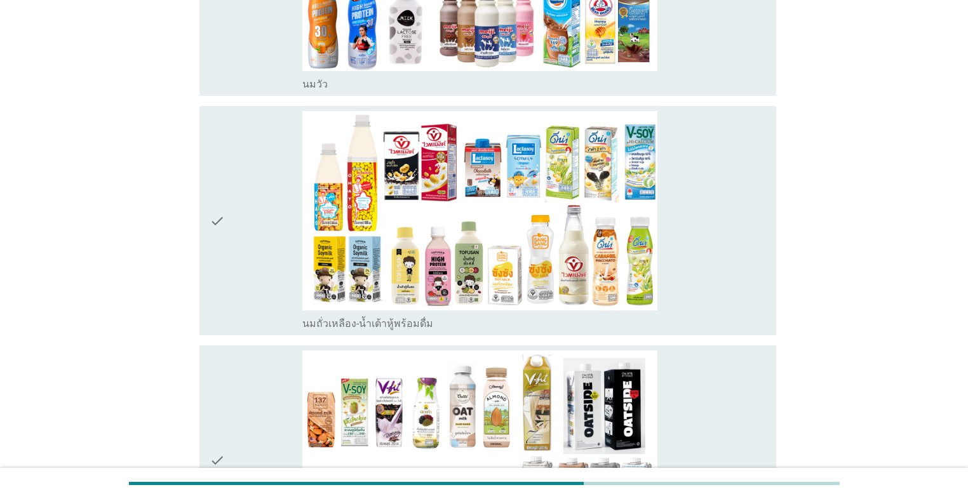
click at [244, 211] on div "check" at bounding box center [256, 220] width 93 height 219
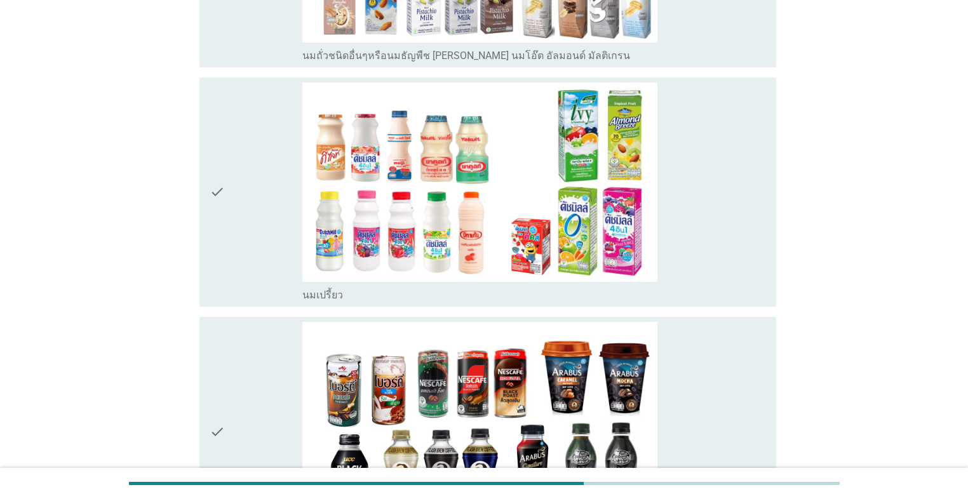
click at [253, 209] on div "check" at bounding box center [256, 192] width 93 height 219
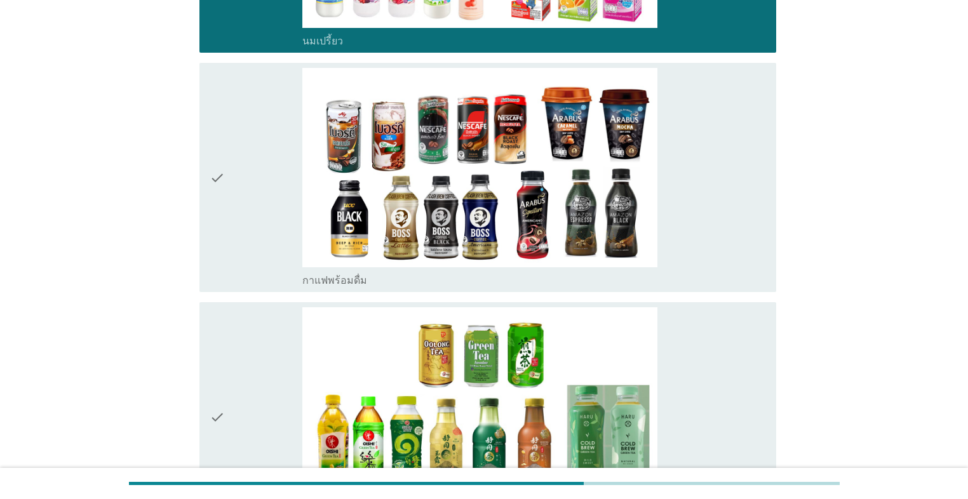
click at [253, 209] on div "check" at bounding box center [256, 177] width 93 height 219
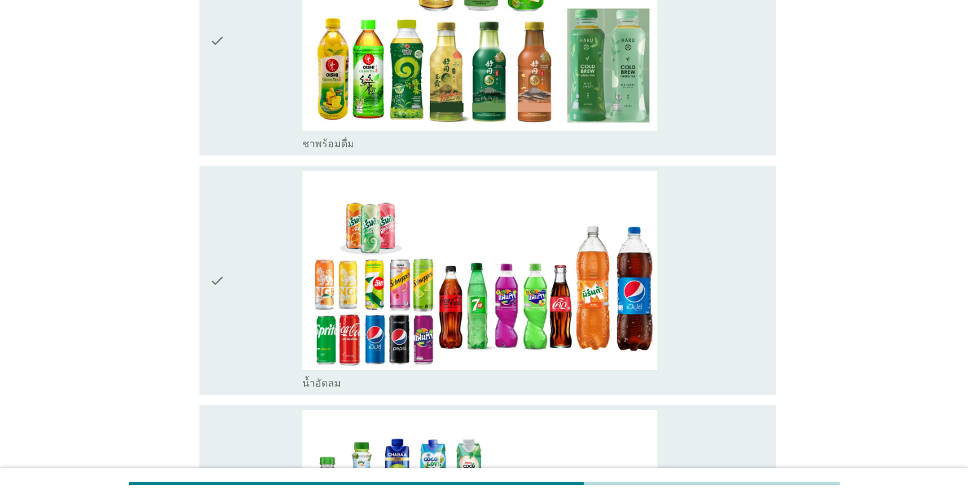
scroll to position [2032, 0]
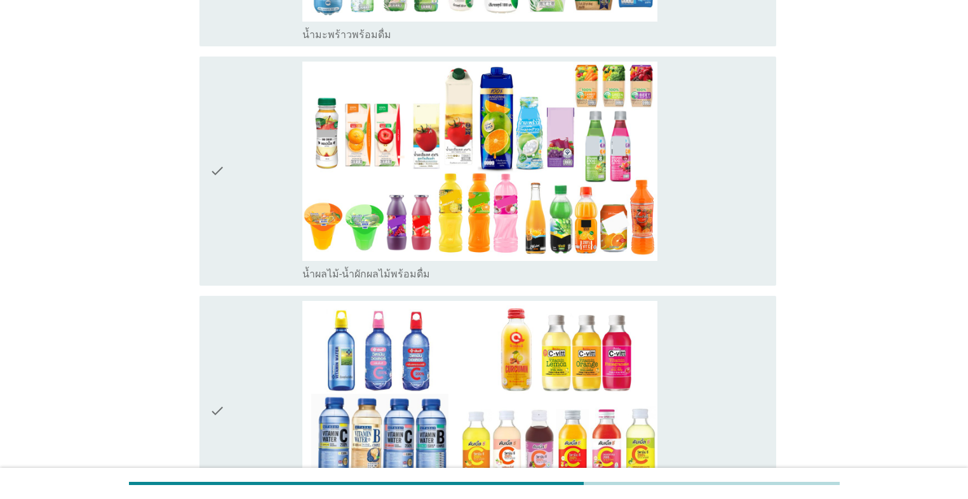
click at [254, 206] on div "check" at bounding box center [256, 171] width 93 height 219
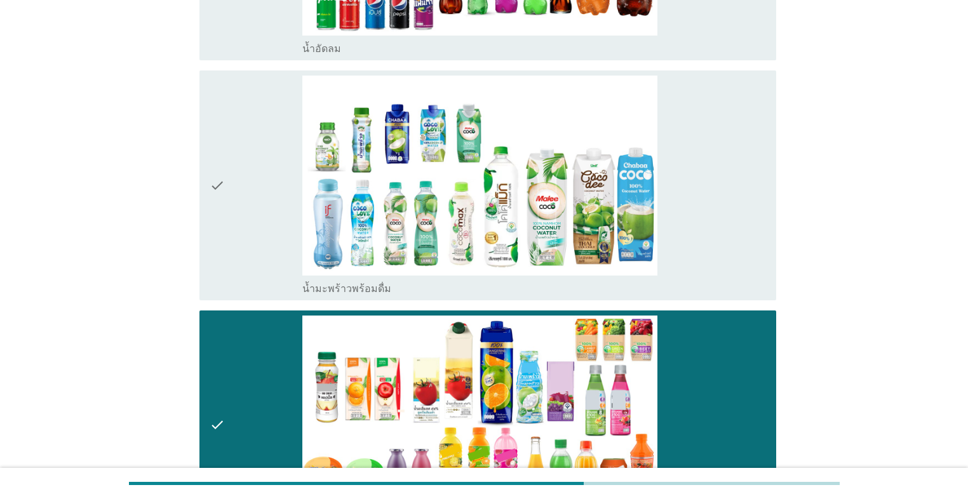
click at [262, 183] on div "check" at bounding box center [256, 185] width 93 height 219
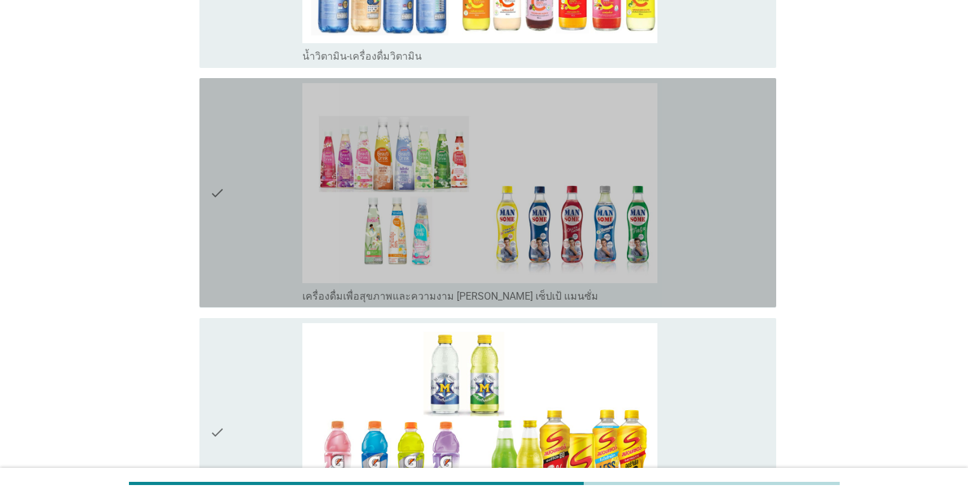
click at [264, 219] on div "check" at bounding box center [256, 192] width 93 height 219
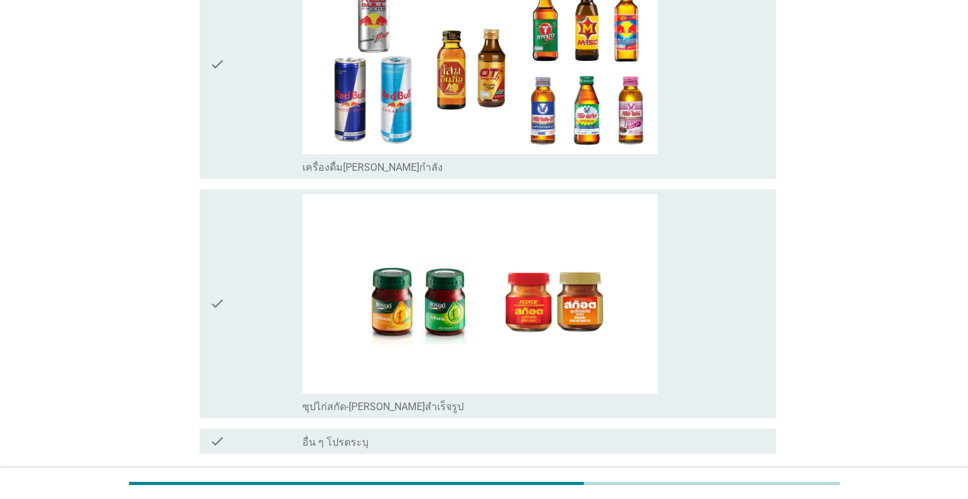
scroll to position [3628, 0]
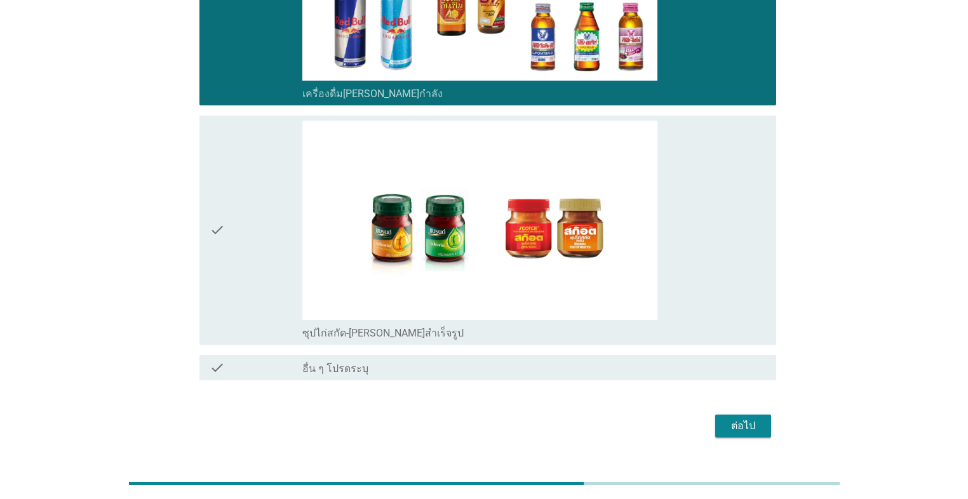
click at [500, 411] on div "ต่อไป" at bounding box center [484, 426] width 584 height 30
click at [500, 418] on div "ต่อไป" at bounding box center [743, 425] width 36 height 15
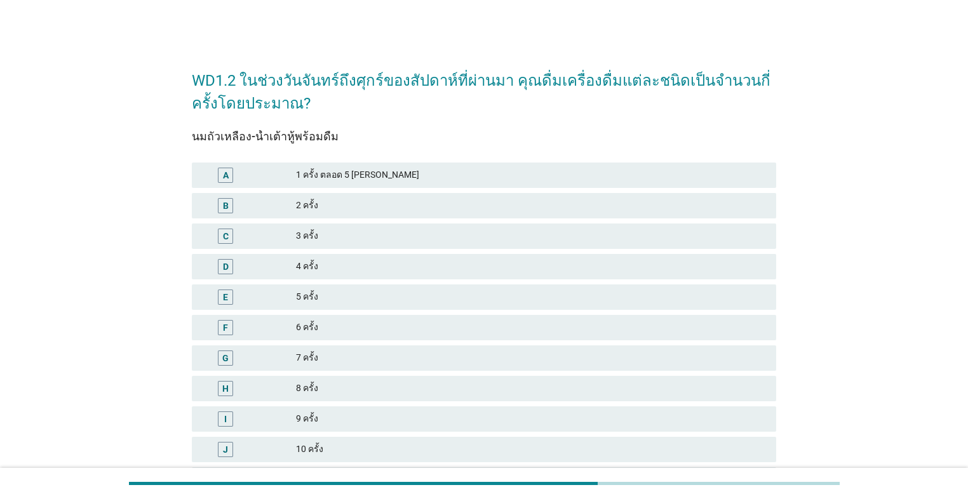
click at [483, 298] on div "5 ครั้ง" at bounding box center [531, 297] width 470 height 15
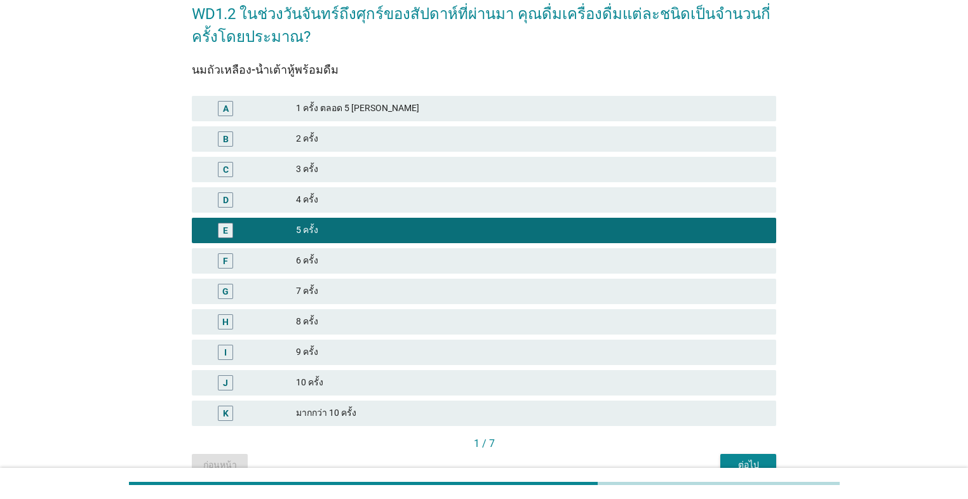
scroll to position [131, 0]
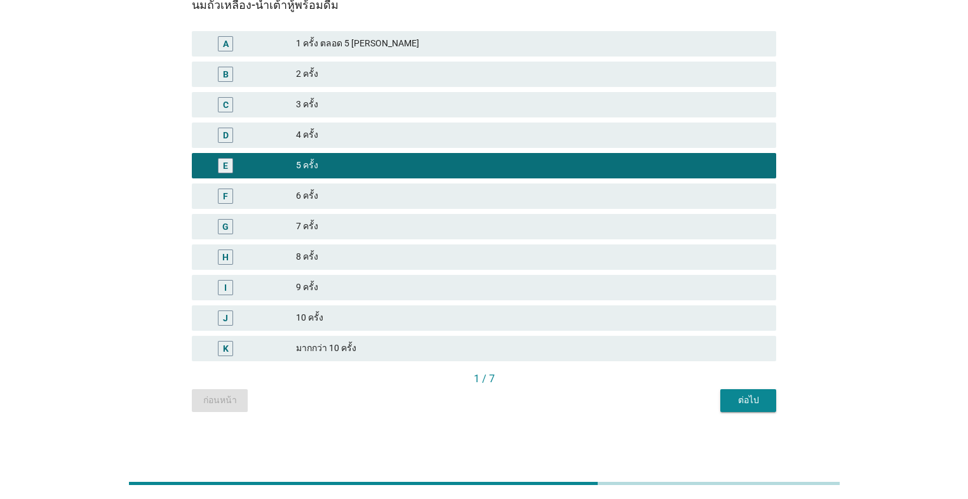
click at [500, 411] on button "ต่อไป" at bounding box center [748, 400] width 56 height 23
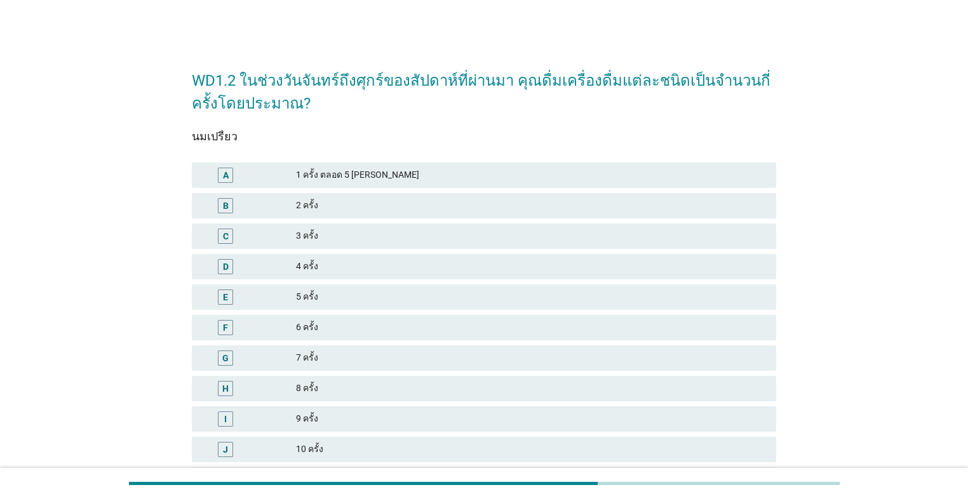
click at [500, 275] on div "D 4 ครั้ง" at bounding box center [484, 266] width 584 height 25
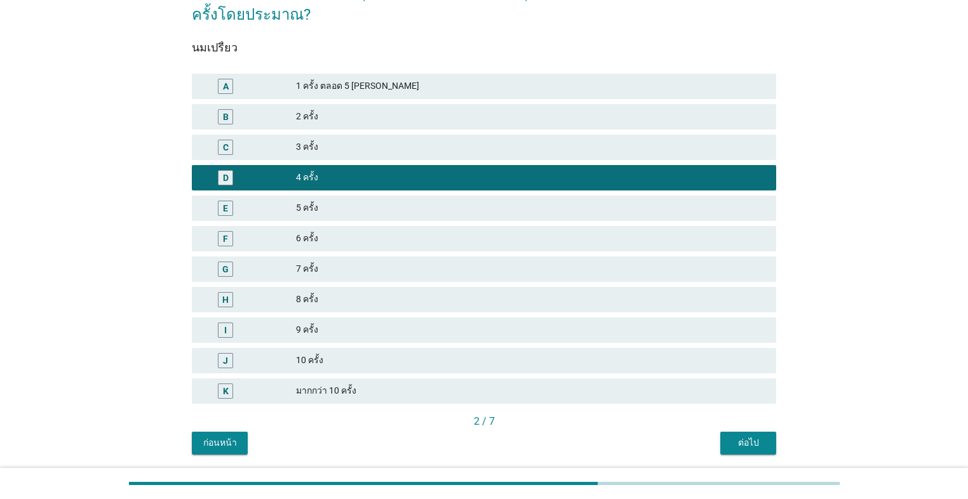
scroll to position [131, 0]
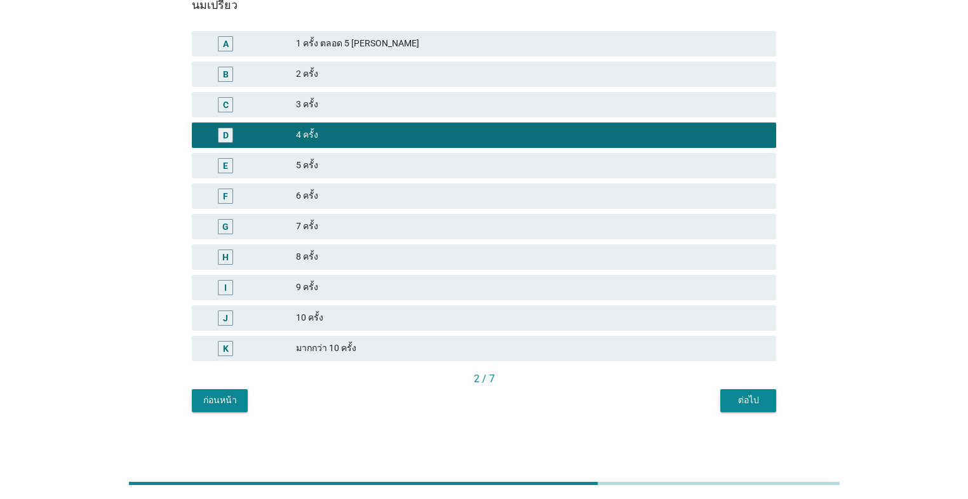
click at [500, 394] on div "ต่อไป" at bounding box center [748, 400] width 36 height 13
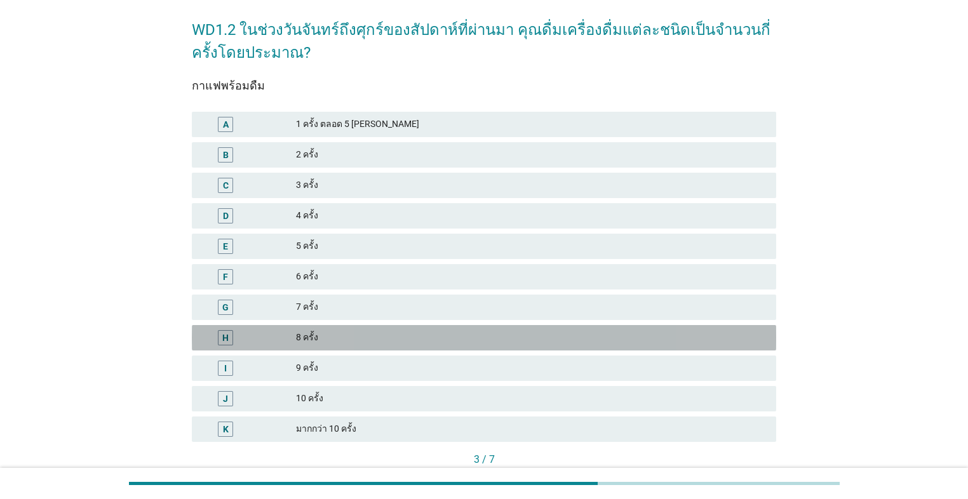
click at [387, 337] on div "8 ครั้ง" at bounding box center [531, 337] width 470 height 15
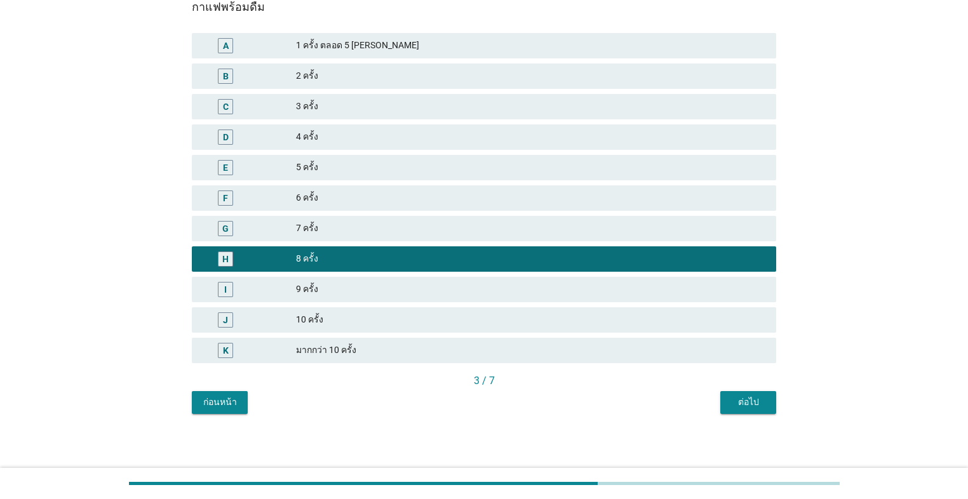
scroll to position [131, 0]
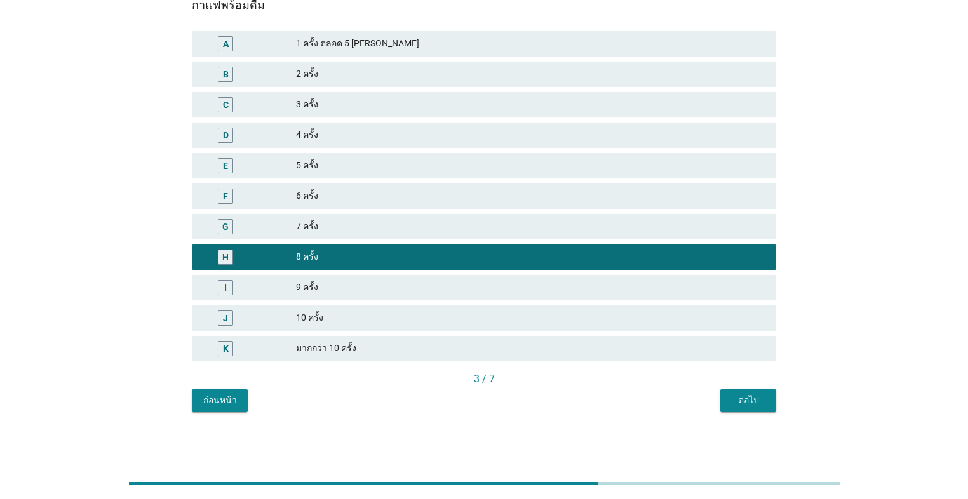
click at [397, 207] on div "F 6 ครั้ง" at bounding box center [484, 195] width 584 height 25
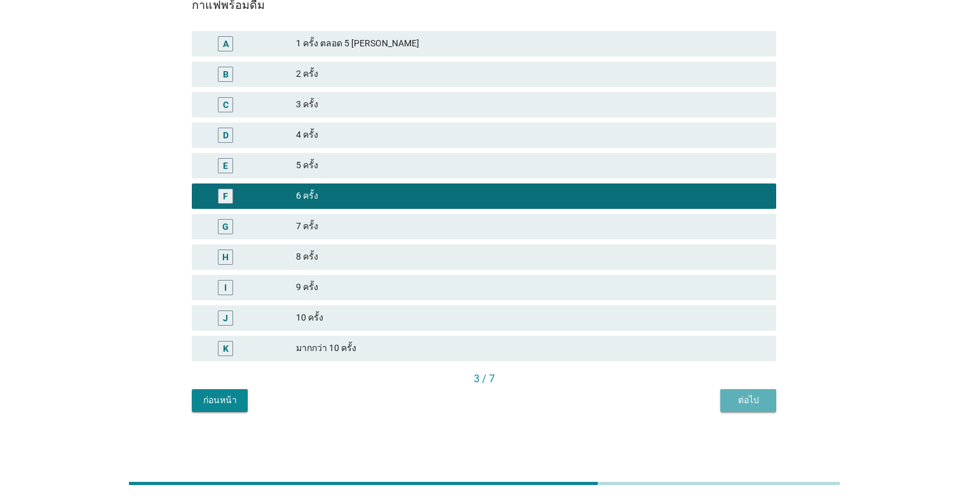
click at [500, 396] on div "ต่อไป" at bounding box center [748, 400] width 36 height 13
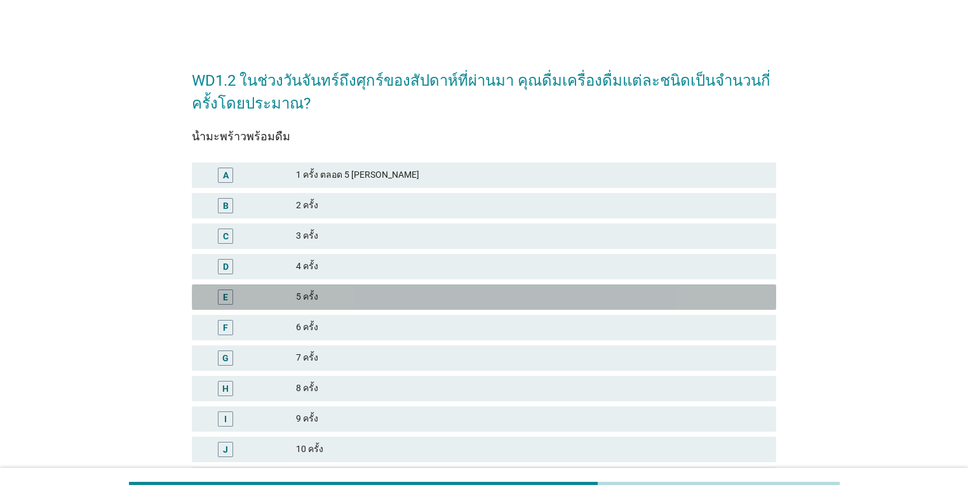
click at [482, 307] on div "E 5 ครั้ง" at bounding box center [484, 296] width 584 height 25
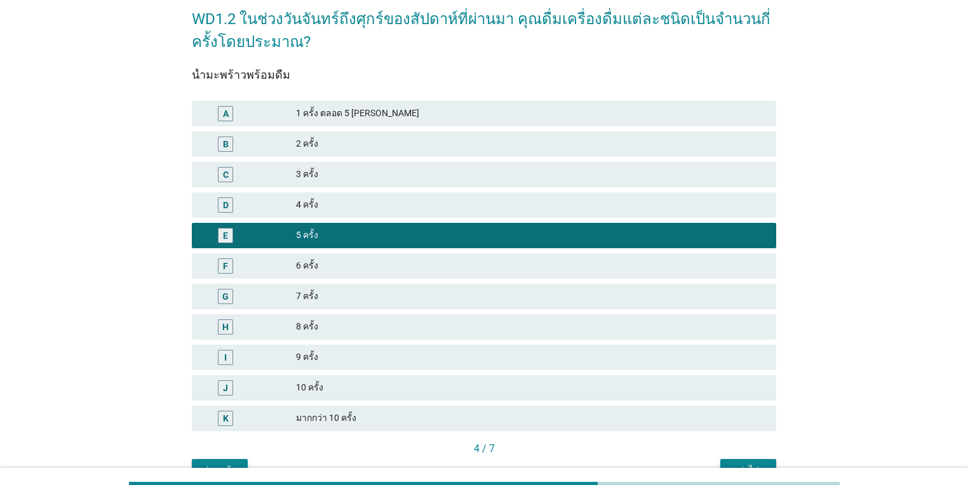
scroll to position [131, 0]
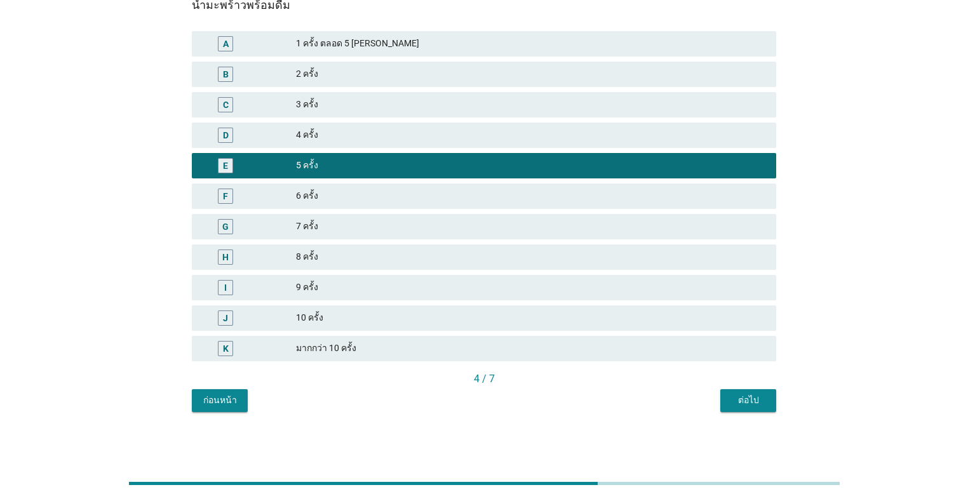
click at [500, 396] on div "ต่อไป" at bounding box center [748, 400] width 36 height 13
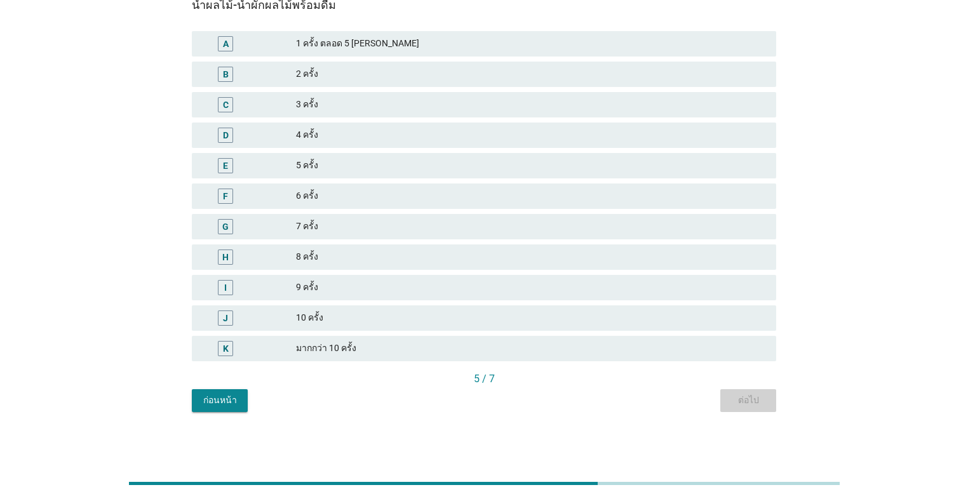
scroll to position [0, 0]
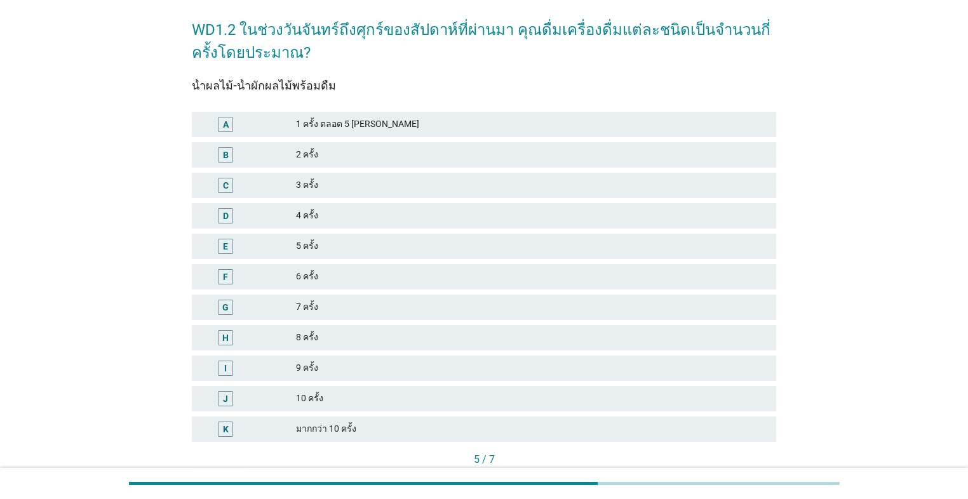
click at [476, 345] on div "H 8 ครั้ง" at bounding box center [484, 337] width 584 height 25
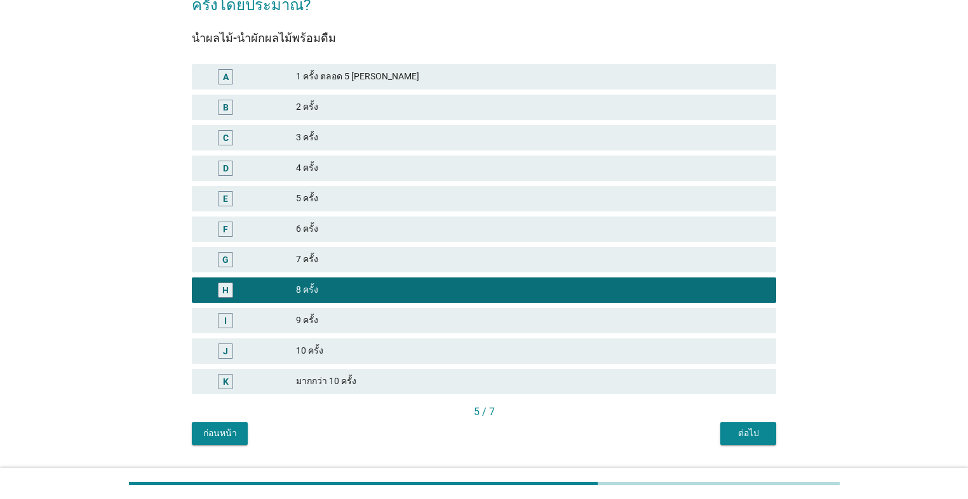
scroll to position [131, 0]
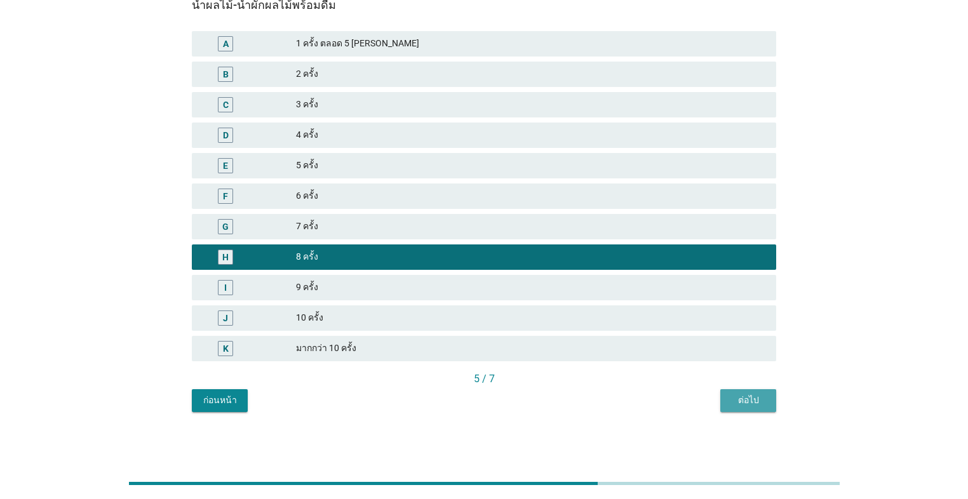
click at [500, 399] on div "ต่อไป" at bounding box center [748, 400] width 36 height 13
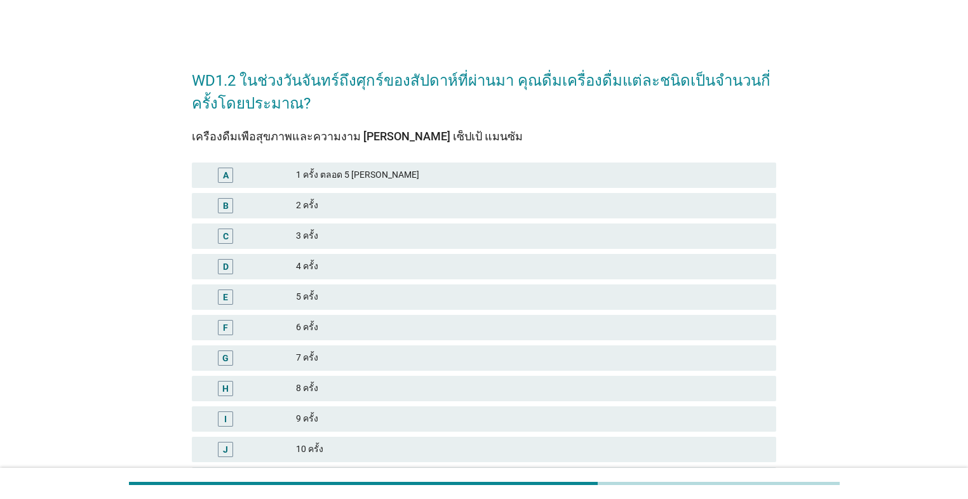
click at [397, 276] on div "D 4 ครั้ง" at bounding box center [484, 266] width 584 height 25
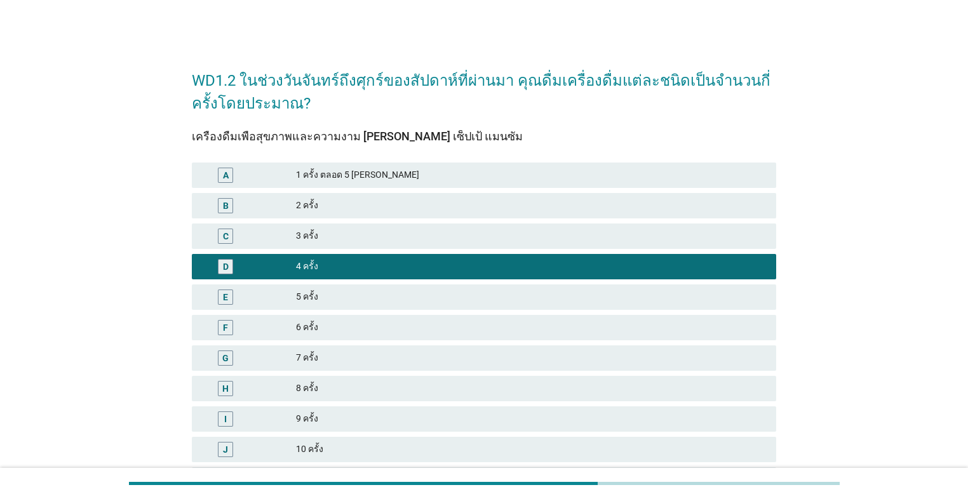
click at [394, 291] on div "5 ครั้ง" at bounding box center [531, 297] width 470 height 15
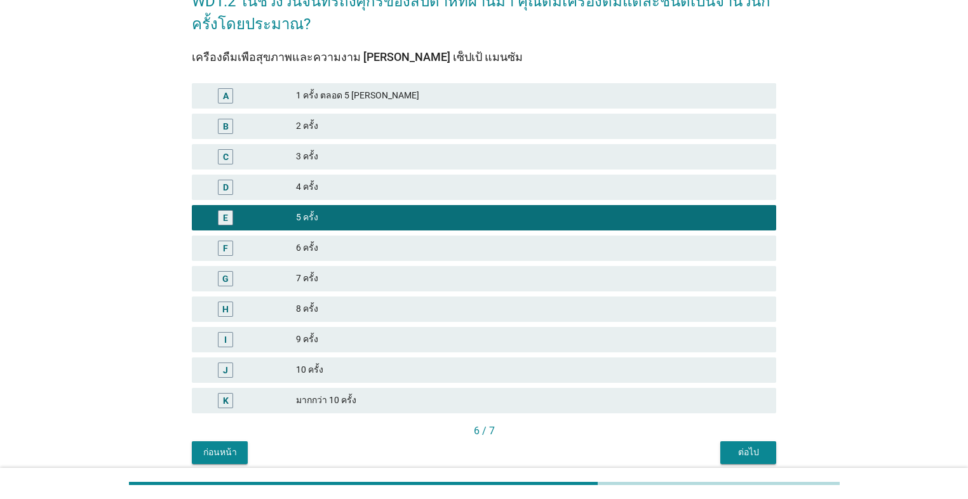
scroll to position [131, 0]
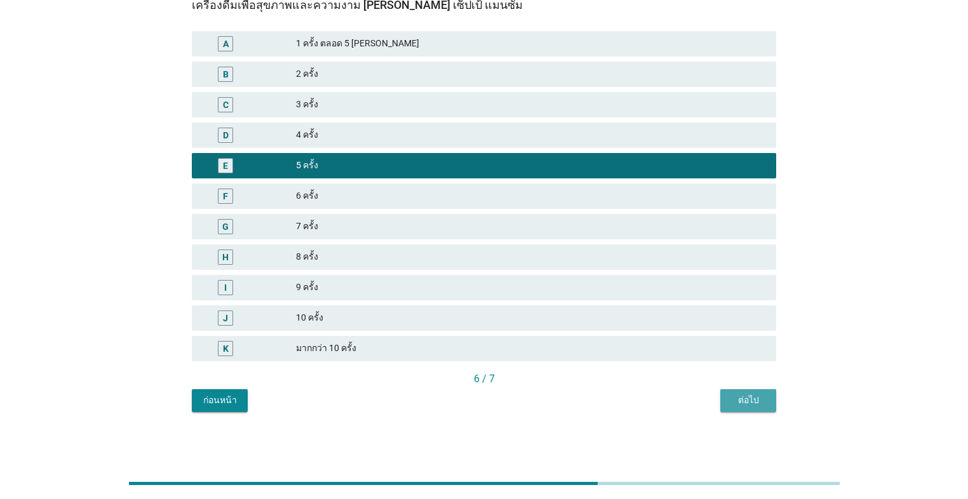
click at [500, 400] on div "ต่อไป" at bounding box center [748, 400] width 36 height 13
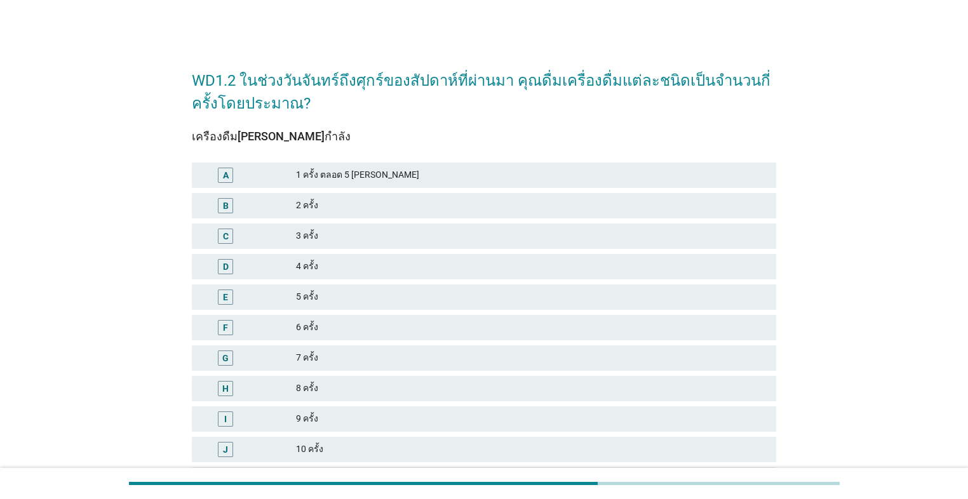
click at [396, 297] on div "5 ครั้ง" at bounding box center [531, 297] width 470 height 15
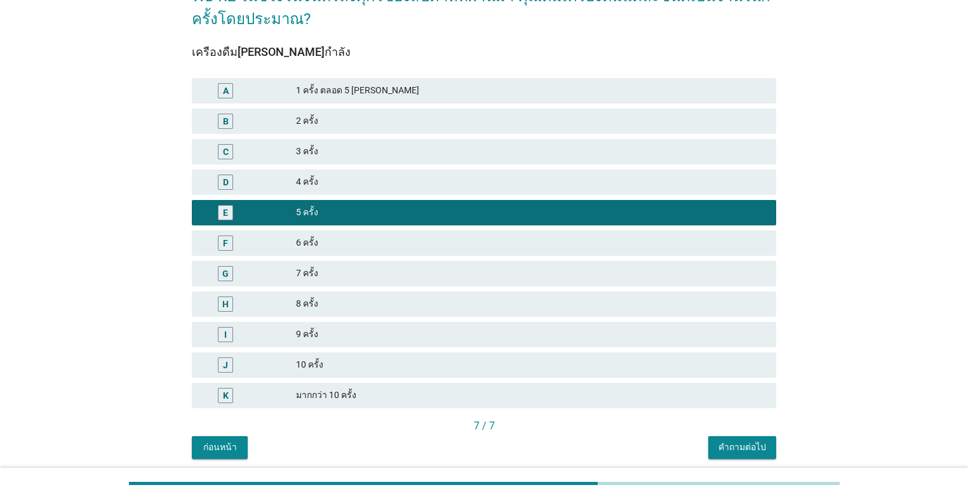
scroll to position [131, 0]
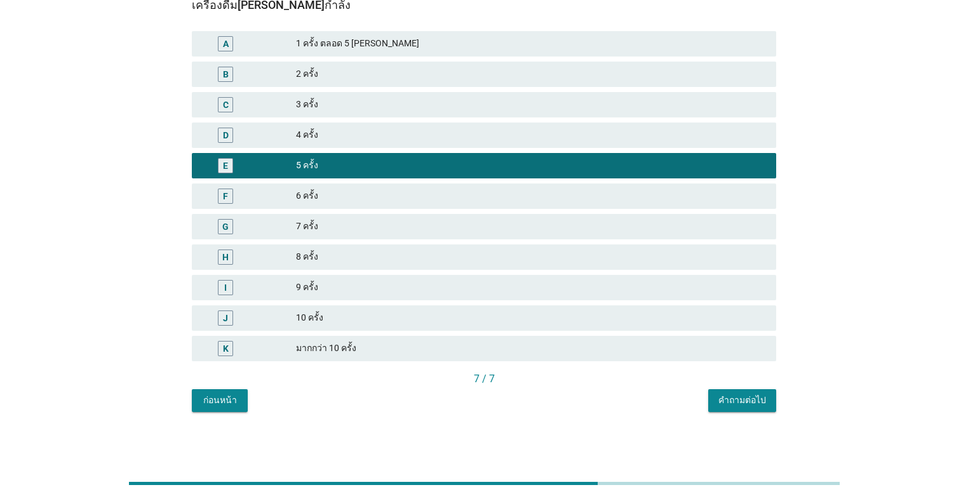
click at [500, 401] on div "คำถามต่อไป" at bounding box center [742, 400] width 48 height 13
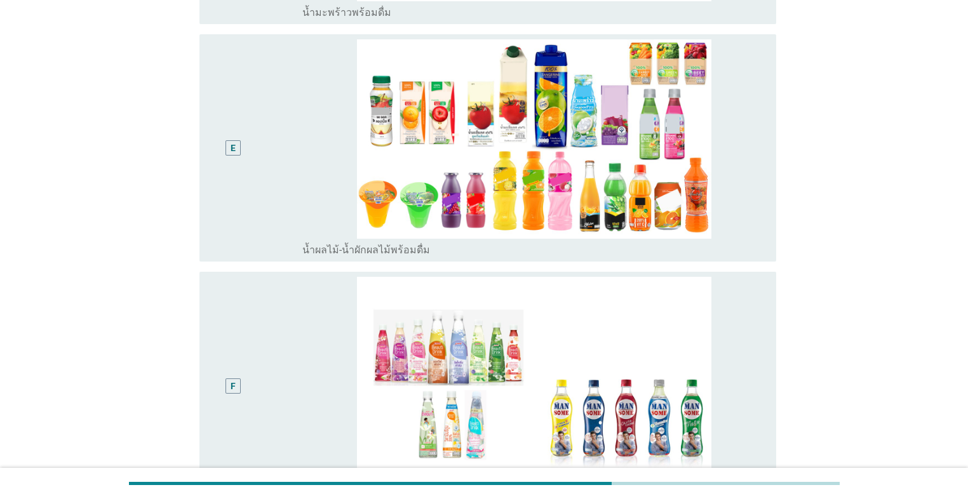
scroll to position [965, 0]
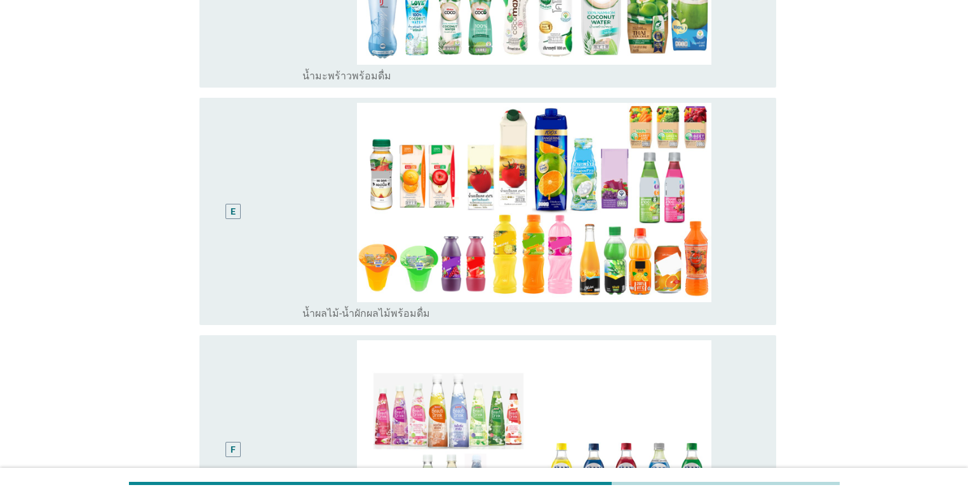
click at [288, 206] on div "E" at bounding box center [256, 211] width 93 height 217
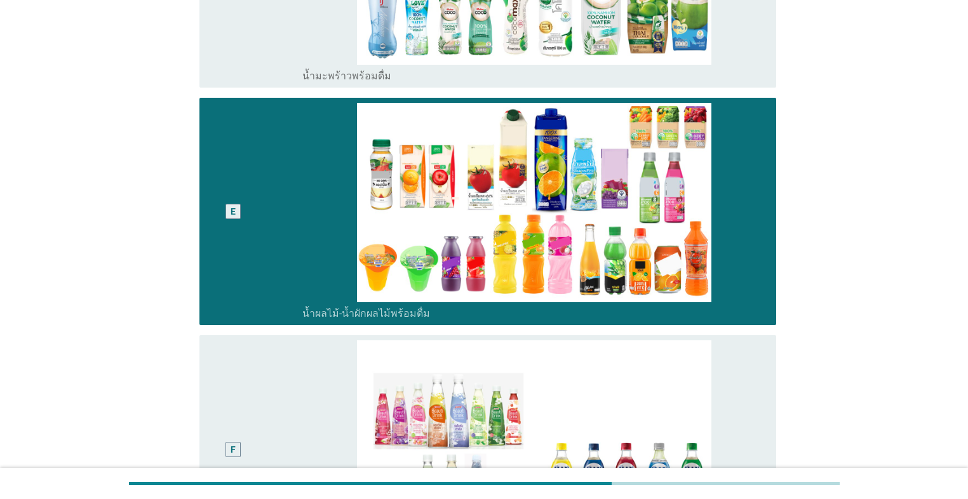
click at [286, 353] on div "F" at bounding box center [256, 448] width 93 height 217
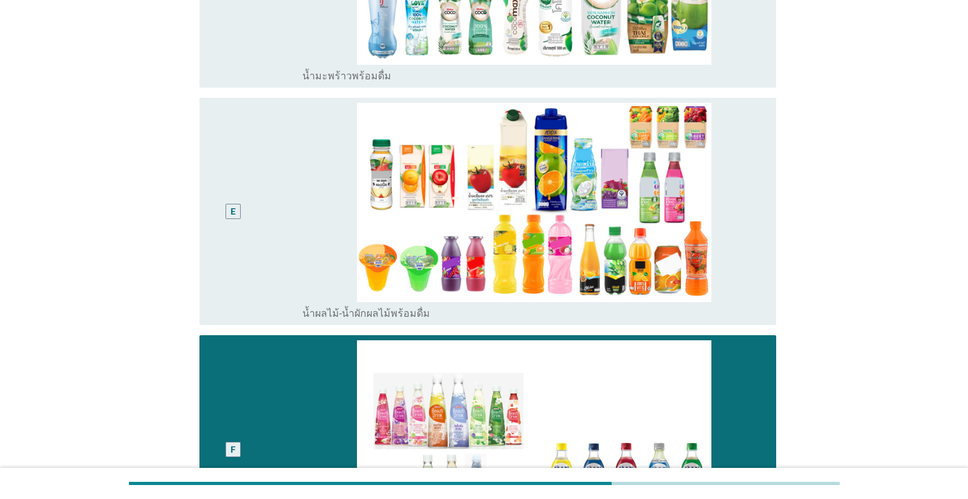
click at [290, 252] on div "E" at bounding box center [256, 211] width 93 height 217
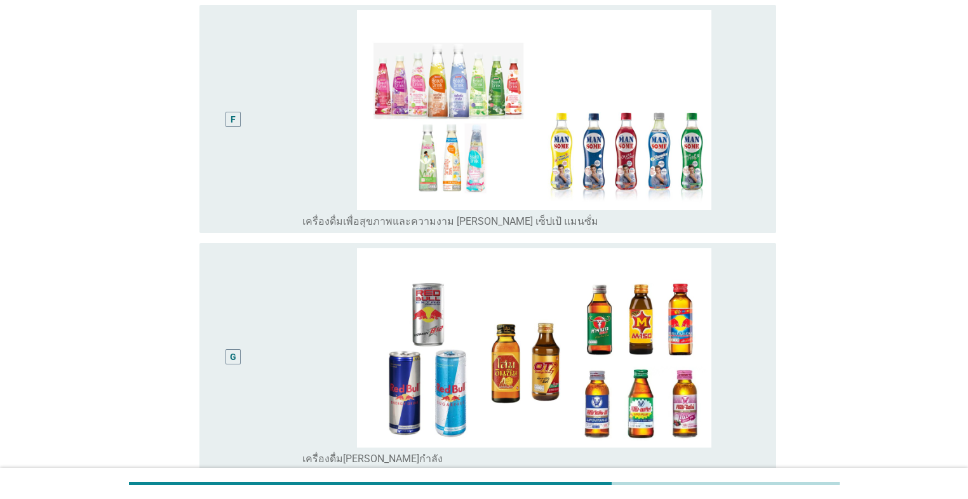
scroll to position [1465, 0]
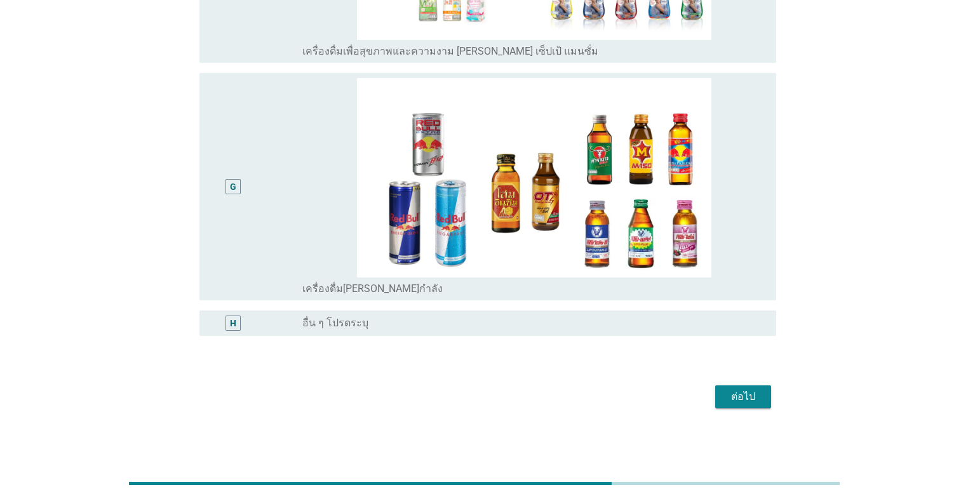
click at [500, 391] on button "ต่อไป" at bounding box center [743, 396] width 56 height 23
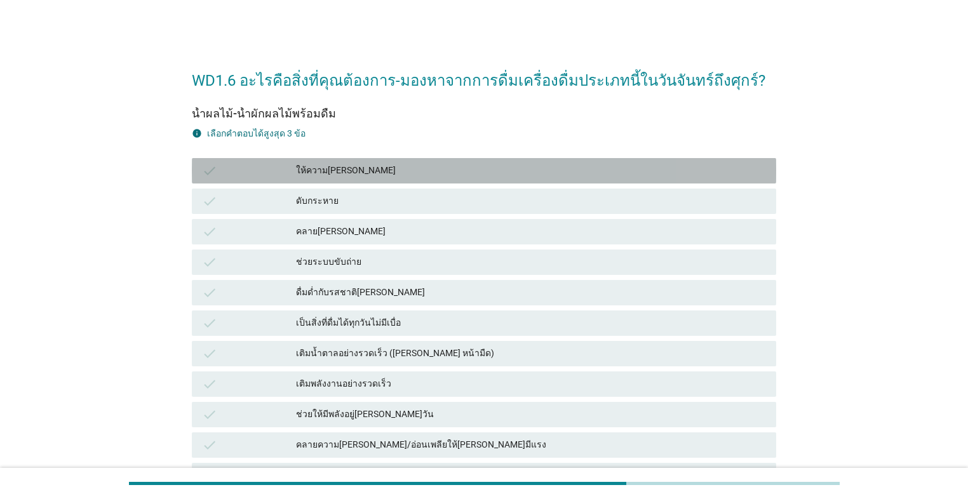
click at [448, 178] on div "ให้ความ[PERSON_NAME]" at bounding box center [531, 170] width 470 height 15
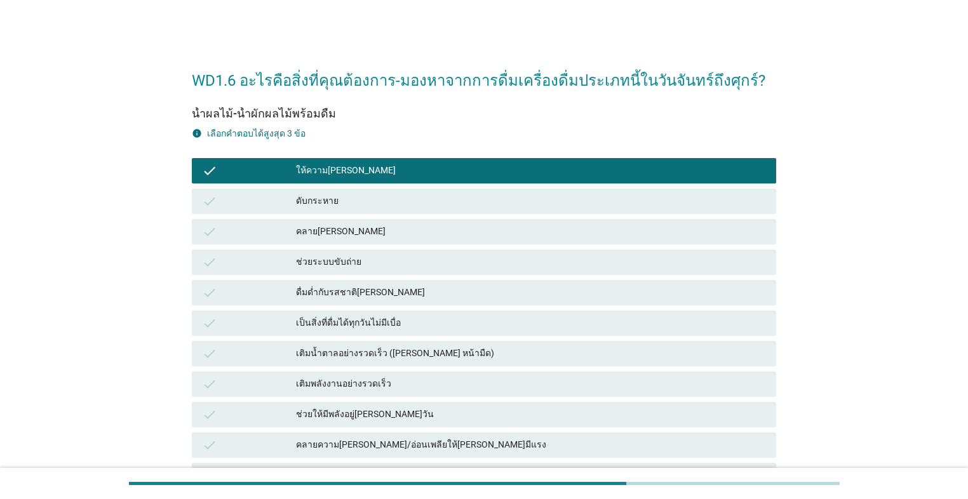
click at [396, 203] on div "ดับกระหาย" at bounding box center [531, 201] width 470 height 15
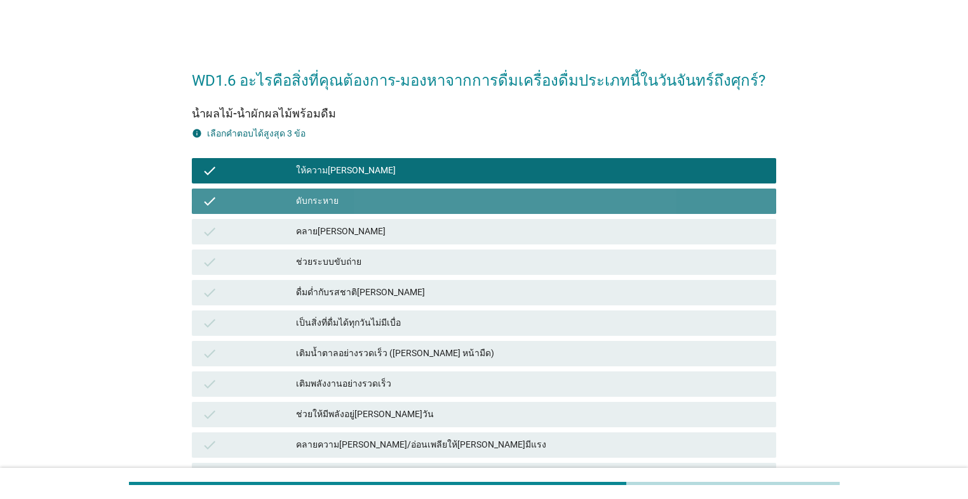
click at [396, 229] on div "คลาย[PERSON_NAME]" at bounding box center [531, 231] width 470 height 15
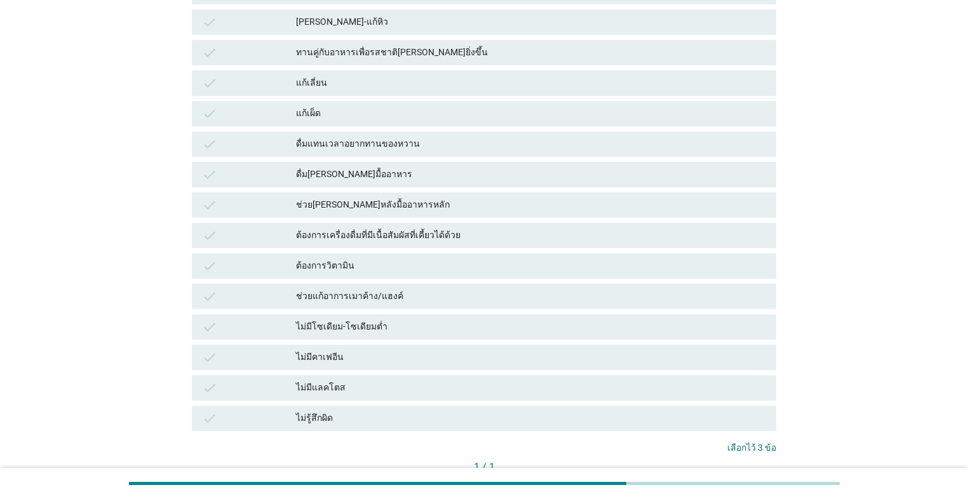
scroll to position [816, 0]
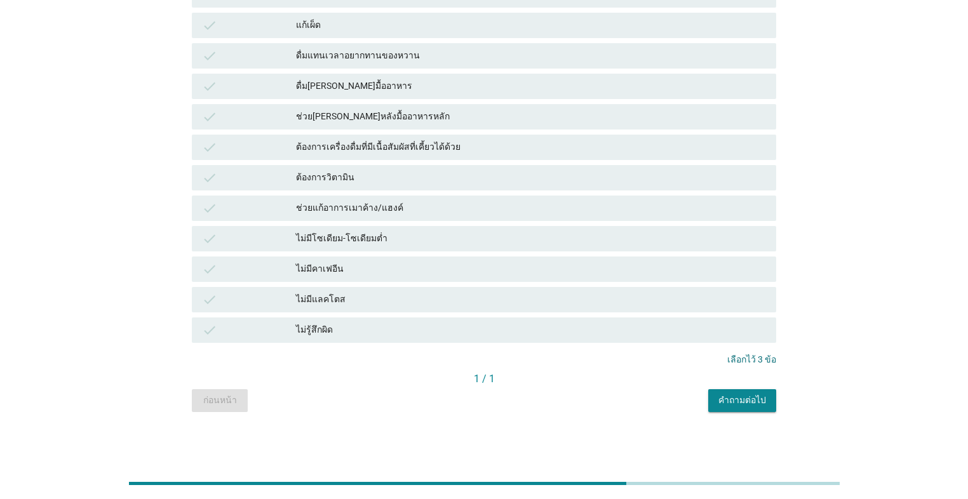
click at [500, 396] on div "คำถามต่อไป" at bounding box center [742, 400] width 48 height 13
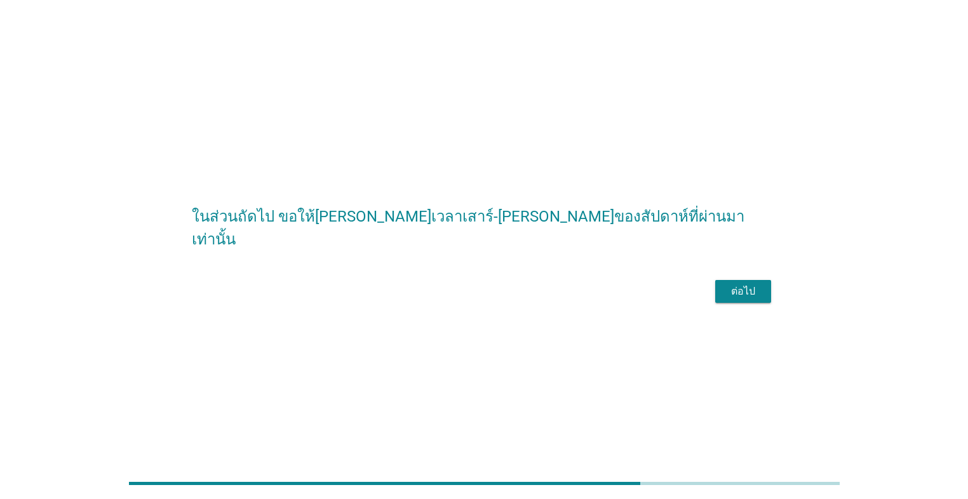
click at [500, 299] on div "ต่อไป" at bounding box center [743, 291] width 36 height 15
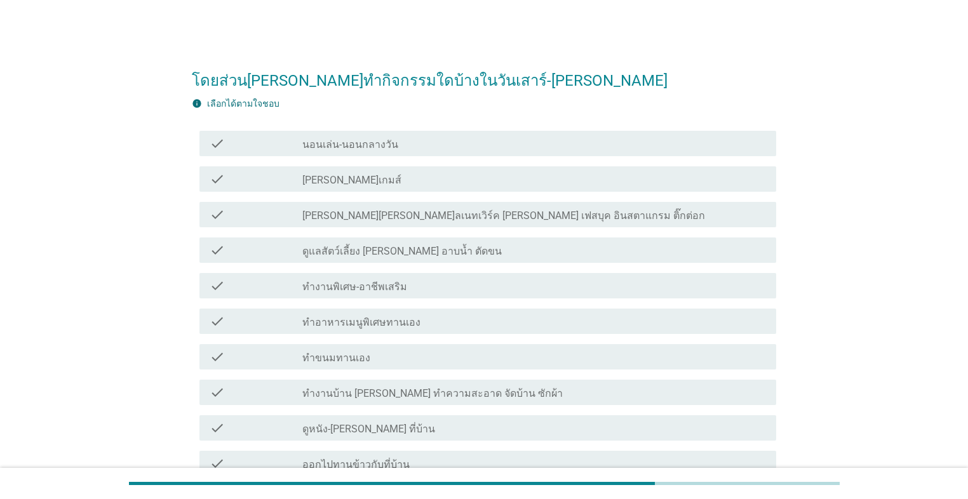
scroll to position [51, 0]
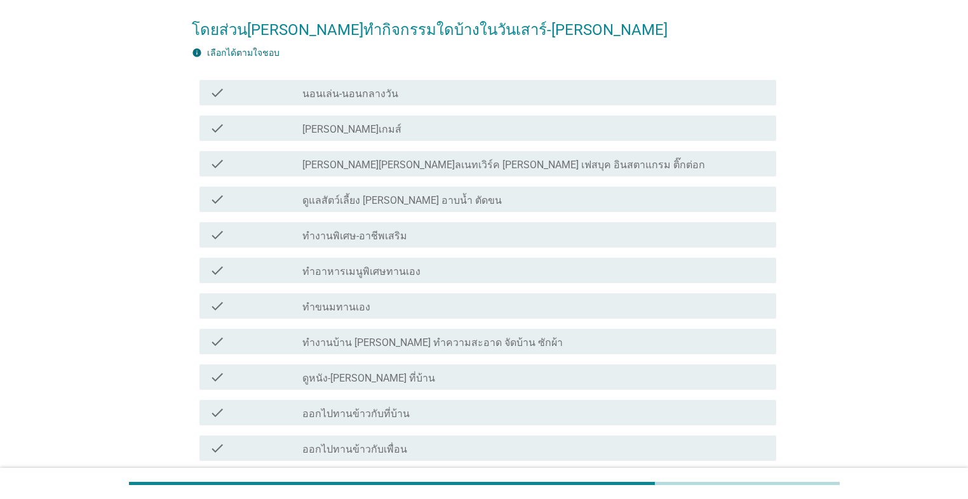
click at [345, 125] on div "check_box_outline_blank [PERSON_NAME]เกมส์" at bounding box center [533, 128] width 463 height 15
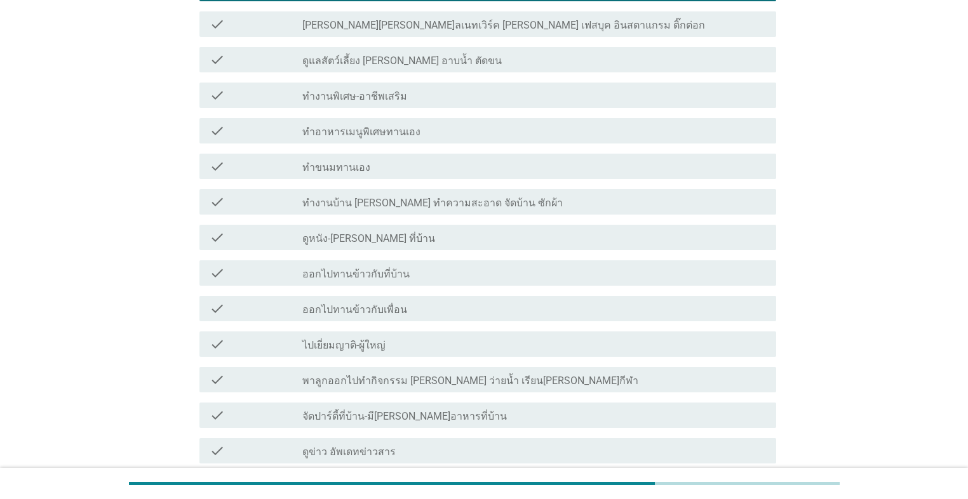
scroll to position [203, 0]
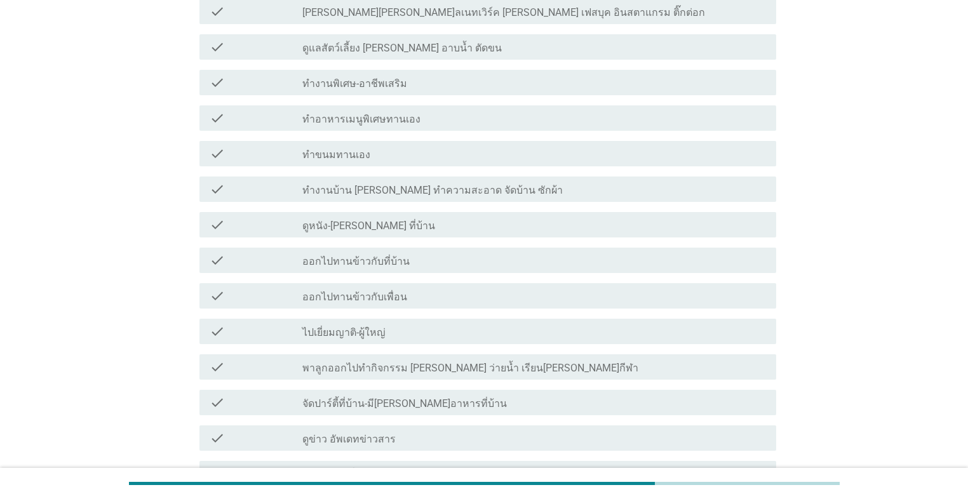
click at [360, 161] on div "check check_box_outline_blank ทำขนมทานเอง" at bounding box center [487, 153] width 576 height 25
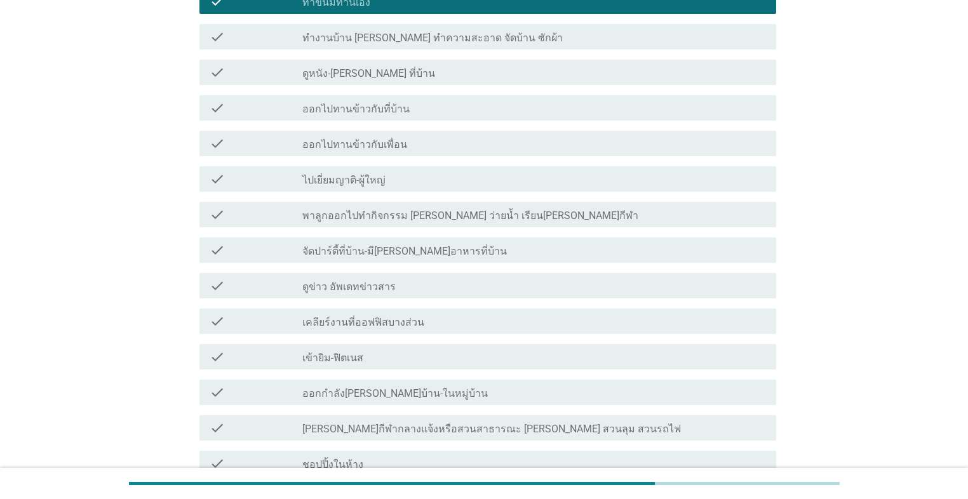
scroll to position [457, 0]
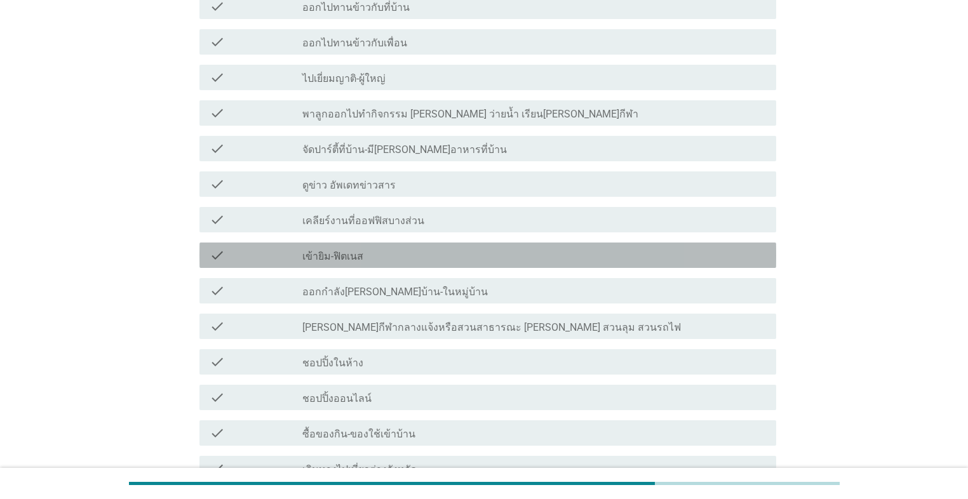
click at [373, 253] on div "check_box_outline_blank เข้ายิม-ฟิตเนส" at bounding box center [533, 255] width 463 height 15
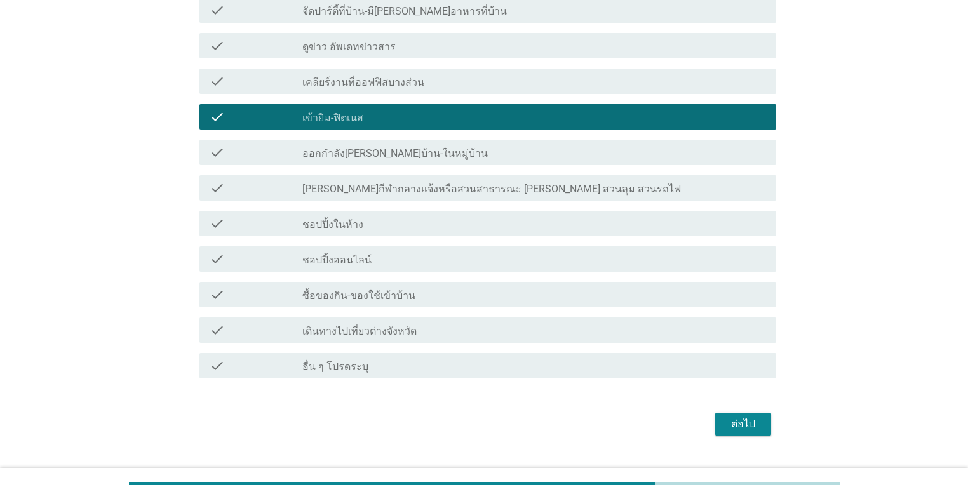
scroll to position [609, 0]
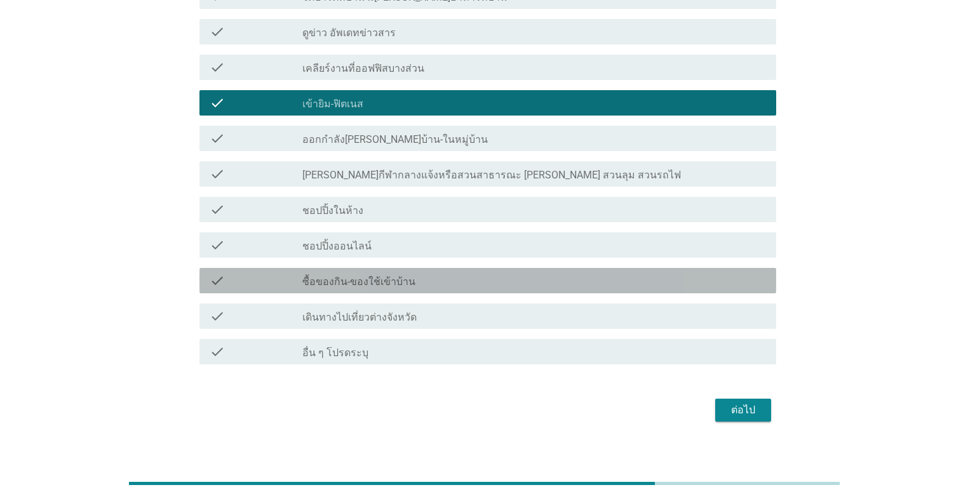
click at [434, 285] on div "check_box_outline_blank ซื้อของกิน-ของใช้เข้าบ้าน" at bounding box center [533, 280] width 463 height 15
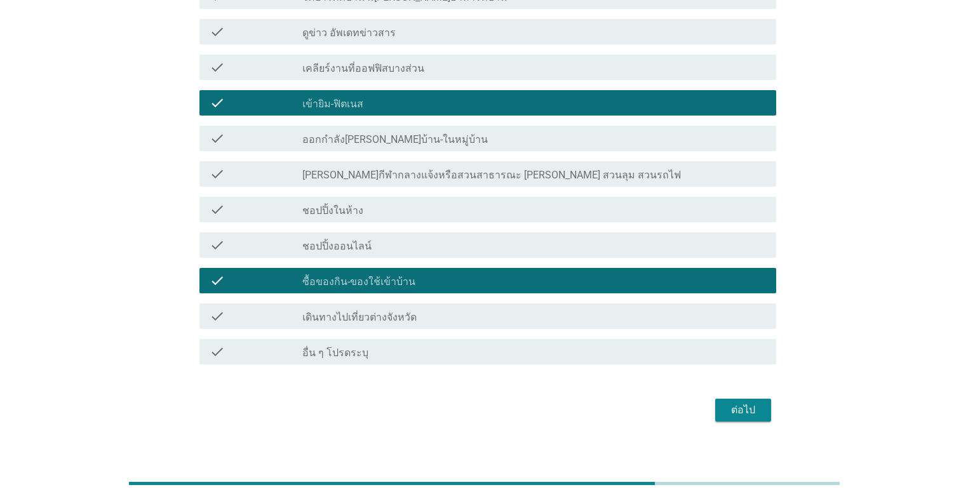
click at [500, 414] on div "ต่อไป" at bounding box center [743, 410] width 36 height 15
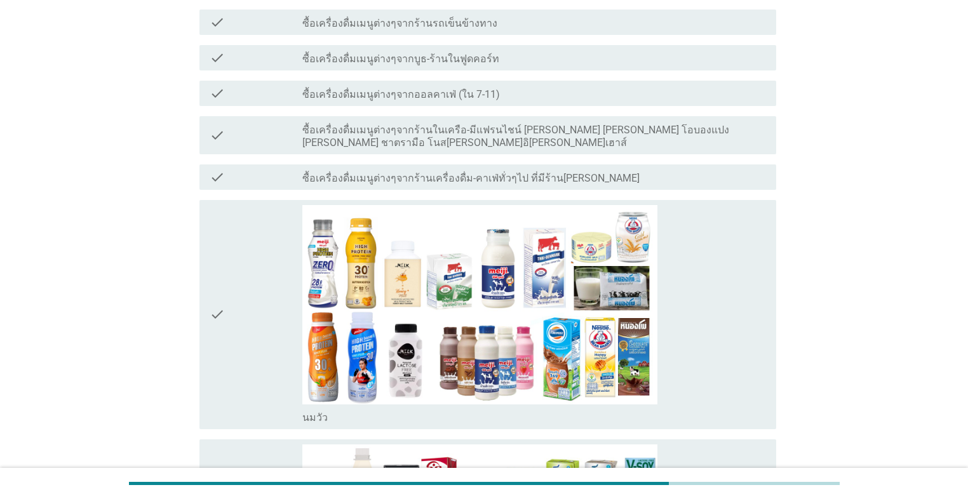
scroll to position [559, 0]
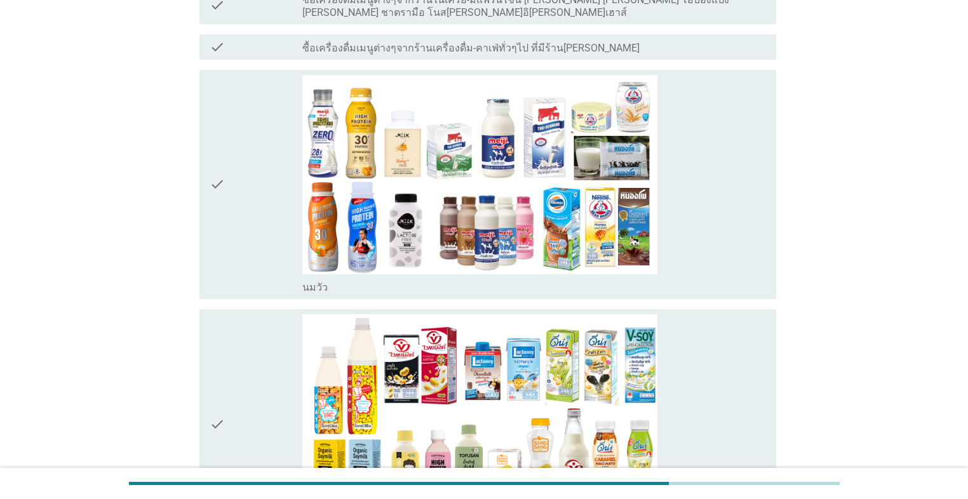
click at [206, 196] on div "check check_box_outline_blank [PERSON_NAME]" at bounding box center [487, 184] width 576 height 229
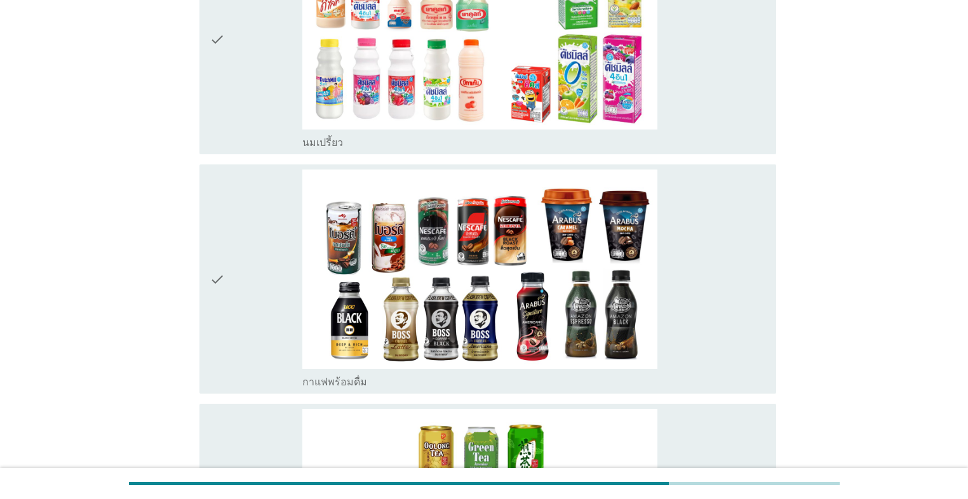
click at [246, 206] on div "check" at bounding box center [256, 279] width 93 height 219
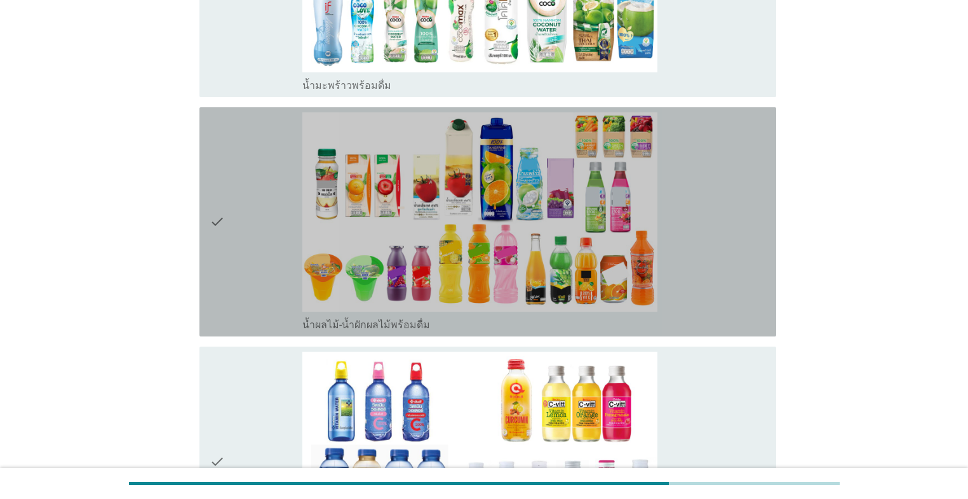
click at [249, 218] on div "check" at bounding box center [256, 221] width 93 height 219
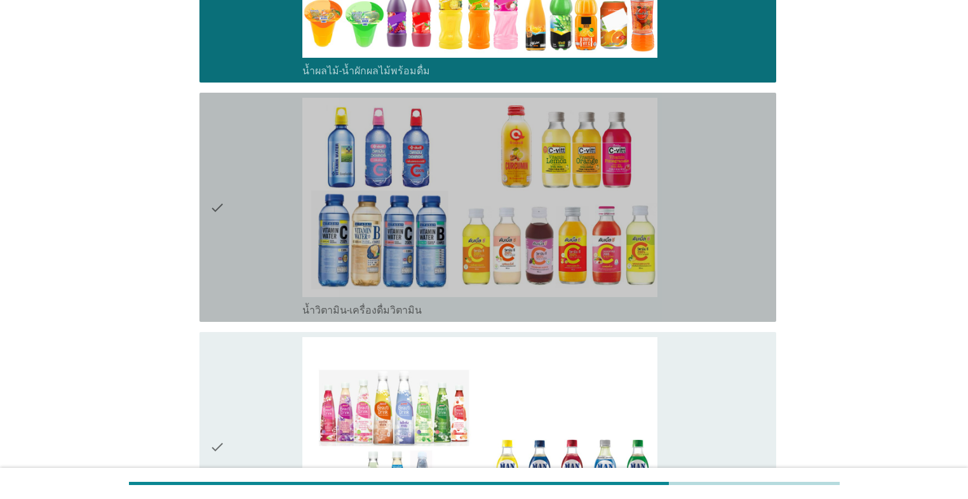
click at [249, 218] on div "check" at bounding box center [256, 207] width 93 height 219
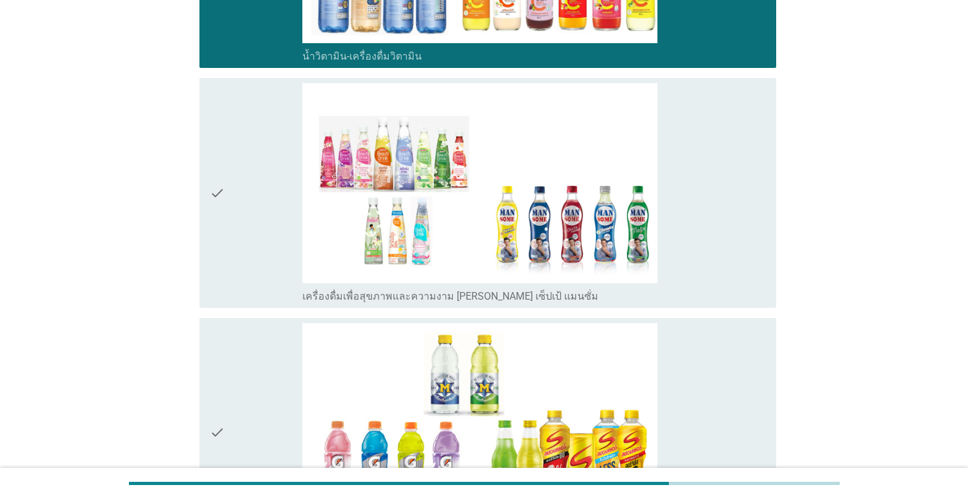
click at [267, 209] on div "check" at bounding box center [256, 192] width 93 height 219
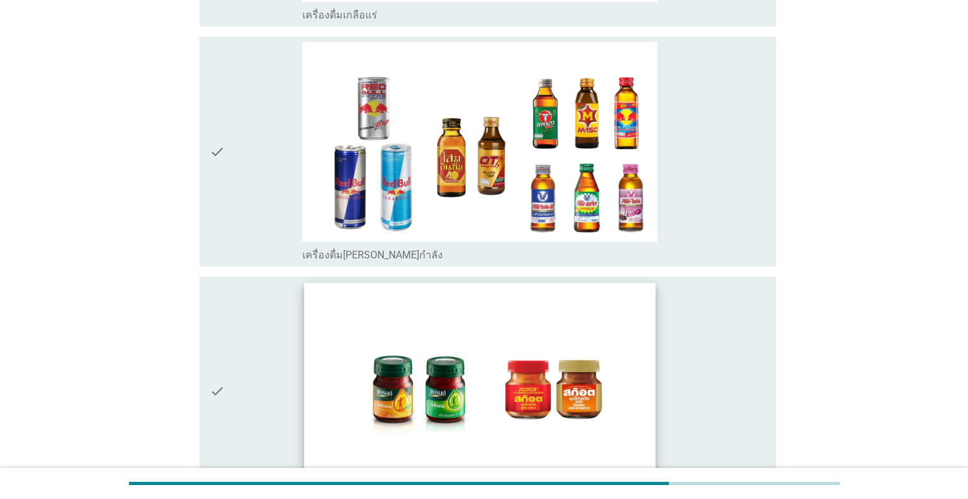
scroll to position [3555, 0]
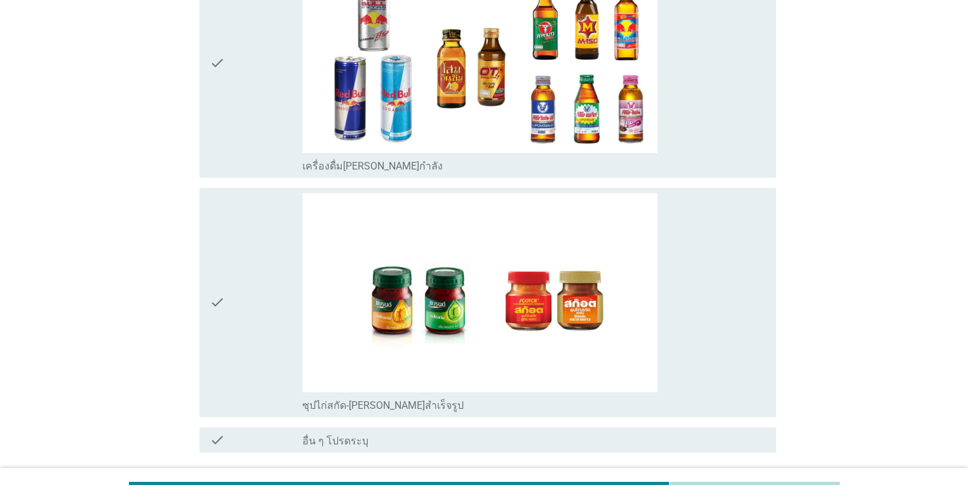
click at [500, 456] on button "ต่อไป" at bounding box center [743, 498] width 56 height 23
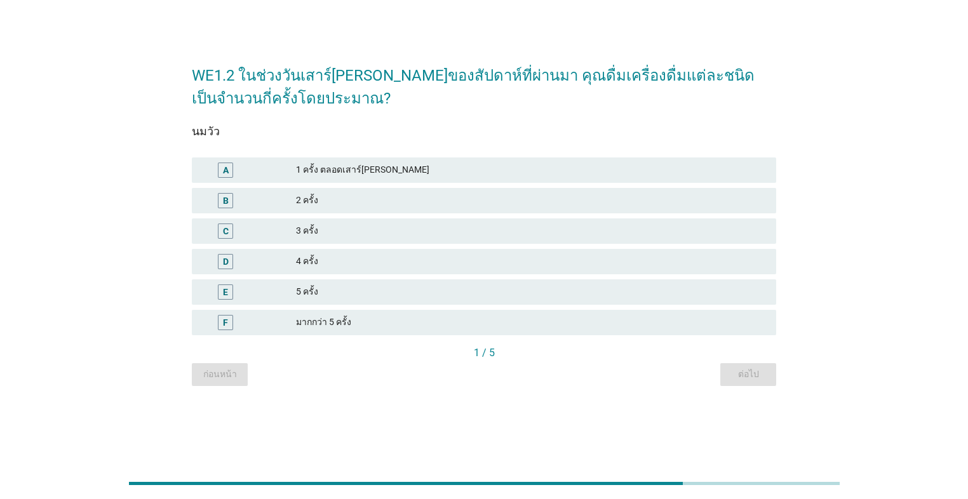
scroll to position [0, 0]
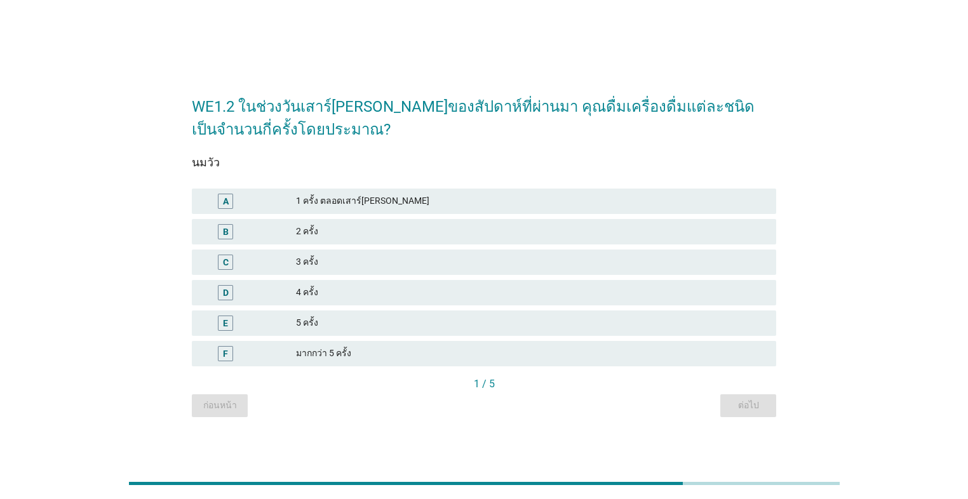
click at [420, 295] on div "4 ครั้ง" at bounding box center [531, 292] width 470 height 15
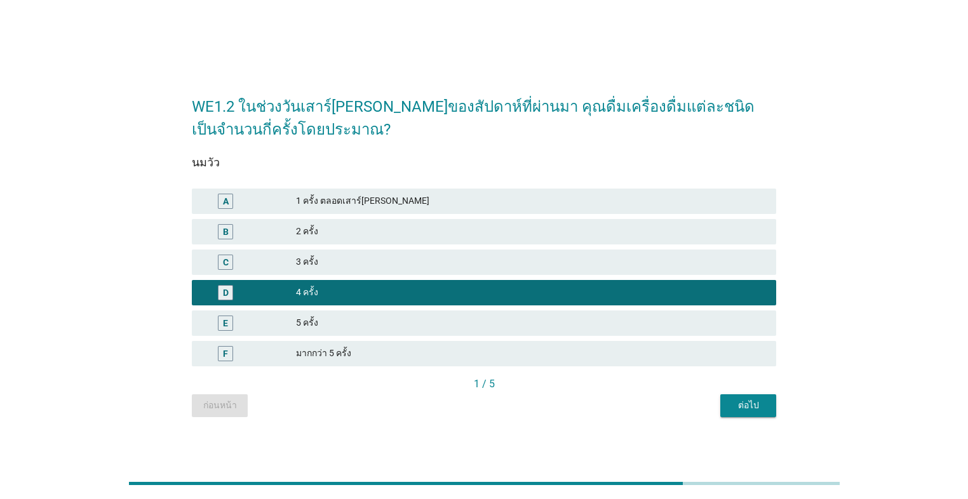
click at [500, 411] on div "ต่อไป" at bounding box center [748, 405] width 36 height 13
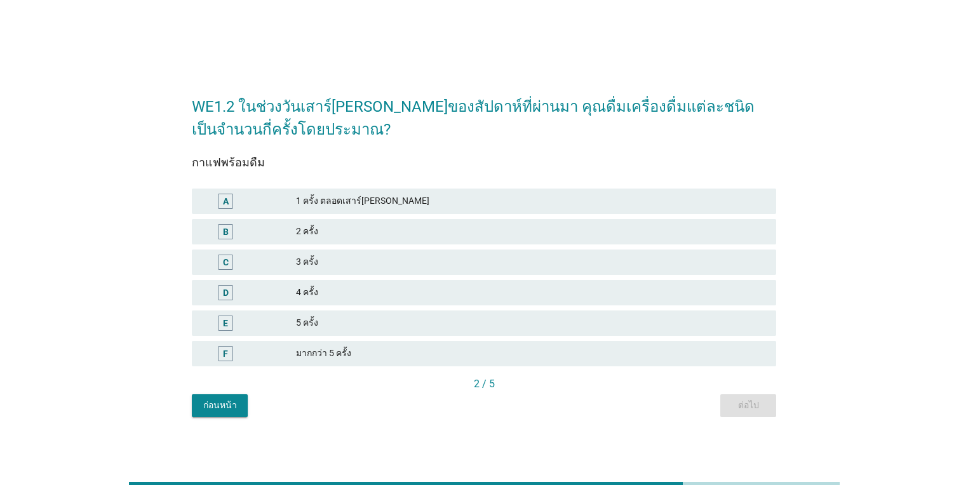
click at [428, 270] on div "C 3 ครั้ง" at bounding box center [484, 262] width 584 height 25
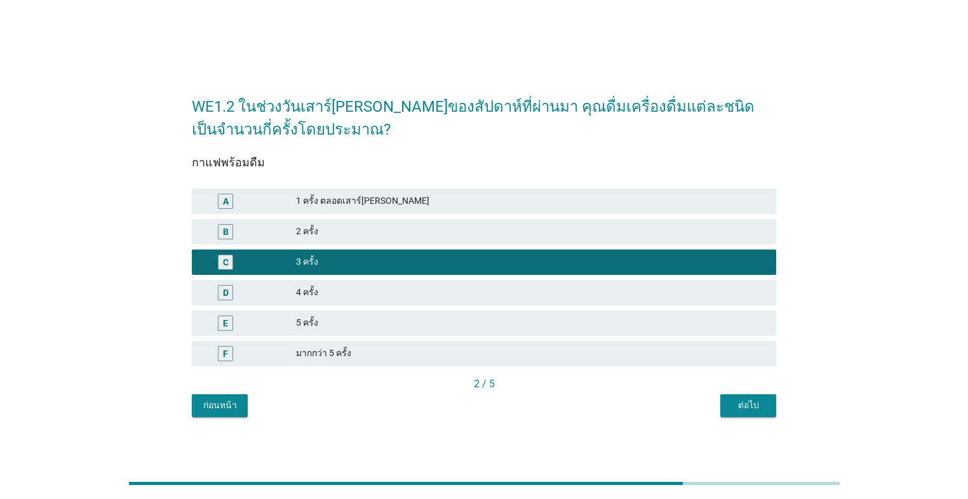
click at [500, 401] on div "ต่อไป" at bounding box center [748, 405] width 36 height 13
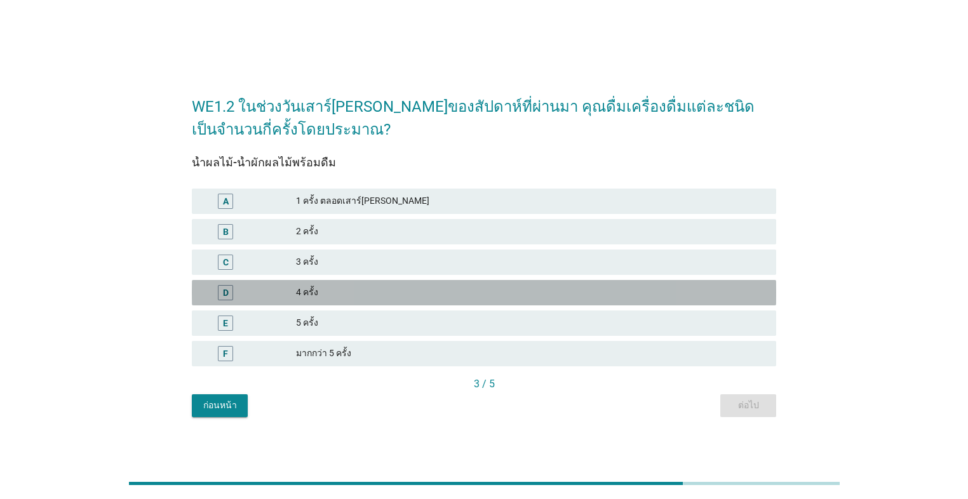
click at [437, 297] on div "4 ครั้ง" at bounding box center [531, 292] width 470 height 15
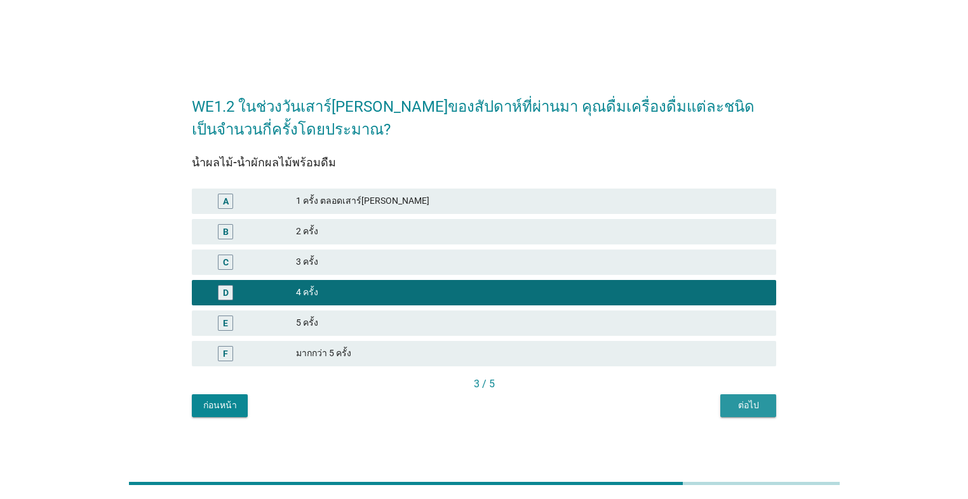
click at [500, 415] on button "ต่อไป" at bounding box center [748, 405] width 56 height 23
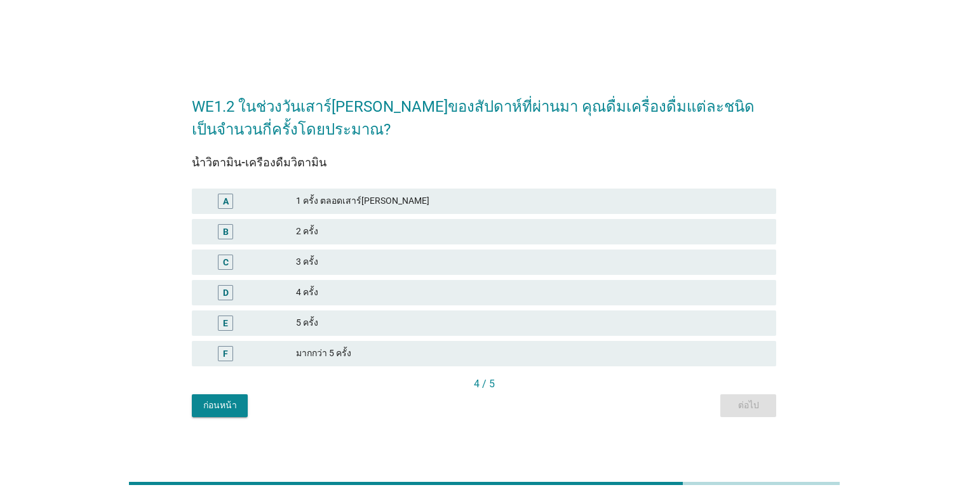
click at [401, 265] on div "3 ครั้ง" at bounding box center [531, 262] width 470 height 15
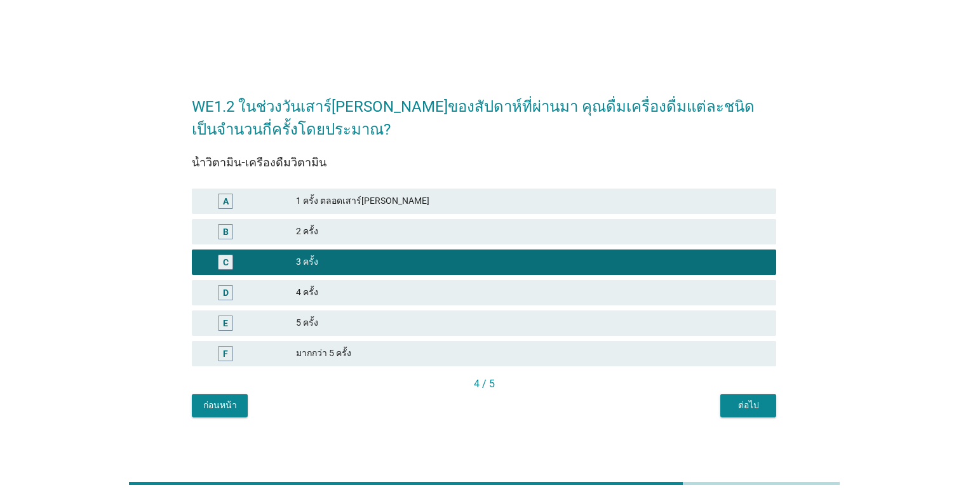
click at [500, 401] on div "ต่อไป" at bounding box center [748, 405] width 36 height 13
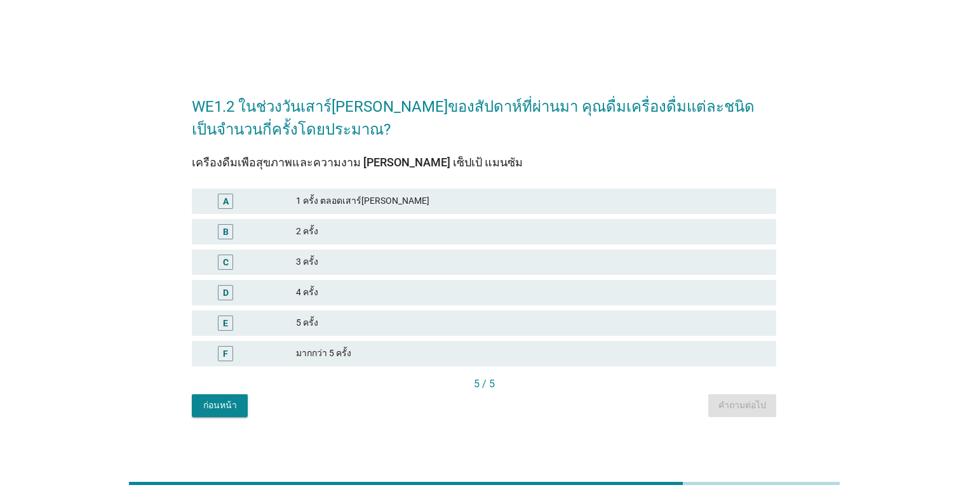
click at [414, 260] on div "3 ครั้ง" at bounding box center [531, 262] width 470 height 15
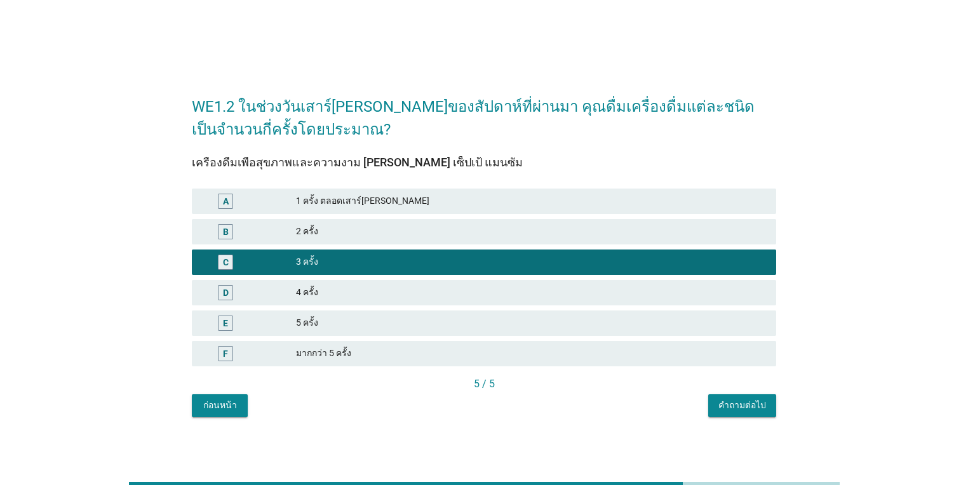
click at [500, 396] on button "คำถามต่อไป" at bounding box center [742, 405] width 68 height 23
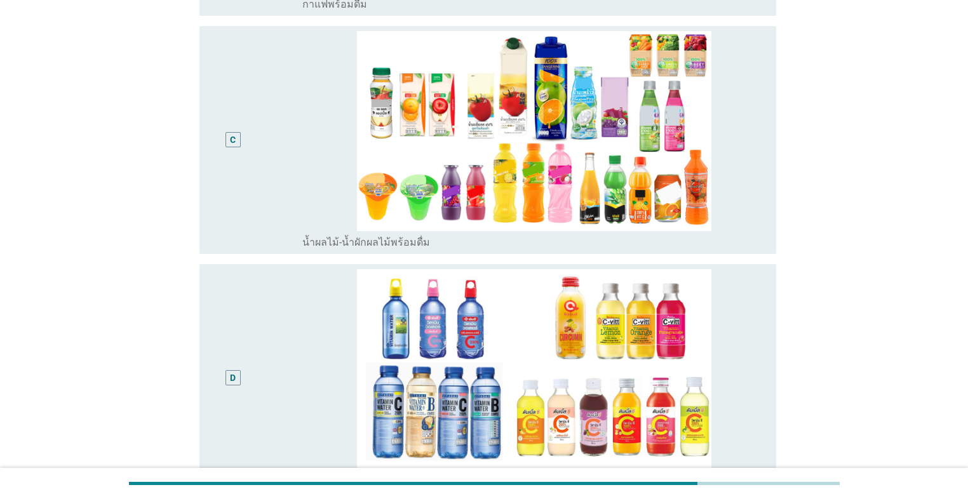
scroll to position [609, 0]
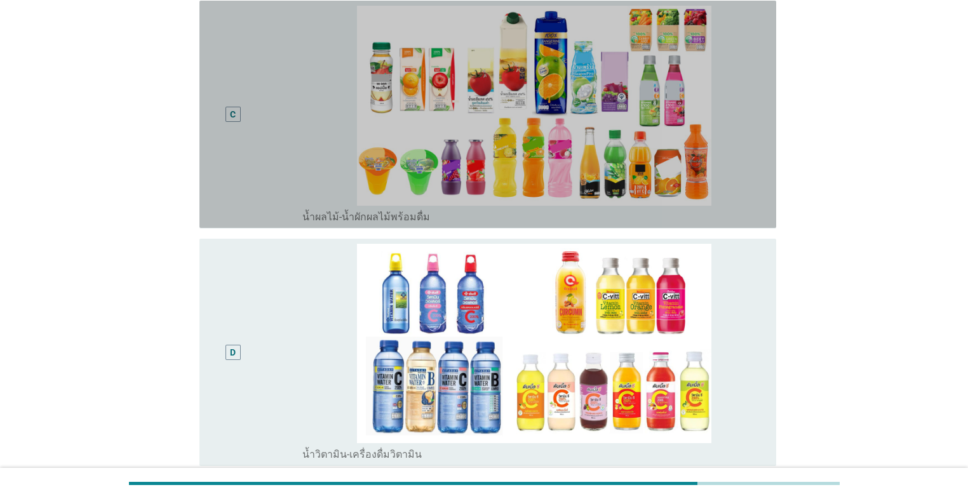
click at [280, 109] on div "C" at bounding box center [256, 114] width 93 height 217
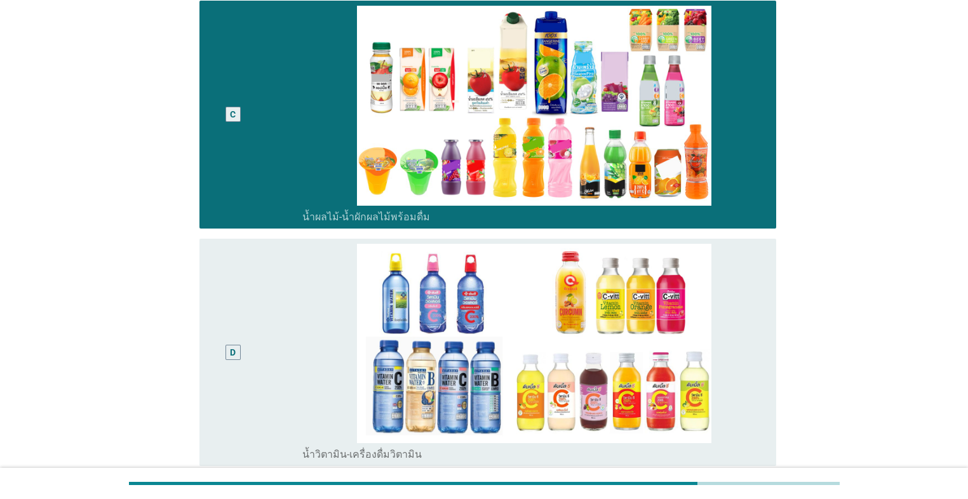
click at [292, 248] on div "D" at bounding box center [256, 352] width 93 height 217
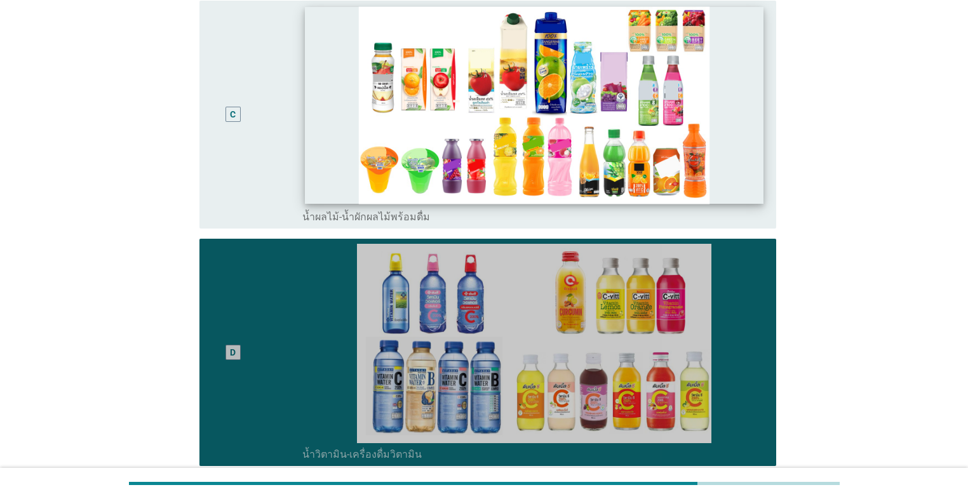
click at [308, 138] on img at bounding box center [534, 105] width 459 height 197
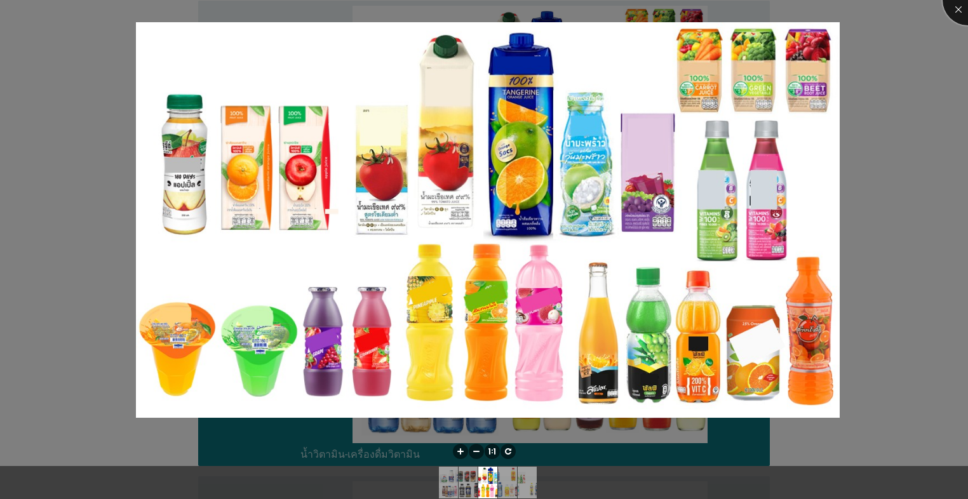
click at [500, 12] on div at bounding box center [967, 0] width 51 height 51
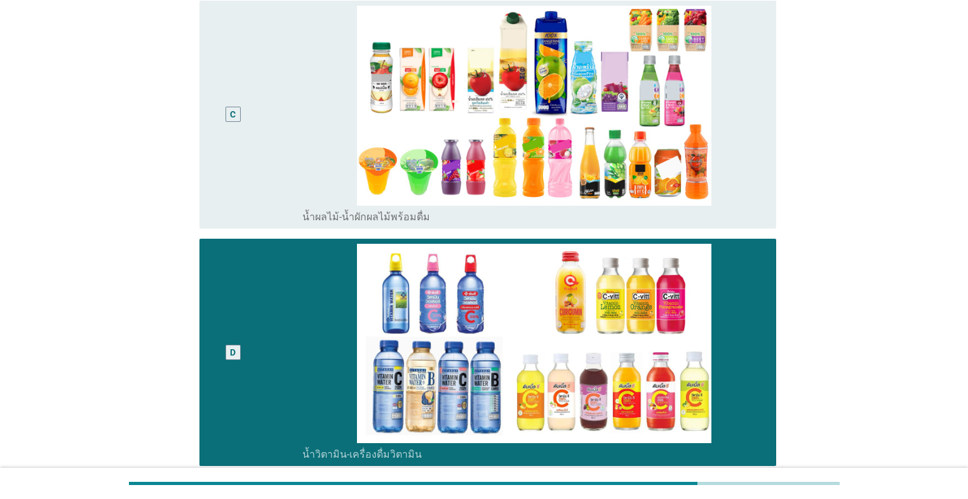
click at [256, 150] on div "C" at bounding box center [256, 114] width 93 height 217
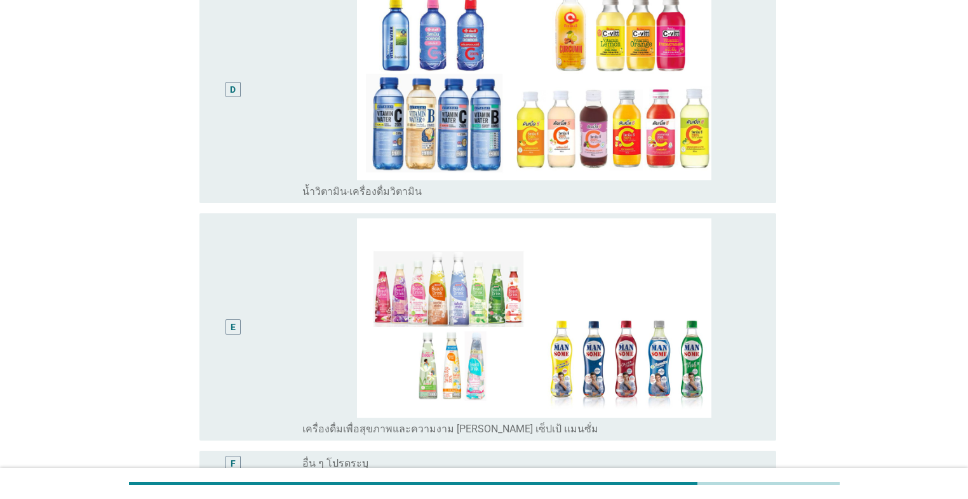
scroll to position [990, 0]
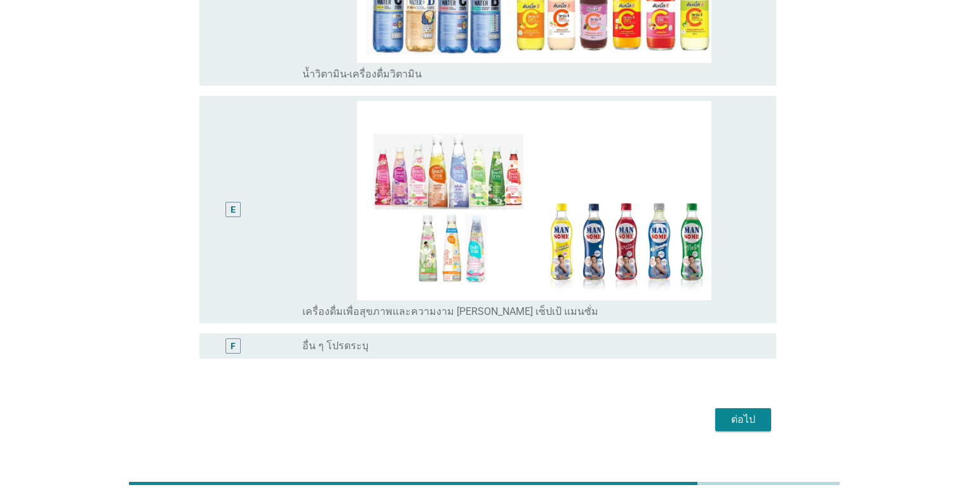
click at [500, 412] on div "ต่อไป" at bounding box center [743, 419] width 36 height 15
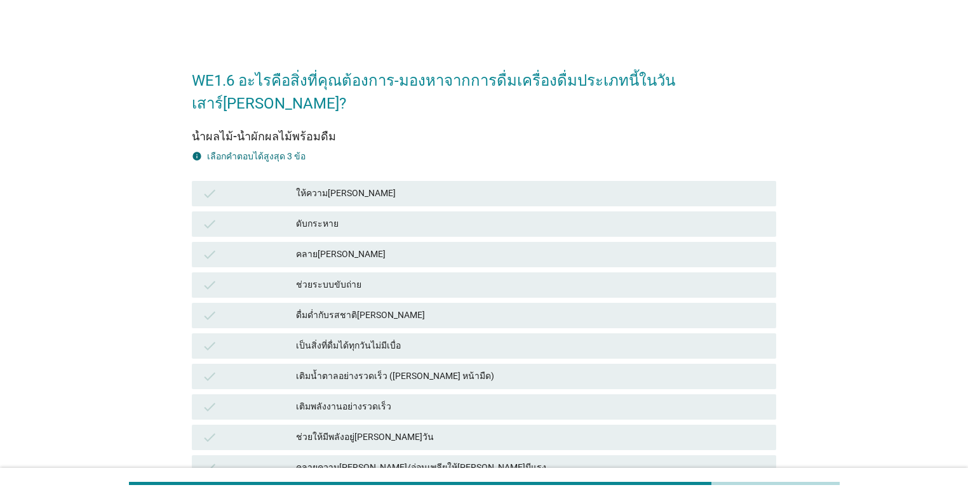
click at [372, 186] on div "ให้ความ[PERSON_NAME]" at bounding box center [531, 193] width 470 height 15
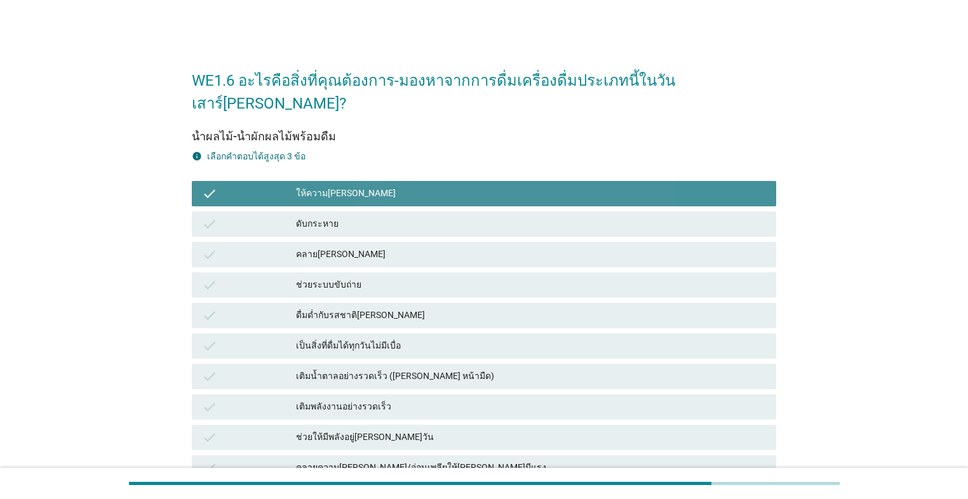
click at [370, 211] on div "check ดับกระหาย" at bounding box center [484, 223] width 584 height 25
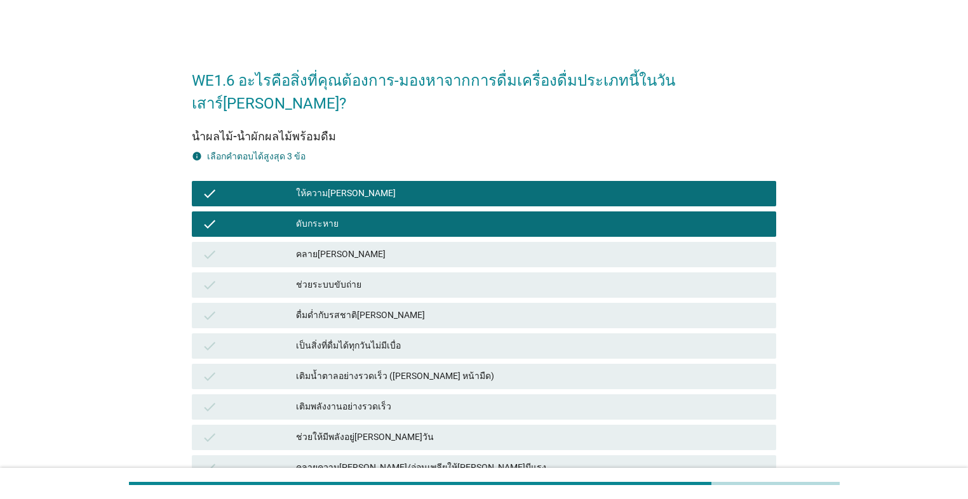
click at [373, 247] on div "คลาย[PERSON_NAME]" at bounding box center [531, 254] width 470 height 15
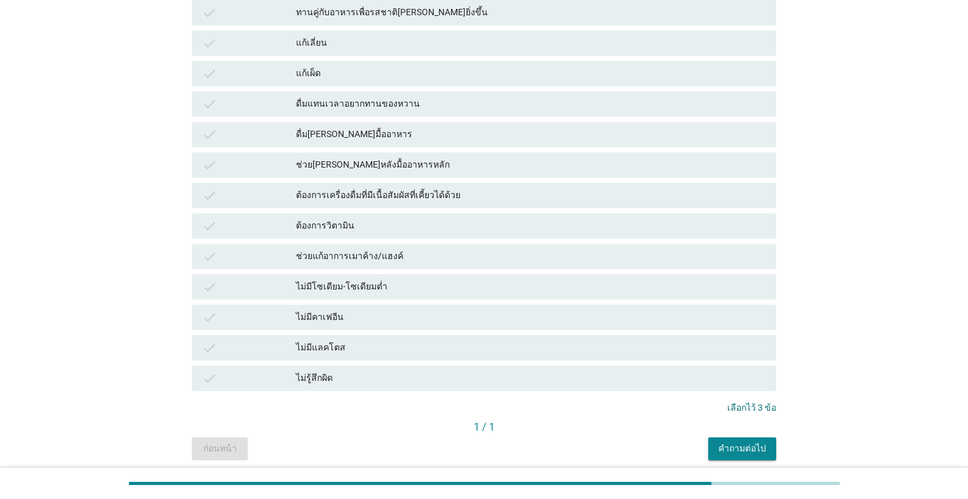
scroll to position [816, 0]
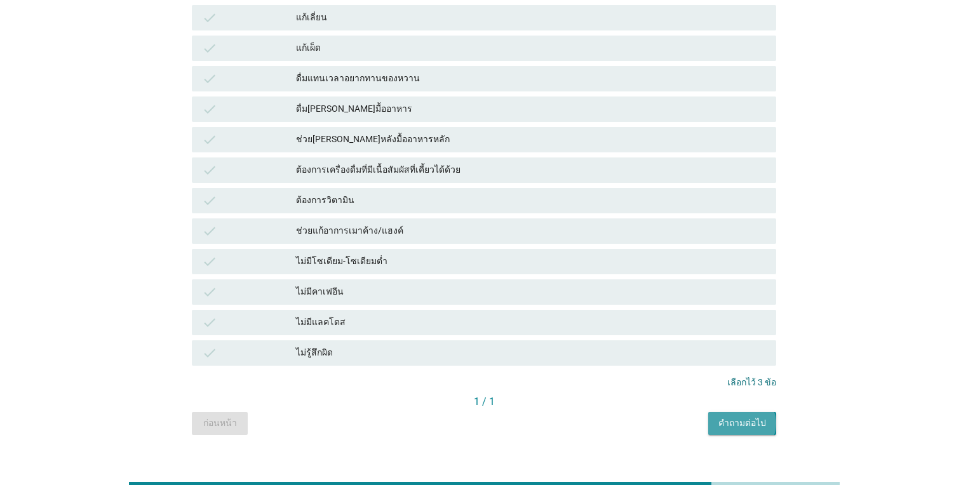
click at [500, 412] on button "คำถามต่อไป" at bounding box center [742, 423] width 68 height 23
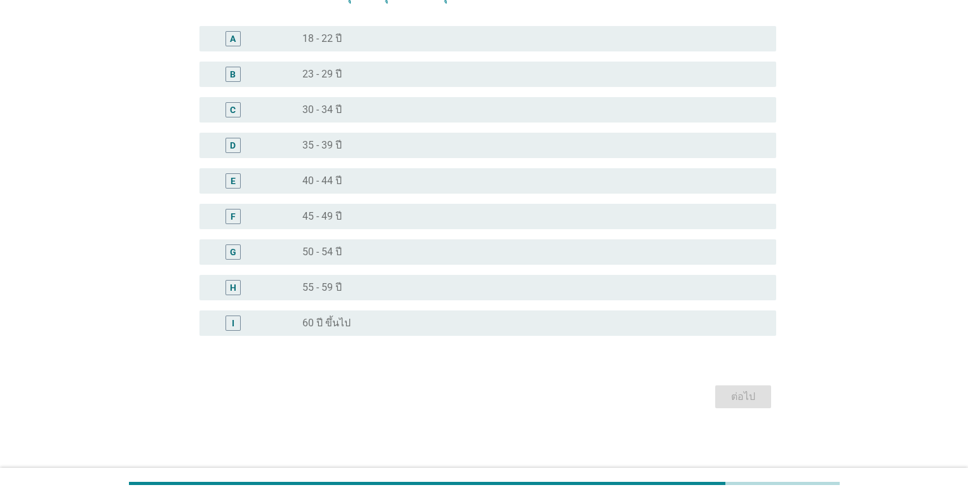
scroll to position [0, 0]
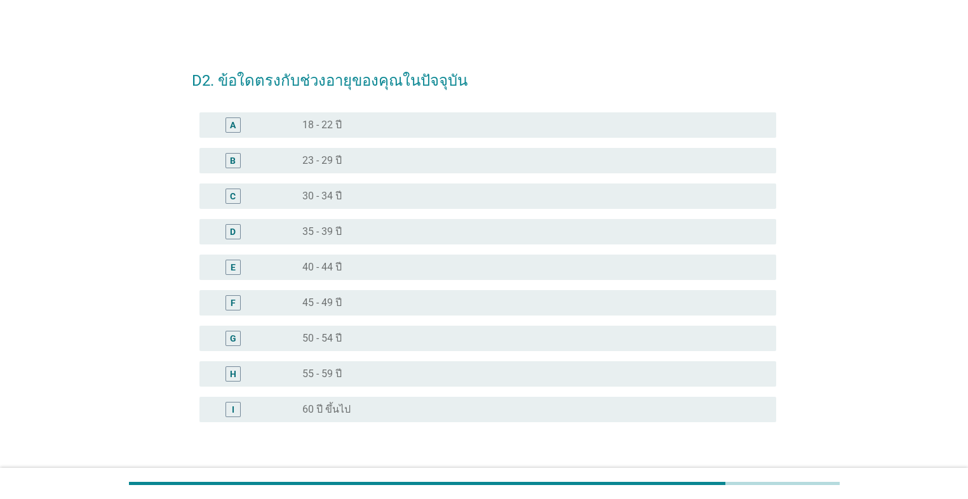
click at [387, 306] on div "radio_button_unchecked 45 - 49 ปี" at bounding box center [528, 302] width 453 height 13
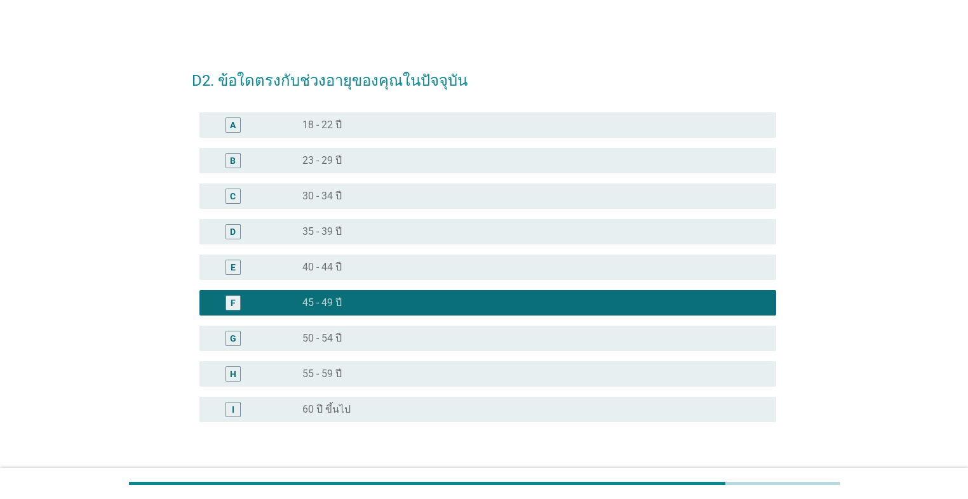
scroll to position [86, 0]
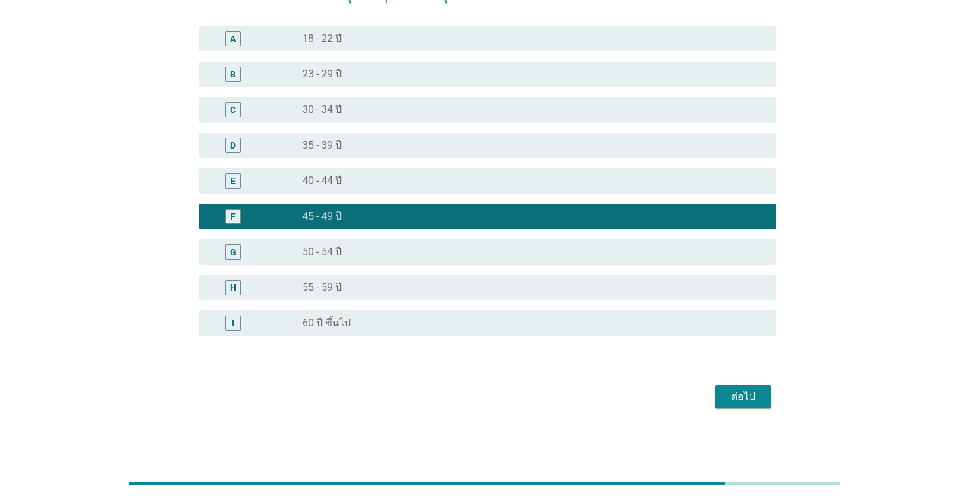
click at [500, 404] on button "ต่อไป" at bounding box center [743, 396] width 56 height 23
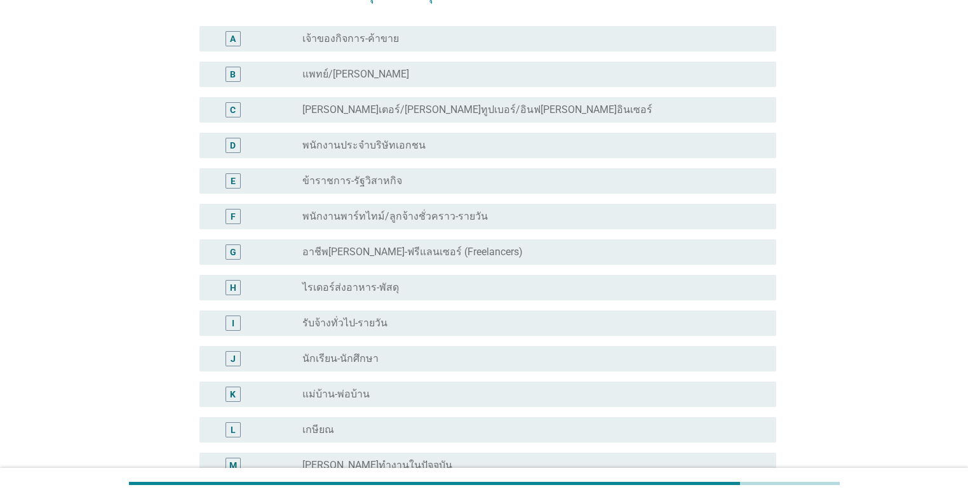
scroll to position [0, 0]
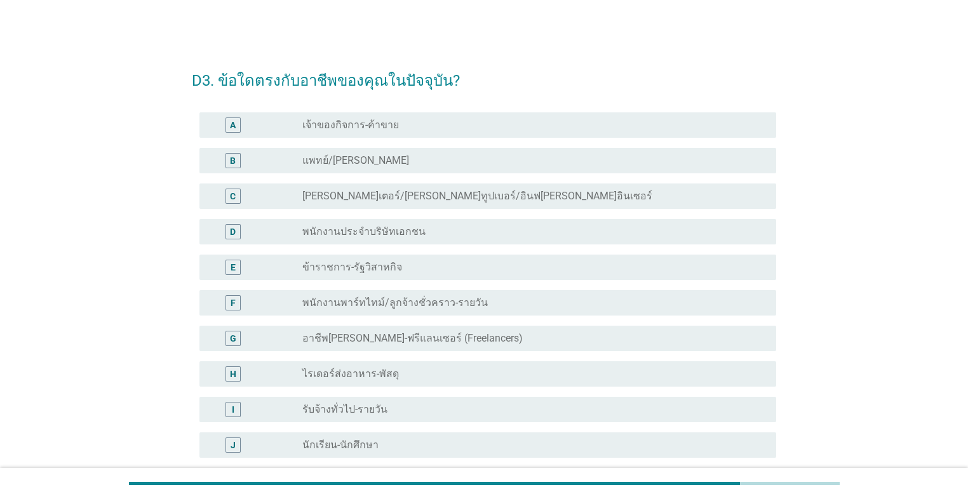
click at [368, 239] on div "D radio_button_unchecked พนักงานประจำบริษัทเอกชน" at bounding box center [487, 231] width 576 height 25
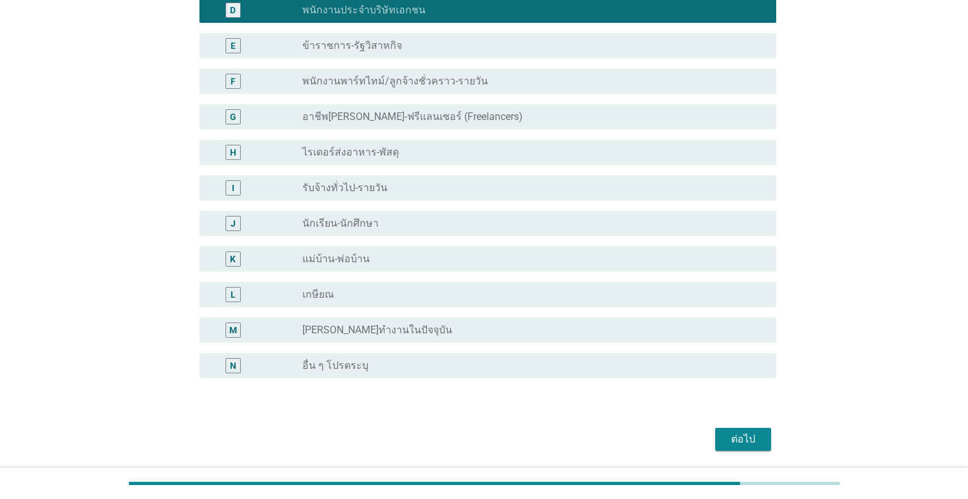
scroll to position [254, 0]
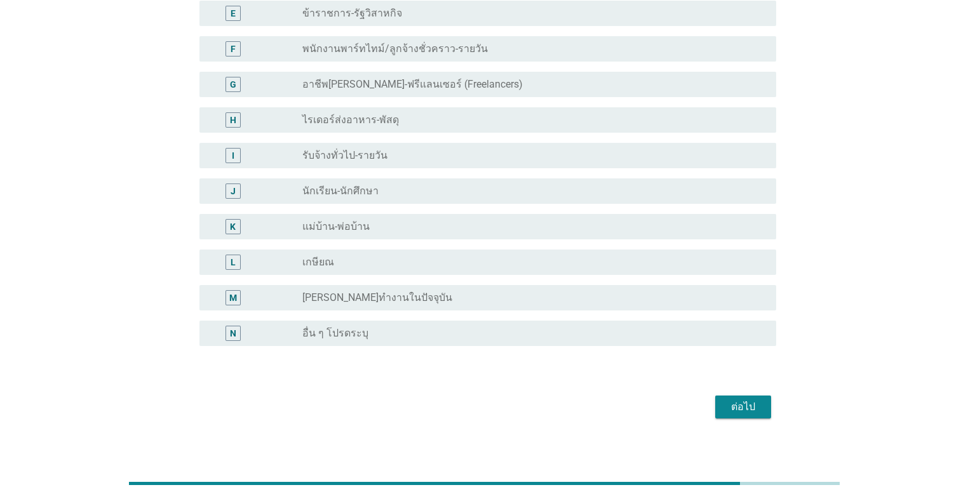
click at [500, 418] on div "ต่อไป" at bounding box center [484, 407] width 584 height 30
click at [500, 414] on button "ต่อไป" at bounding box center [743, 407] width 56 height 23
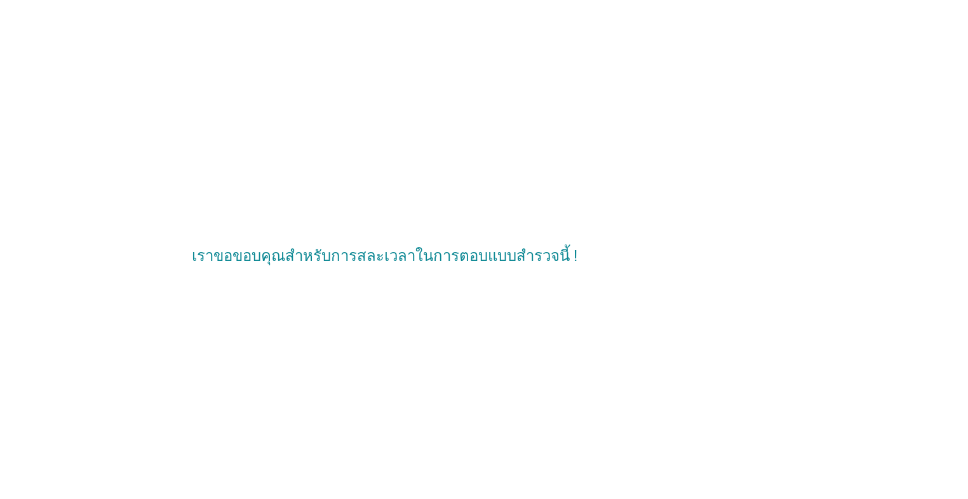
scroll to position [0, 0]
